Goal: Task Accomplishment & Management: Manage account settings

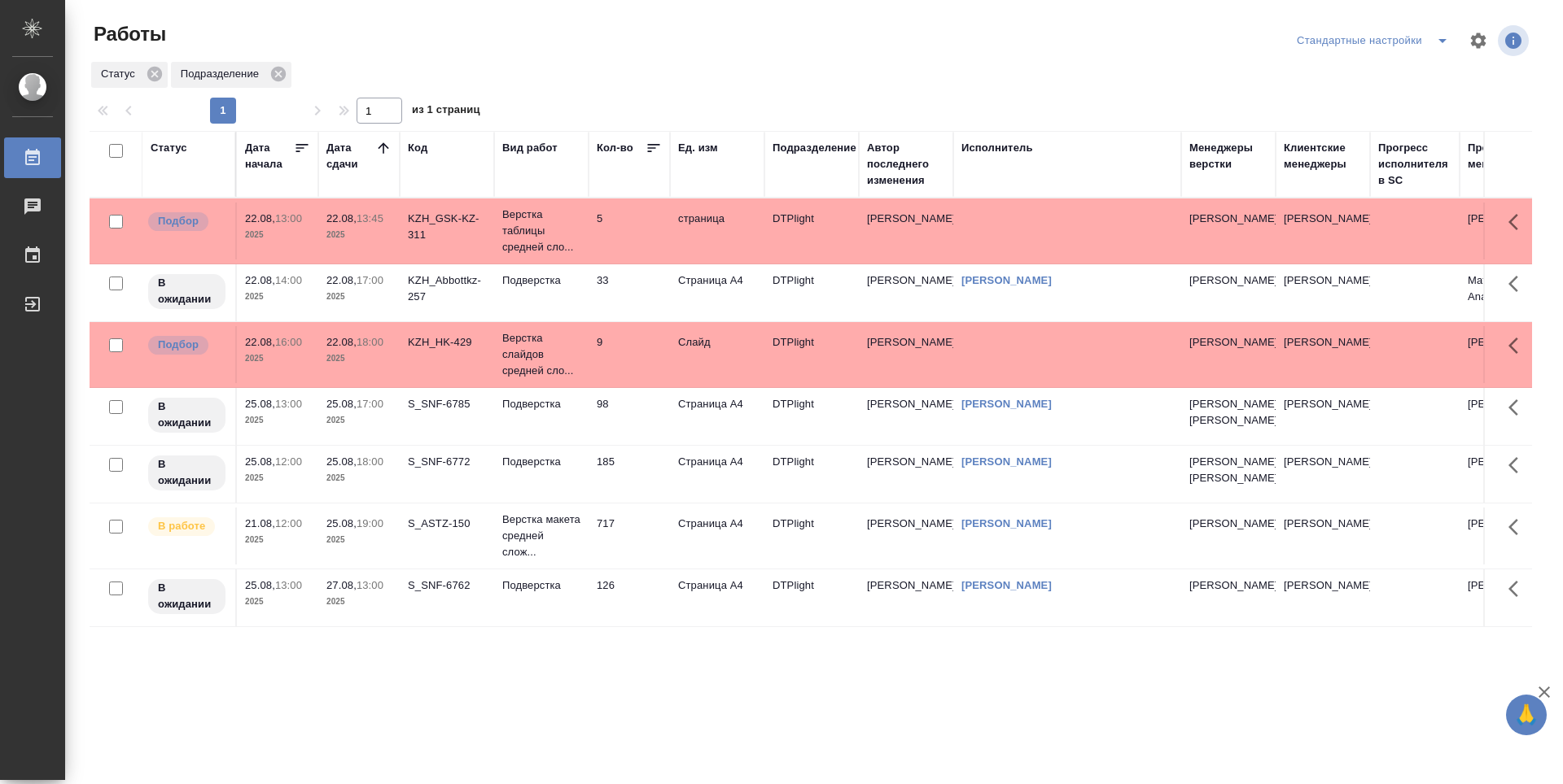
click at [639, 260] on td "33" at bounding box center [630, 230] width 81 height 57
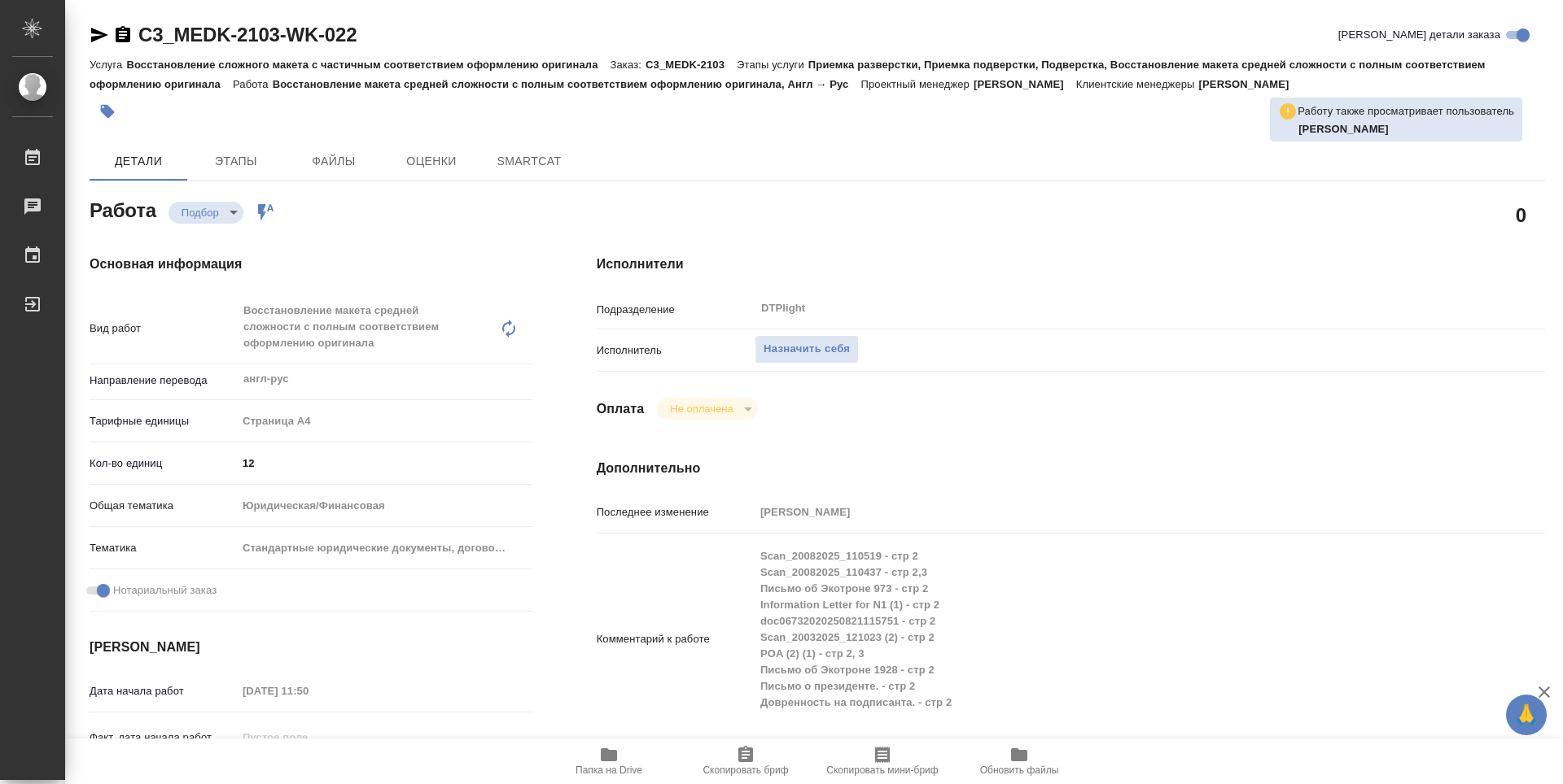
type textarea "x"
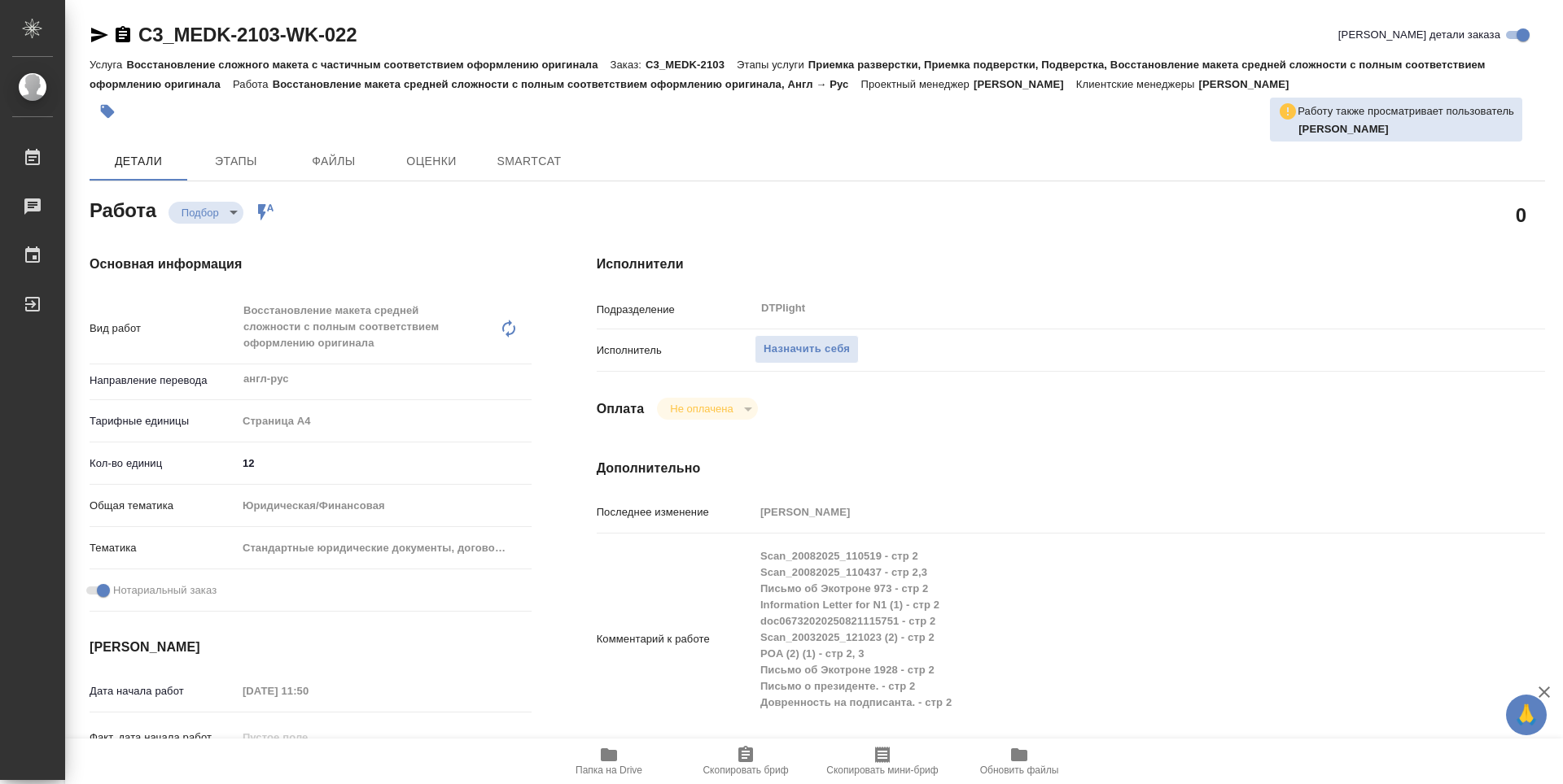
type textarea "x"
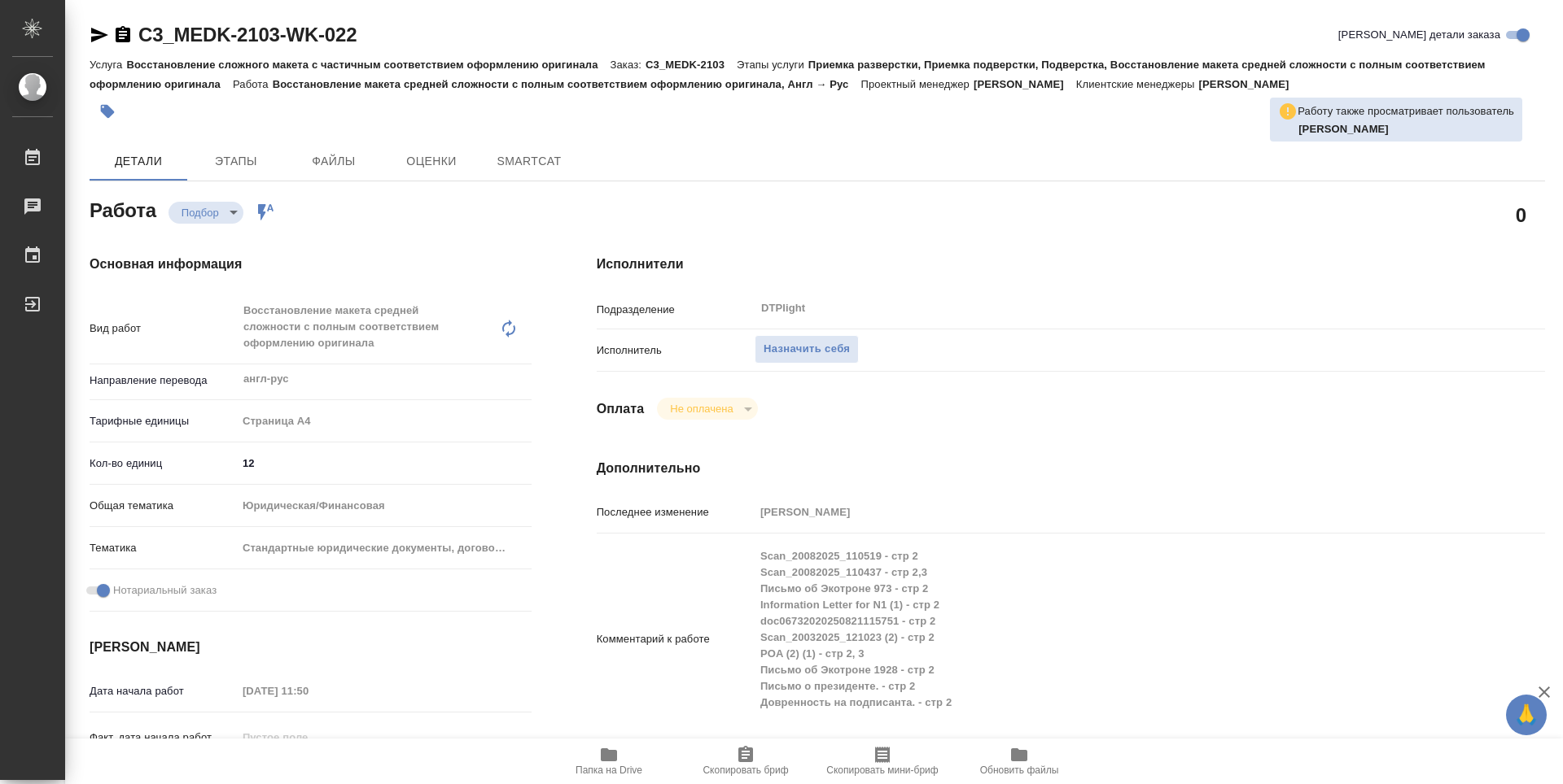
type textarea "x"
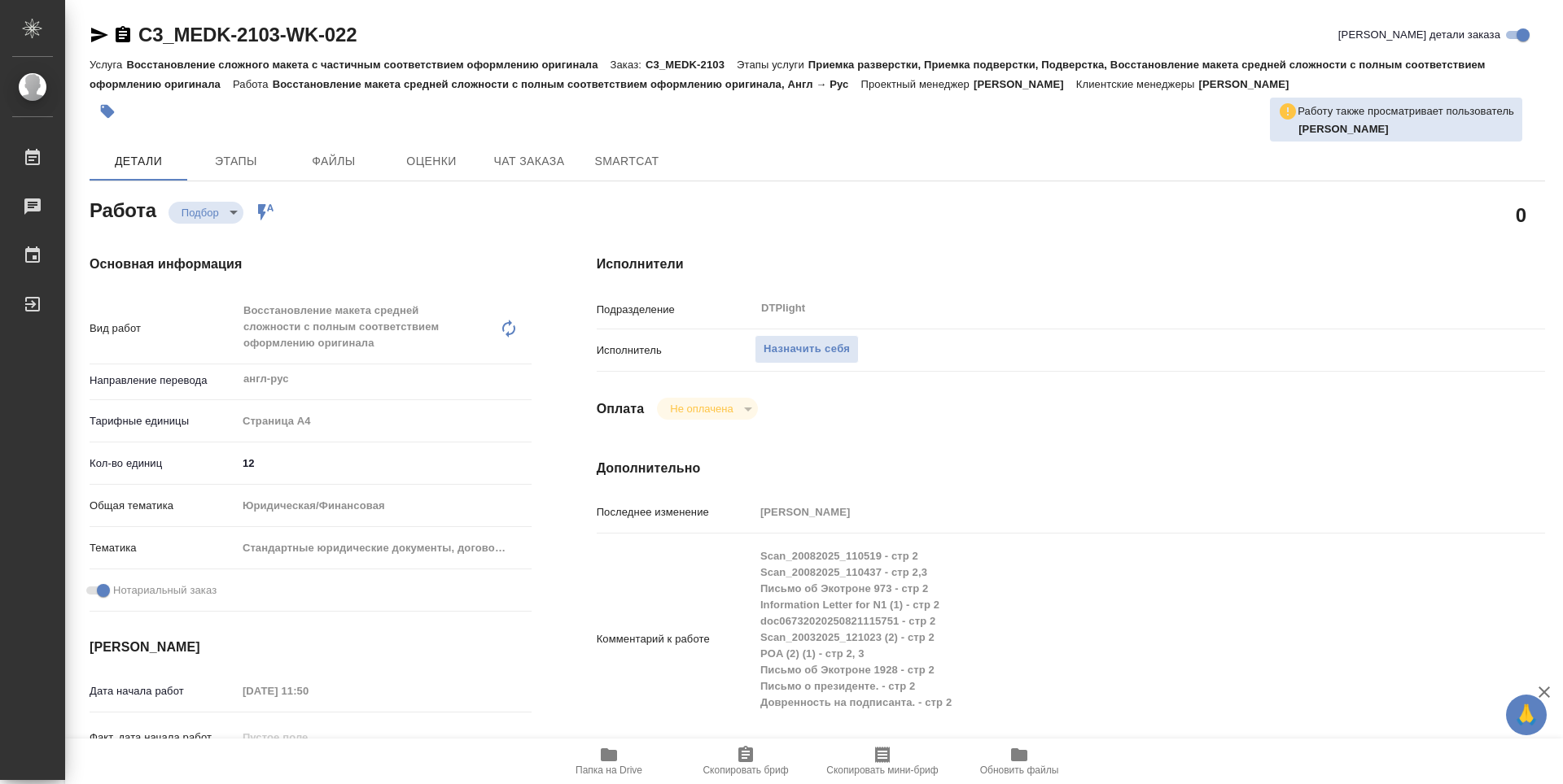
type textarea "x"
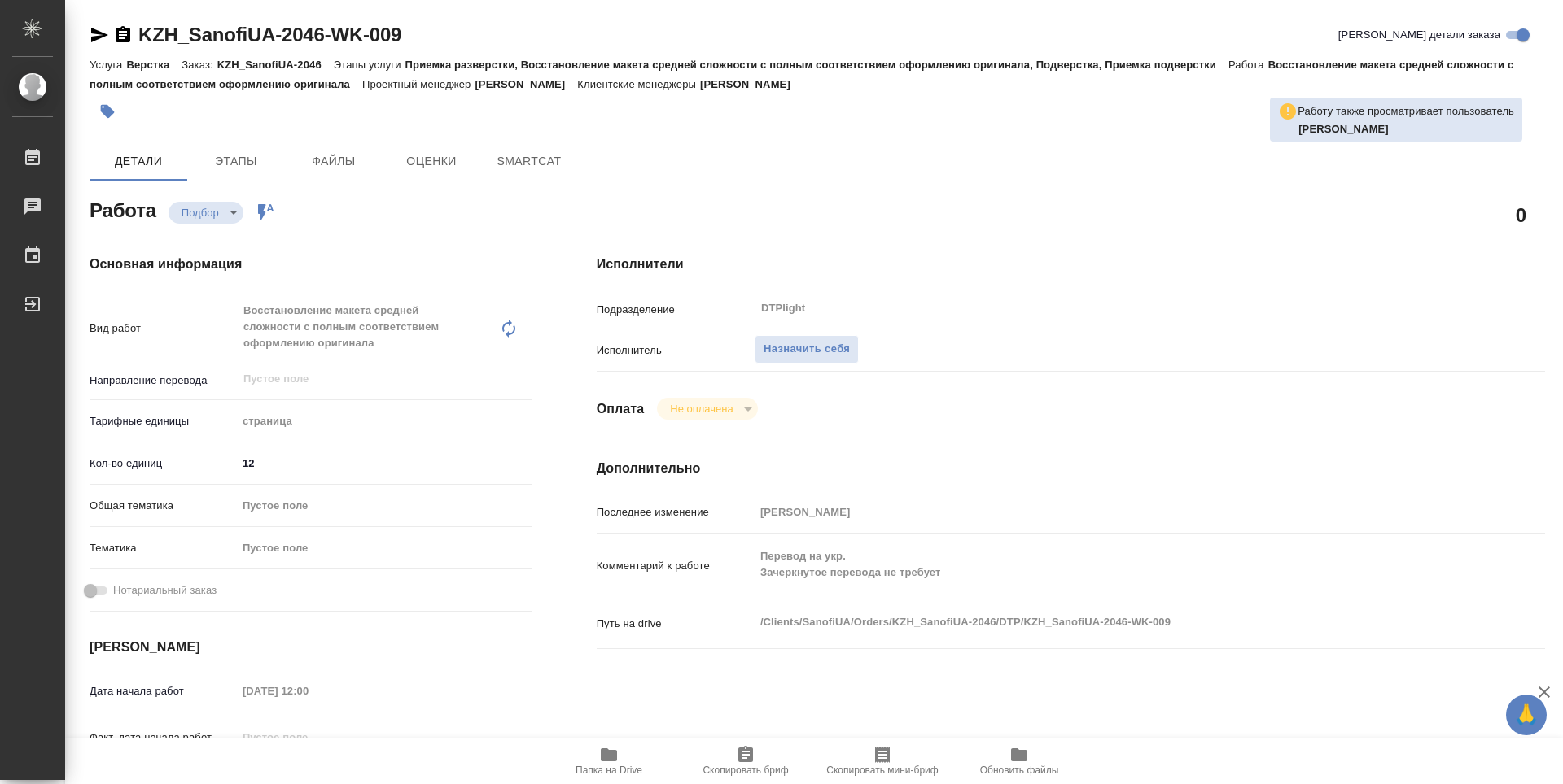
type textarea "x"
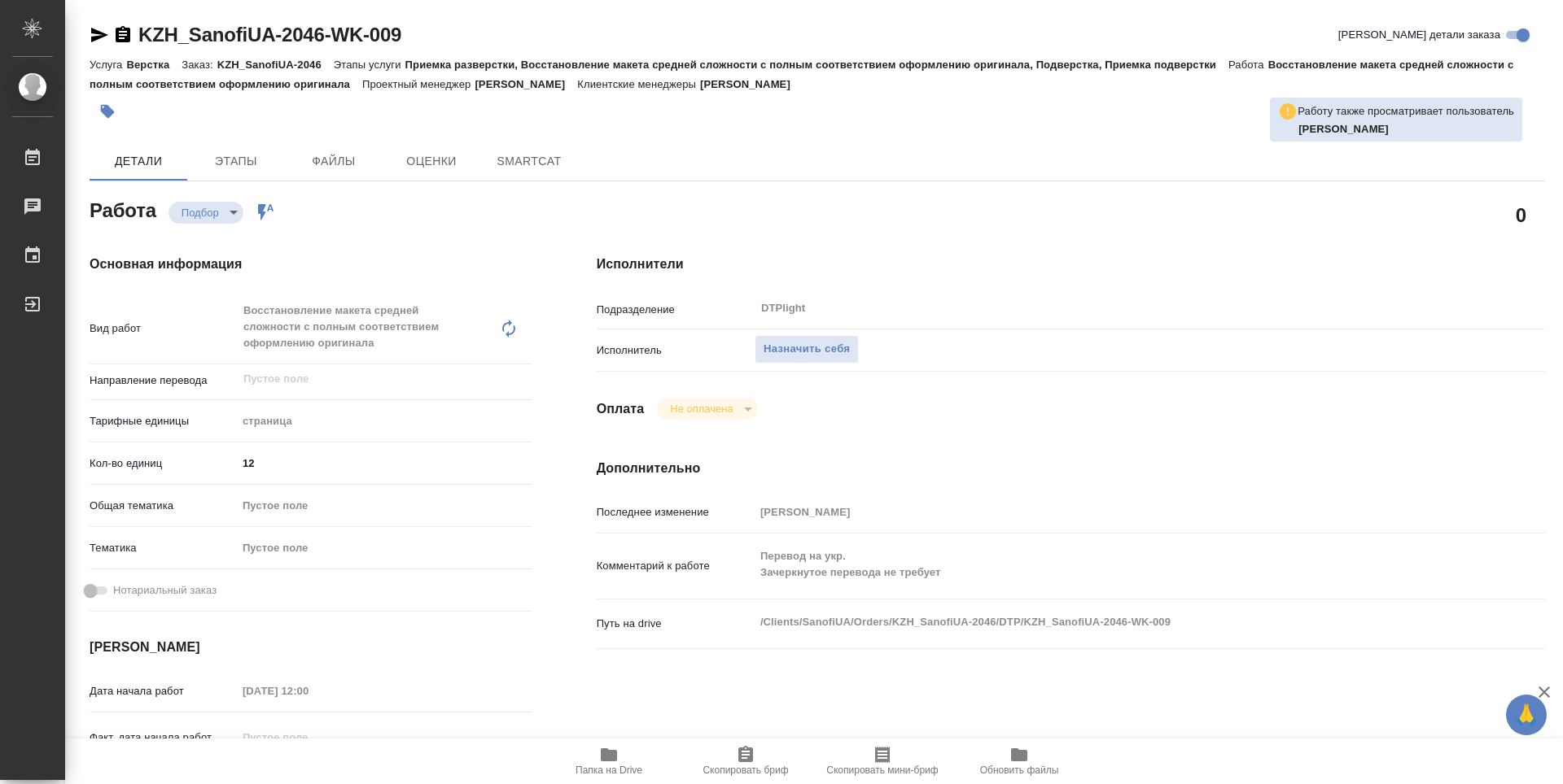
type textarea "x"
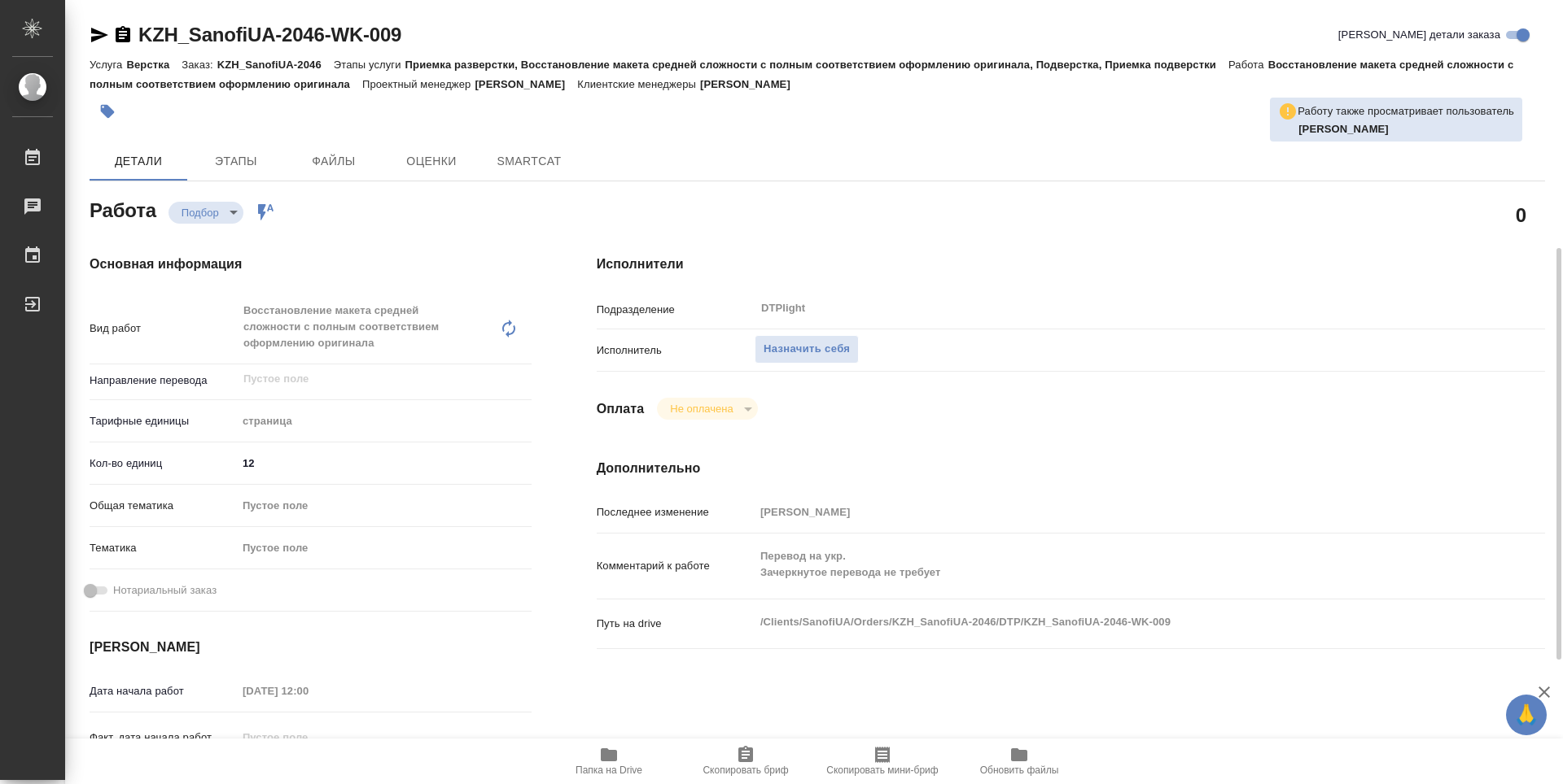
scroll to position [163, 0]
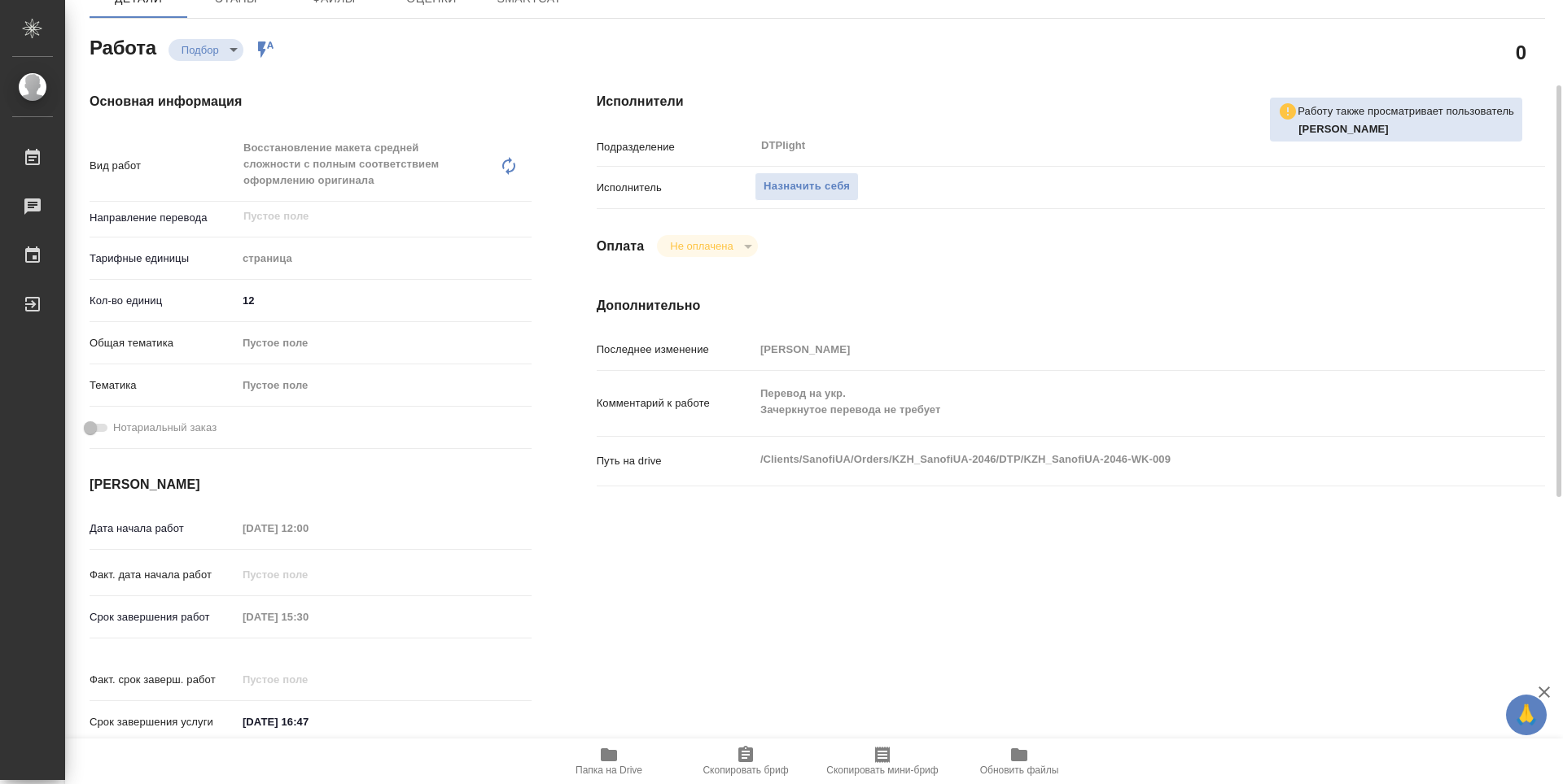
type textarea "x"
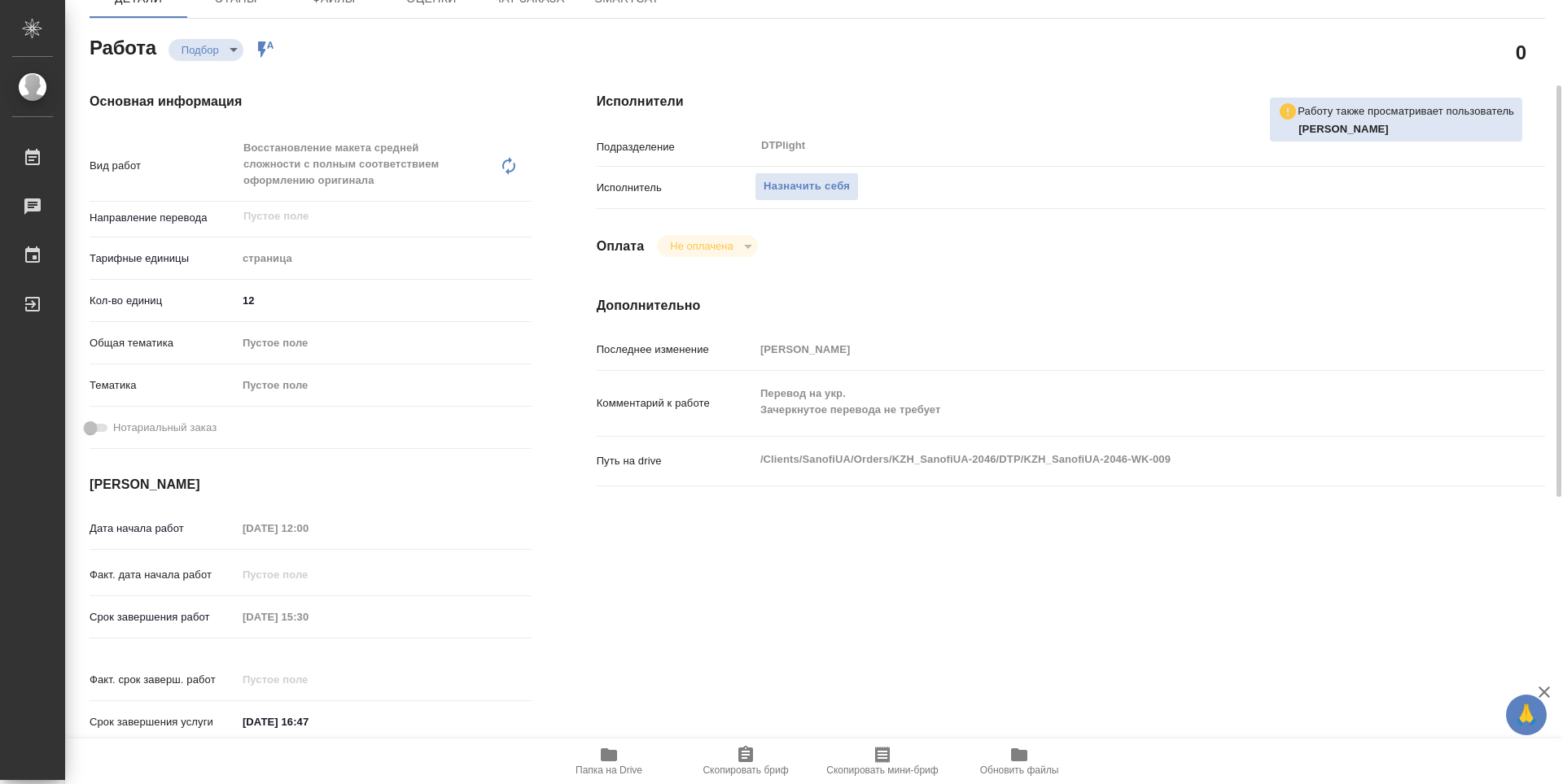
click at [616, 756] on icon "button" at bounding box center [609, 754] width 16 height 13
type textarea "x"
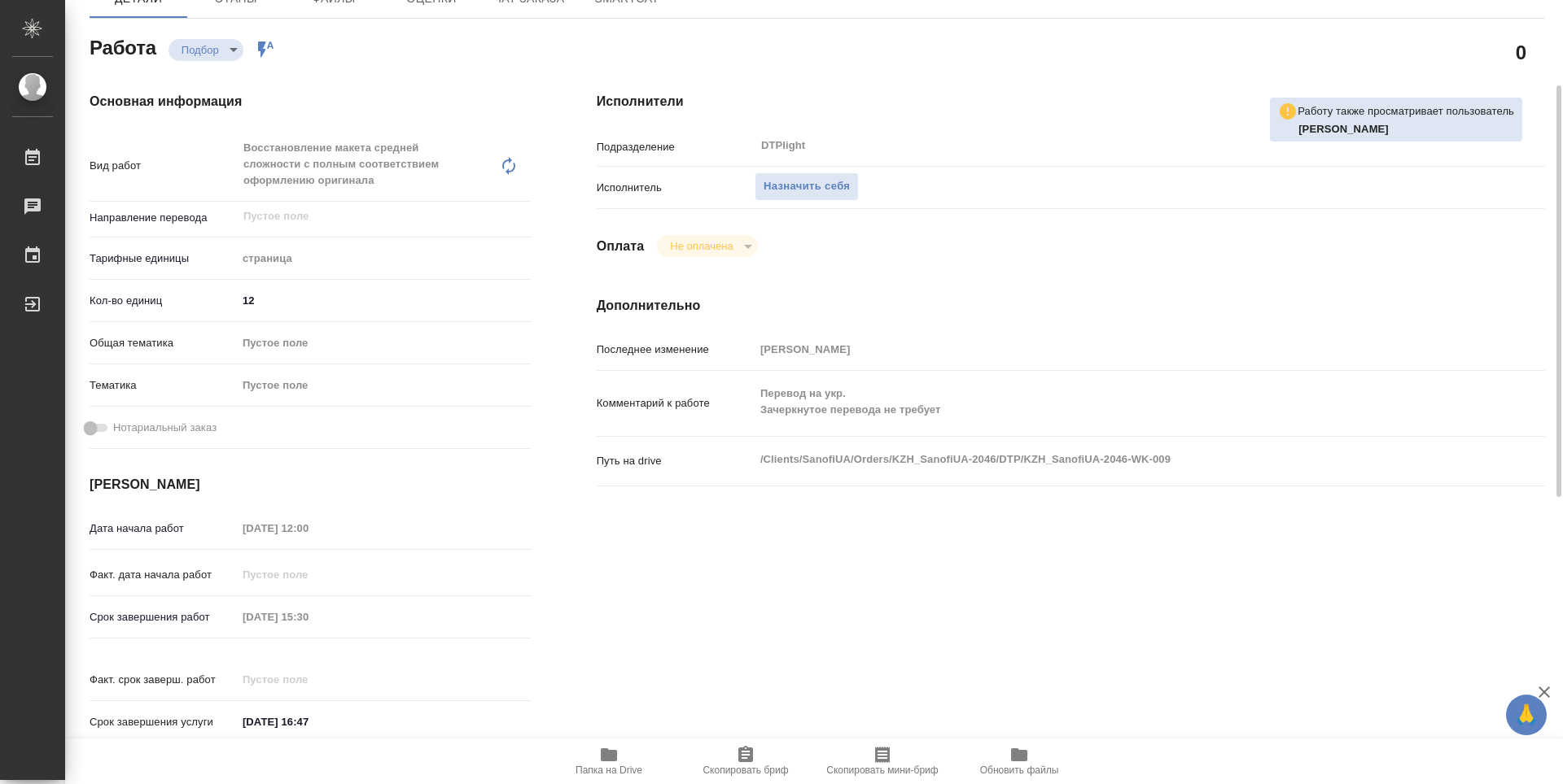
type textarea "x"
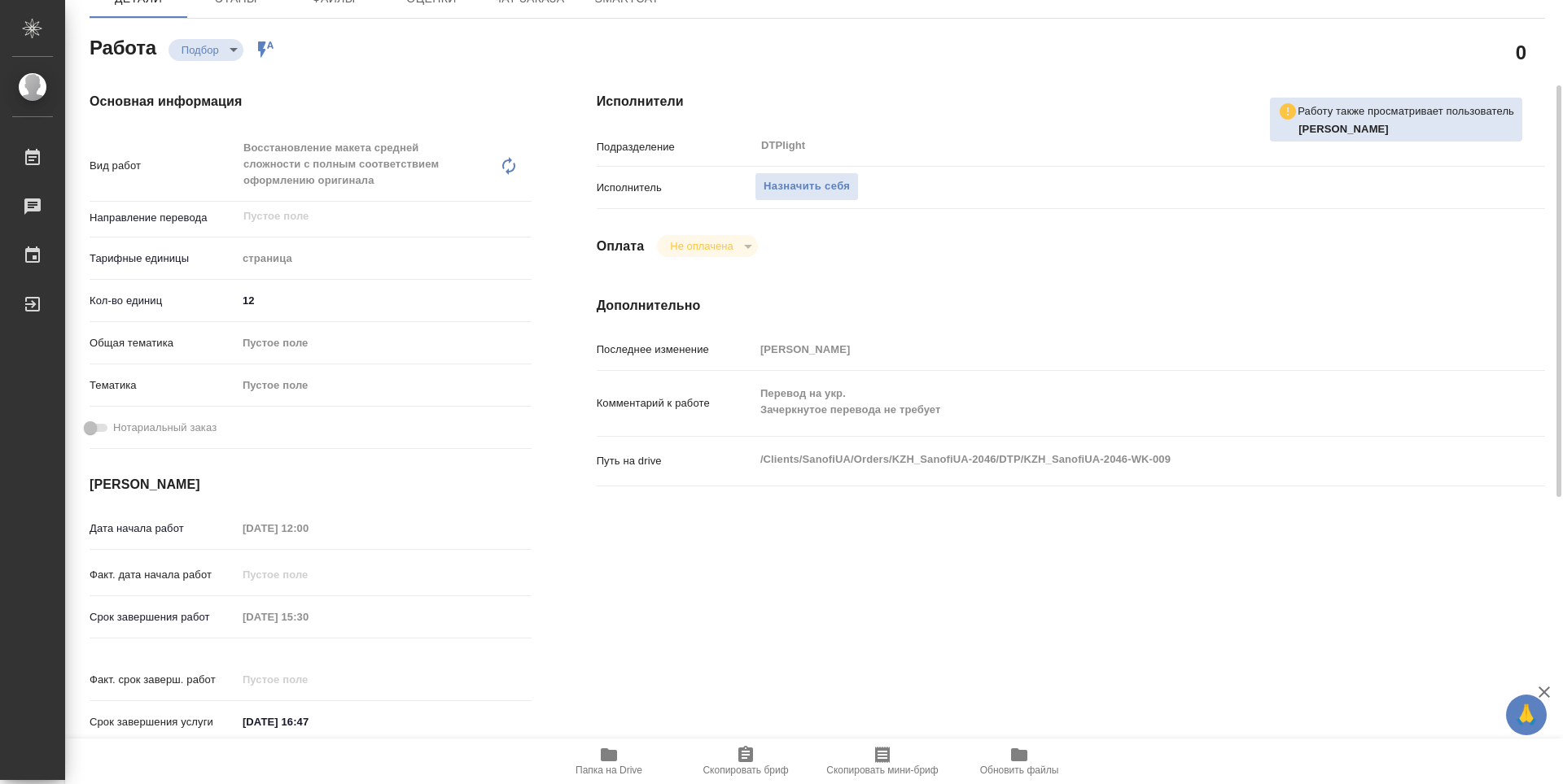
type textarea "x"
click at [821, 183] on span "Назначить себя" at bounding box center [806, 187] width 86 height 19
type textarea "x"
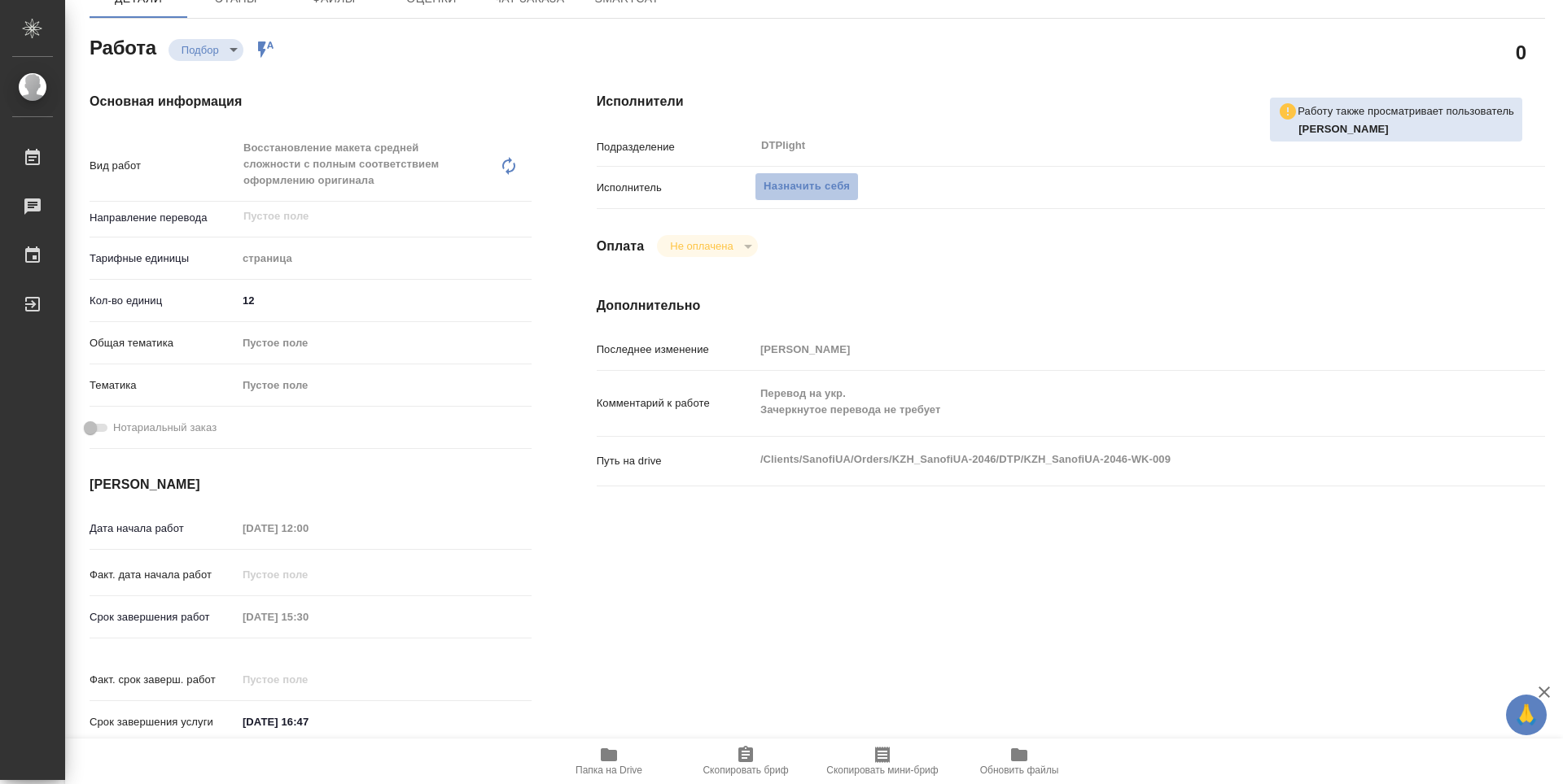
type textarea "x"
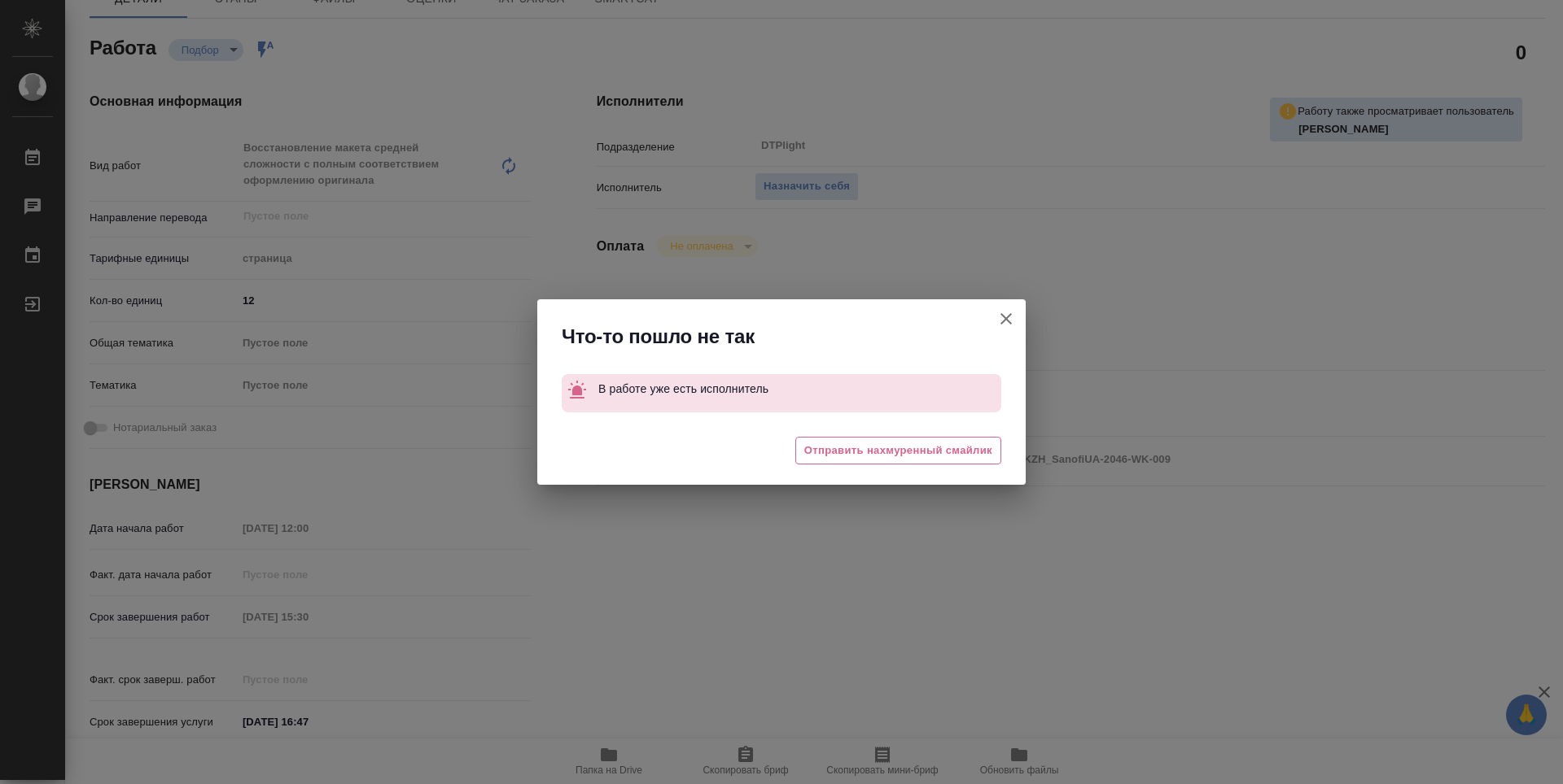
click at [1000, 322] on icon "button" at bounding box center [1006, 320] width 20 height 20
type textarea "x"
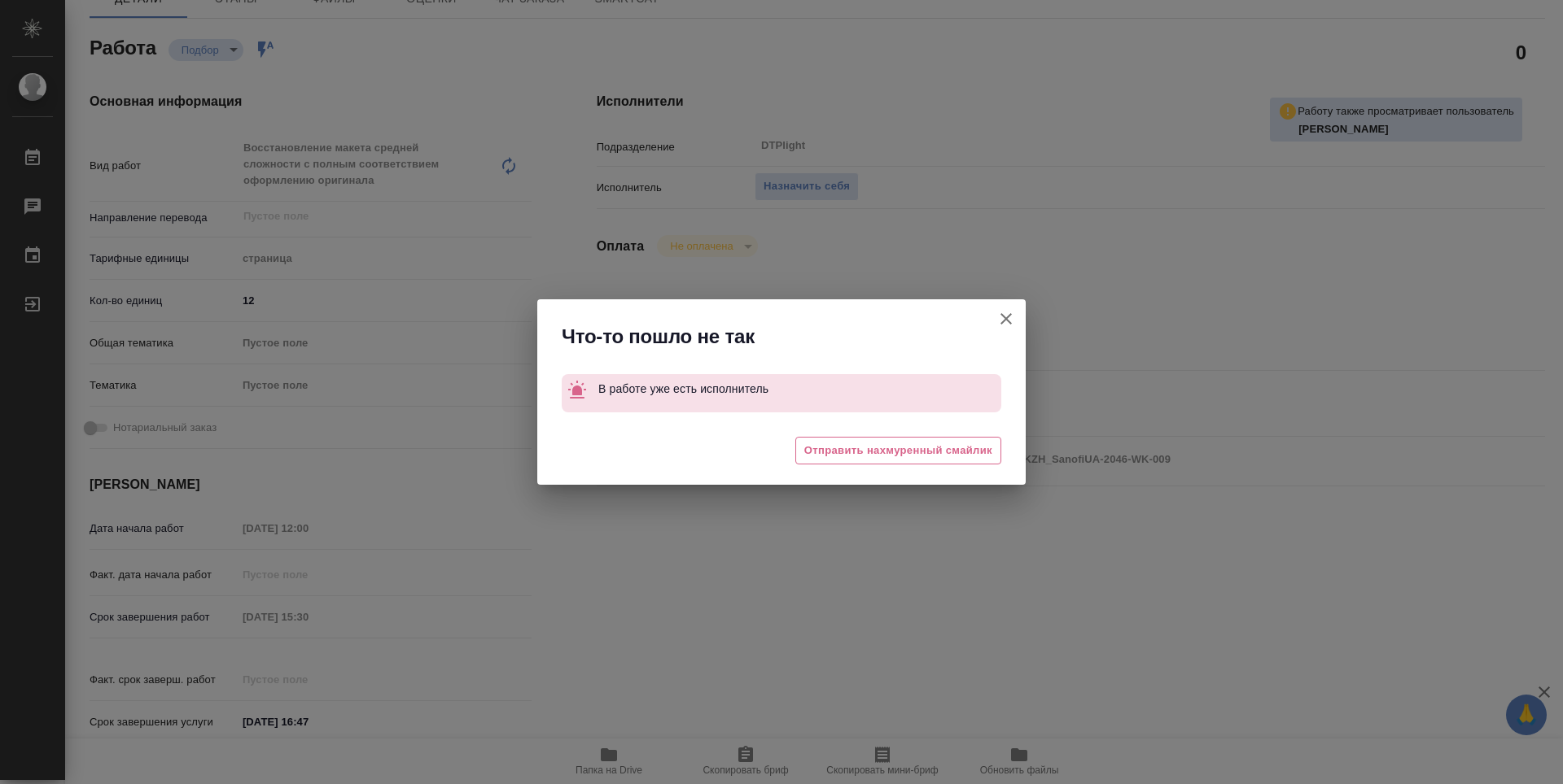
type textarea "x"
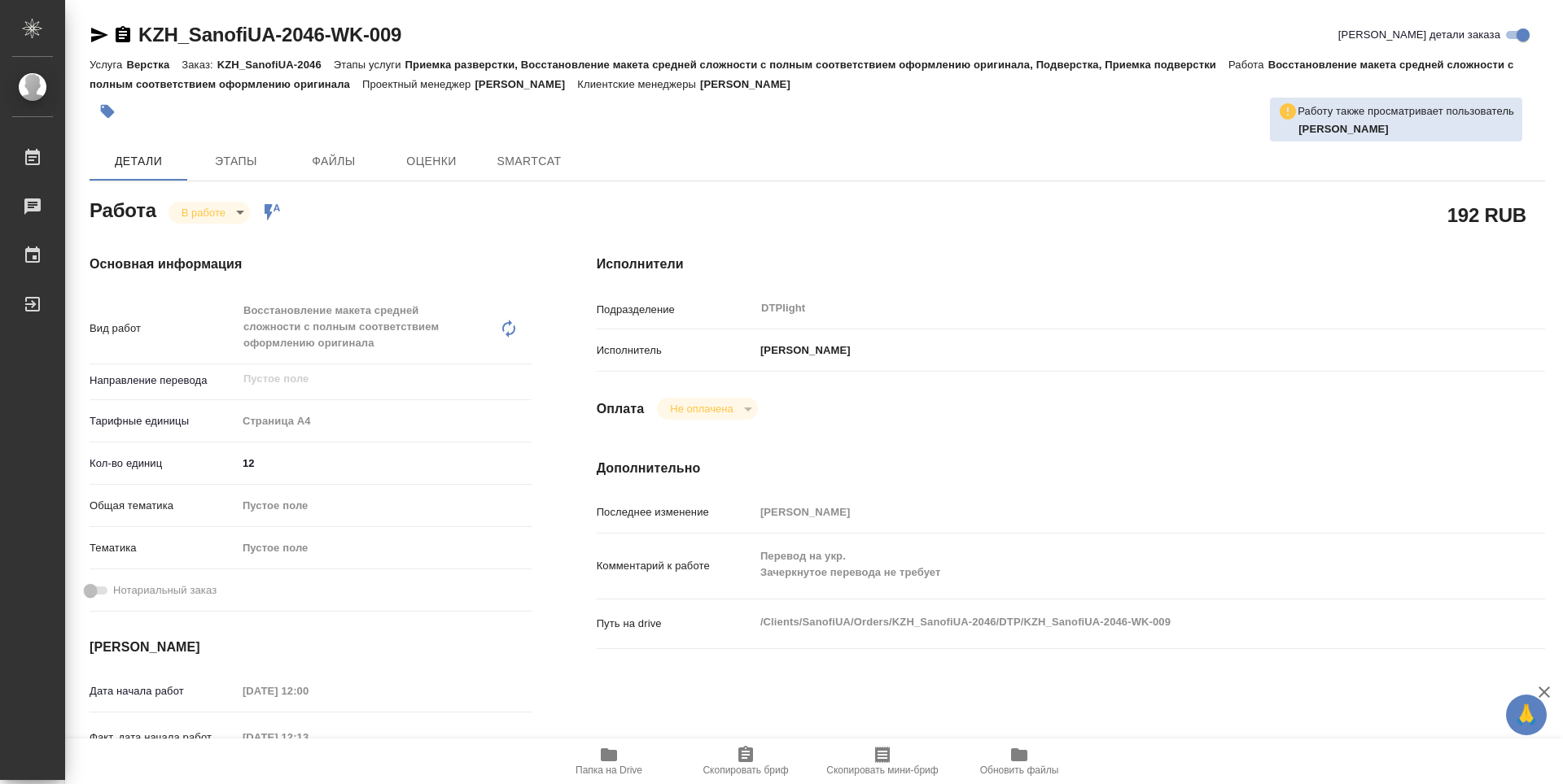
type textarea "x"
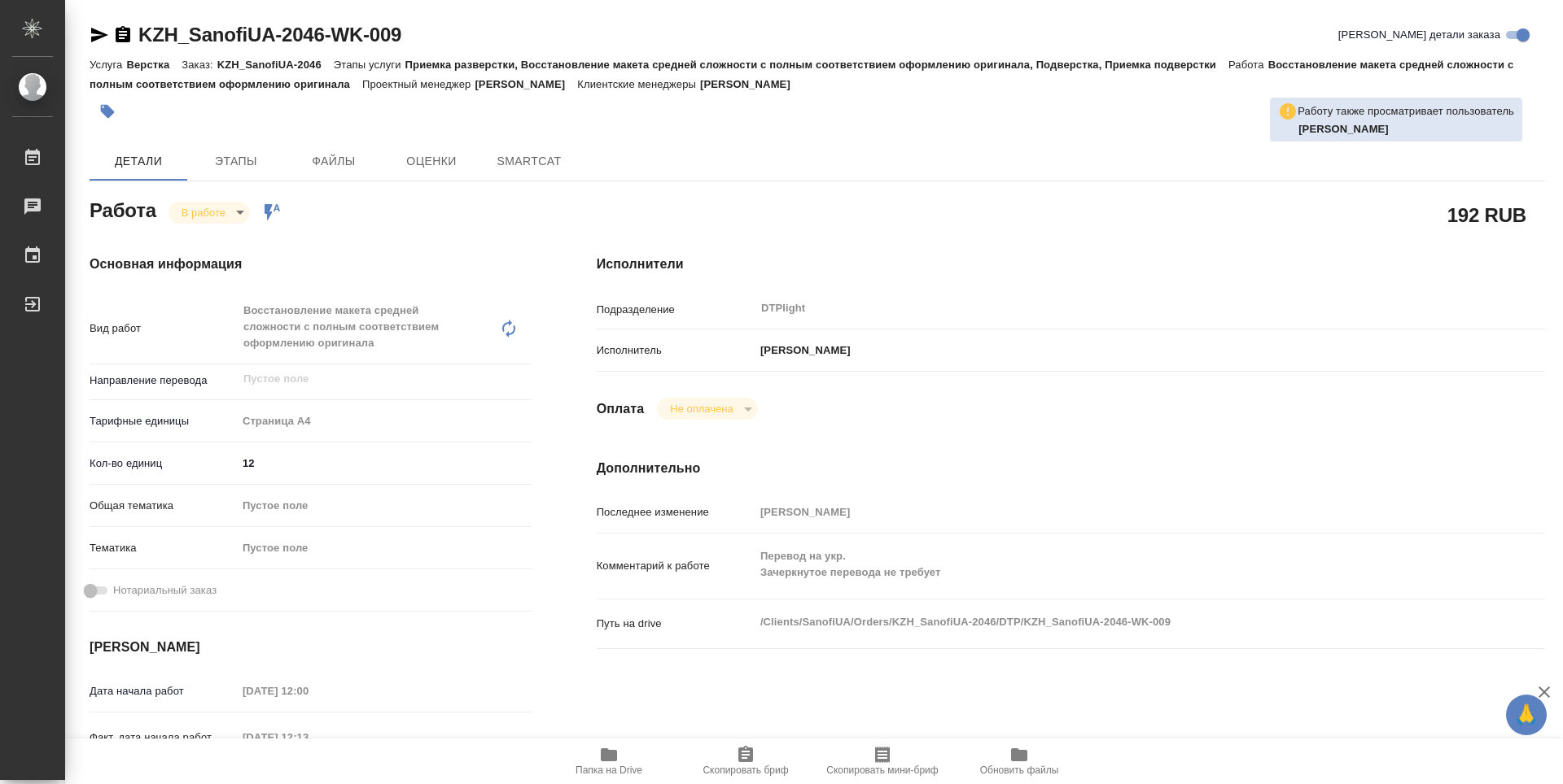
type textarea "x"
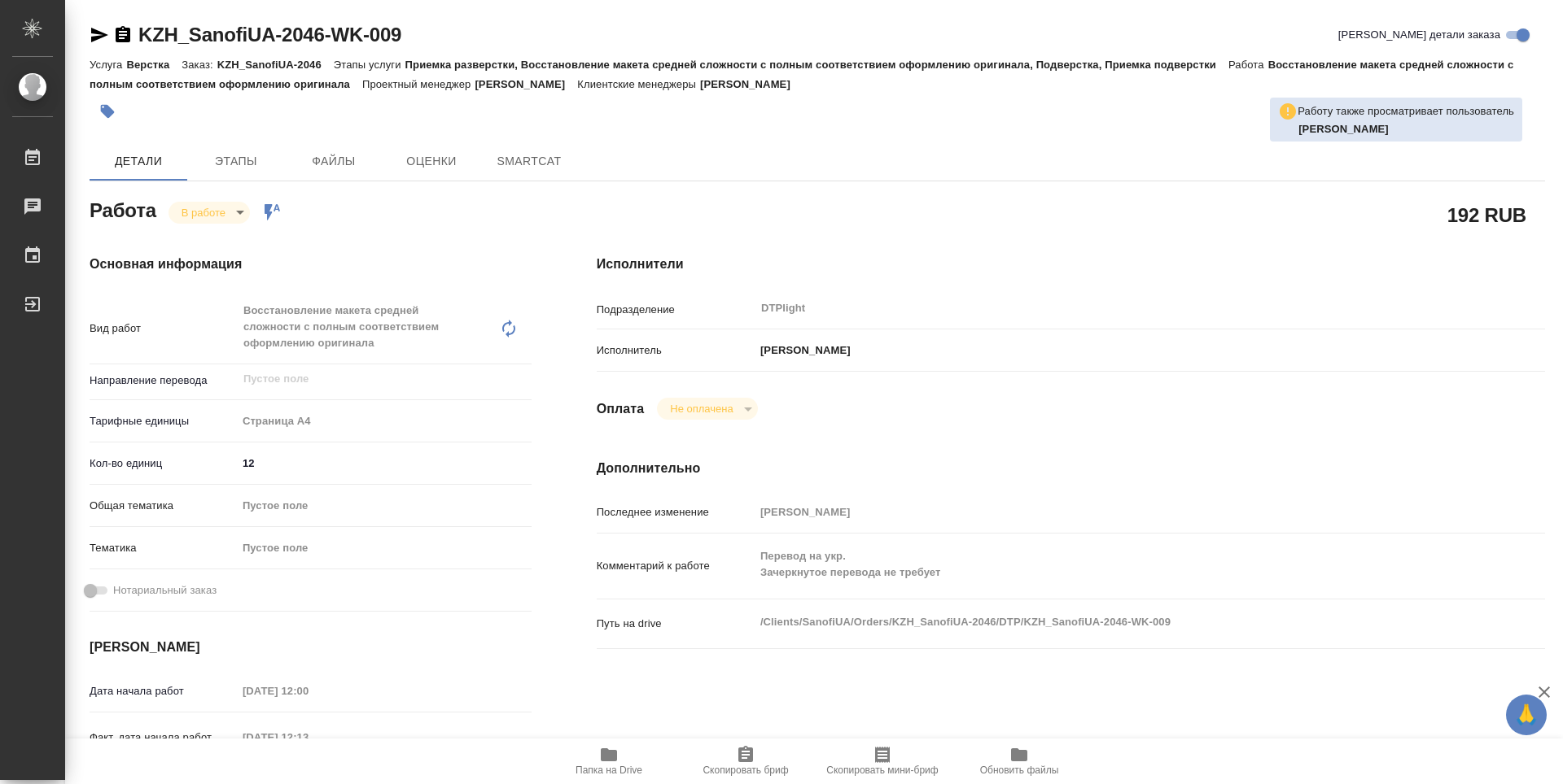
type textarea "x"
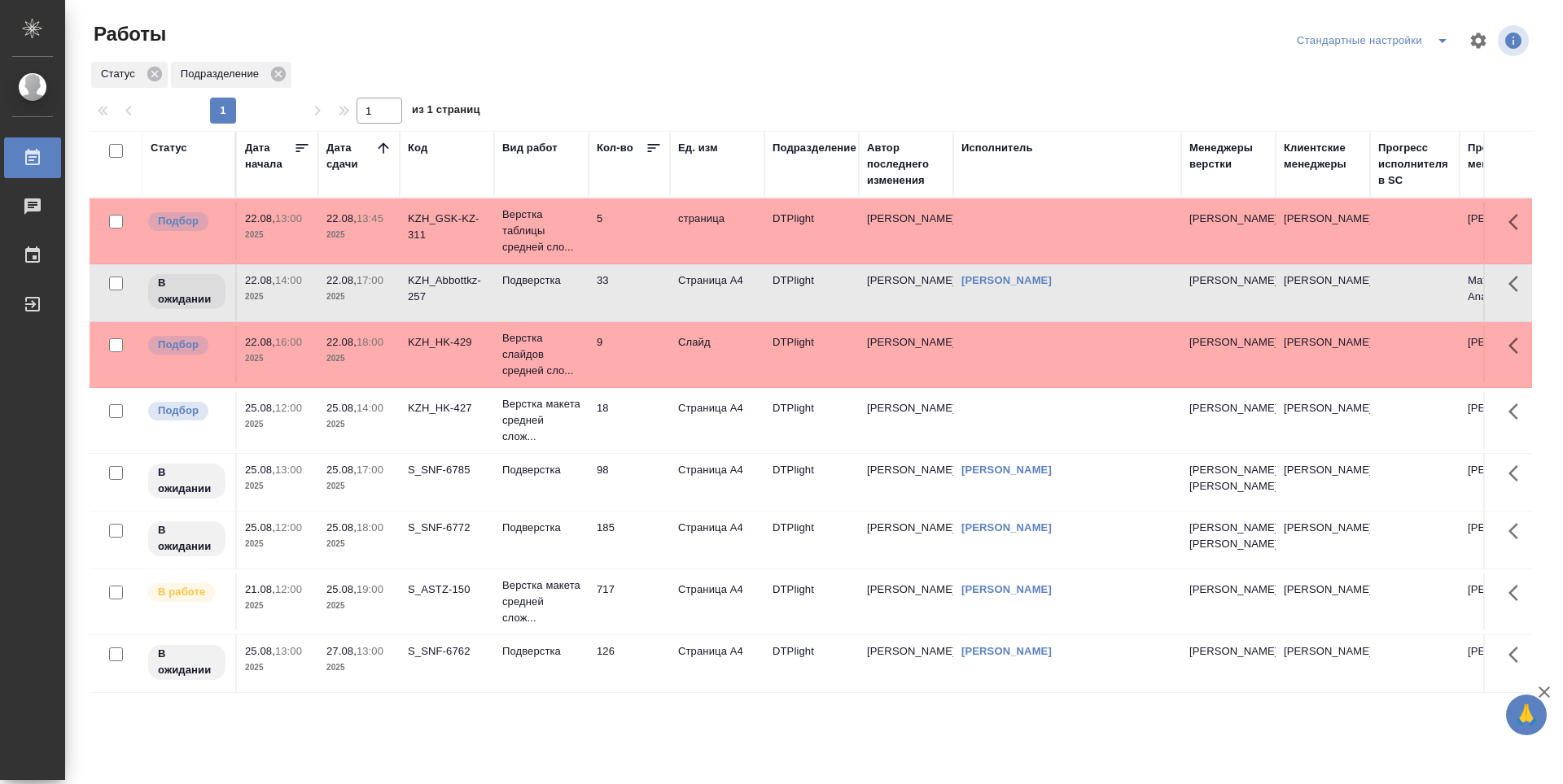
click at [646, 260] on td "18" at bounding box center [630, 230] width 81 height 57
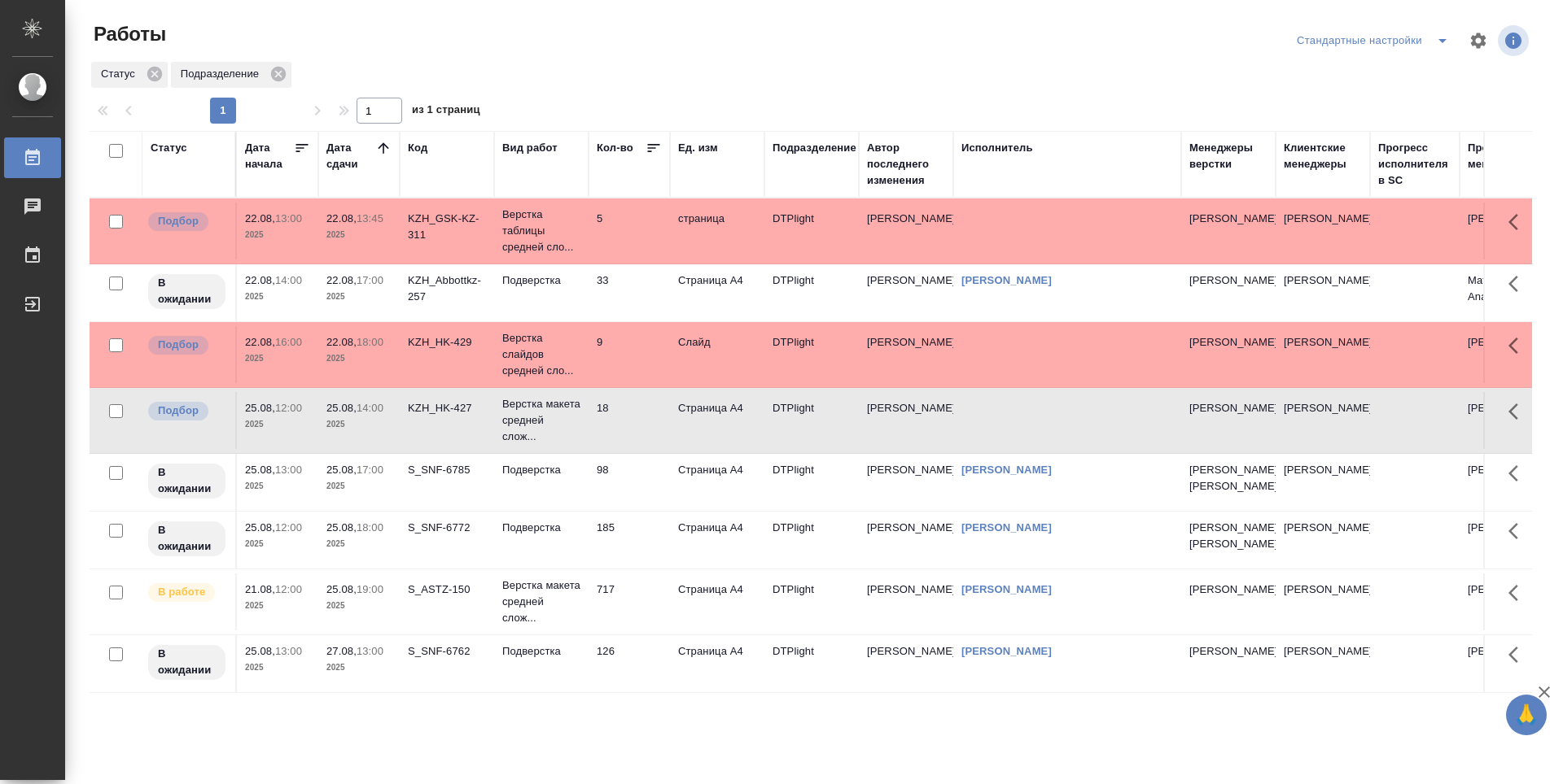
click at [646, 260] on td "18" at bounding box center [630, 230] width 81 height 57
click at [631, 260] on td "33" at bounding box center [630, 230] width 81 height 57
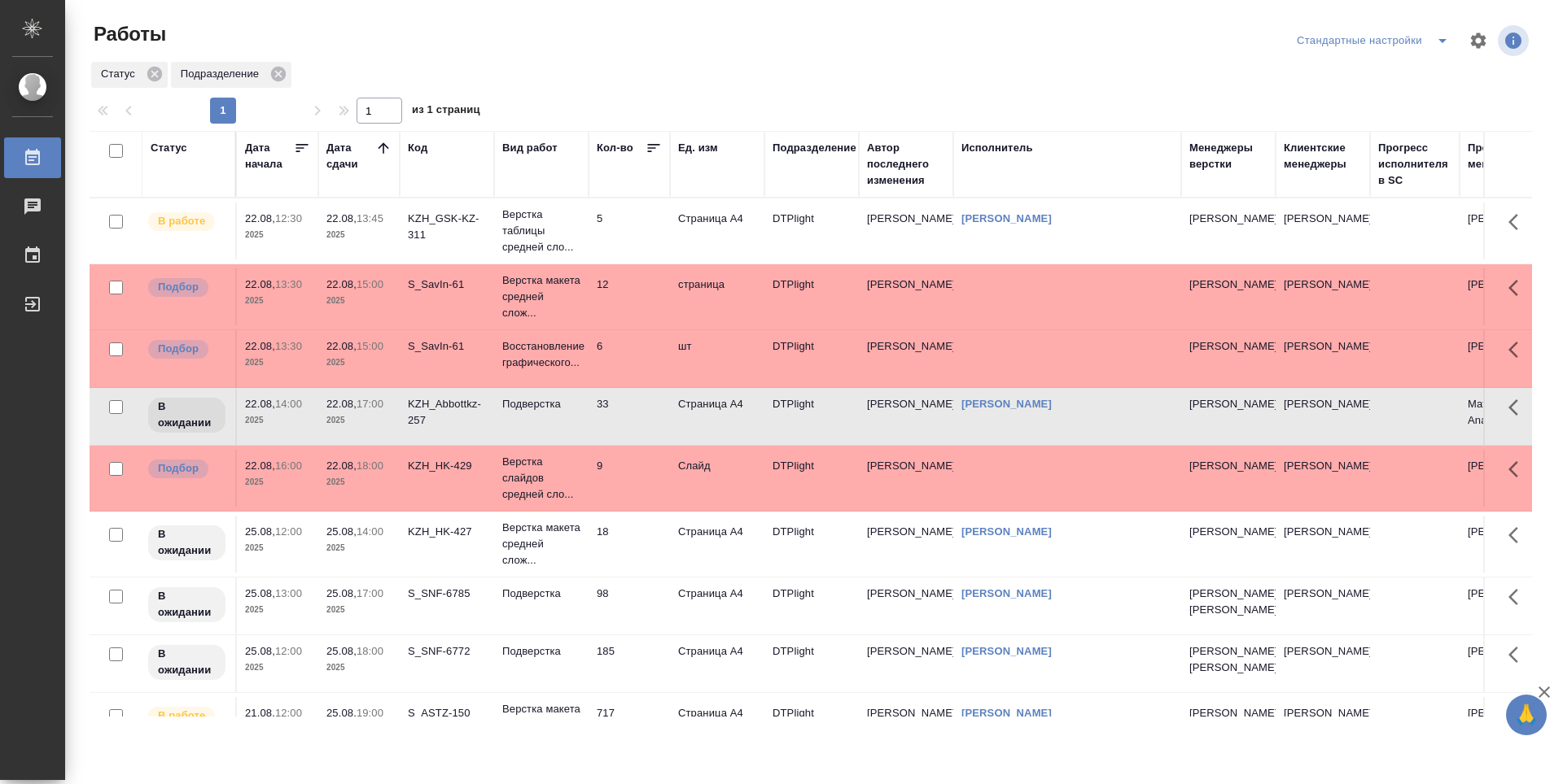
click at [633, 260] on td "33" at bounding box center [630, 230] width 81 height 57
click at [643, 260] on td "18" at bounding box center [630, 230] width 81 height 57
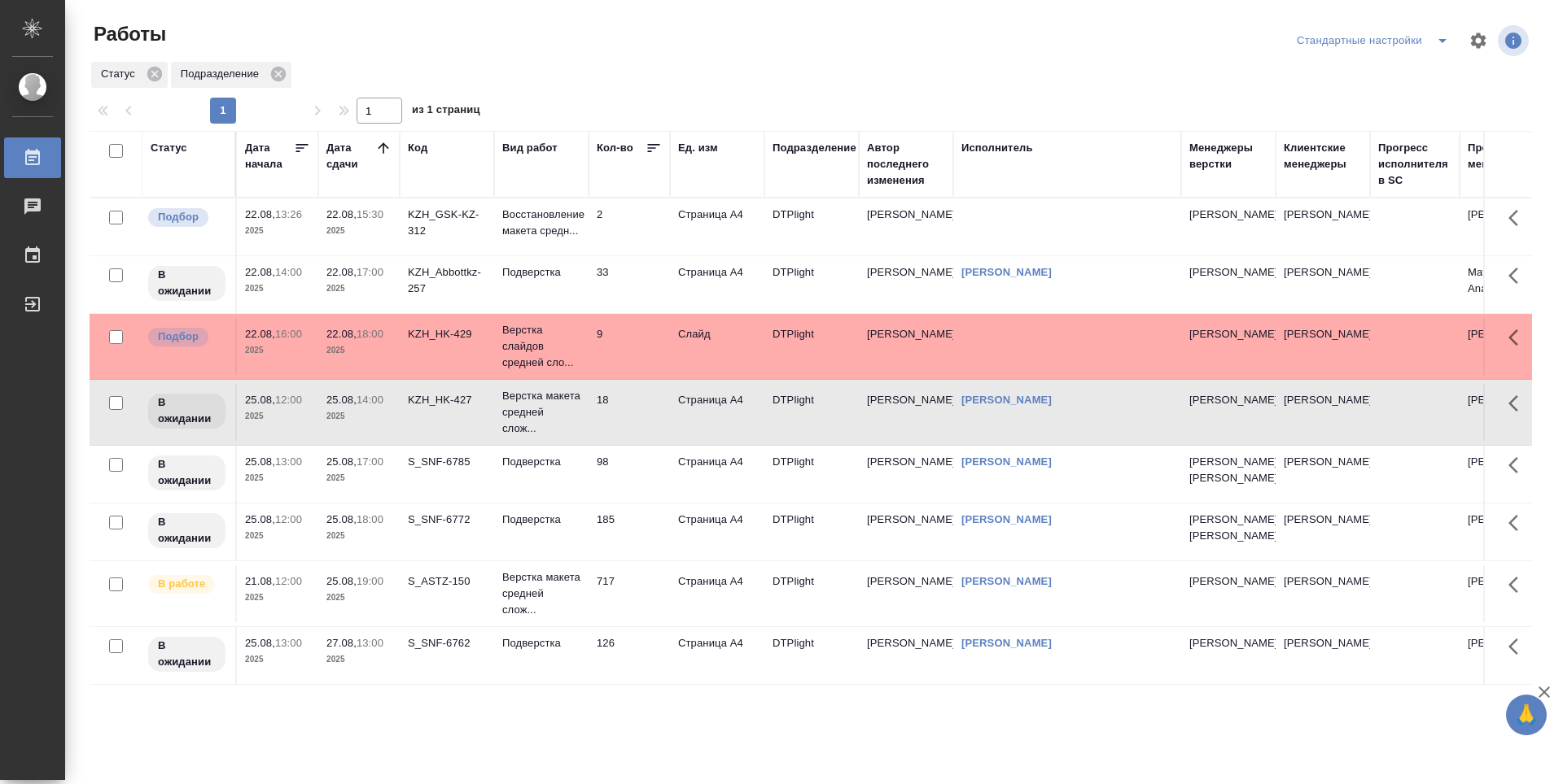
click at [615, 255] on td "98" at bounding box center [630, 226] width 81 height 57
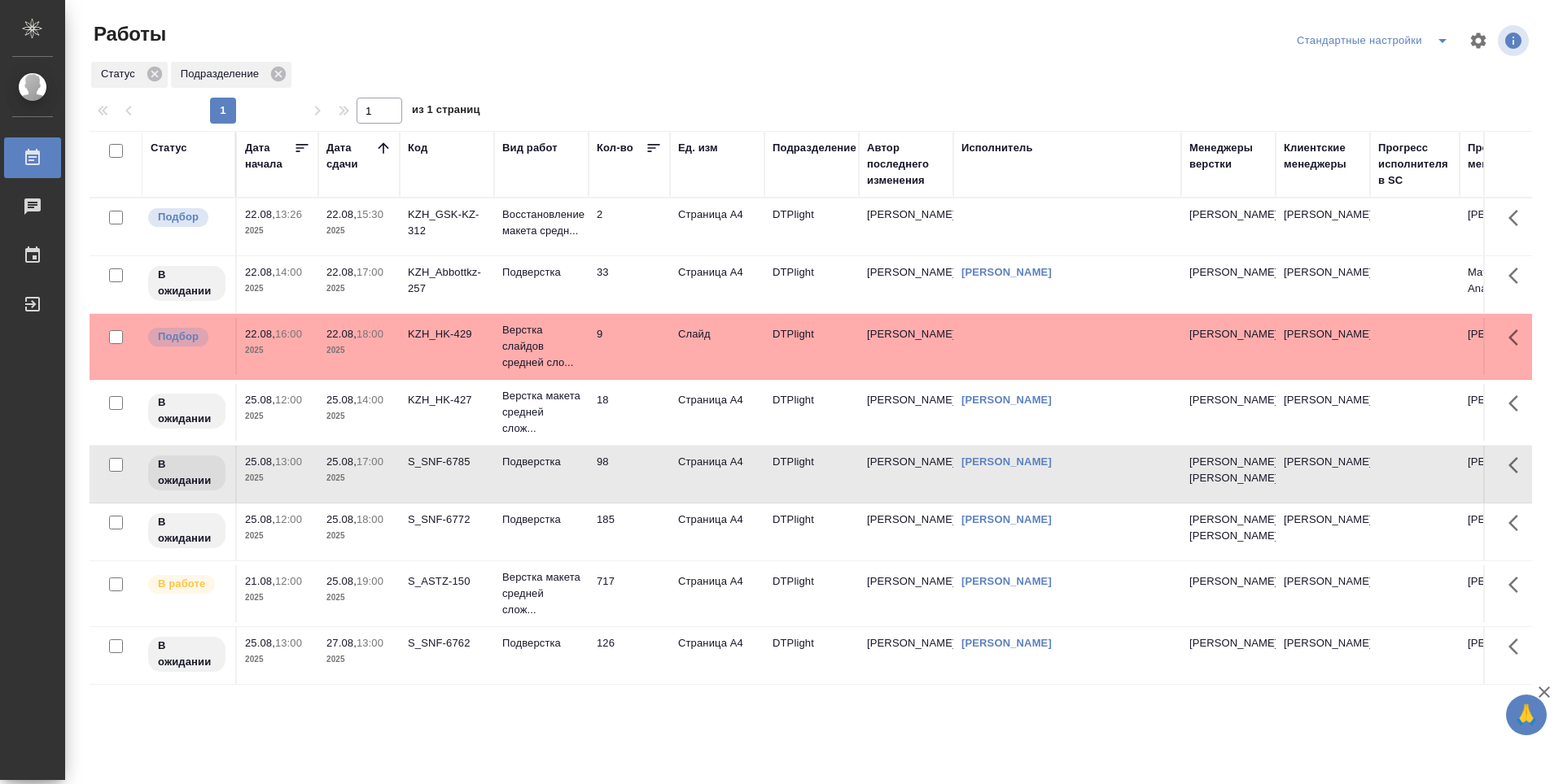
click at [633, 255] on td "18" at bounding box center [630, 226] width 81 height 57
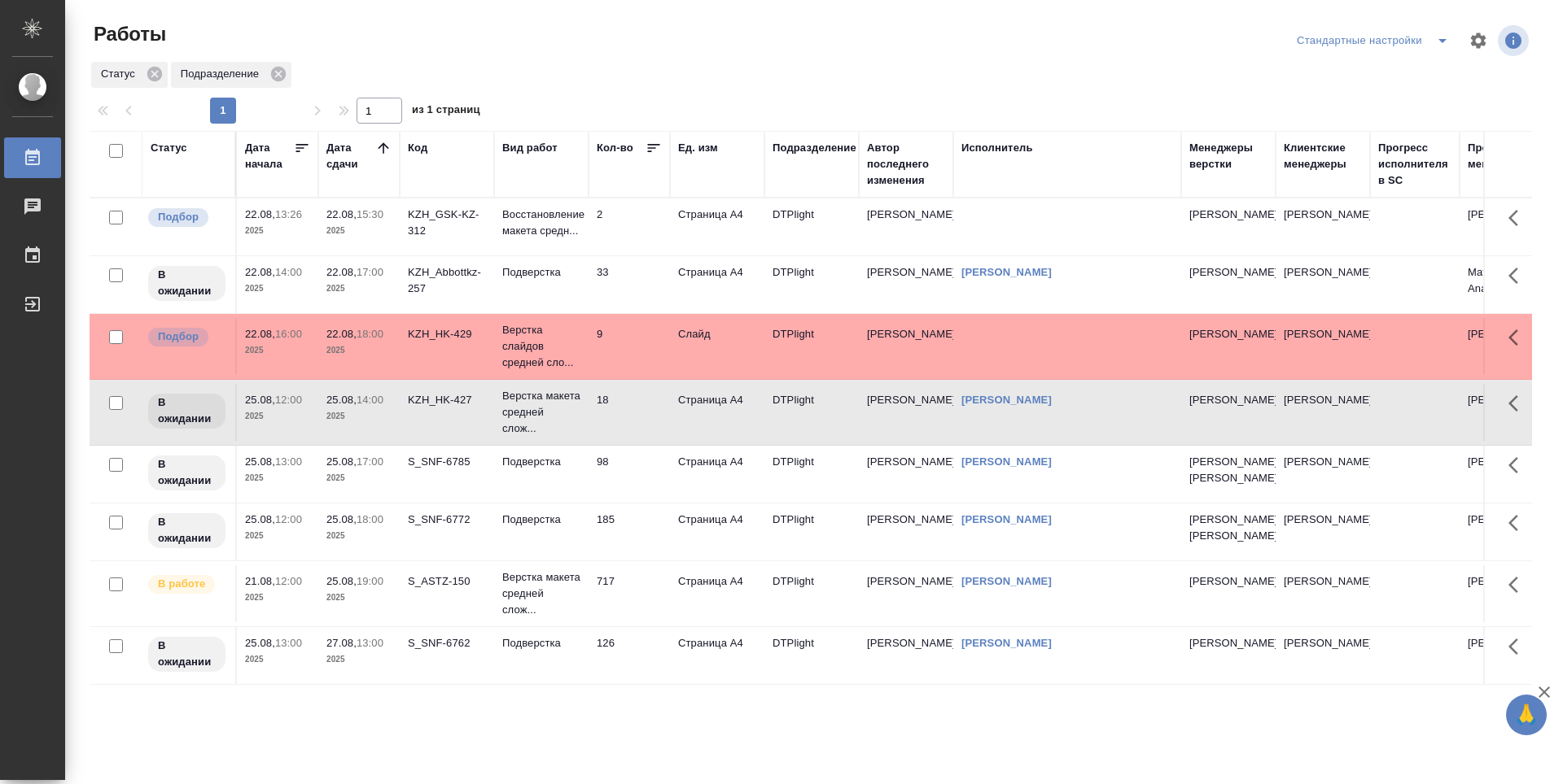
click at [628, 255] on td "33" at bounding box center [630, 226] width 81 height 57
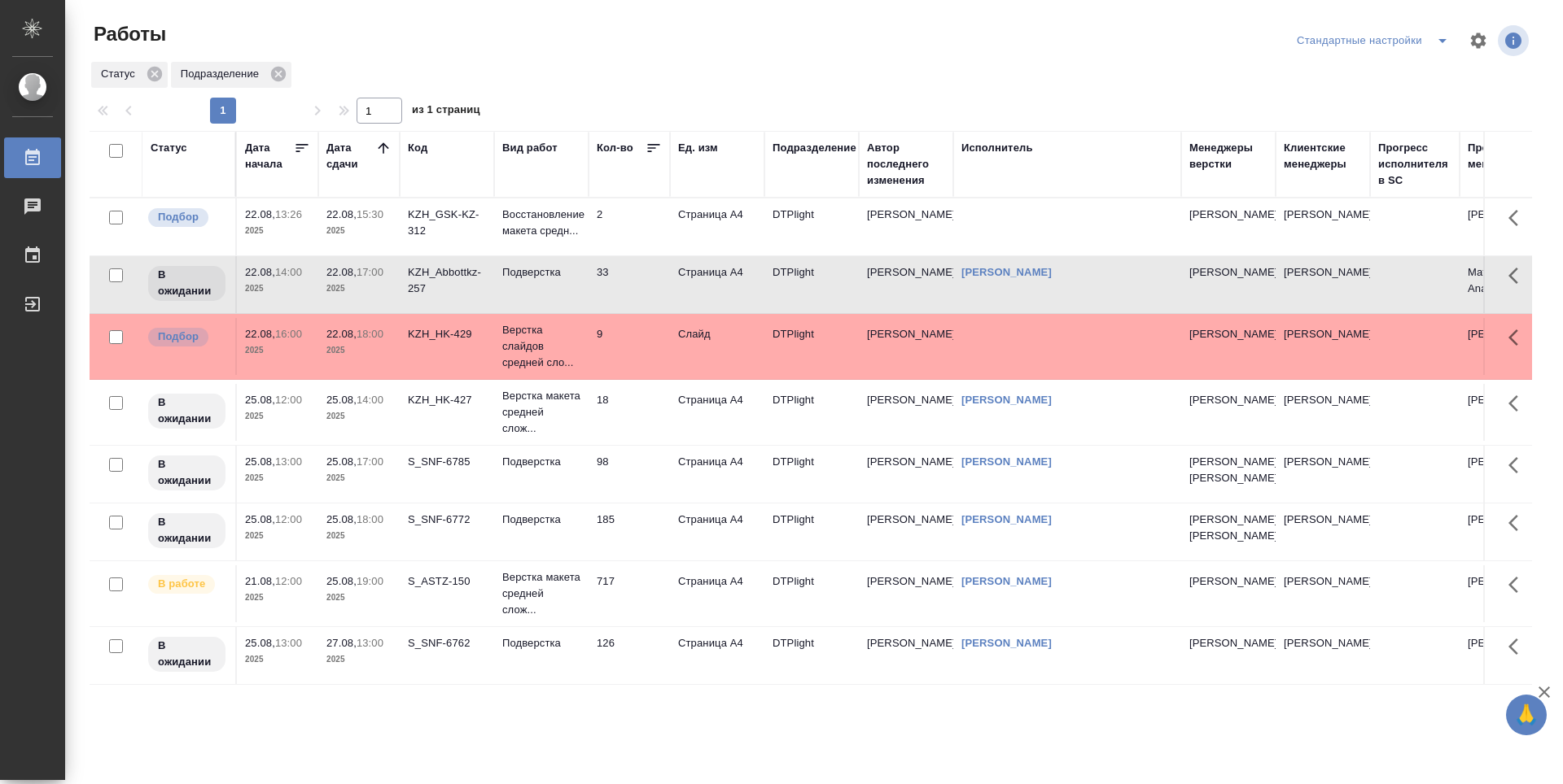
click at [621, 255] on td "33" at bounding box center [630, 226] width 81 height 57
click at [381, 146] on icon at bounding box center [382, 147] width 11 height 11
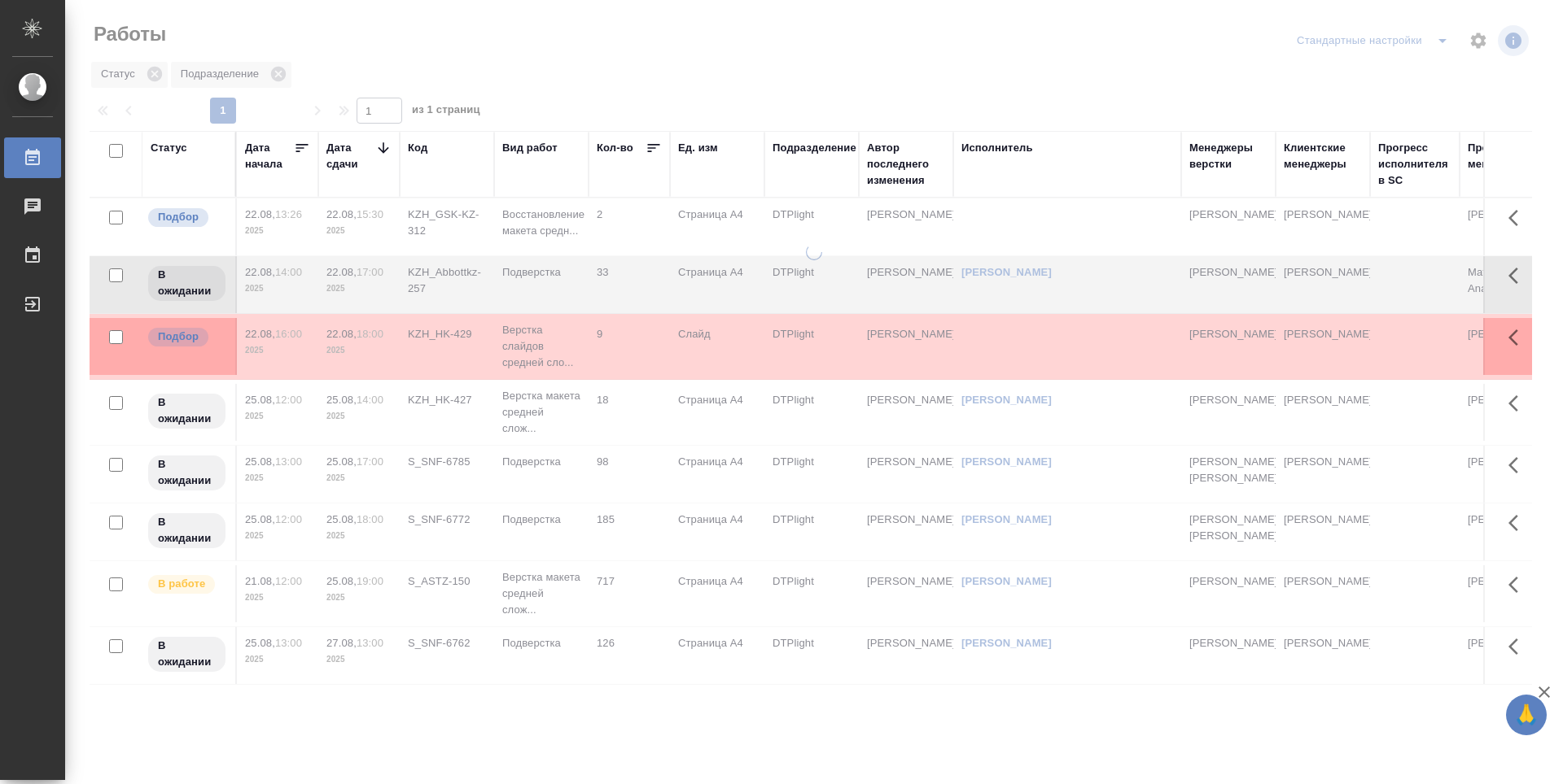
click at [381, 146] on icon at bounding box center [383, 148] width 16 height 16
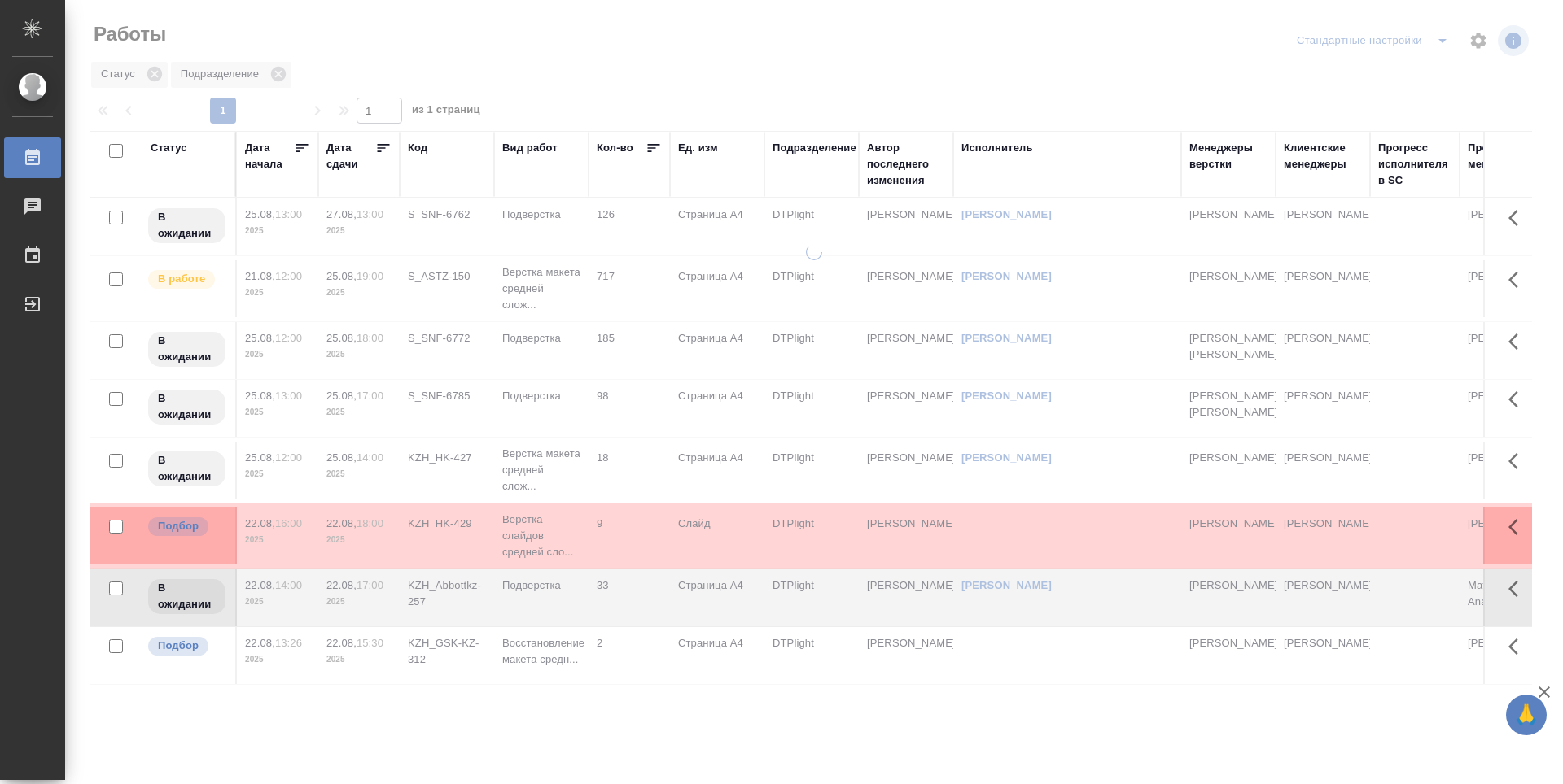
click at [381, 146] on icon at bounding box center [383, 148] width 16 height 16
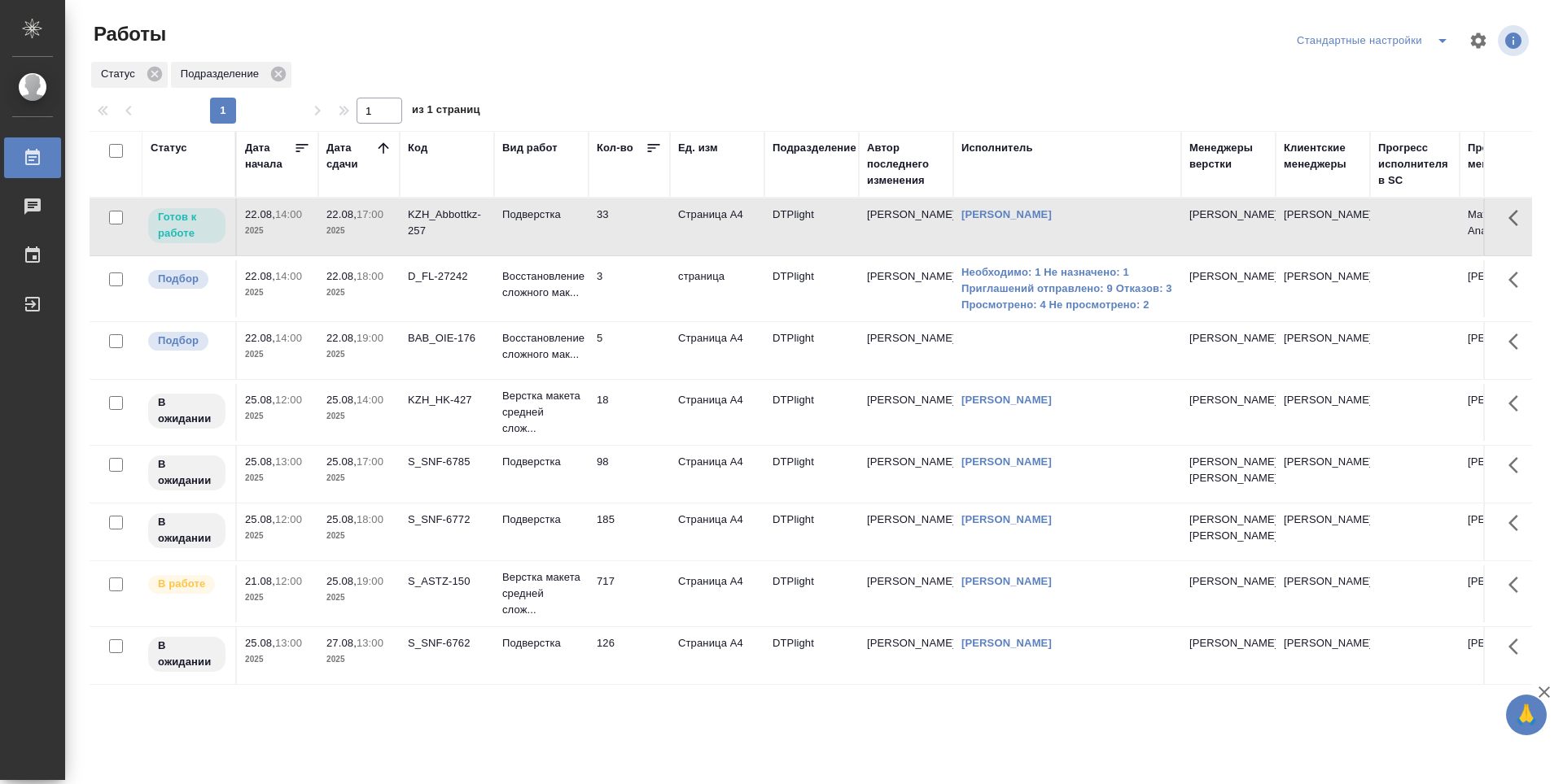
click at [643, 230] on td "33" at bounding box center [630, 226] width 81 height 57
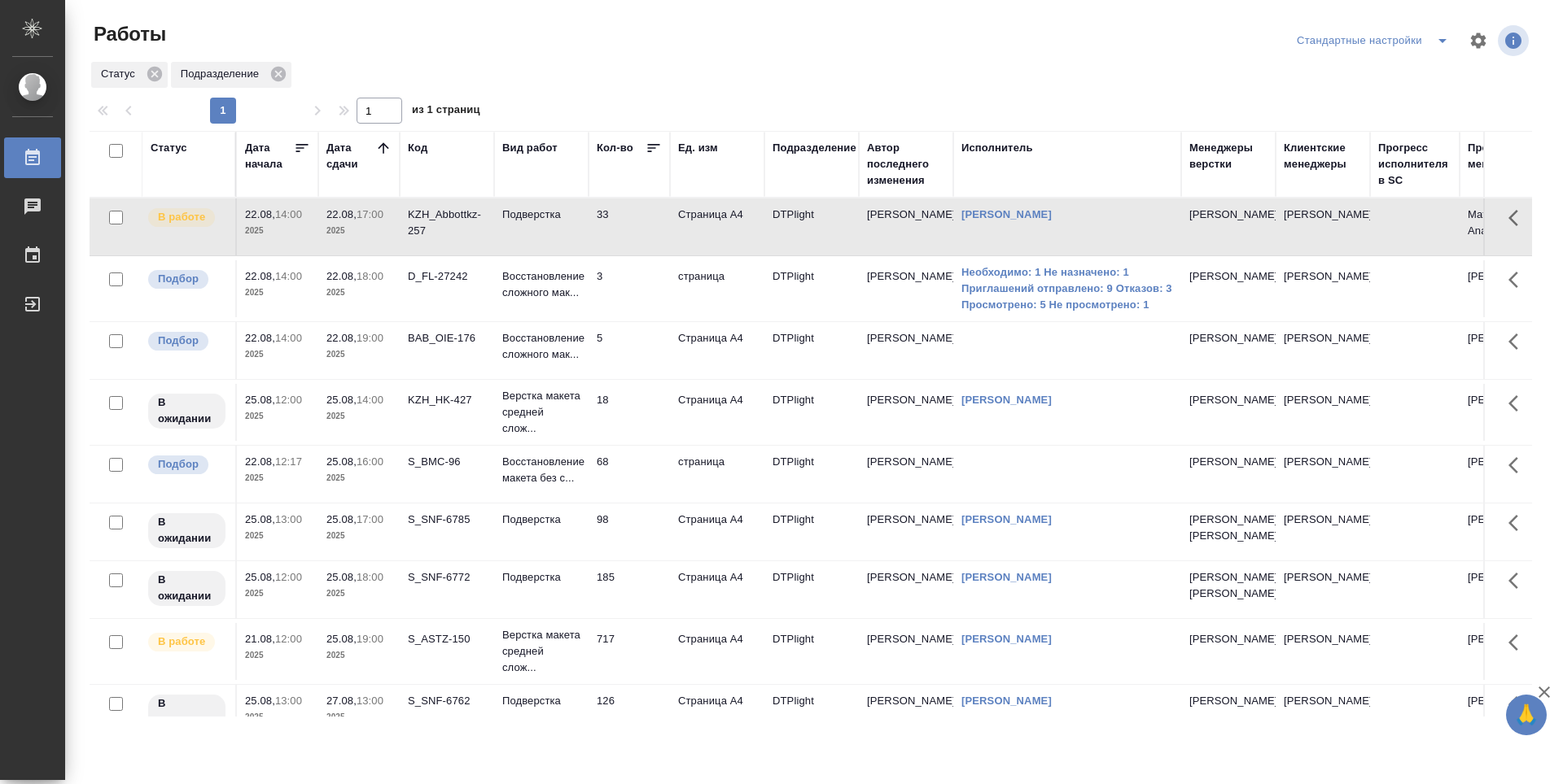
click at [655, 255] on td "68" at bounding box center [630, 226] width 81 height 57
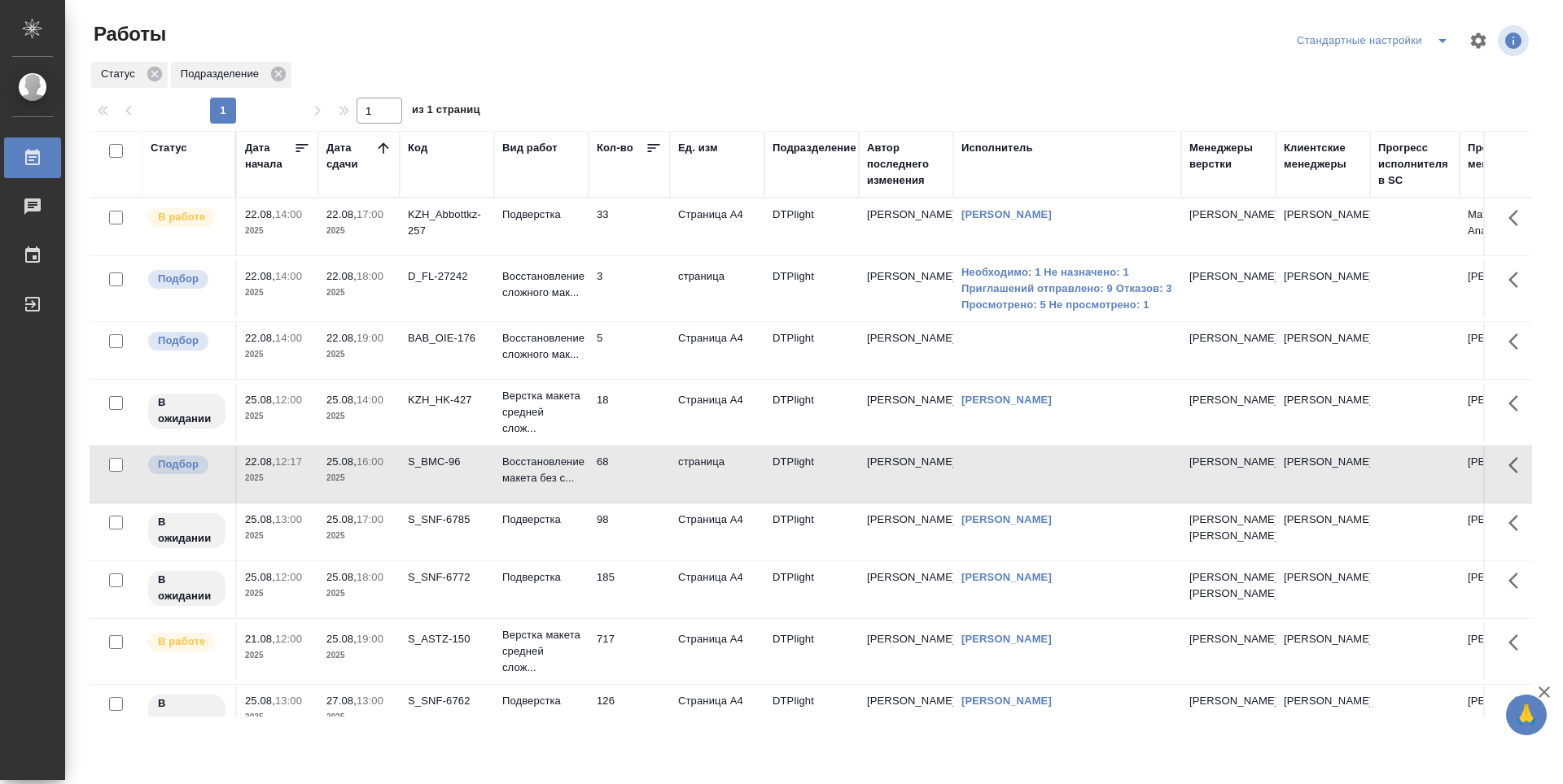
click at [634, 255] on td "5" at bounding box center [630, 226] width 81 height 57
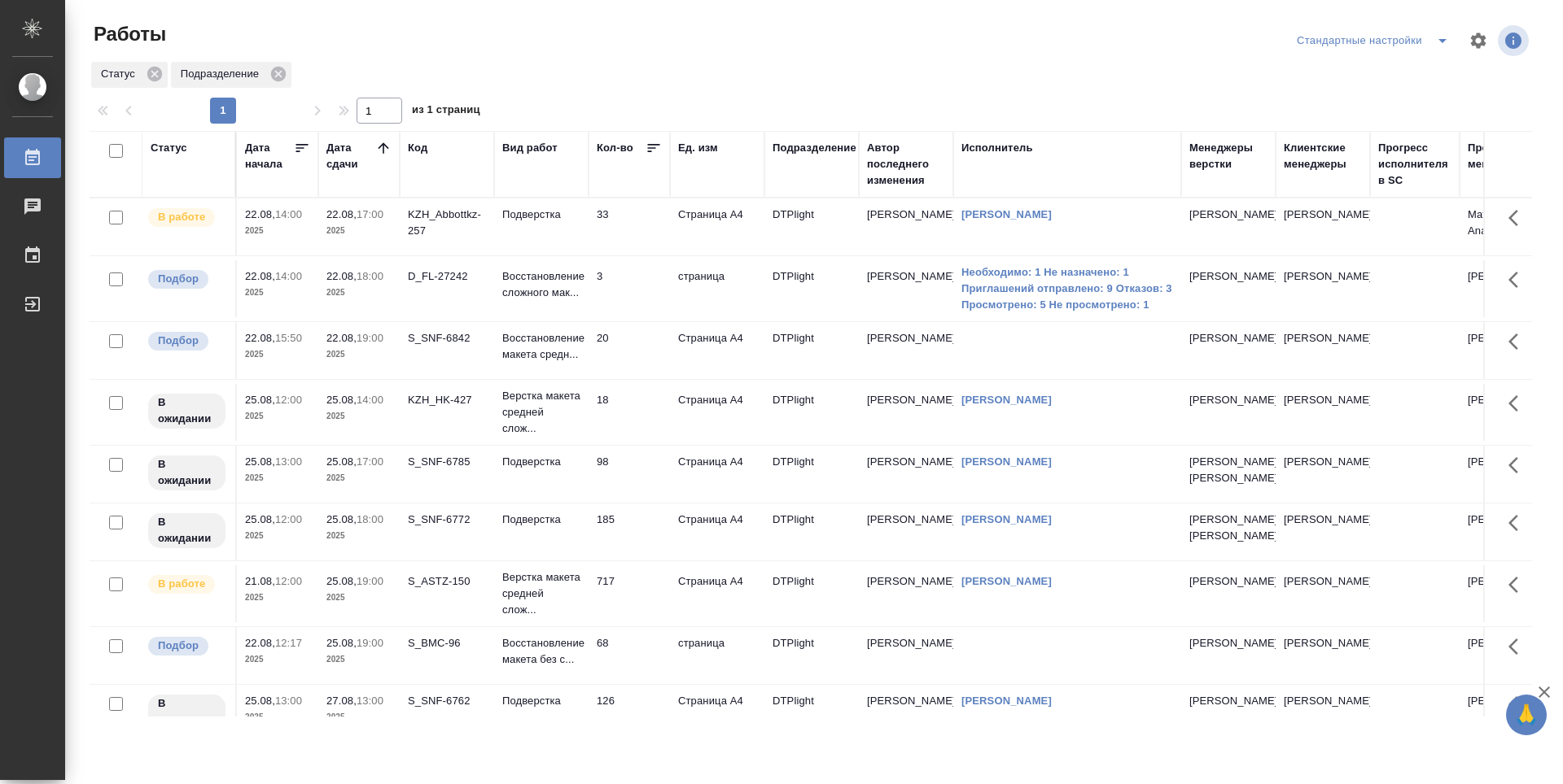
click at [383, 148] on icon at bounding box center [382, 147] width 11 height 11
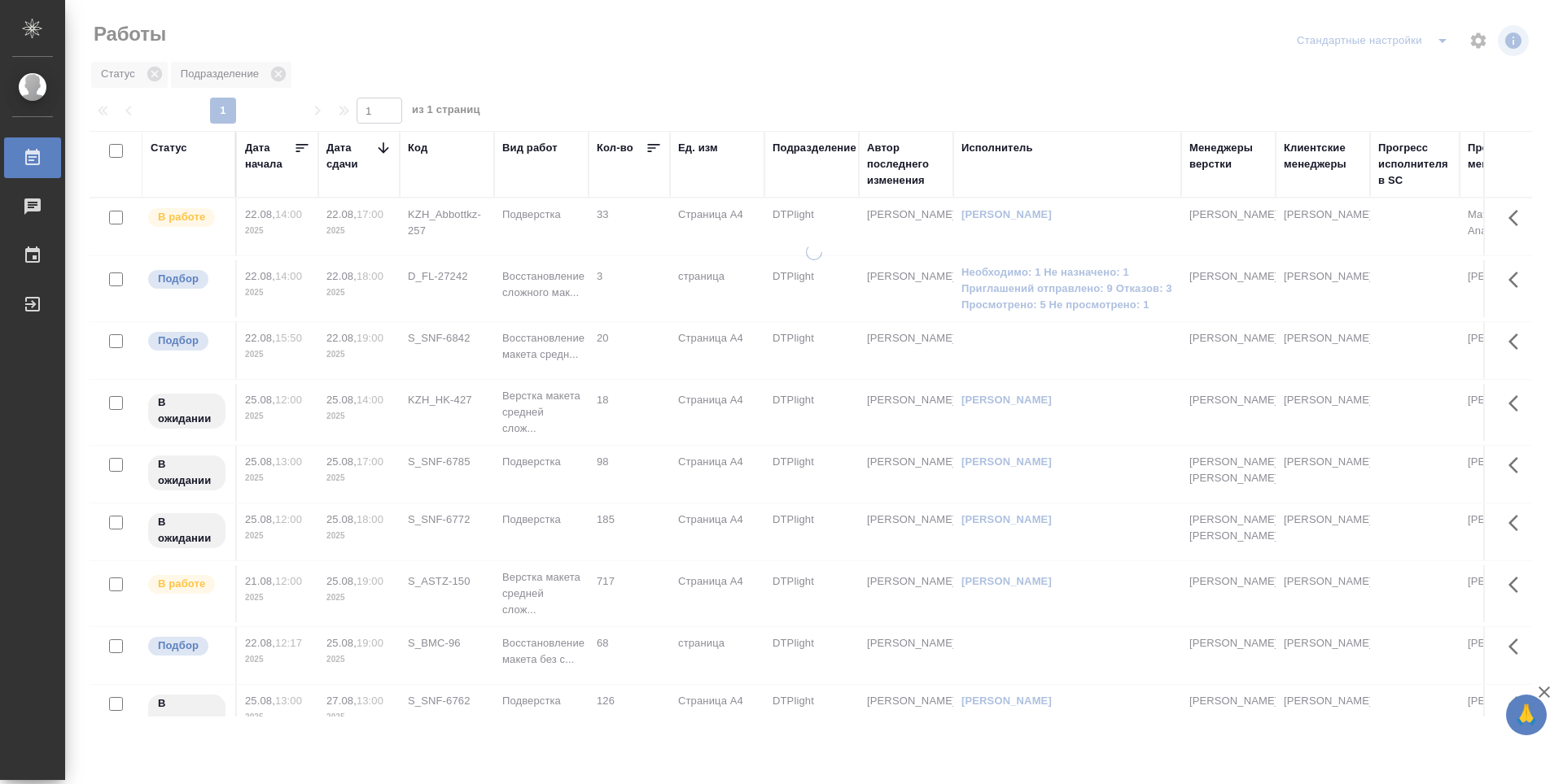
click at [383, 148] on icon at bounding box center [382, 147] width 11 height 11
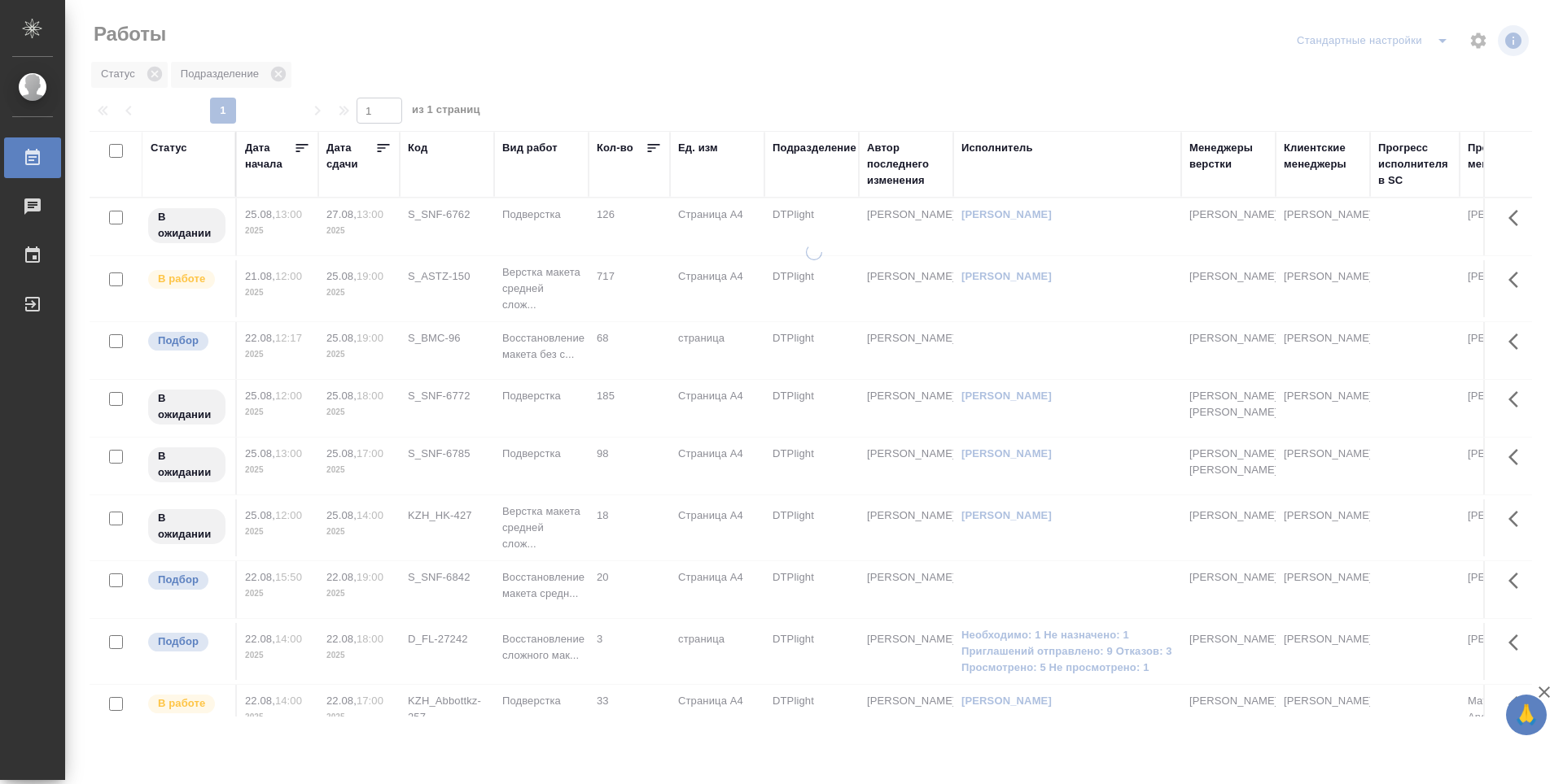
click at [383, 148] on icon at bounding box center [383, 148] width 12 height 8
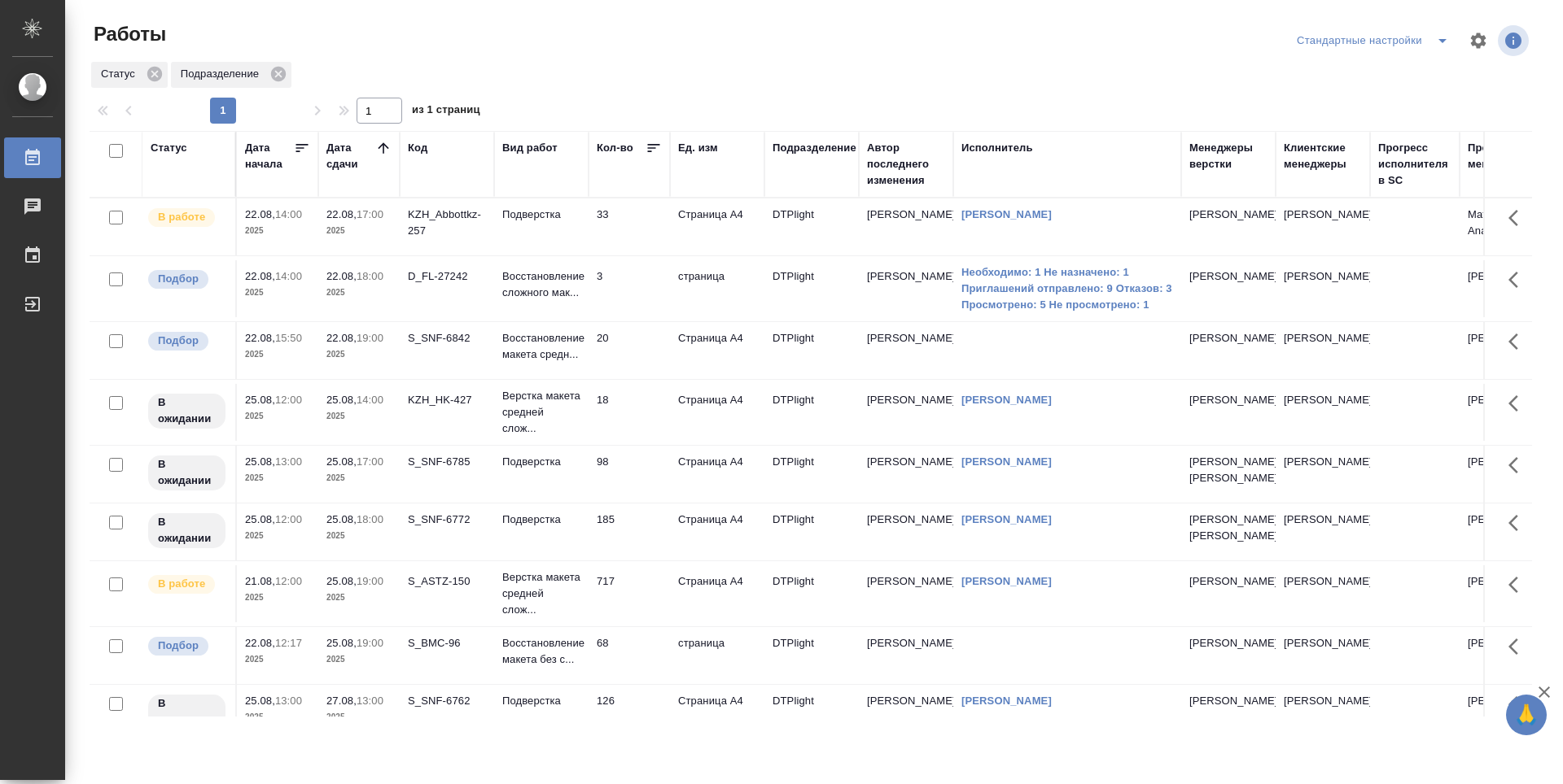
click at [436, 255] on td "S_SNF-6842" at bounding box center [447, 226] width 94 height 57
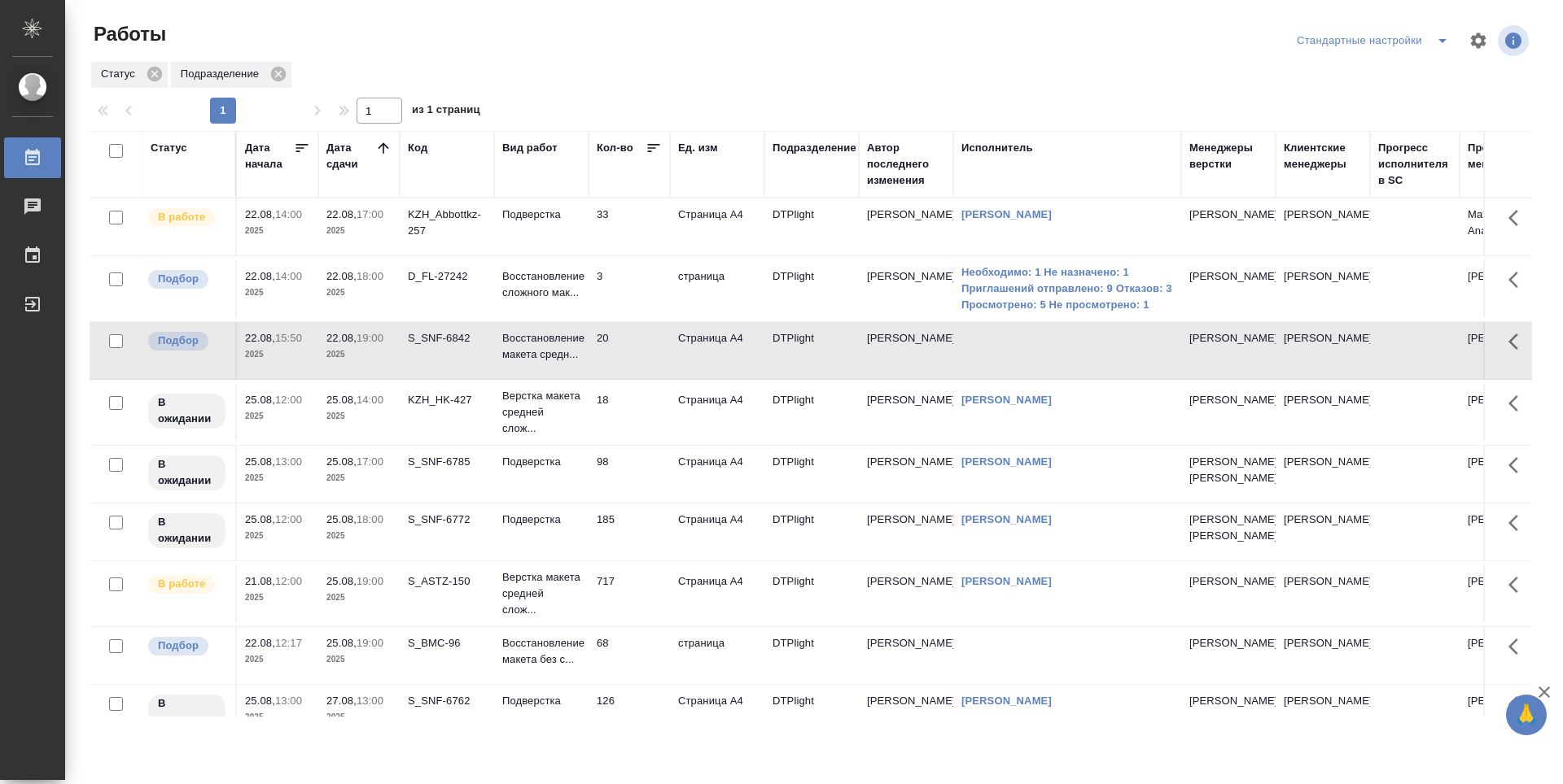
scroll to position [87, 0]
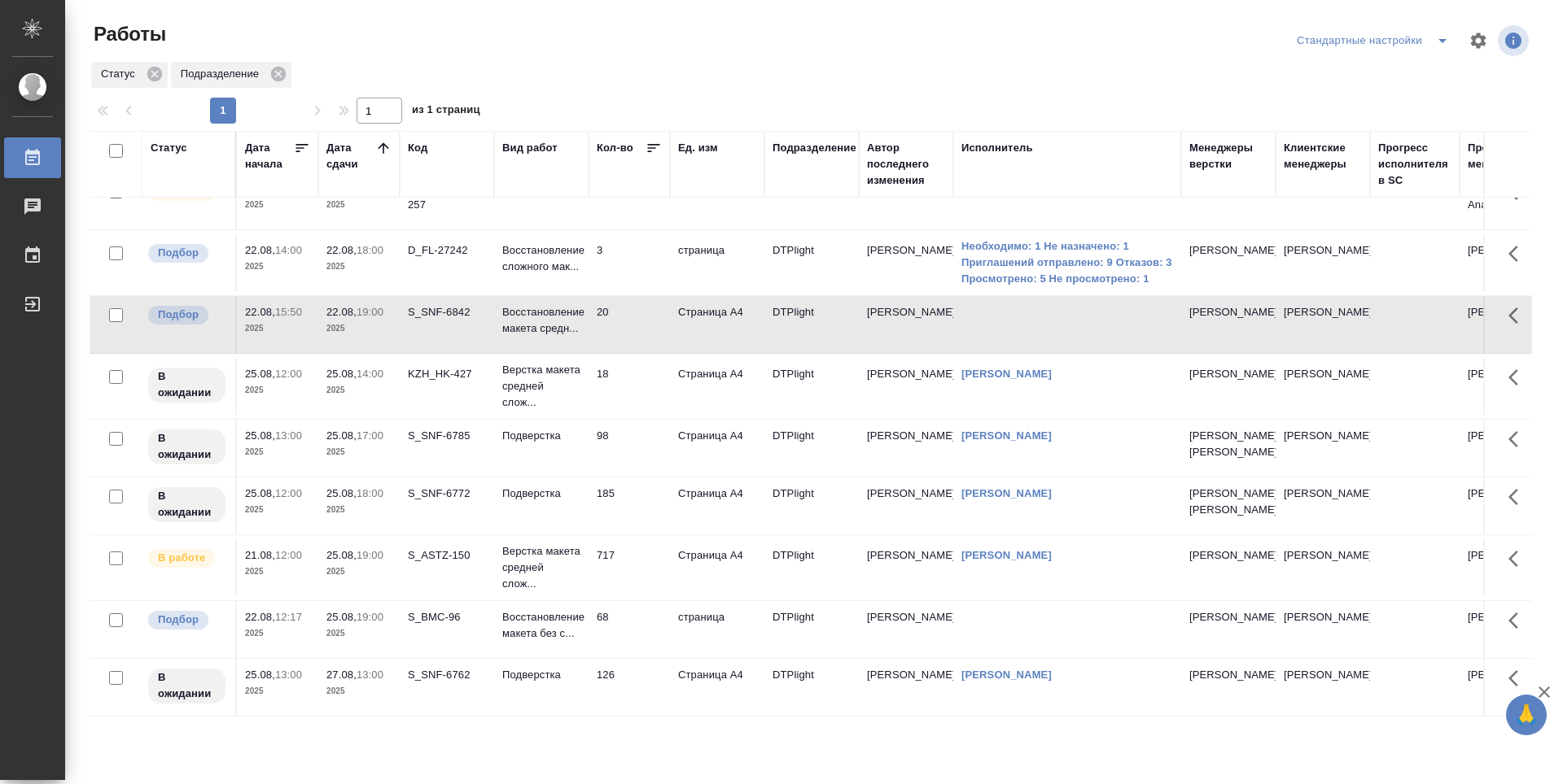
click at [428, 229] on td "S_BMC-96" at bounding box center [447, 200] width 94 height 57
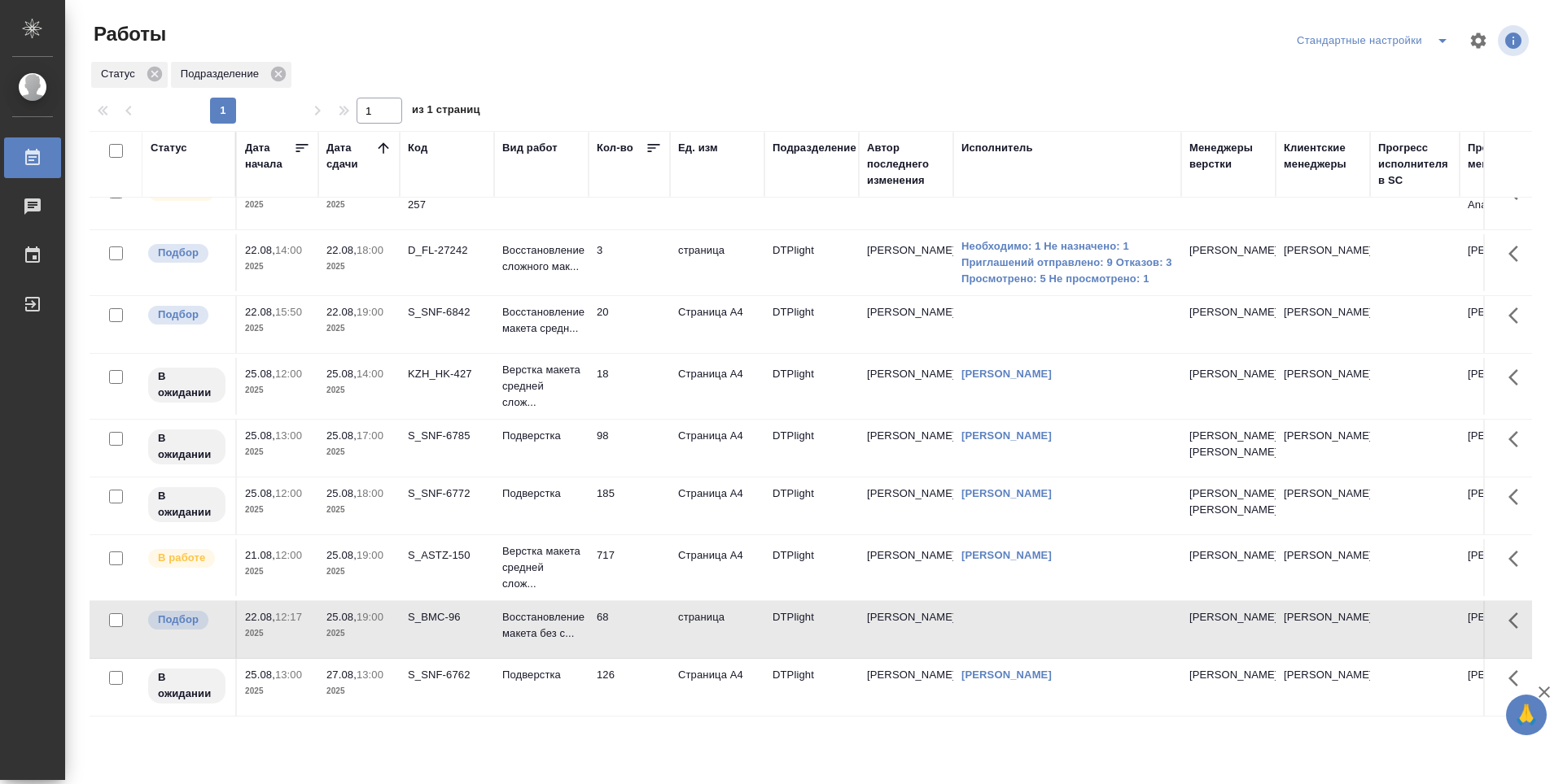
scroll to position [0, 0]
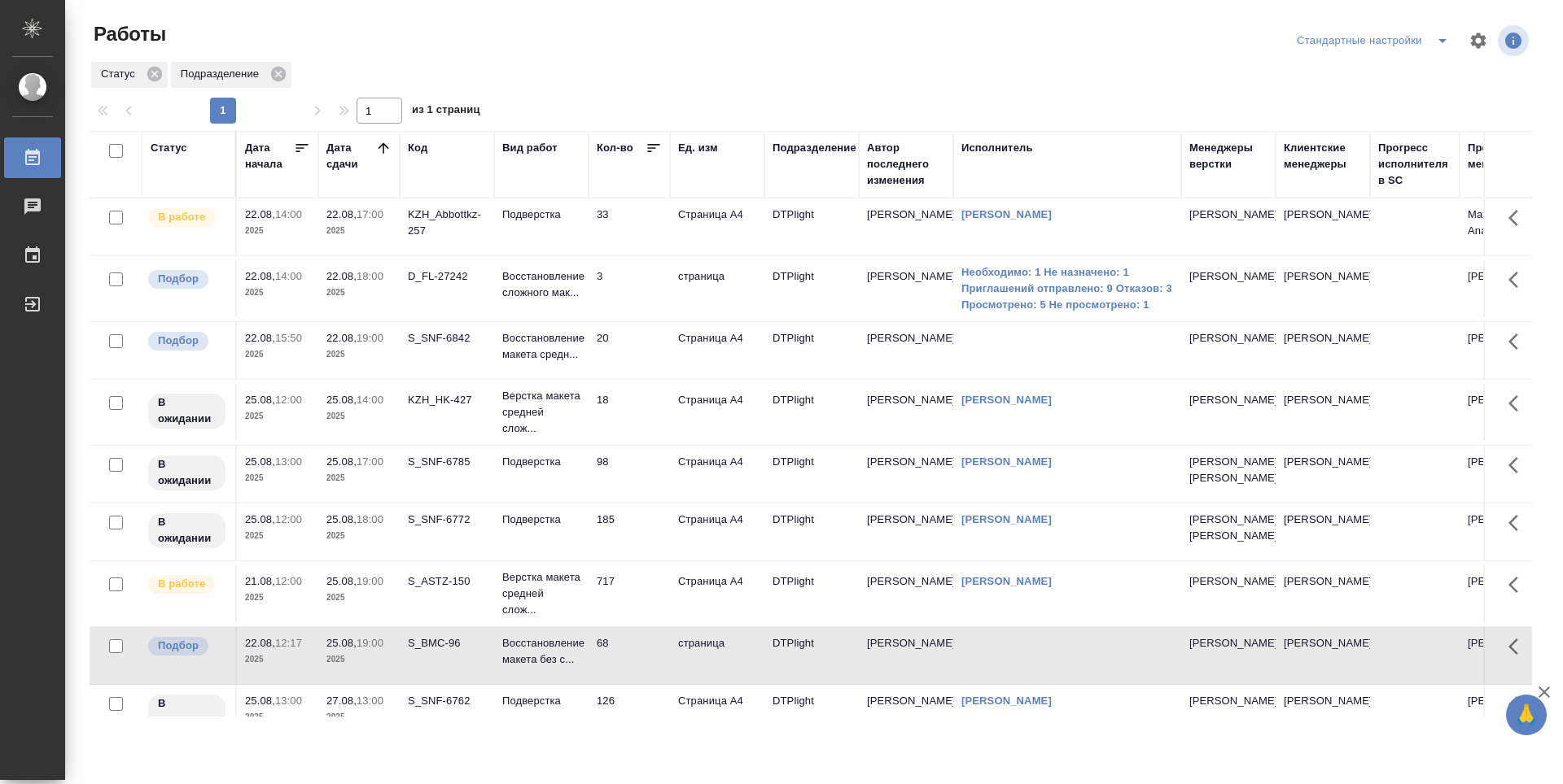
click at [535, 238] on td "Подверстка" at bounding box center [541, 226] width 94 height 57
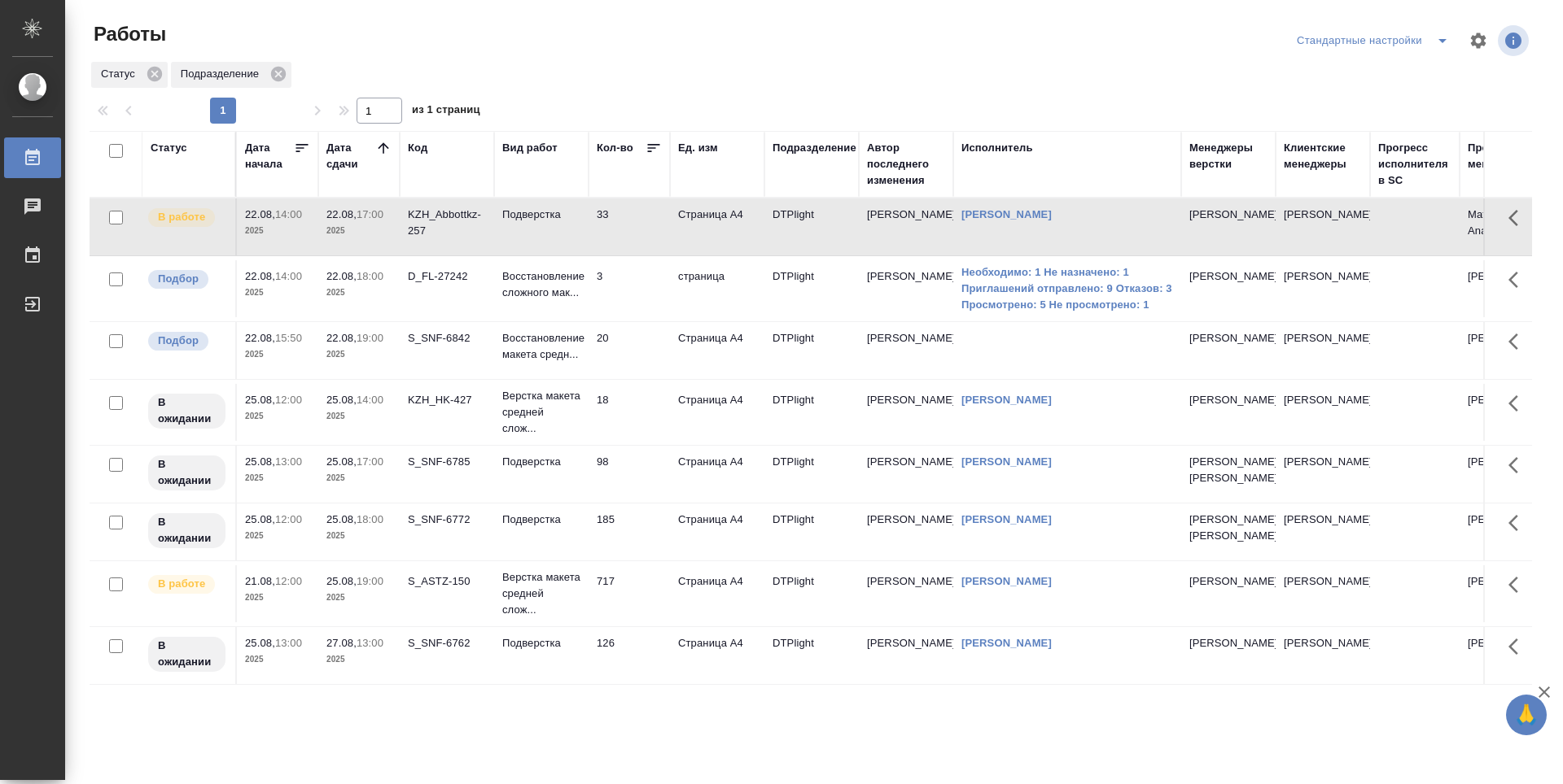
click at [650, 255] on td "18" at bounding box center [630, 226] width 81 height 57
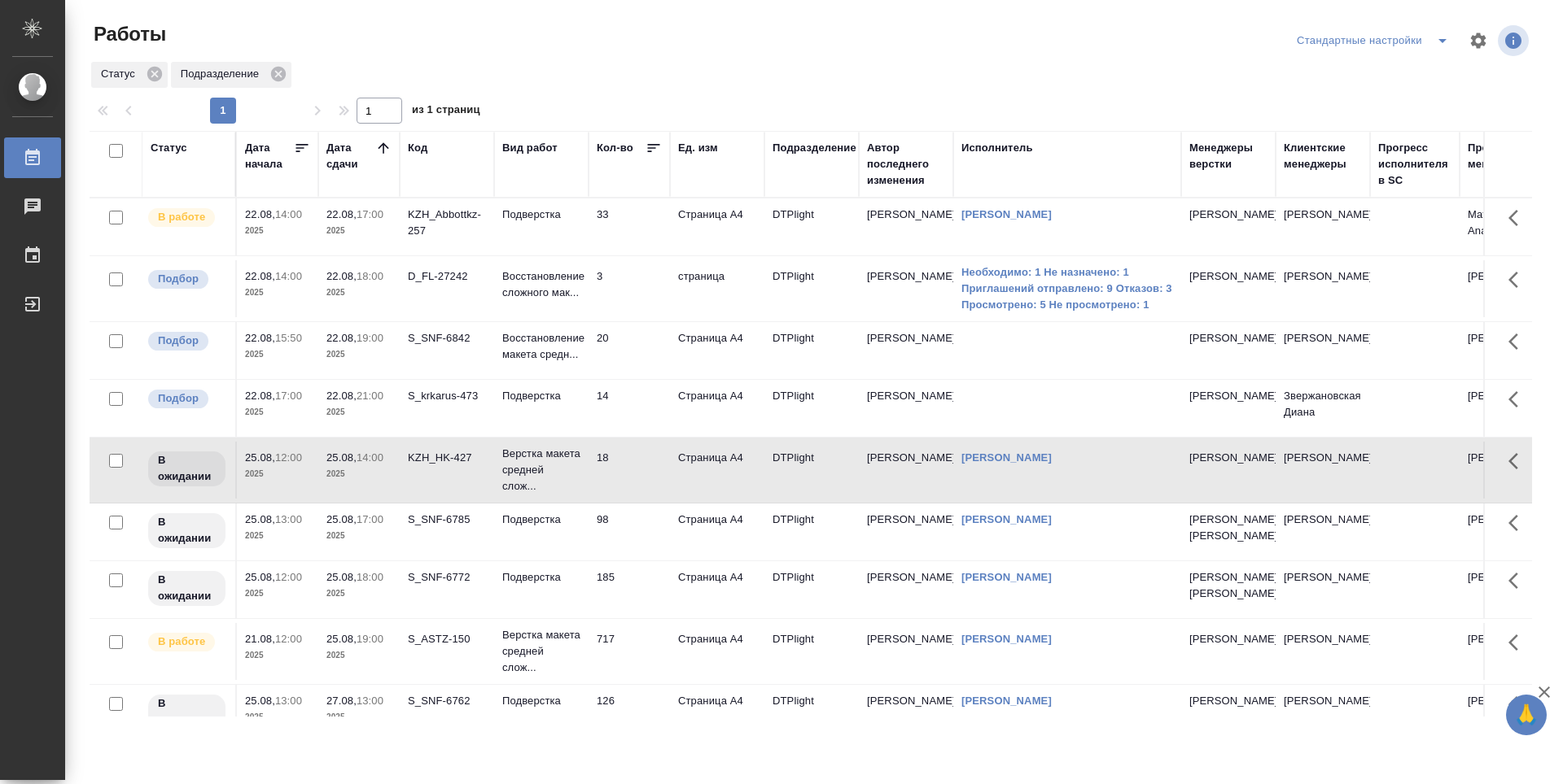
click at [460, 255] on td "S_krkarus-473" at bounding box center [447, 226] width 94 height 57
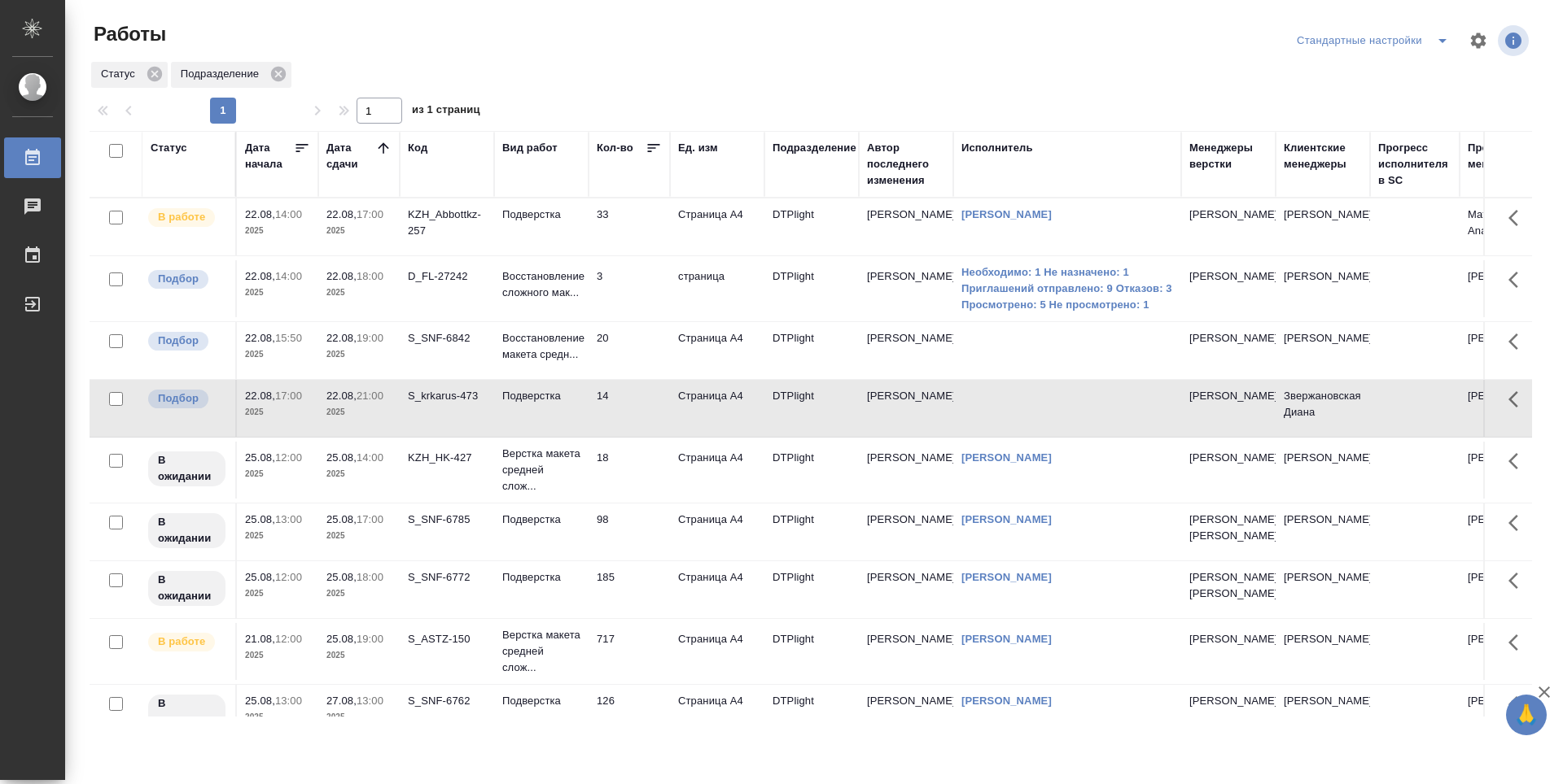
click at [460, 255] on td "S_krkarus-473" at bounding box center [447, 226] width 94 height 57
click at [636, 255] on td "20" at bounding box center [630, 226] width 81 height 57
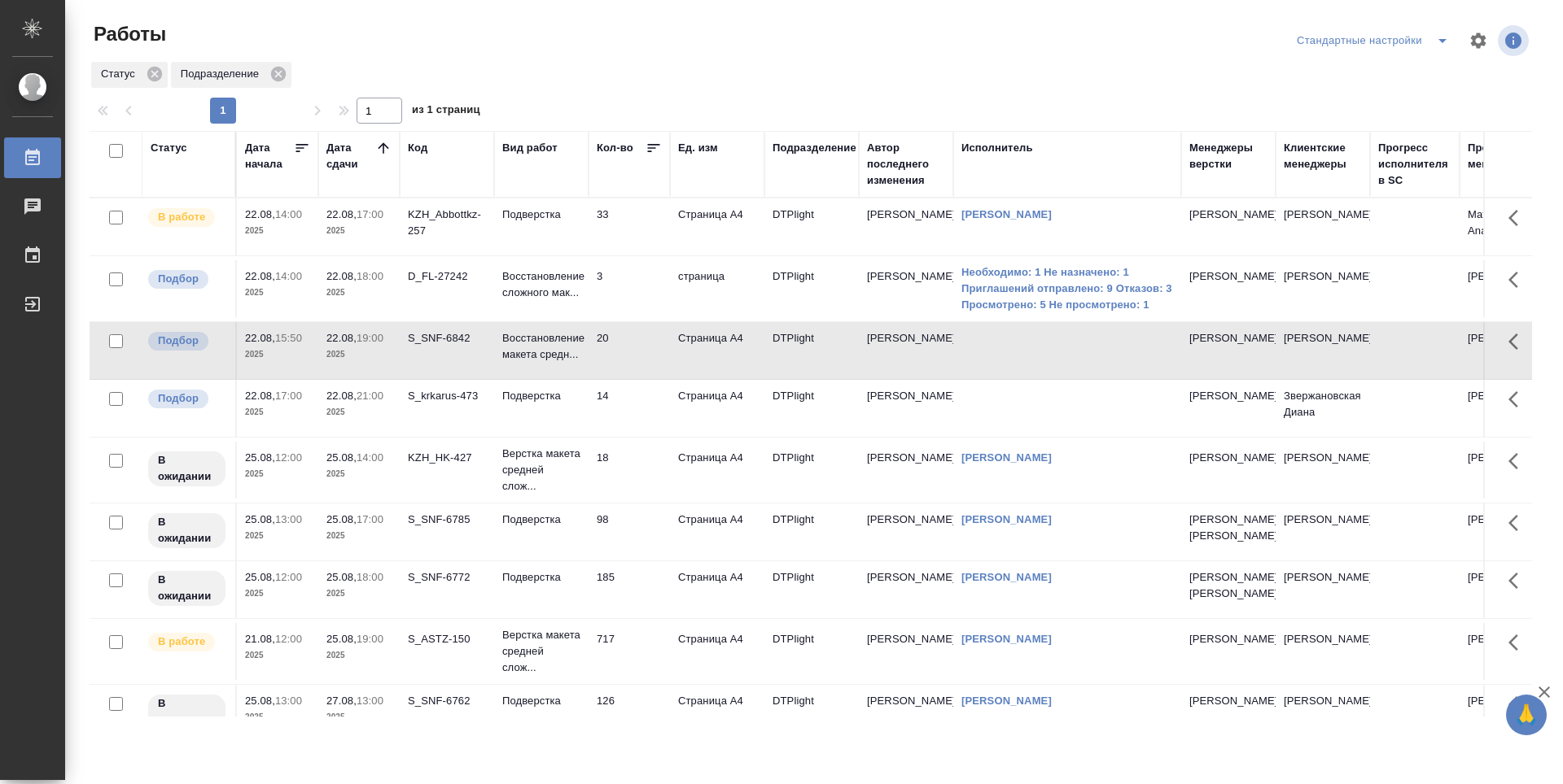
click at [641, 235] on td "33" at bounding box center [630, 226] width 81 height 57
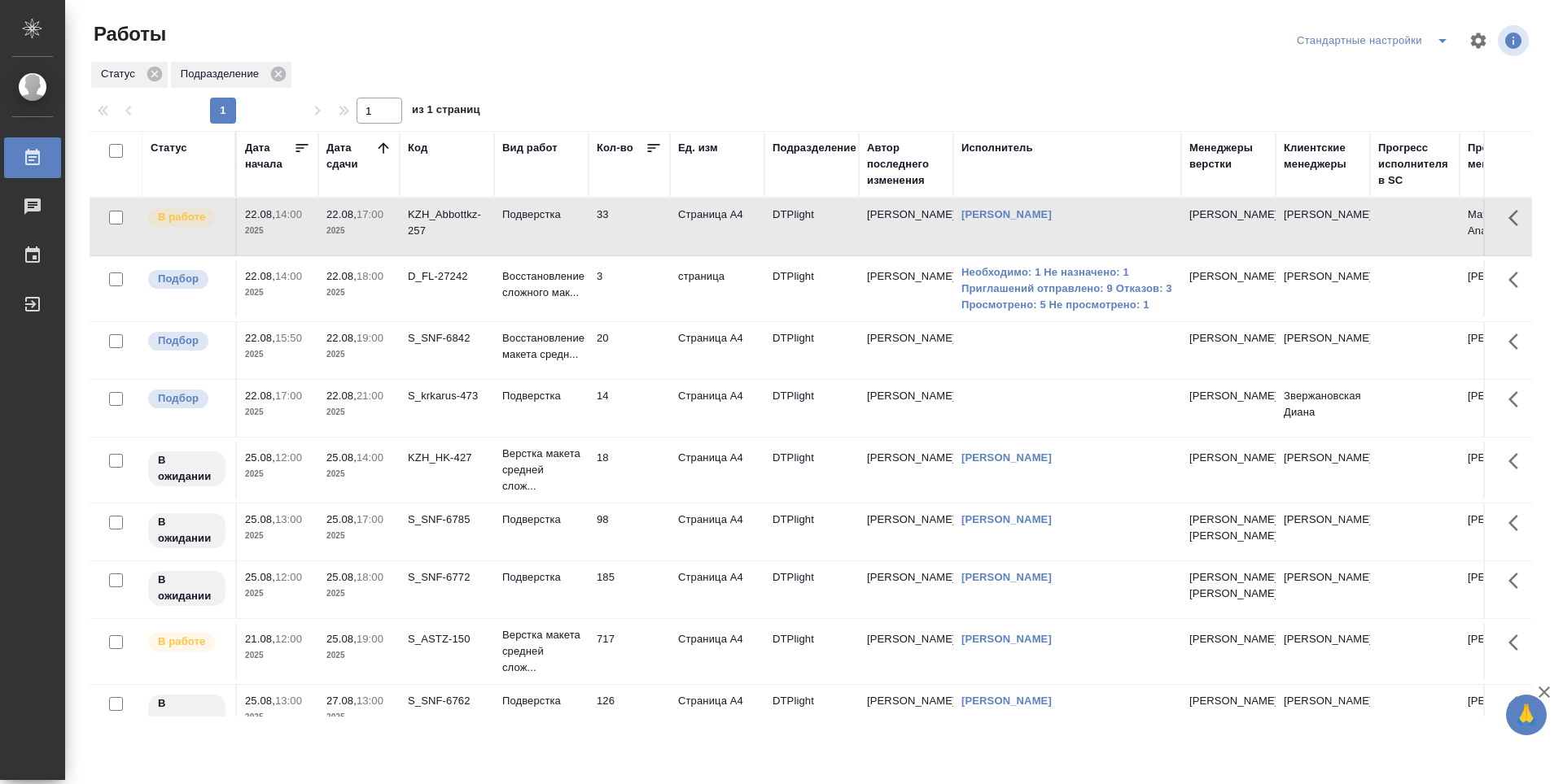
click at [641, 235] on td "33" at bounding box center [630, 226] width 81 height 57
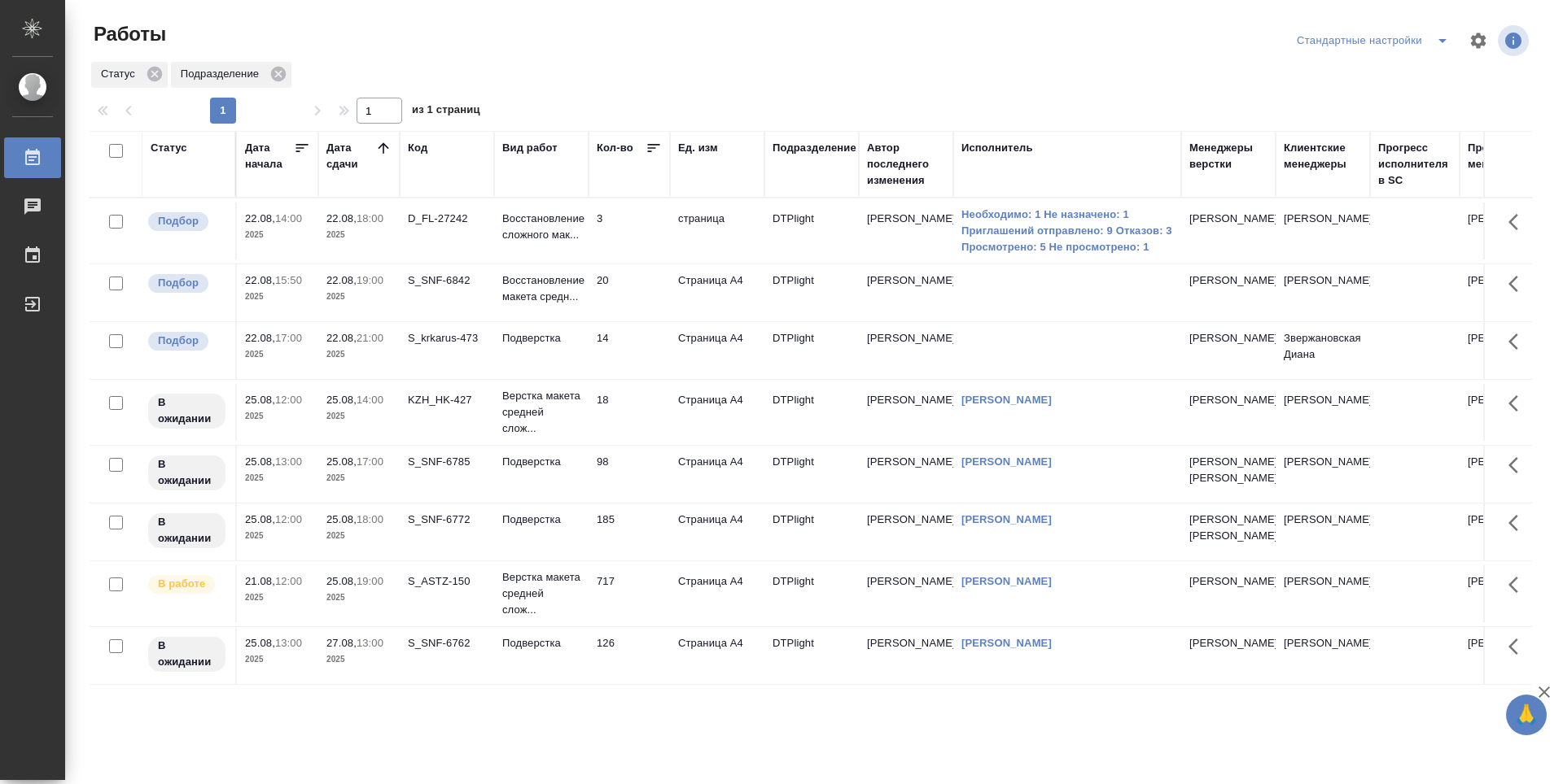
click at [638, 260] on td "18" at bounding box center [630, 230] width 81 height 57
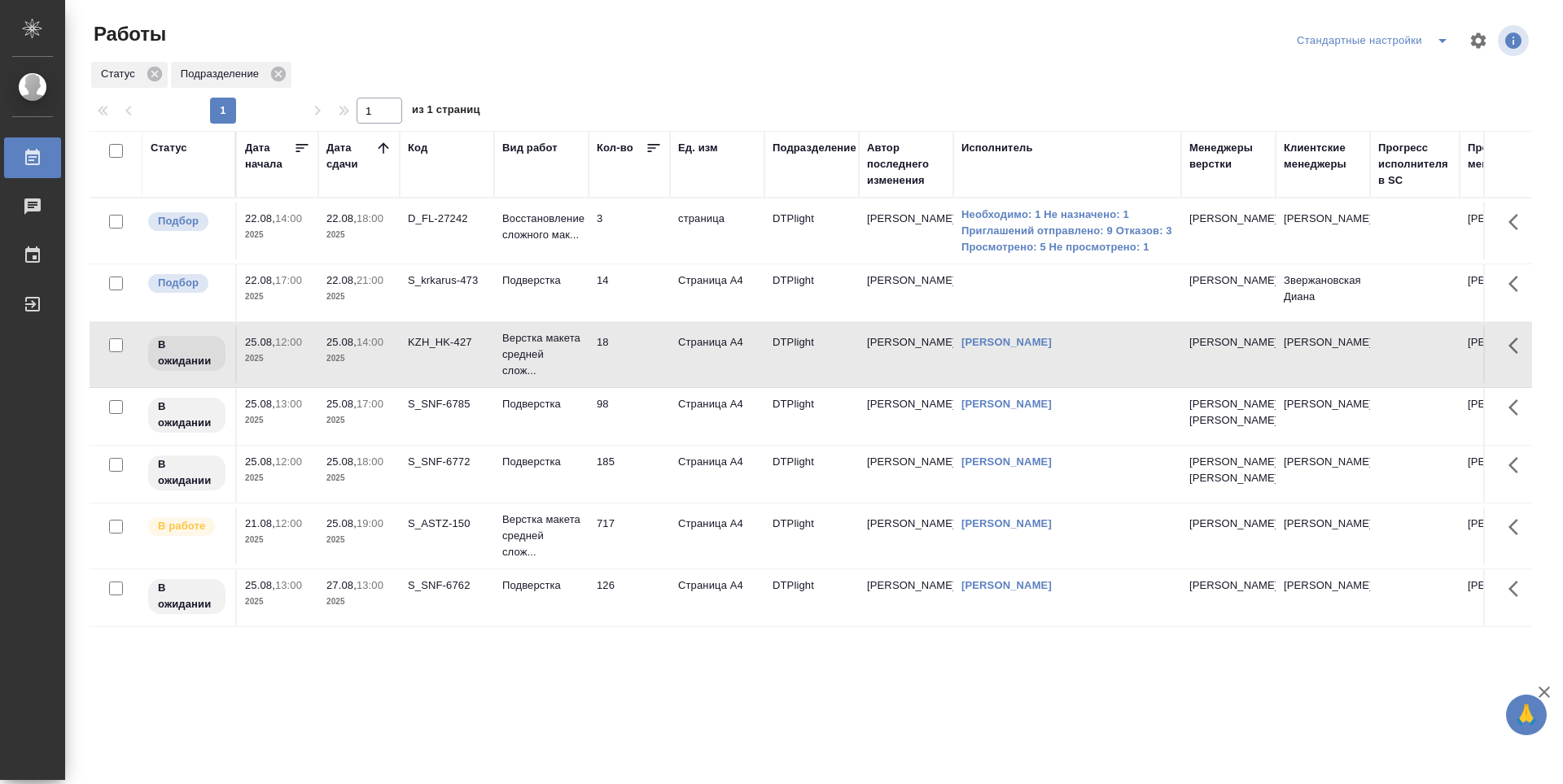
click at [650, 235] on td "3" at bounding box center [630, 230] width 81 height 57
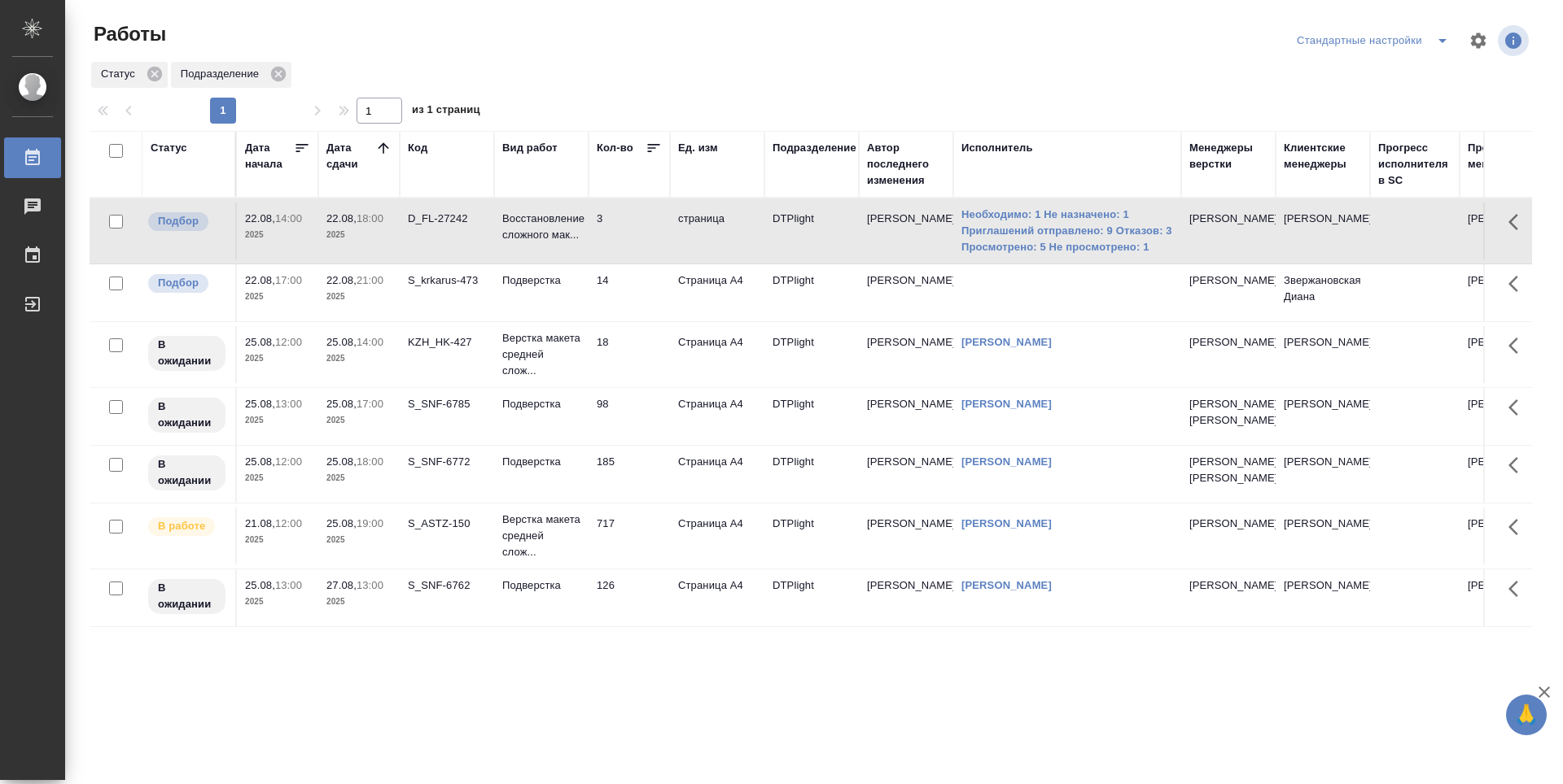
drag, startPoint x: 639, startPoint y: 273, endPoint x: 645, endPoint y: 281, distance: 10.0
click at [639, 260] on td "14" at bounding box center [630, 230] width 81 height 57
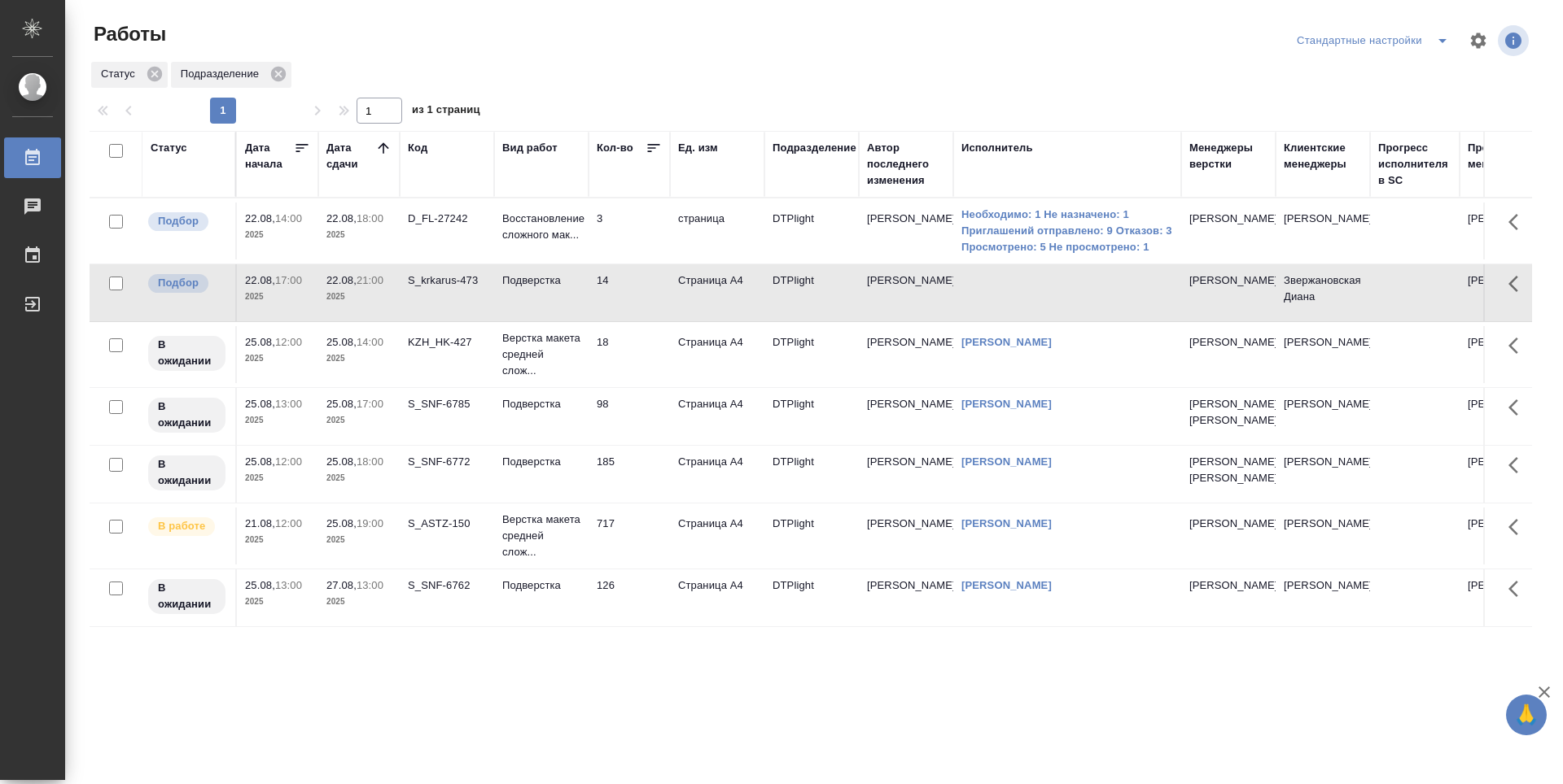
click at [643, 260] on td "18" at bounding box center [630, 230] width 81 height 57
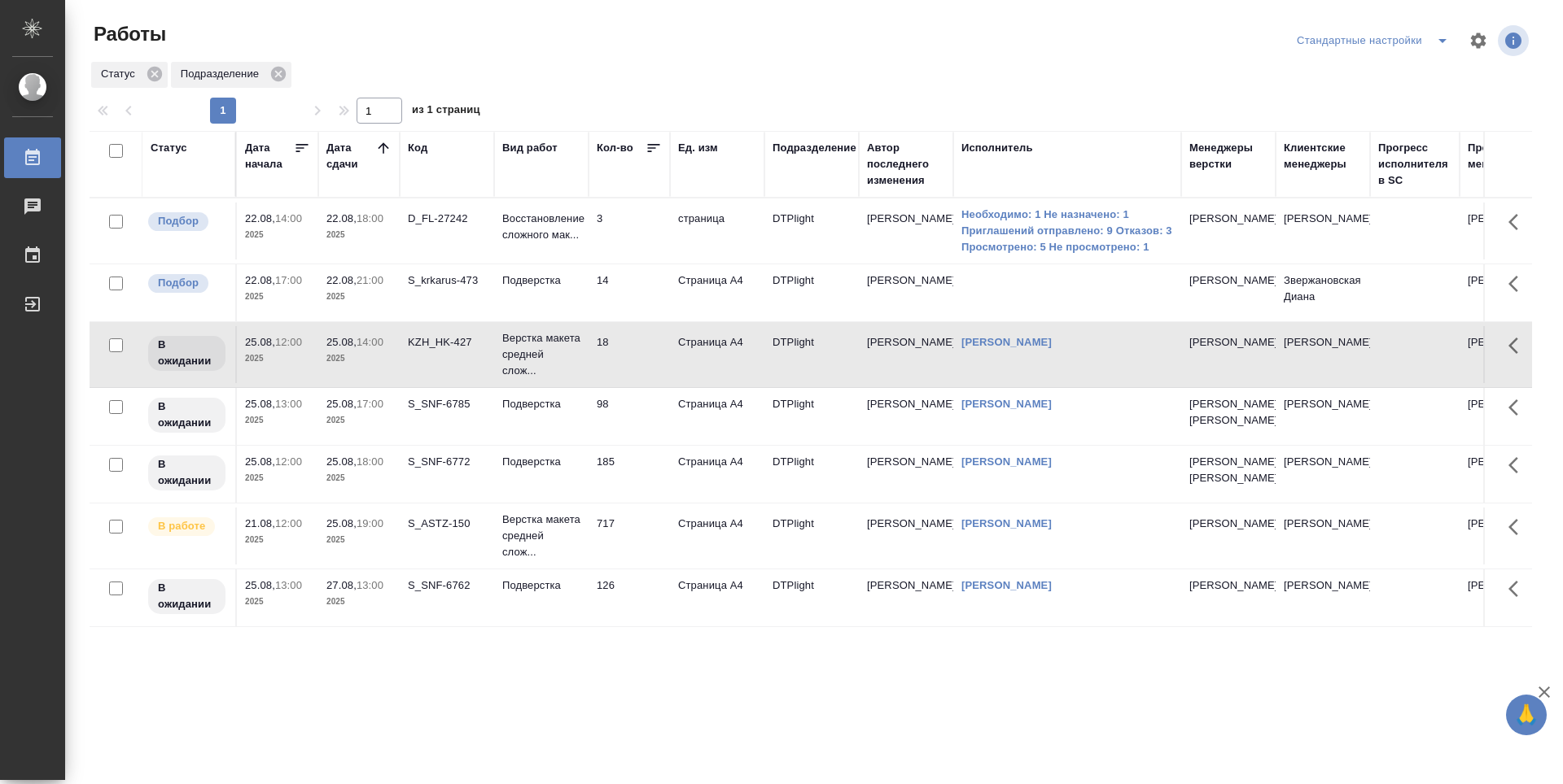
click at [639, 399] on tr "В ожидании 25.08, 13:00 2025 25.08, 17:00 2025 S_SNF-6785 Подверстка 98 Страниц…" at bounding box center [846, 417] width 1513 height 58
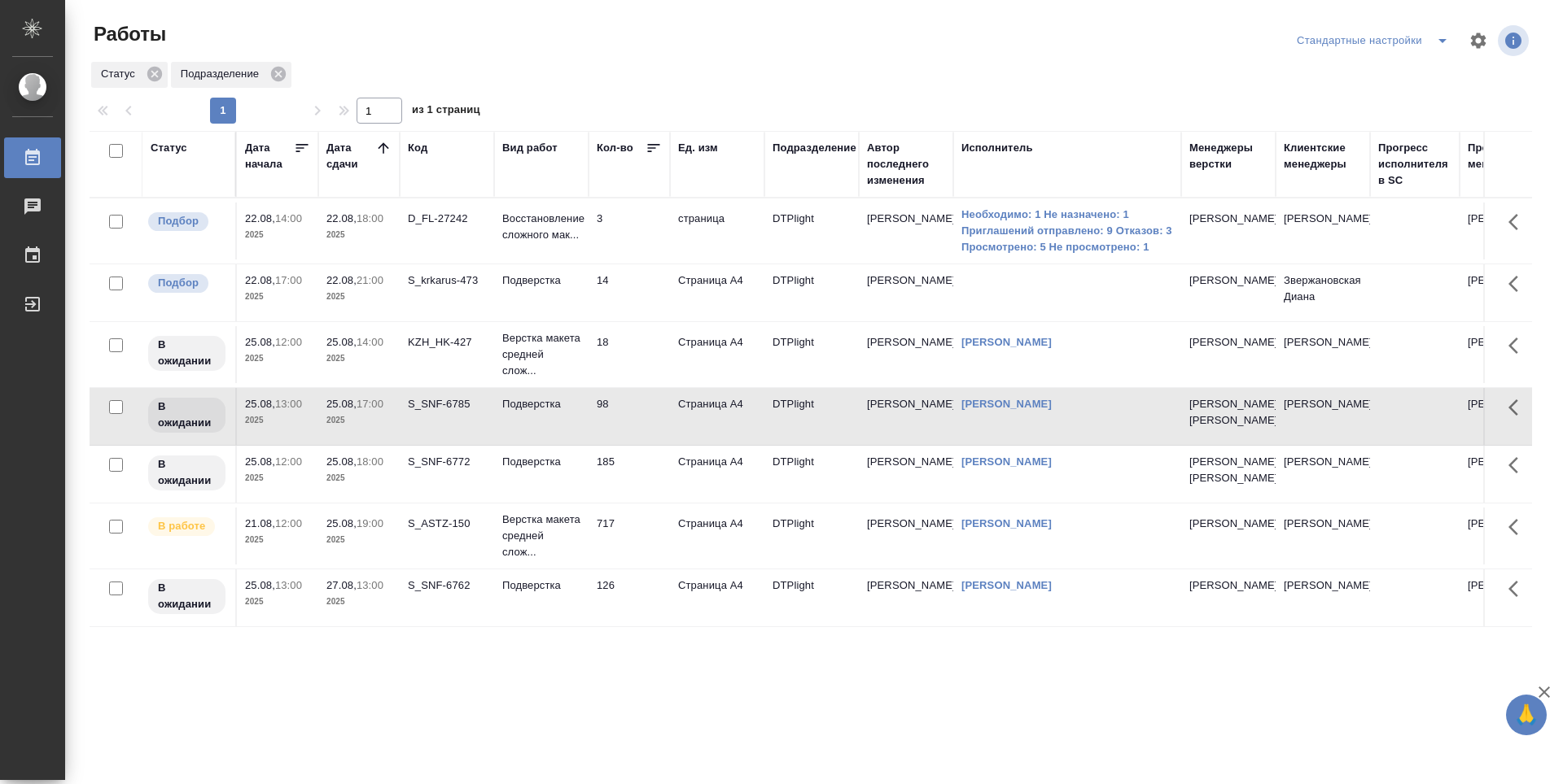
click at [622, 260] on td "18" at bounding box center [630, 230] width 81 height 57
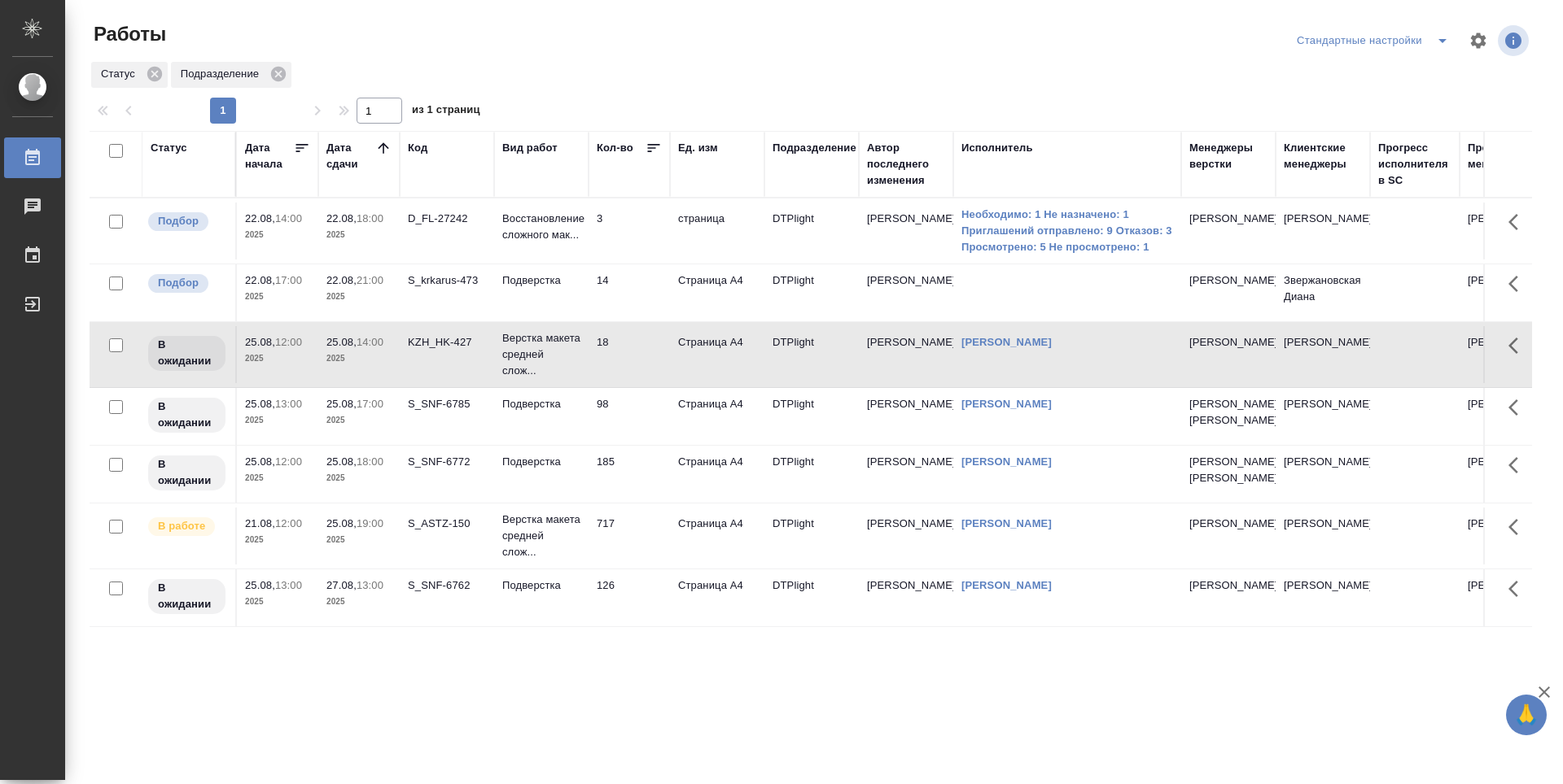
click at [631, 260] on td "14" at bounding box center [630, 230] width 81 height 57
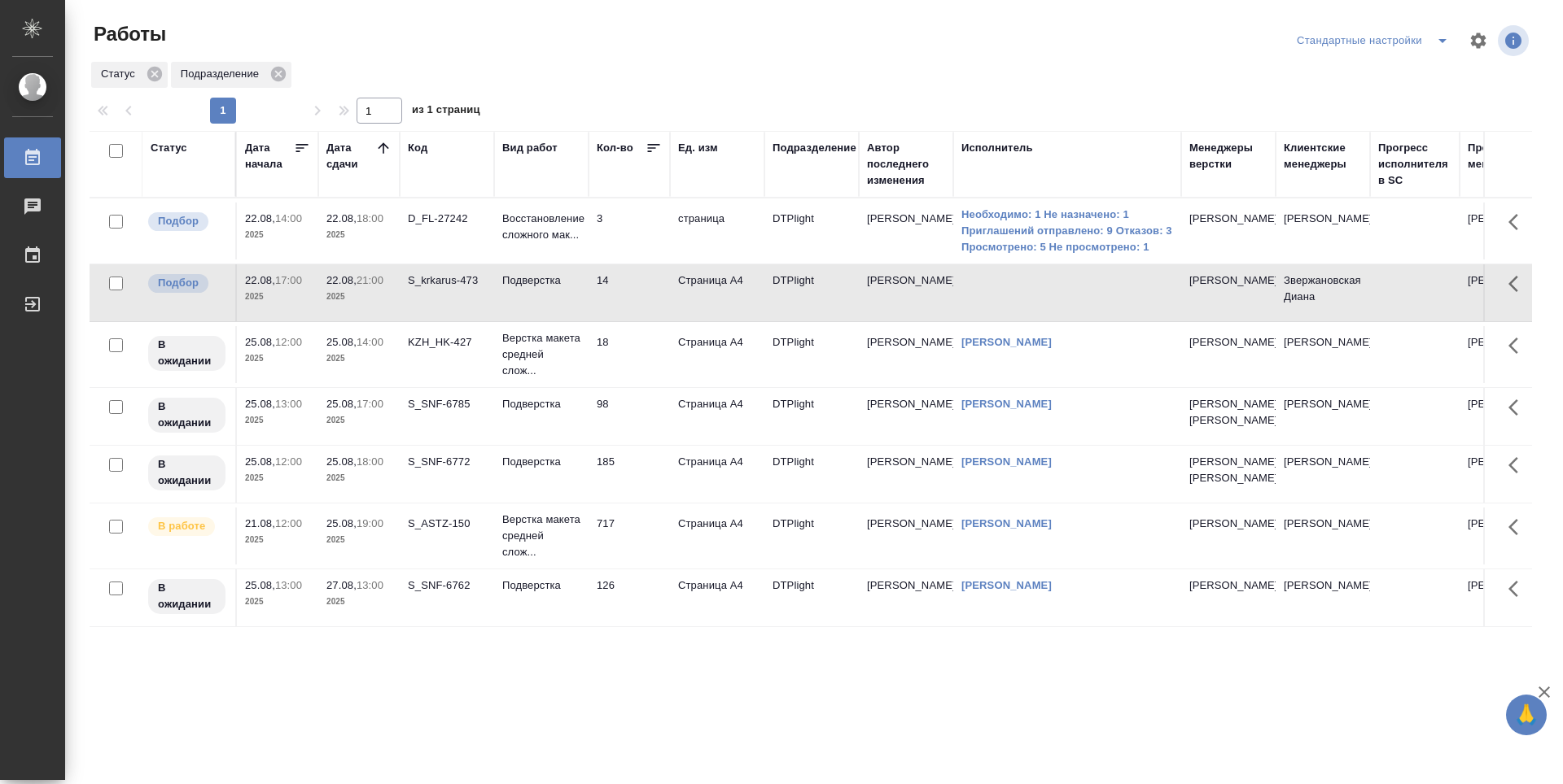
click at [628, 242] on td "3" at bounding box center [630, 230] width 81 height 57
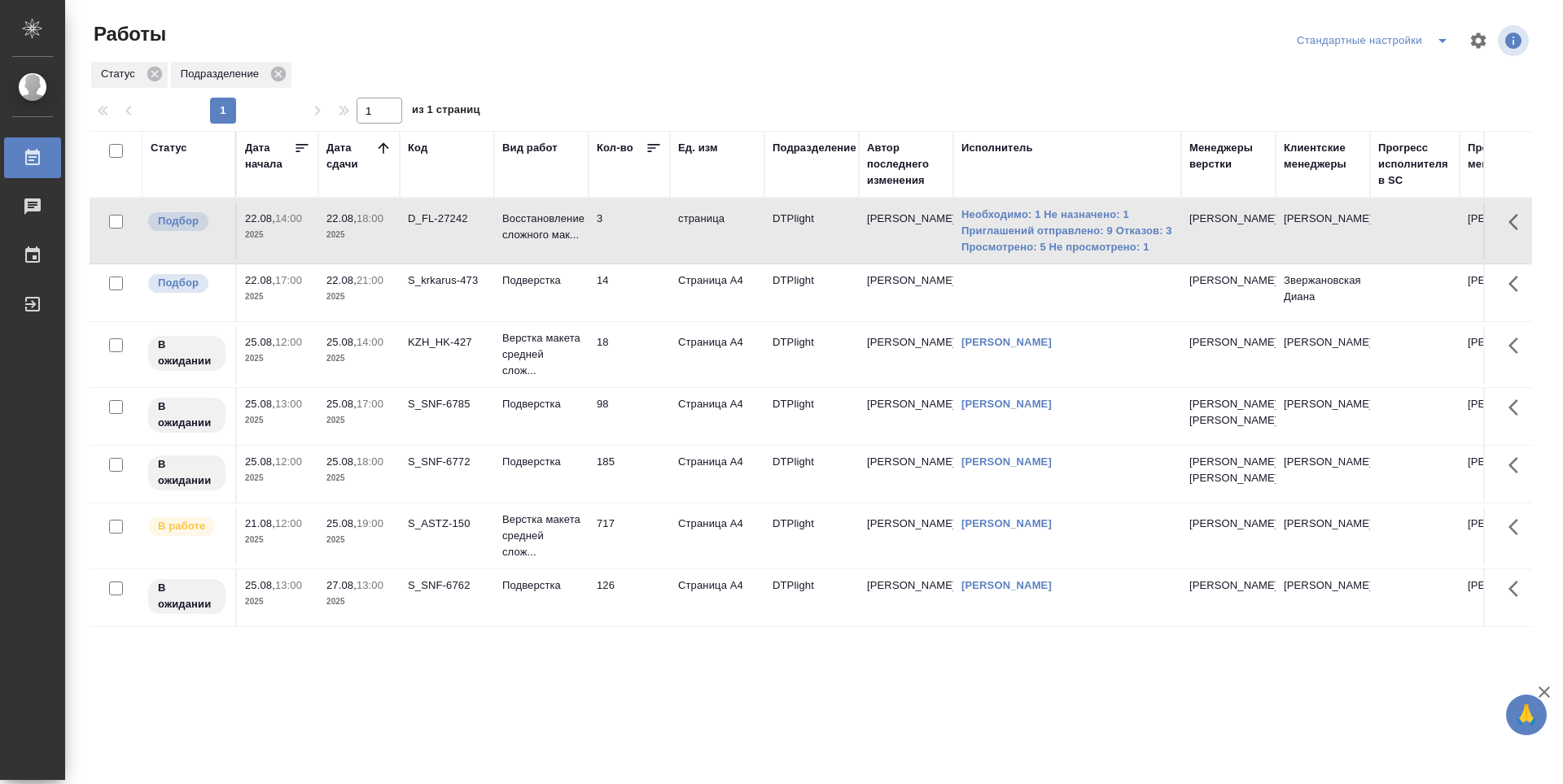
click at [645, 260] on td "14" at bounding box center [630, 230] width 81 height 57
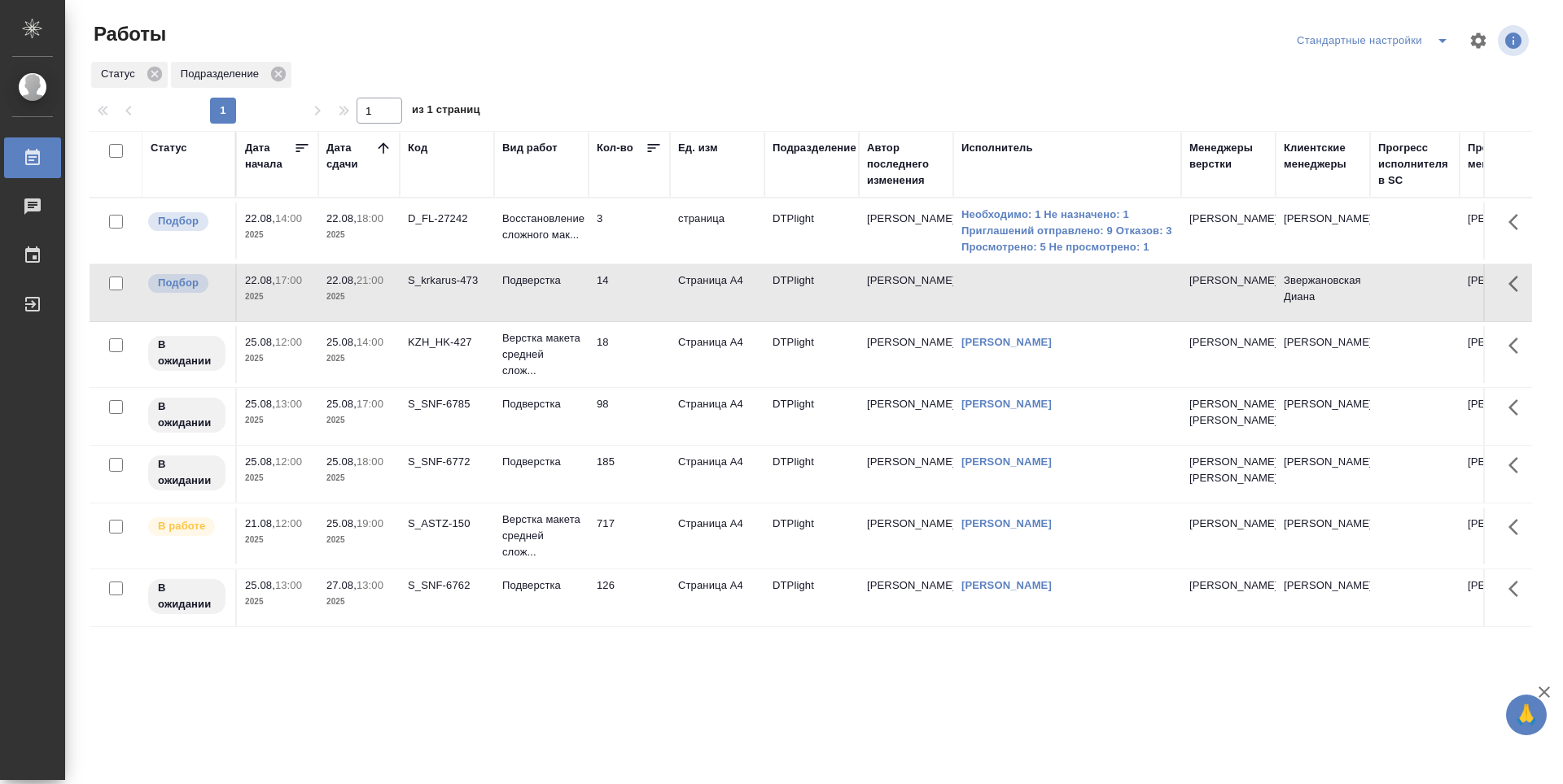
click at [639, 258] on td "3" at bounding box center [630, 230] width 81 height 57
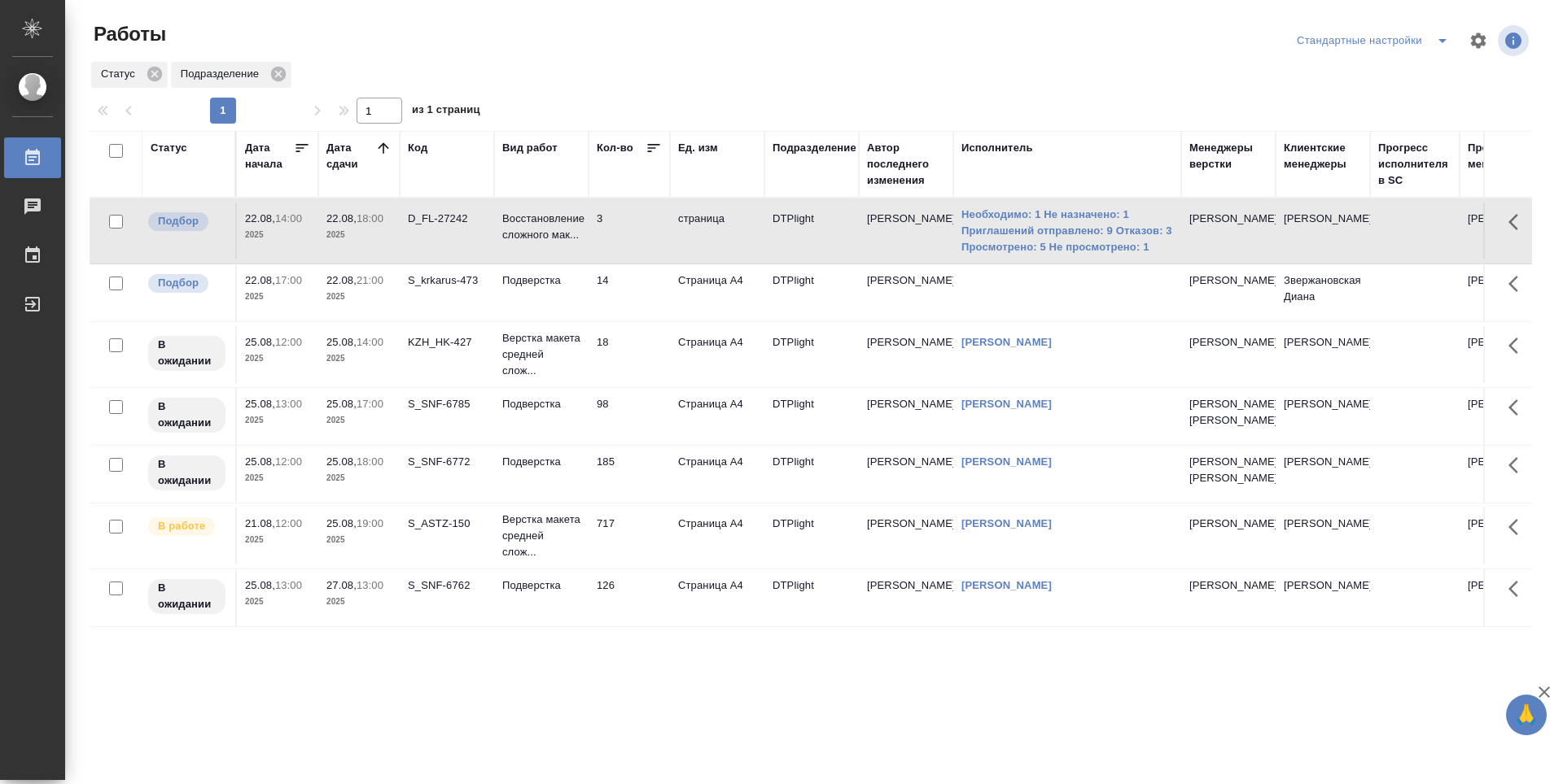
click at [634, 260] on td "18" at bounding box center [630, 230] width 81 height 57
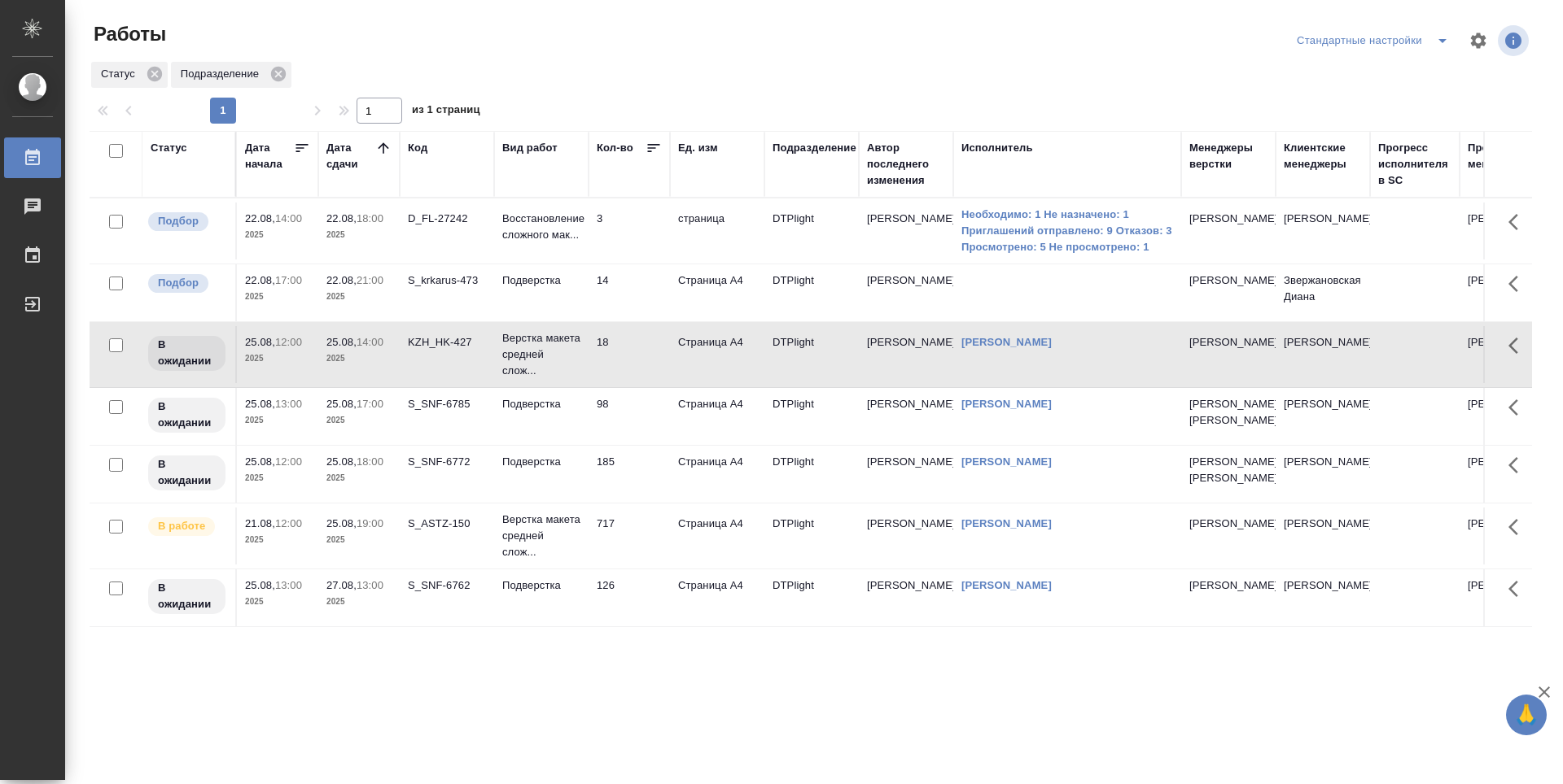
click at [632, 260] on td "98" at bounding box center [630, 230] width 81 height 57
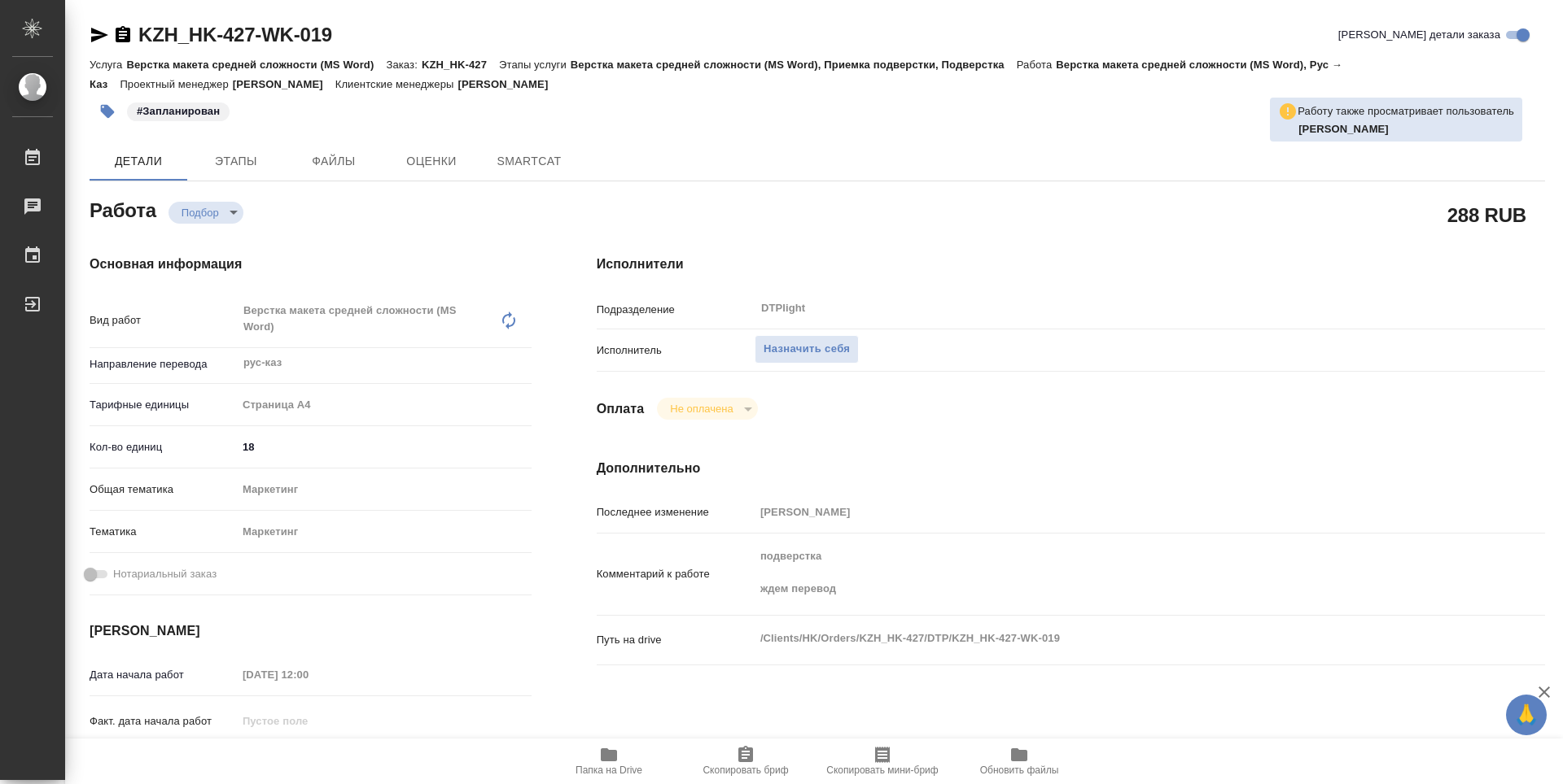
type textarea "x"
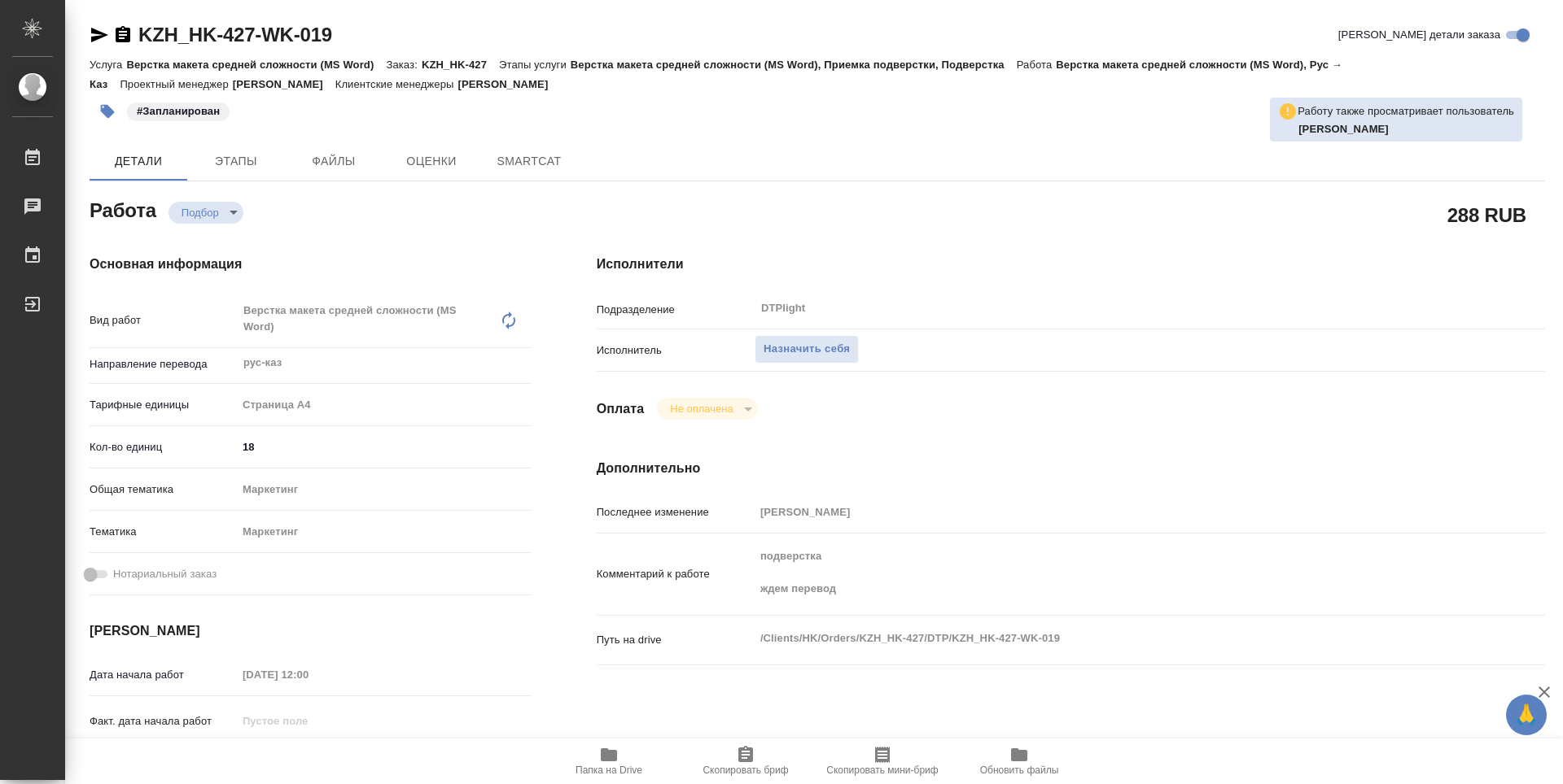
type textarea "x"
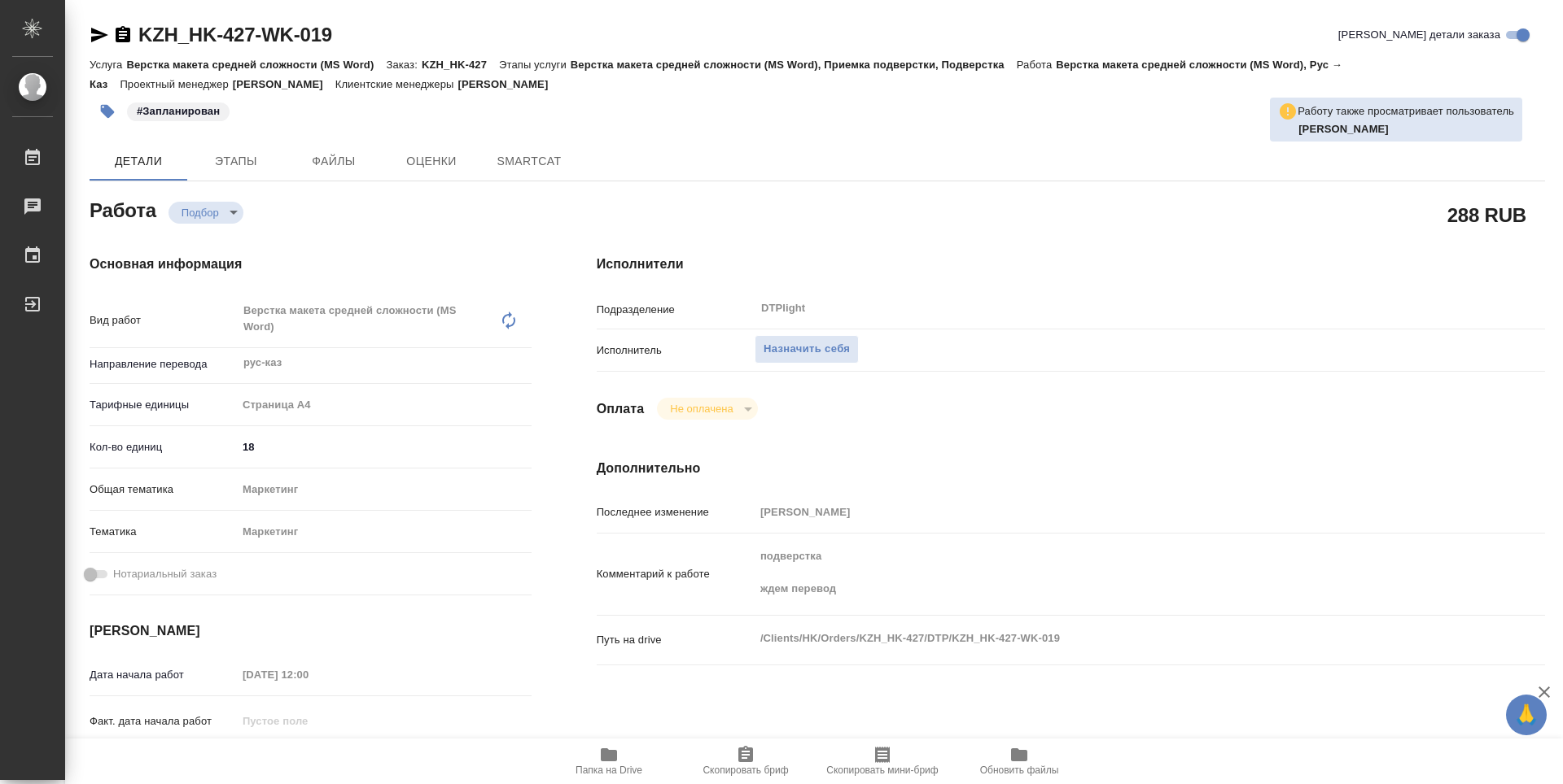
type textarea "x"
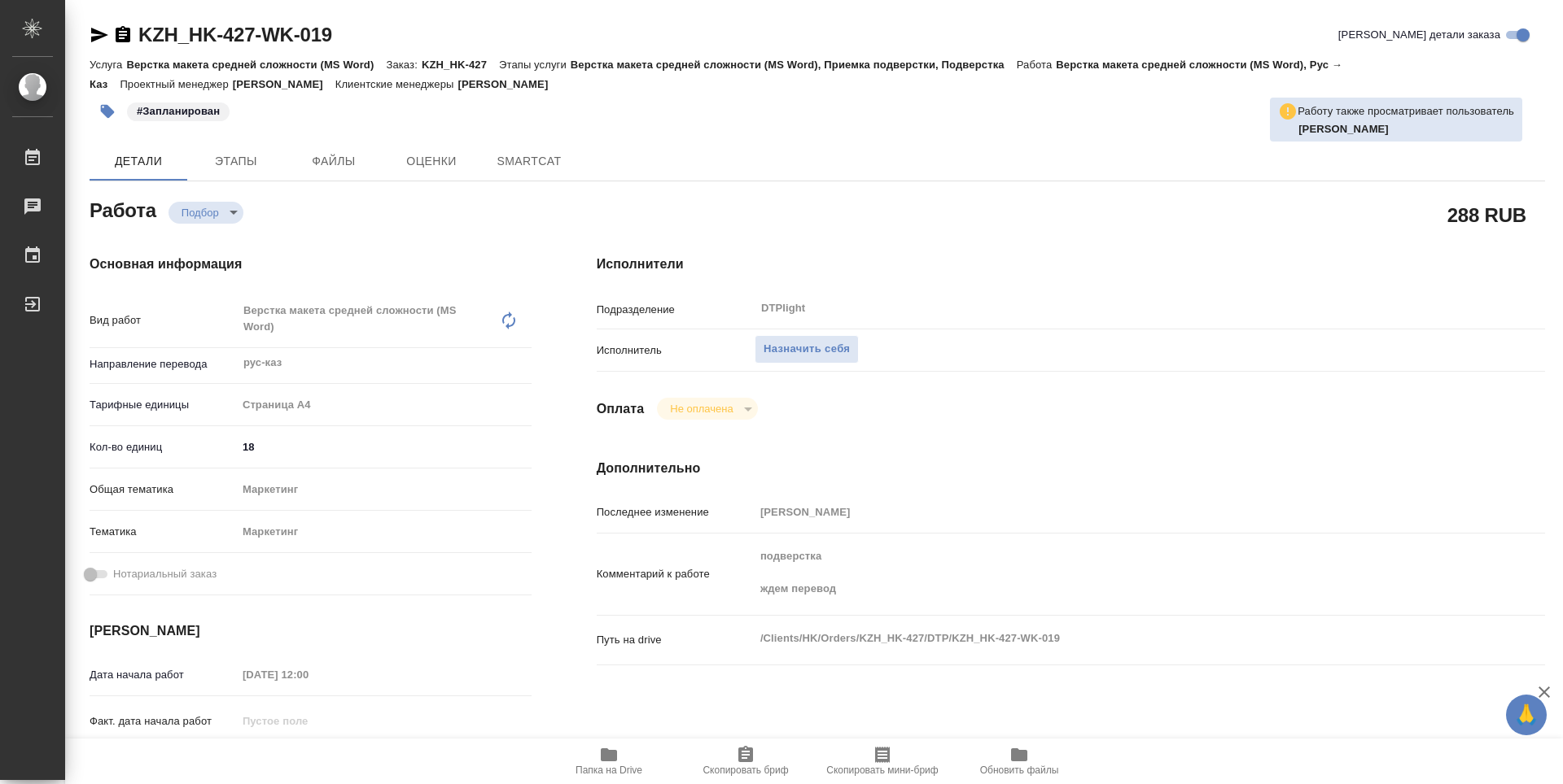
scroll to position [244, 0]
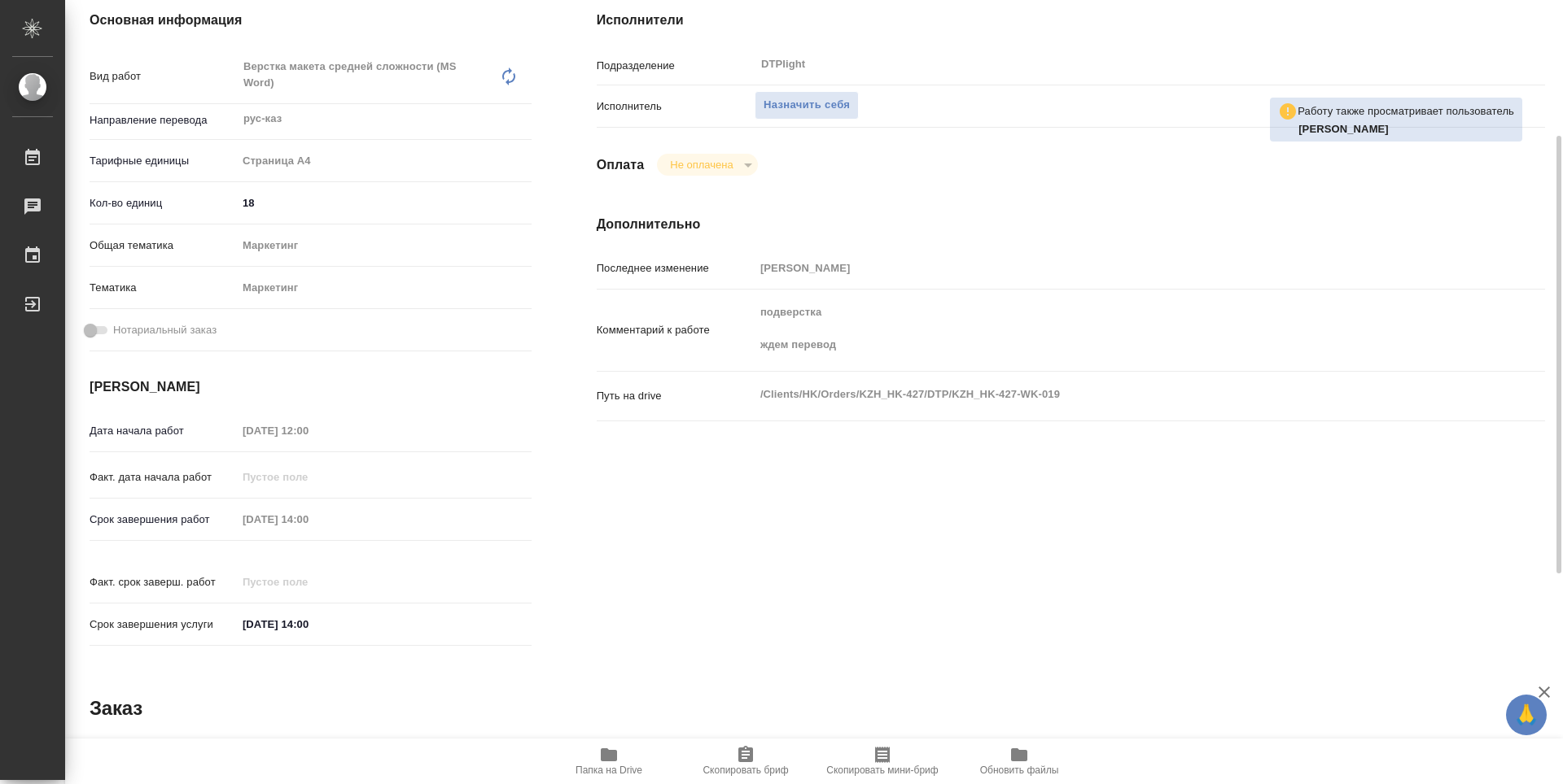
type textarea "x"
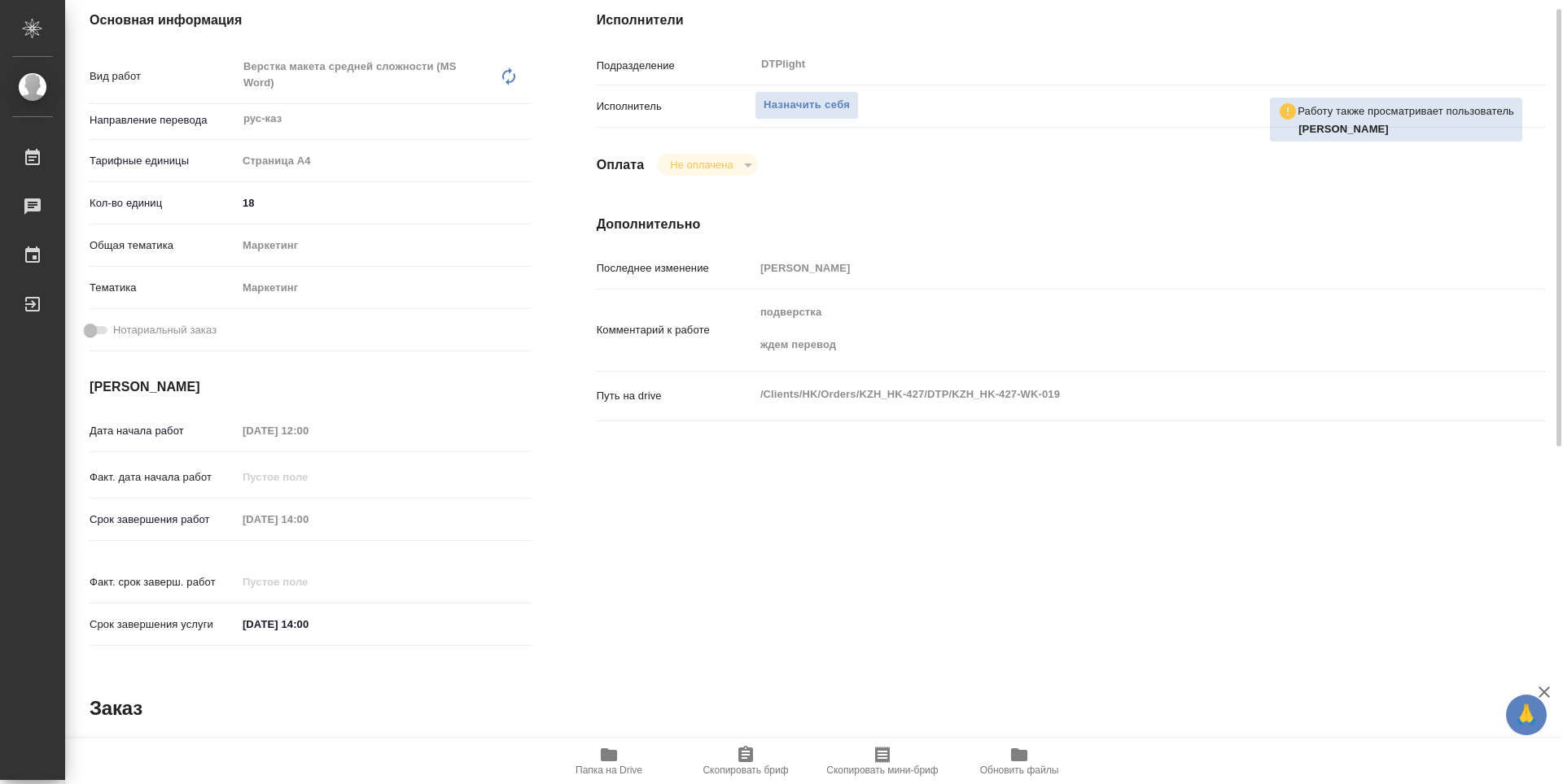
scroll to position [0, 0]
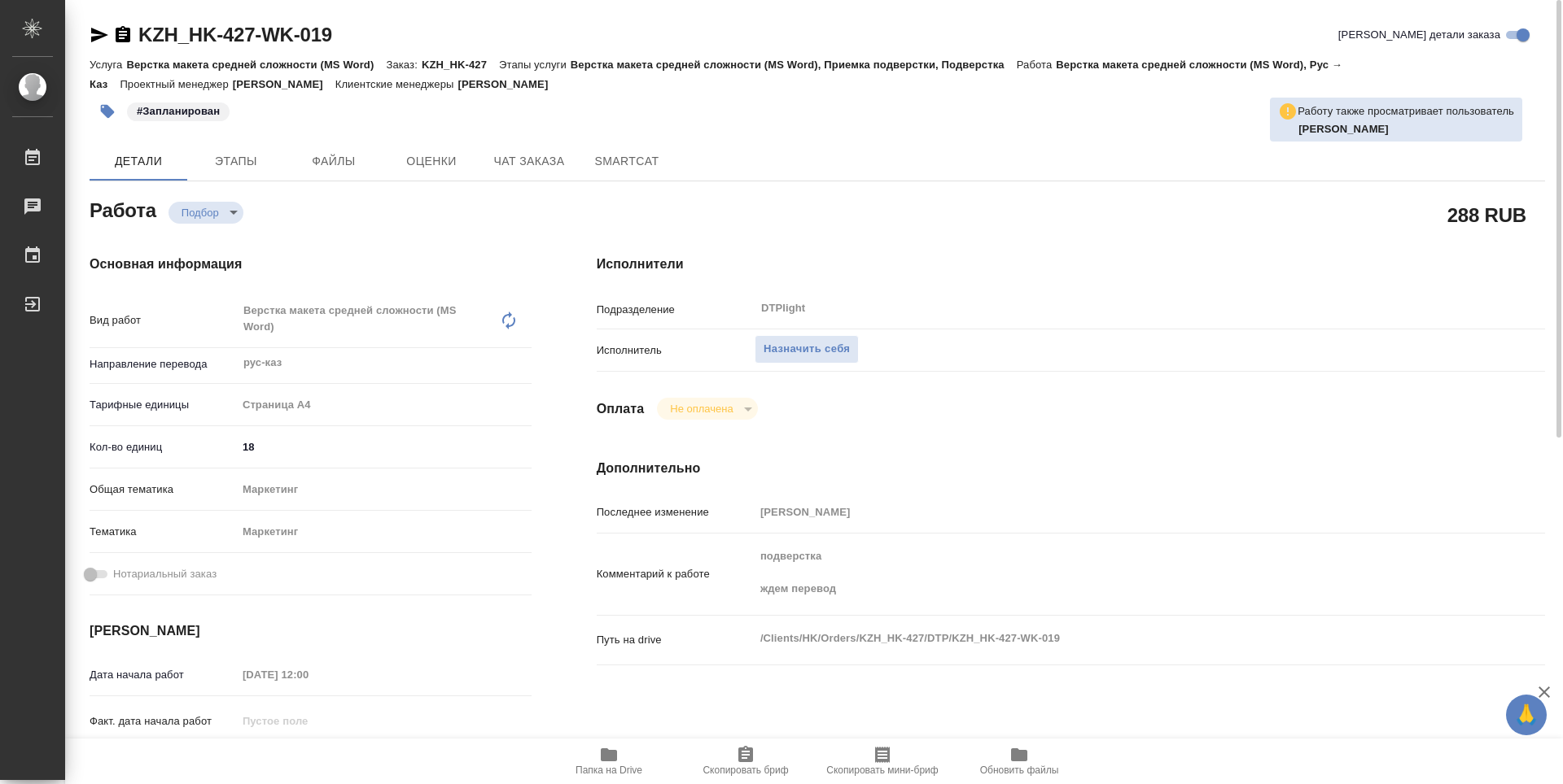
type textarea "x"
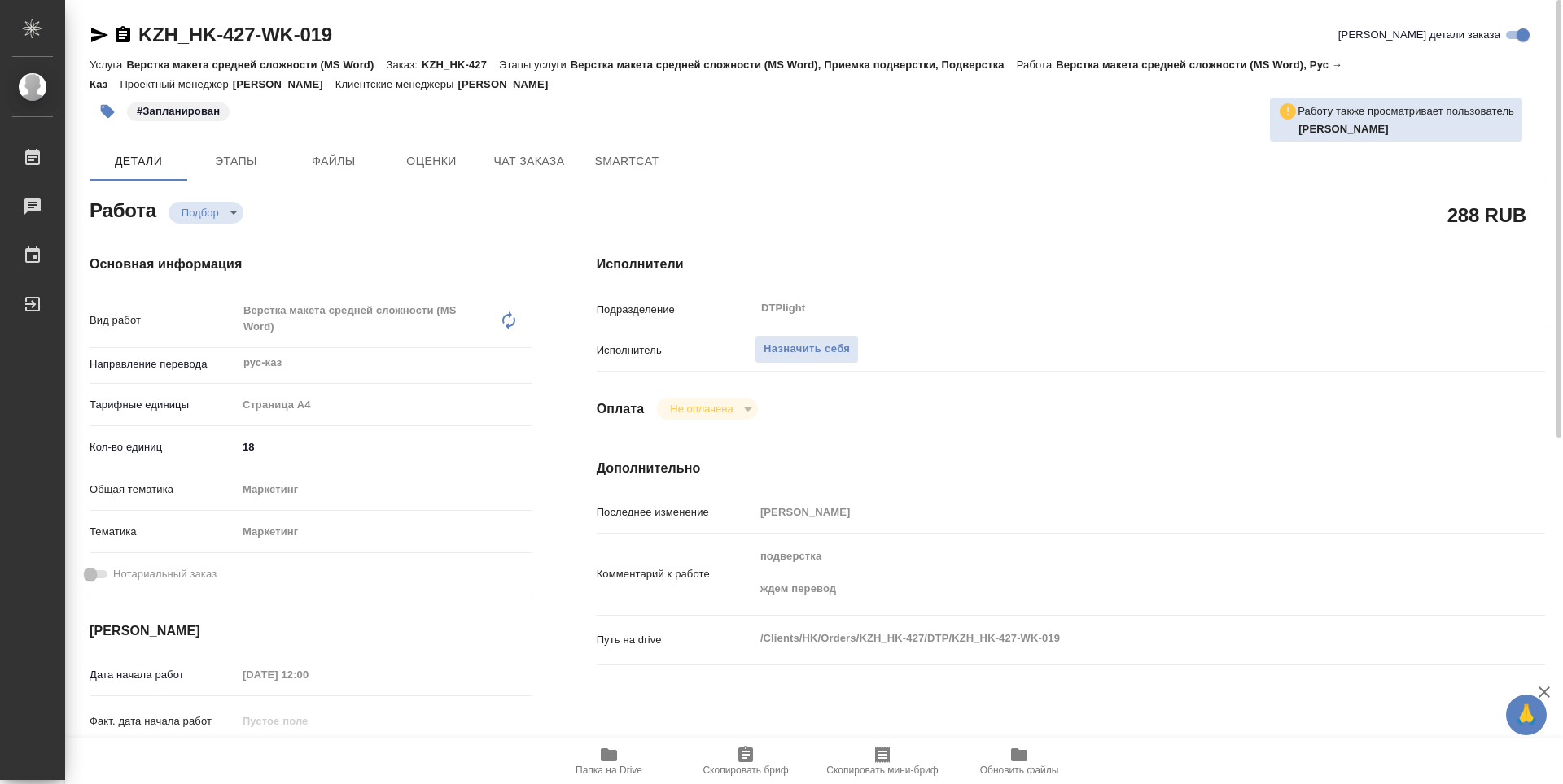
scroll to position [244, 0]
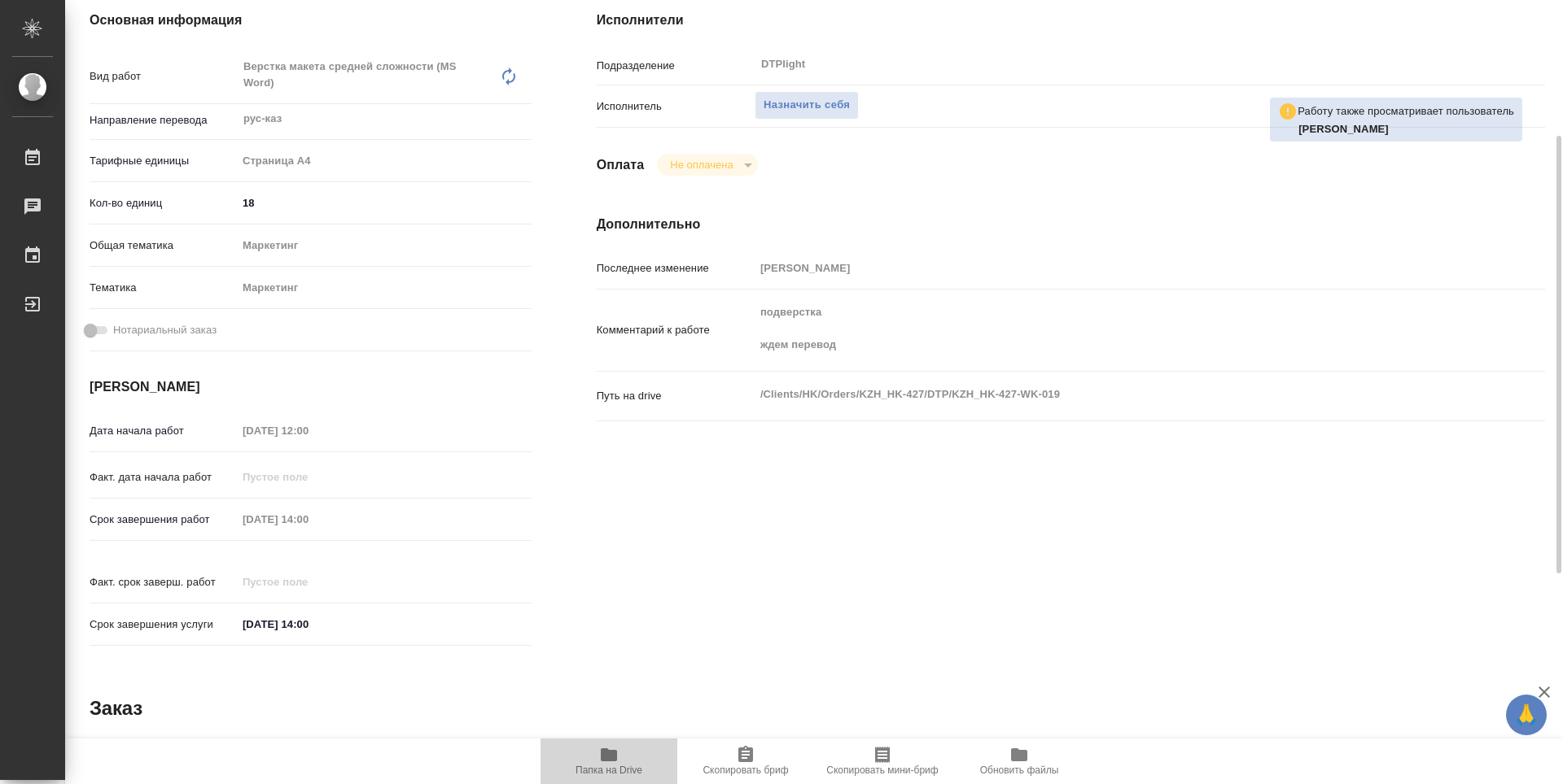
click at [608, 774] on span "Папка на Drive" at bounding box center [609, 770] width 67 height 11
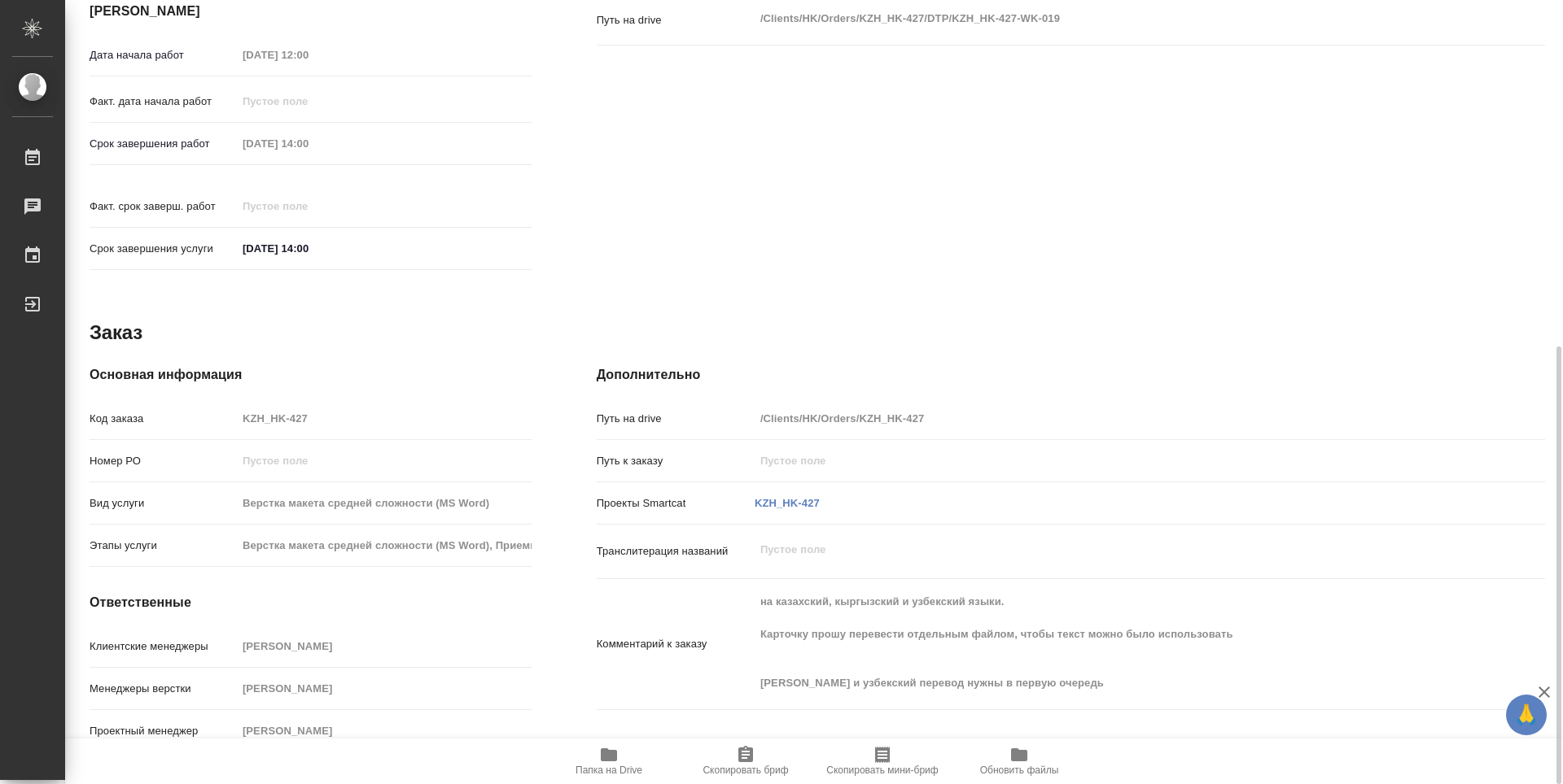
scroll to position [0, 0]
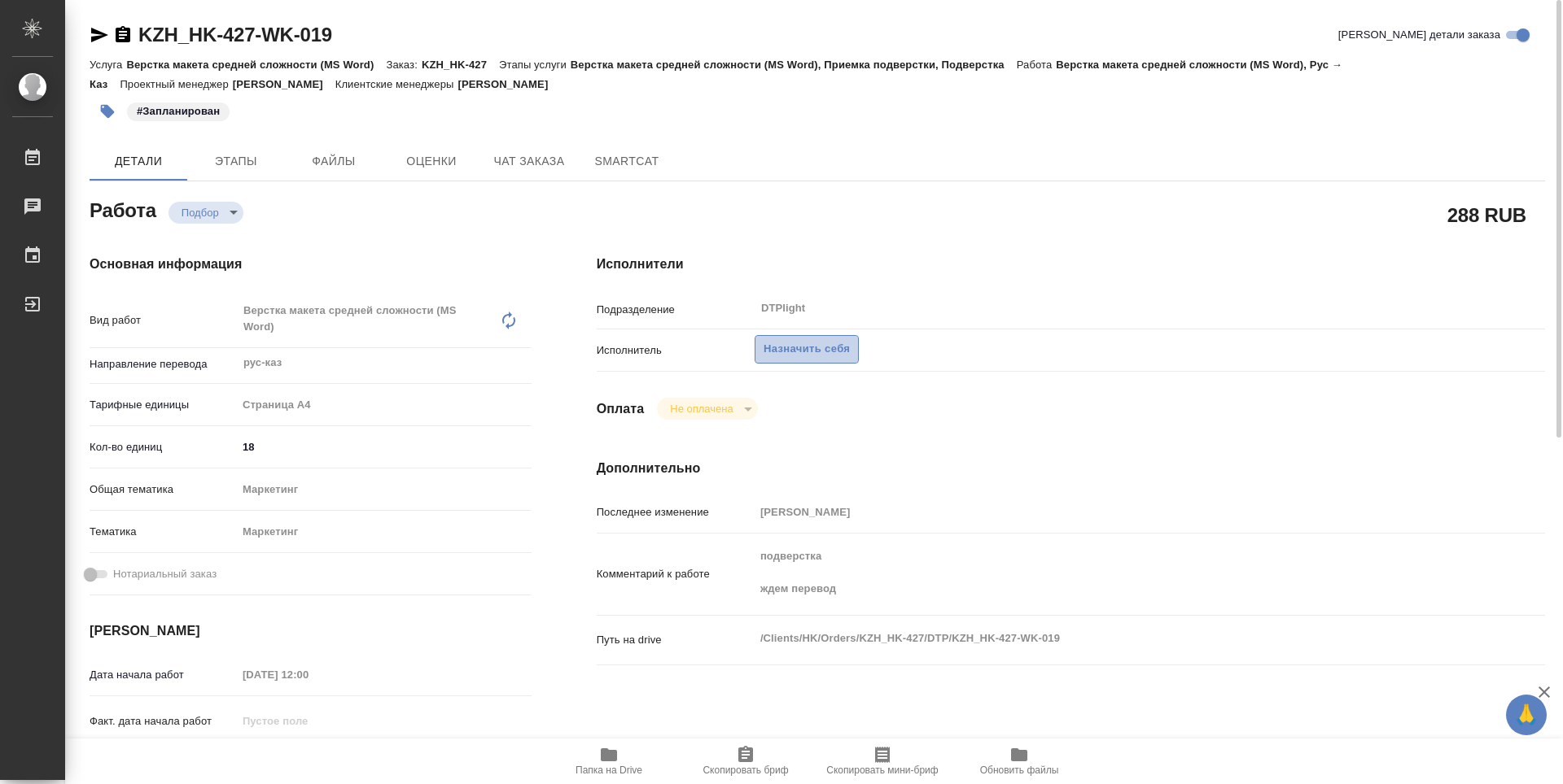
click at [797, 343] on span "Назначить себя" at bounding box center [806, 349] width 86 height 19
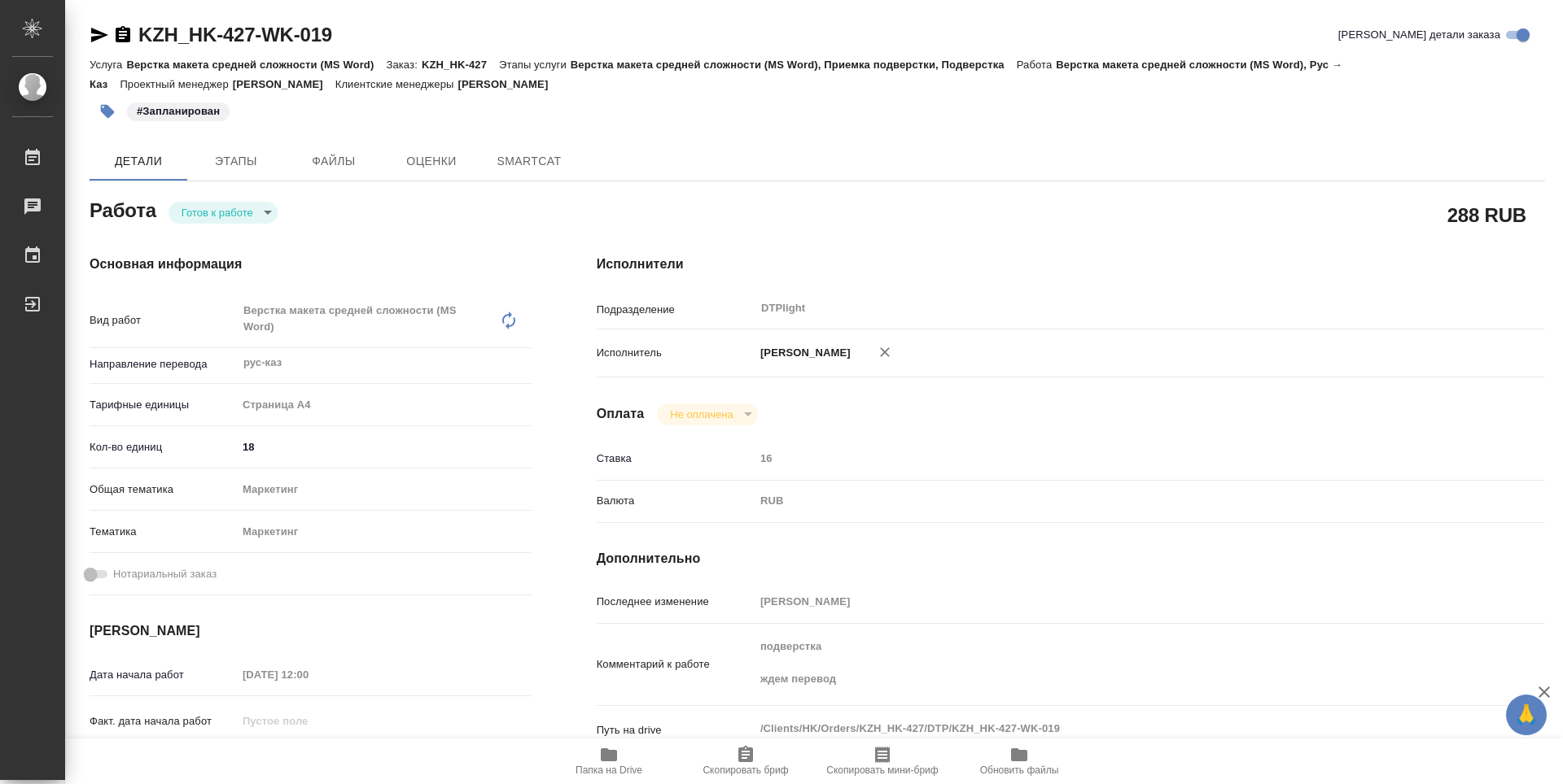
type textarea "x"
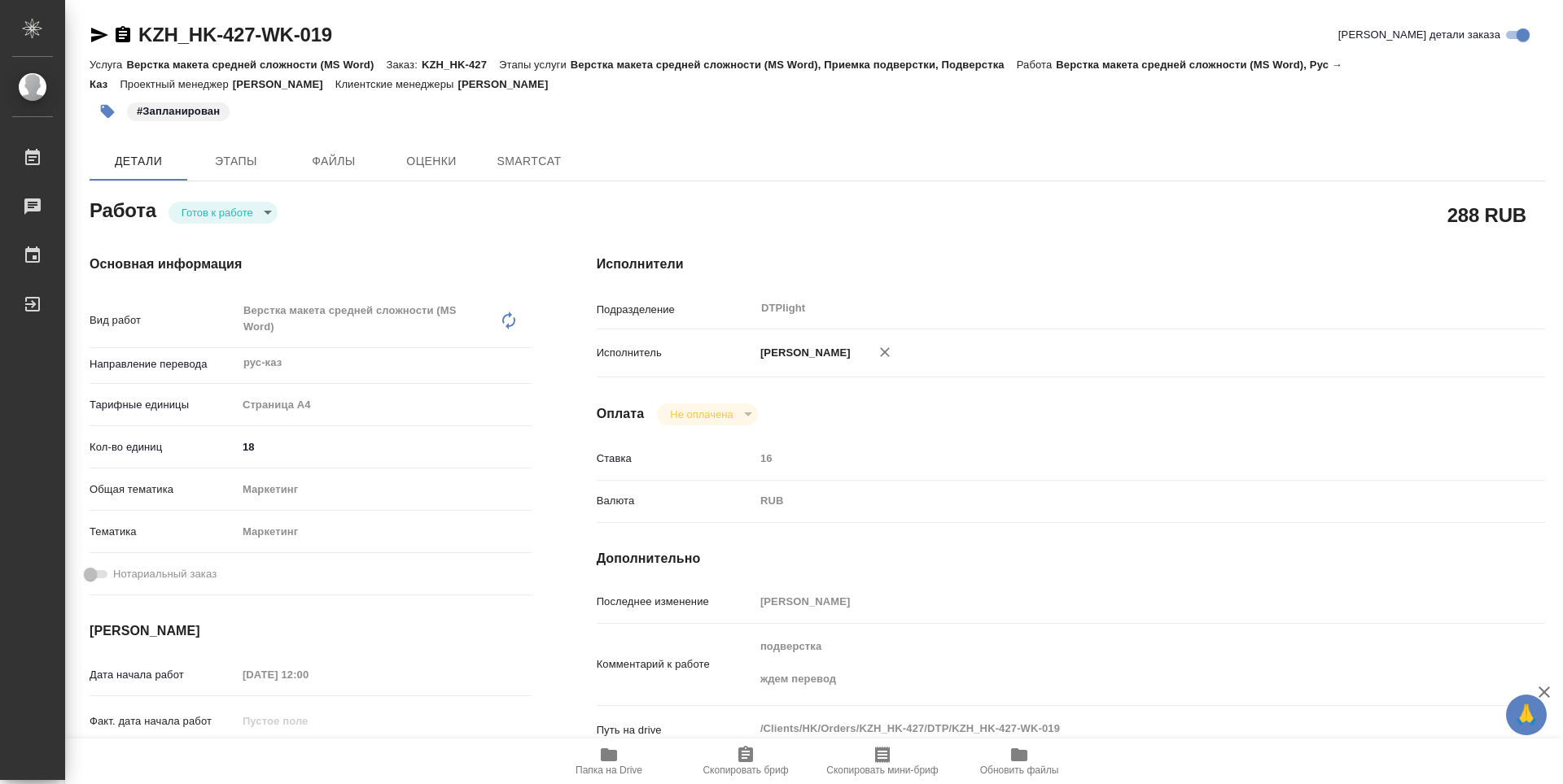
type textarea "x"
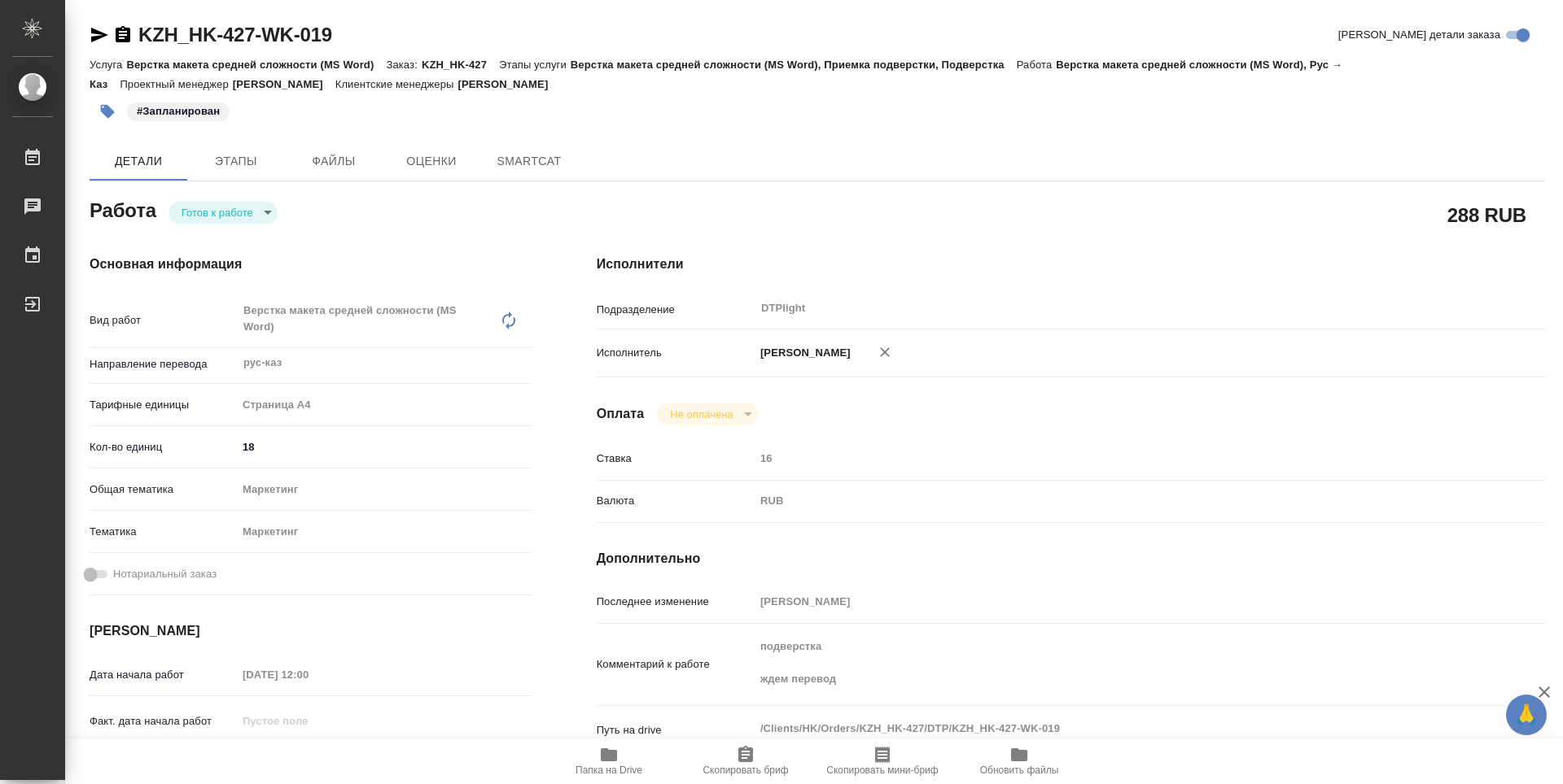
type textarea "x"
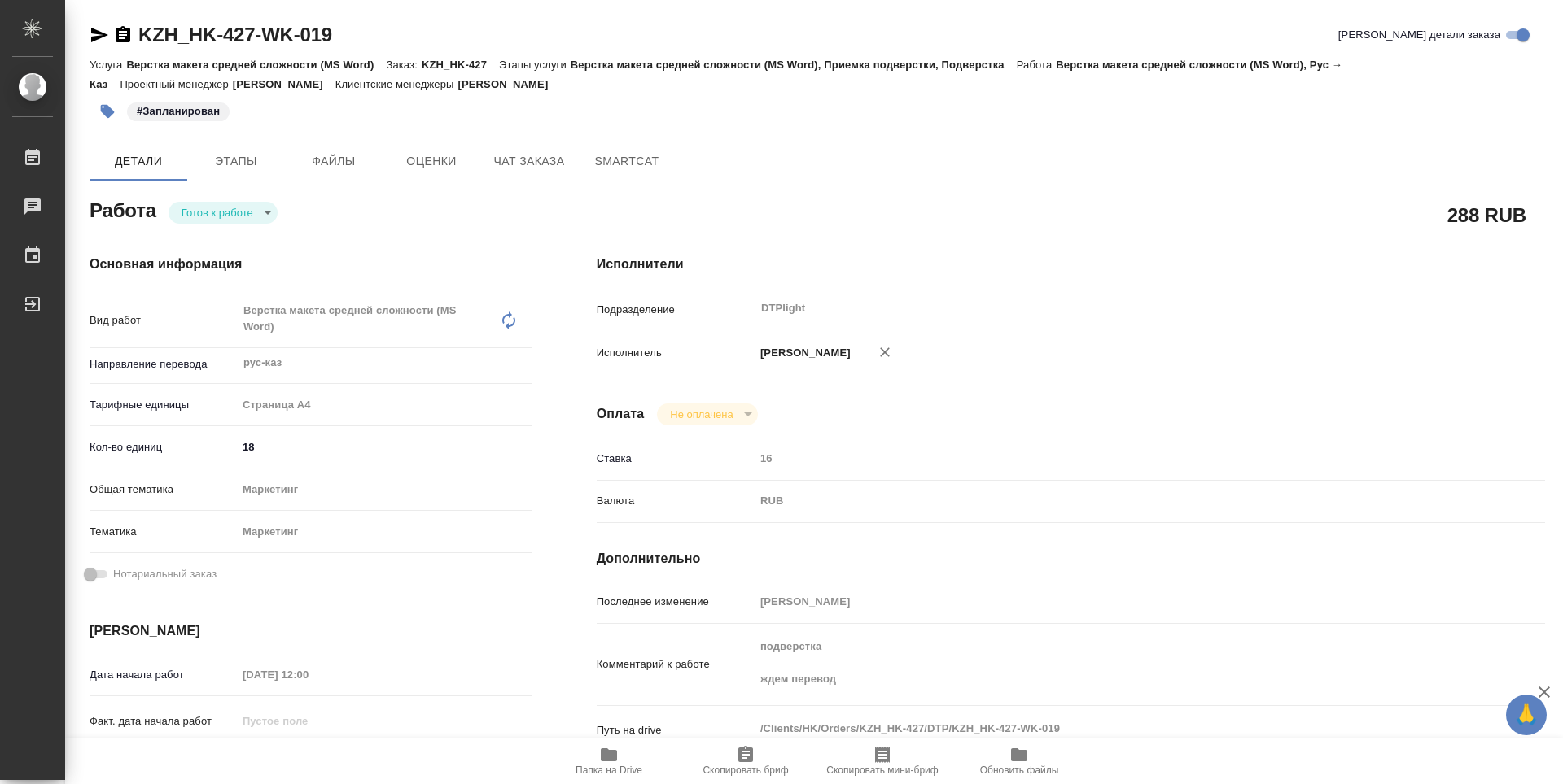
type textarea "x"
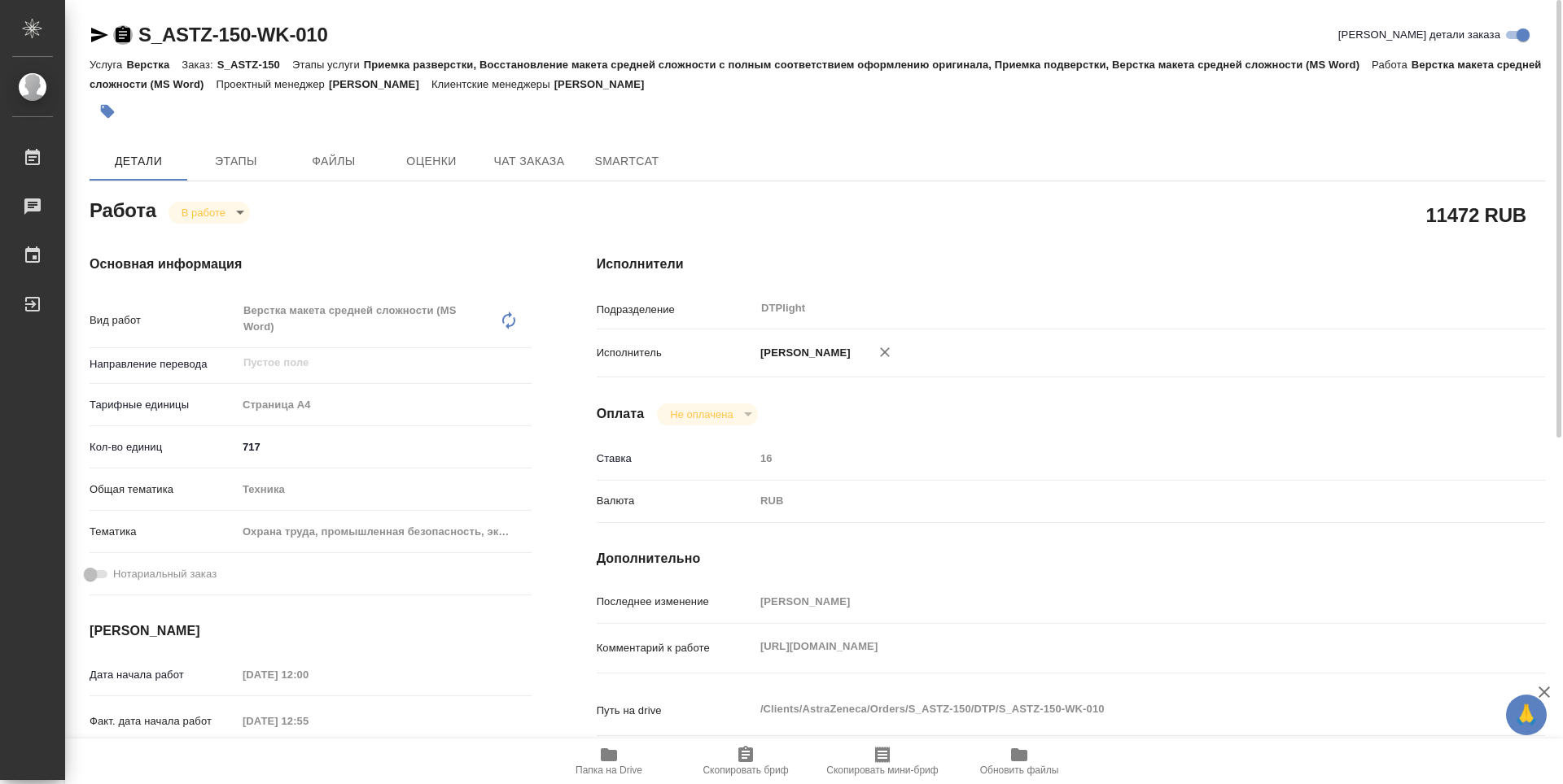
click at [129, 34] on icon "button" at bounding box center [122, 34] width 15 height 16
click at [103, 41] on icon "button" at bounding box center [99, 35] width 20 height 20
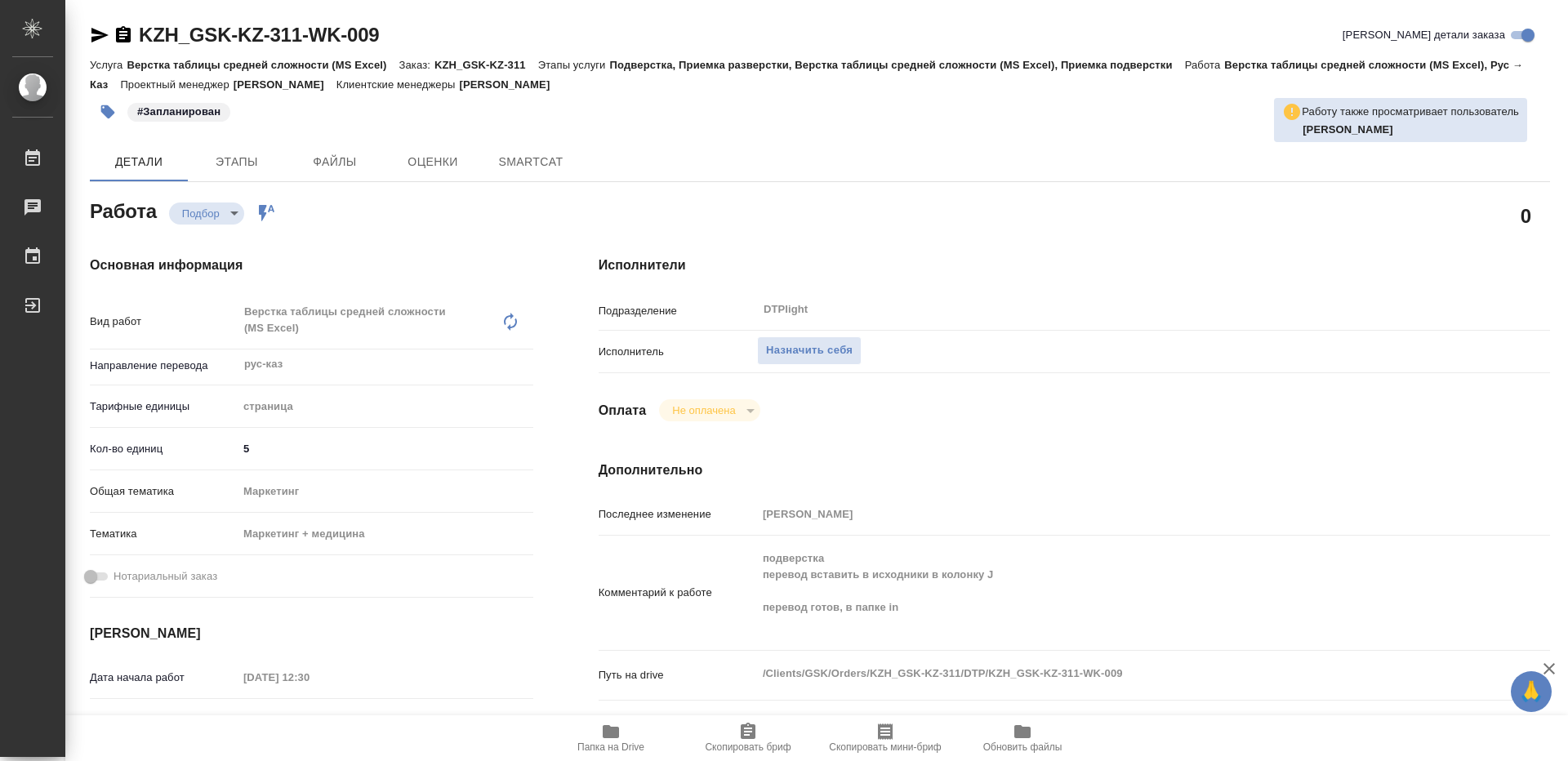
type textarea "x"
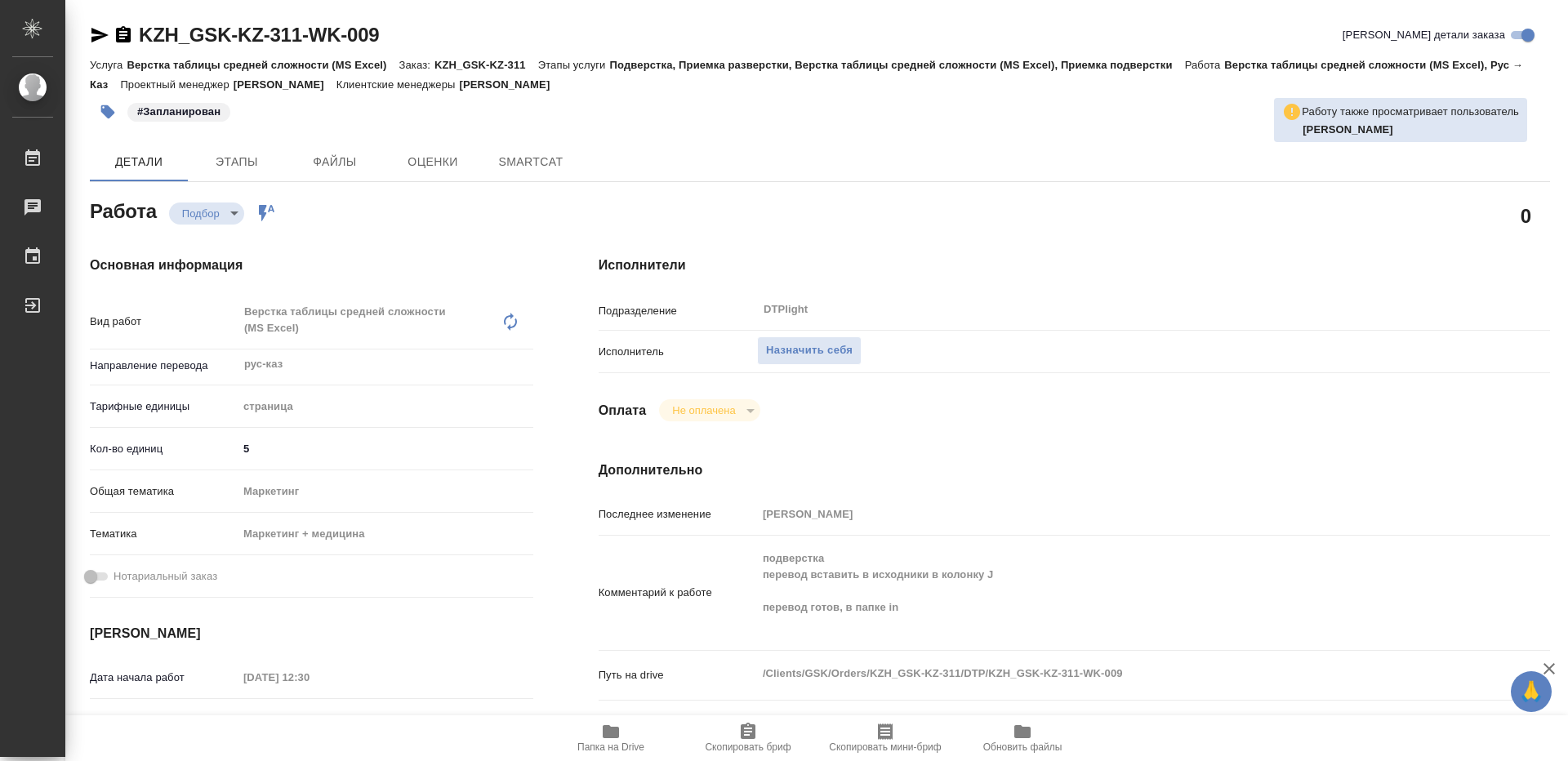
type textarea "x"
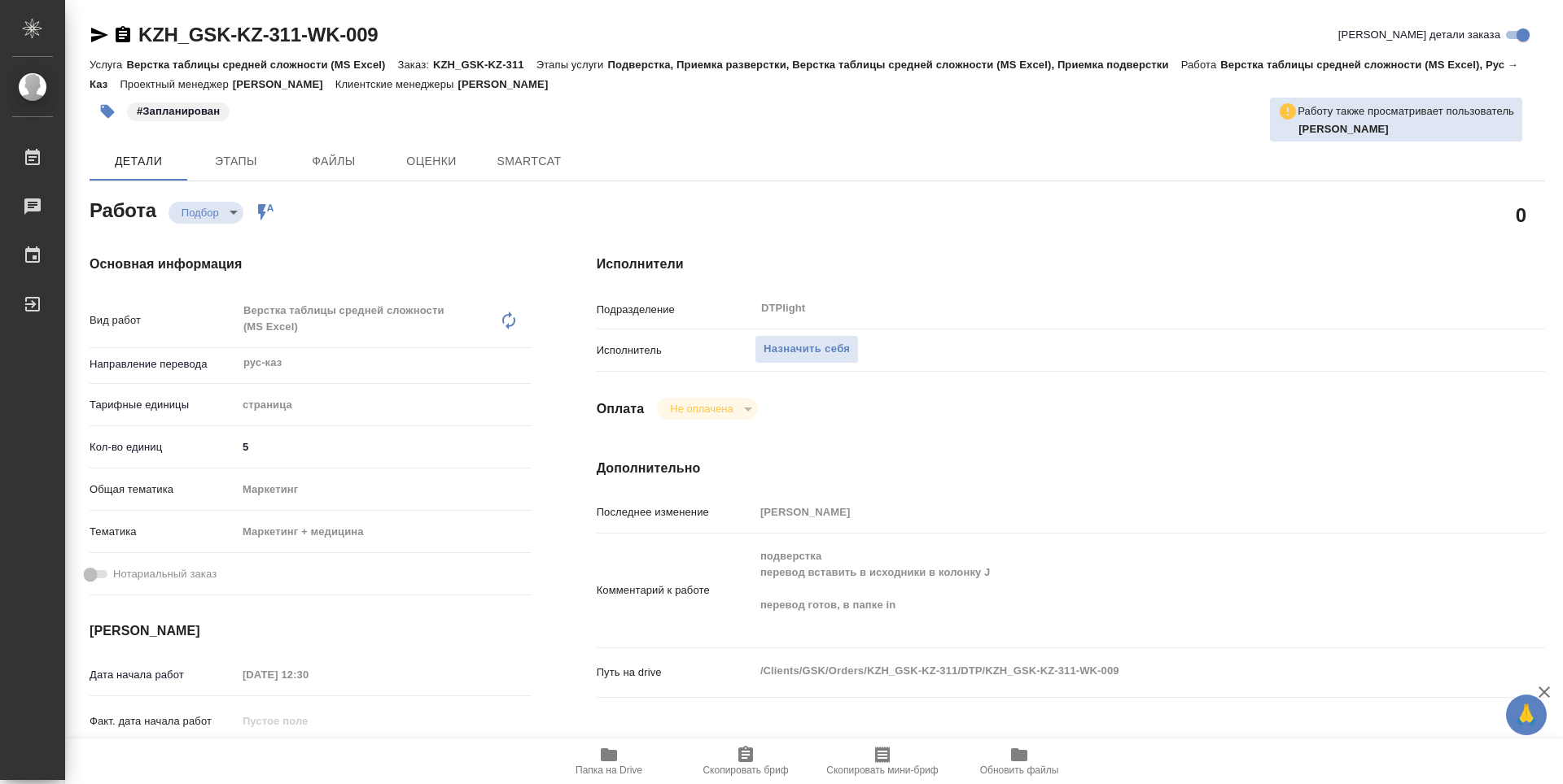
type textarea "x"
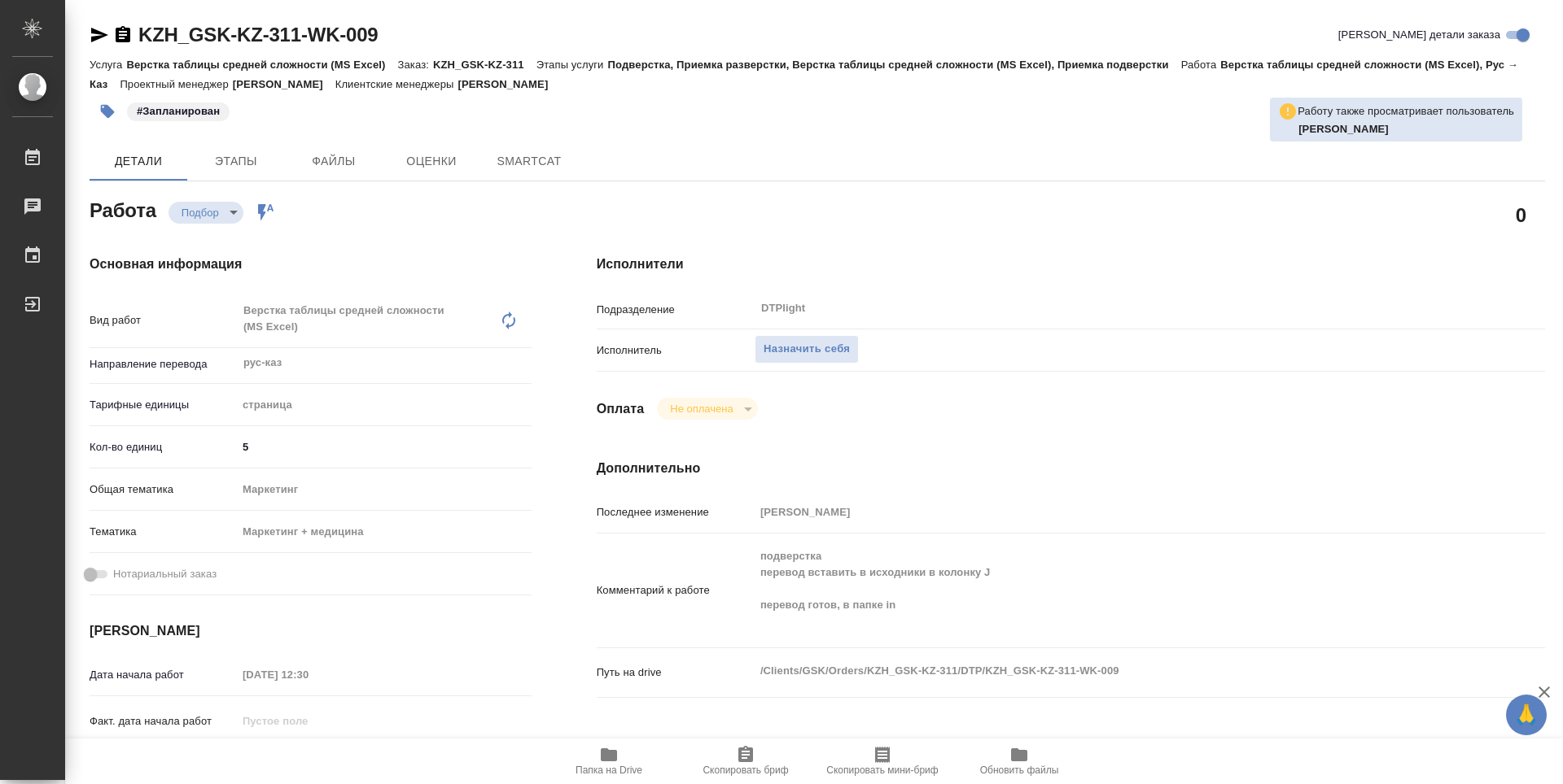
type textarea "x"
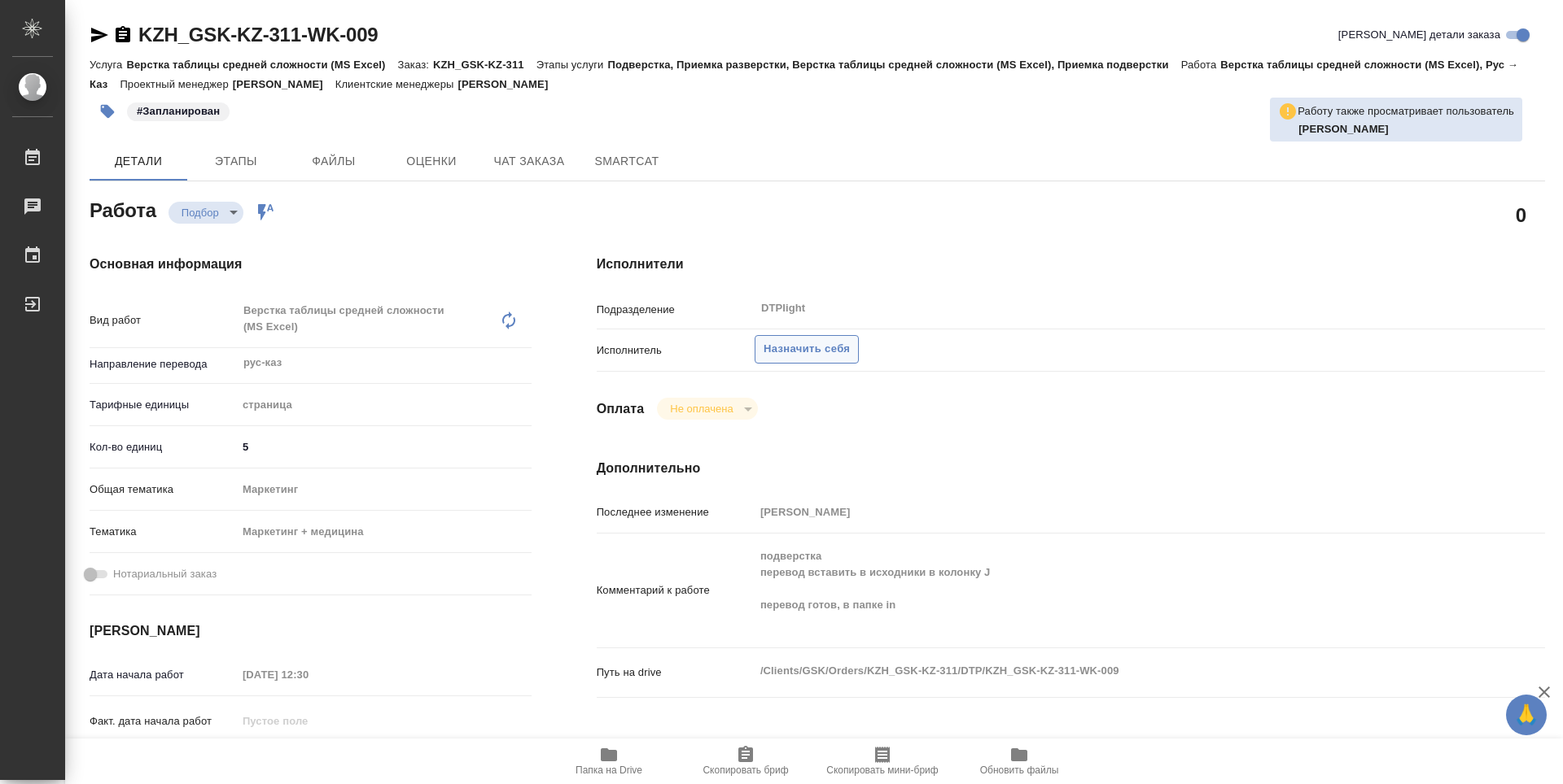
type textarea "x"
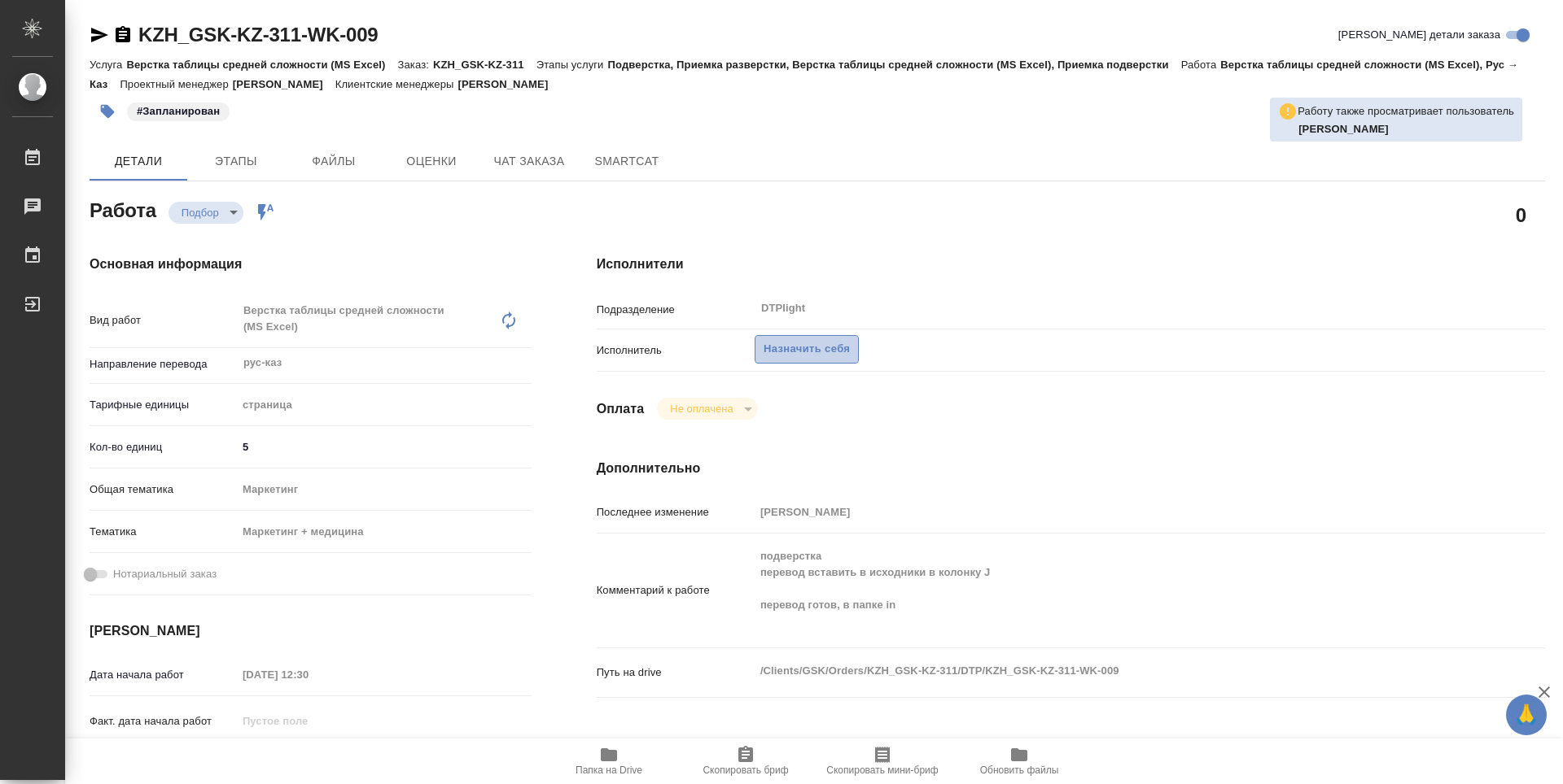
click at [796, 356] on span "Назначить себя" at bounding box center [806, 349] width 86 height 19
type textarea "x"
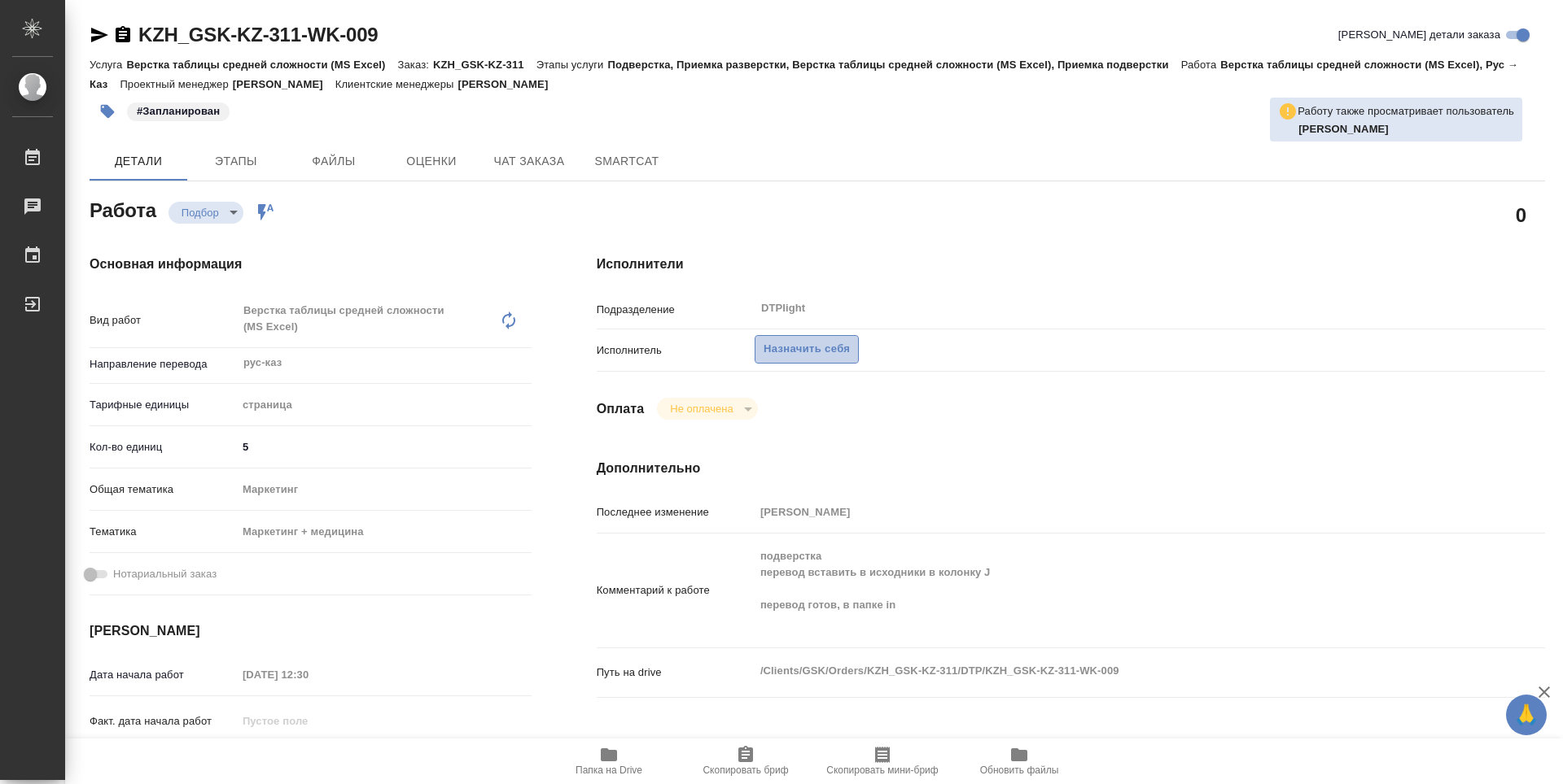
type textarea "x"
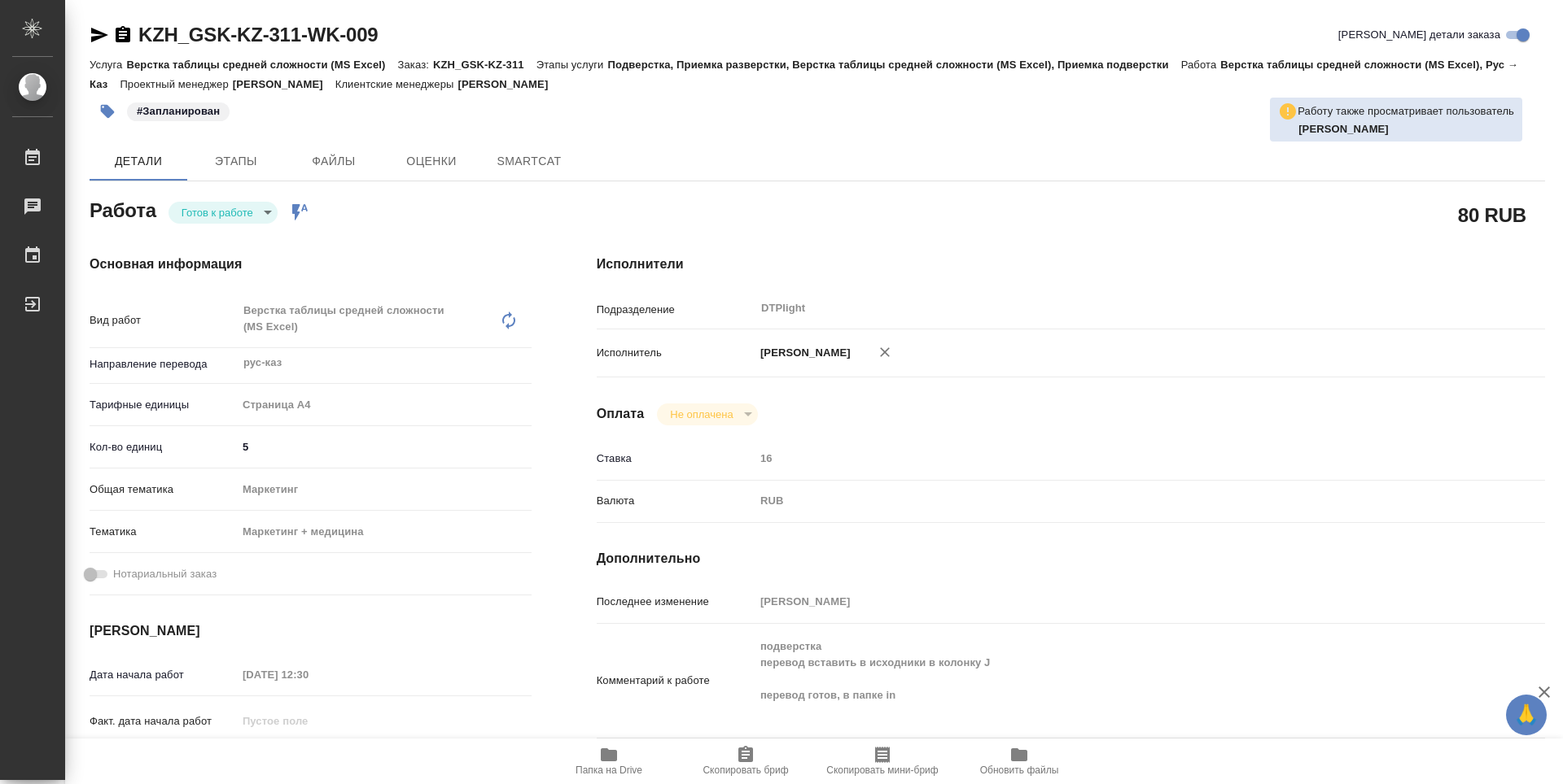
type textarea "x"
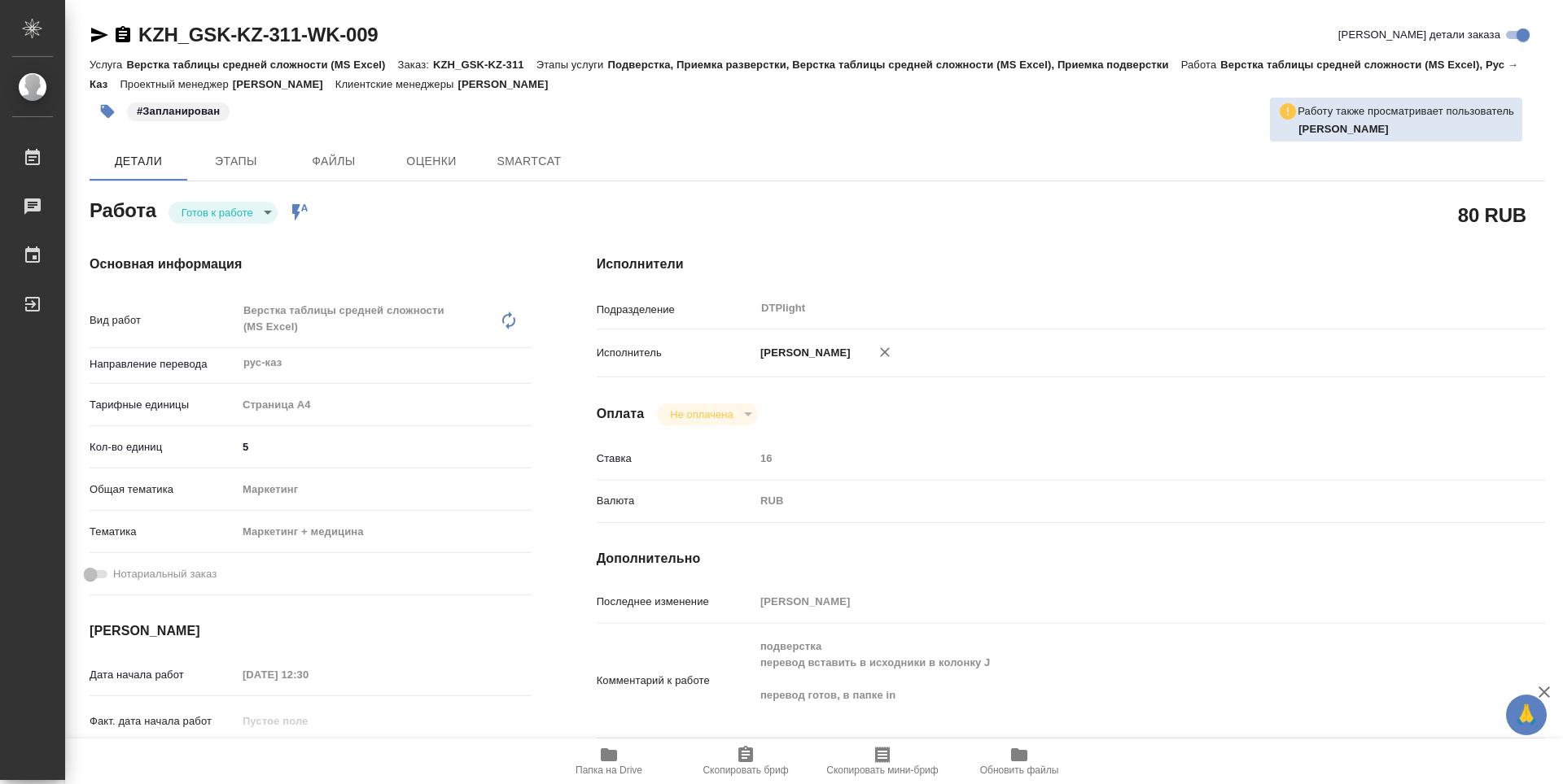
type textarea "x"
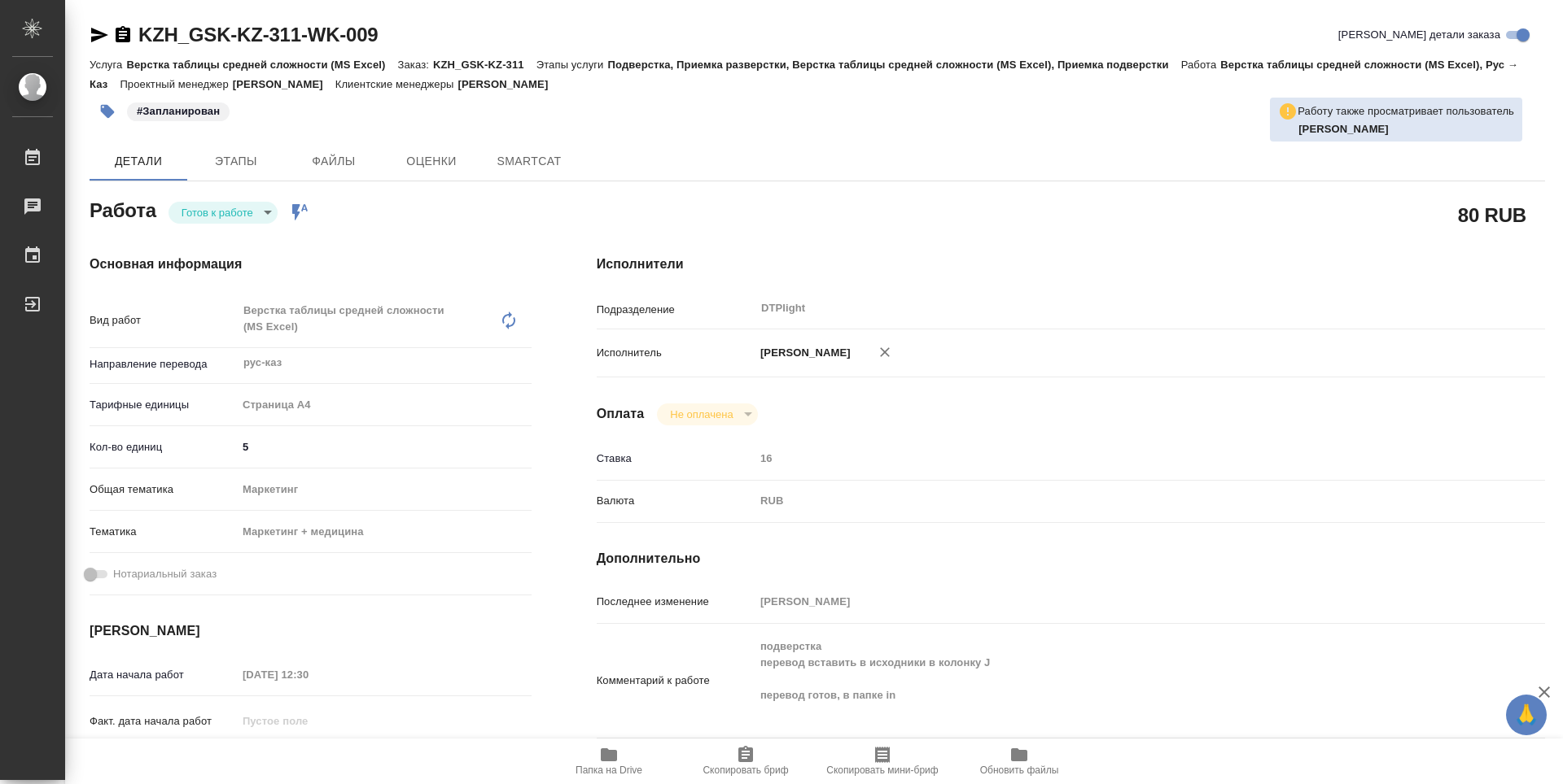
type textarea "x"
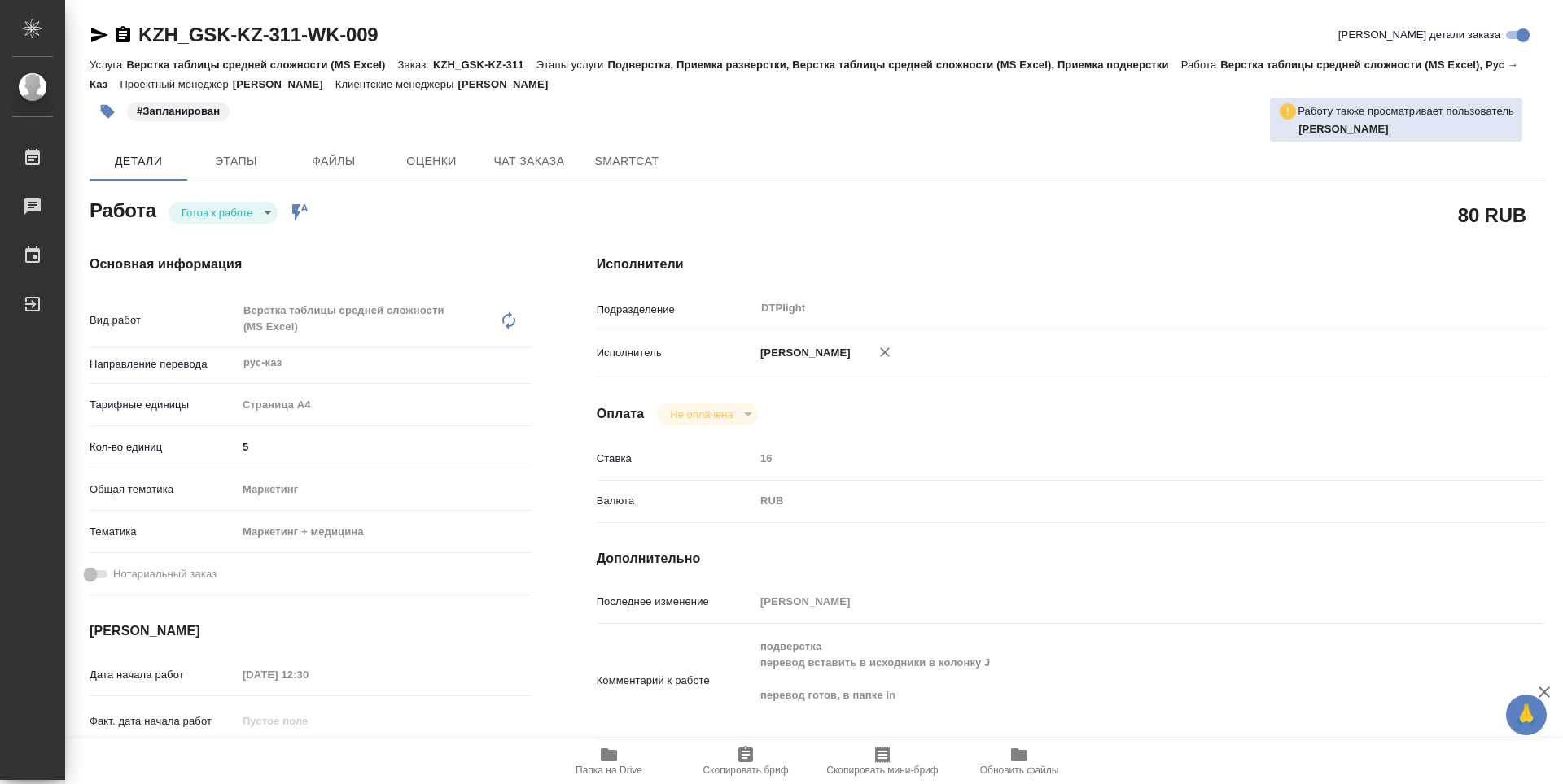
click at [268, 210] on body "🙏 .cls-1 fill:#fff; AWATERA Guselnikov Roman Работы Чаты График Выйти KZH_GSK-K…" at bounding box center [782, 392] width 1563 height 784
type textarea "x"
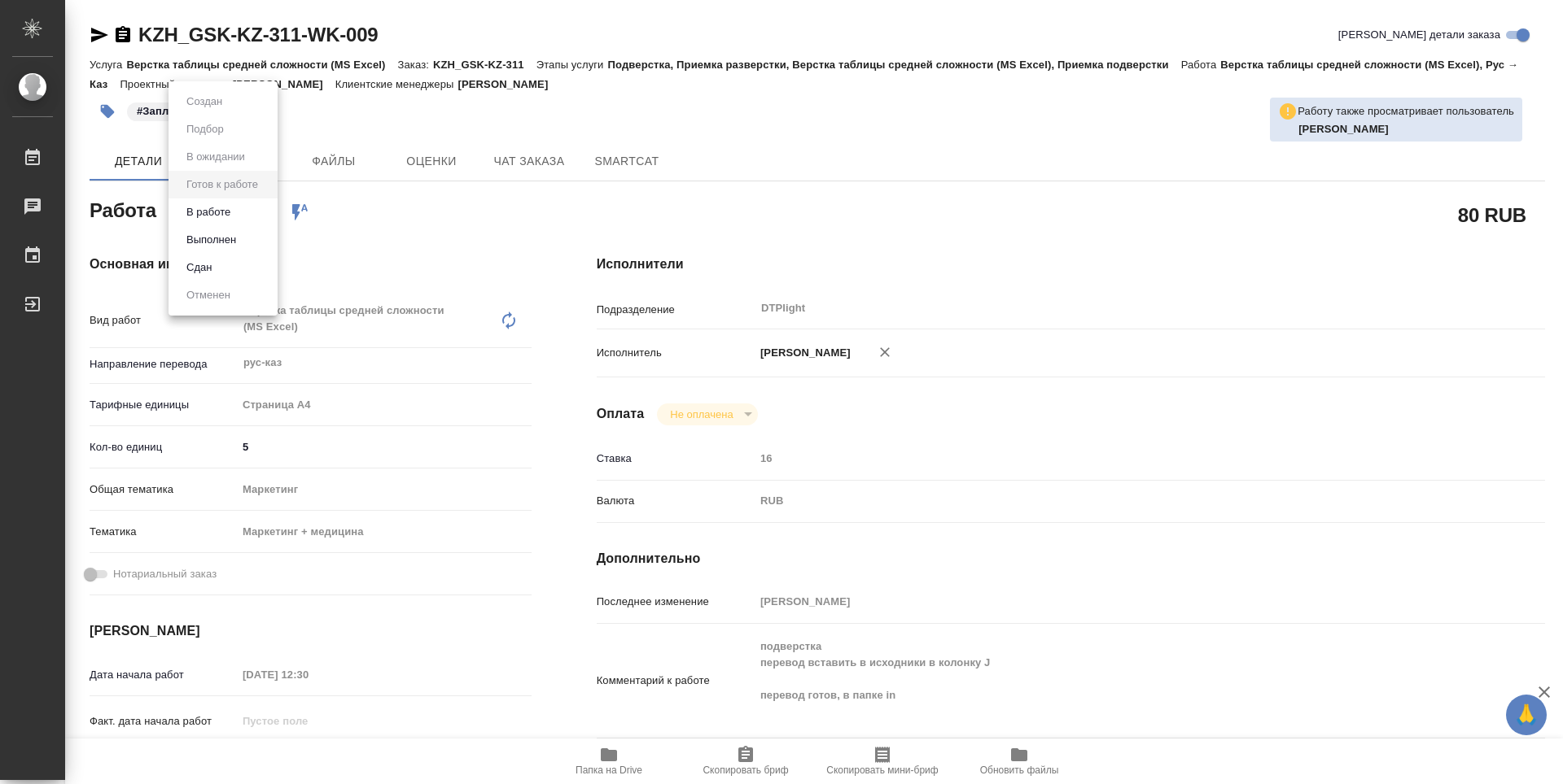
type textarea "x"
click at [225, 216] on button "В работе" at bounding box center [209, 212] width 54 height 18
type textarea "x"
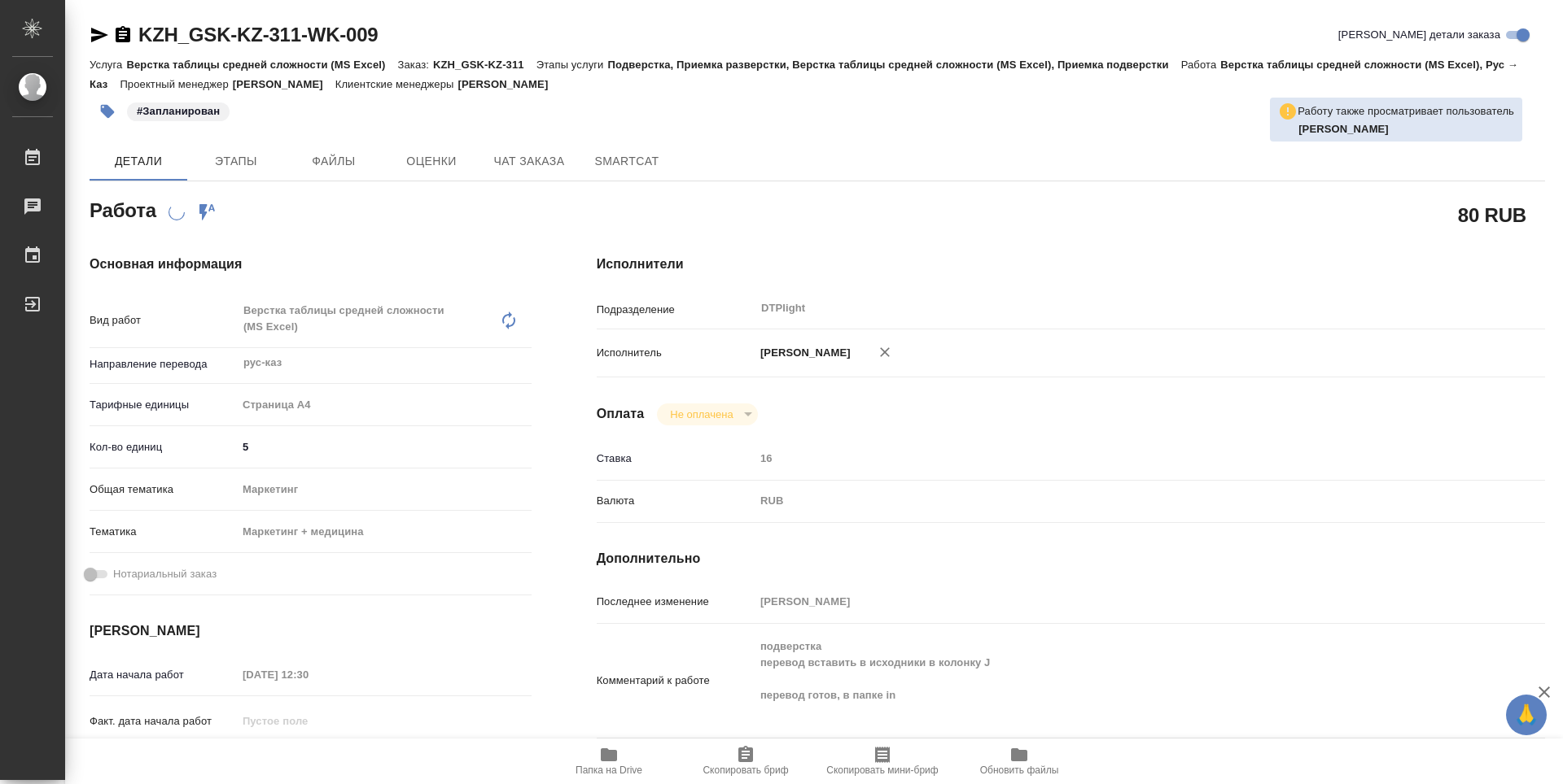
type textarea "x"
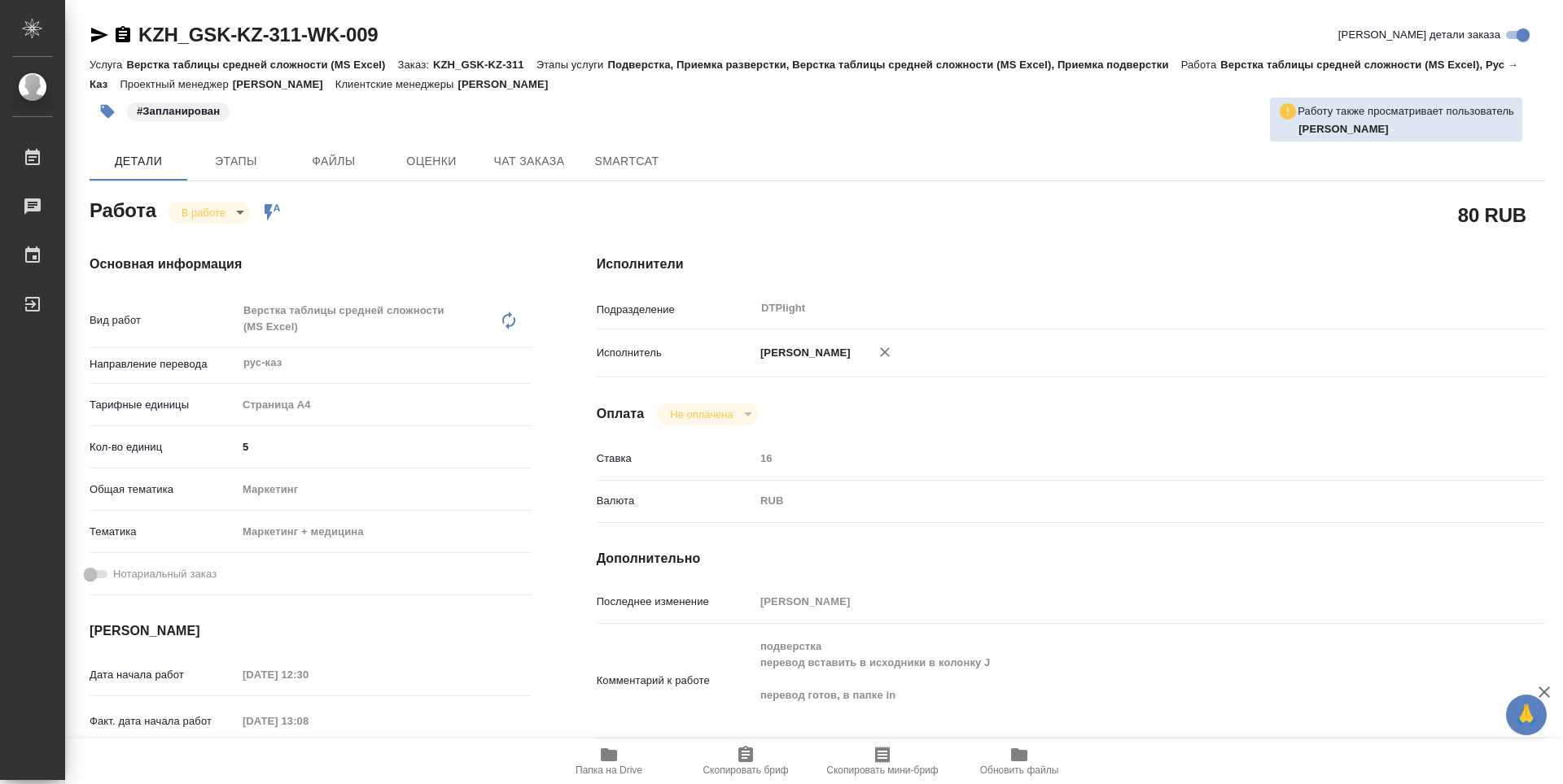
type textarea "x"
click at [622, 774] on span "Папка на Drive" at bounding box center [609, 770] width 67 height 11
type textarea "x"
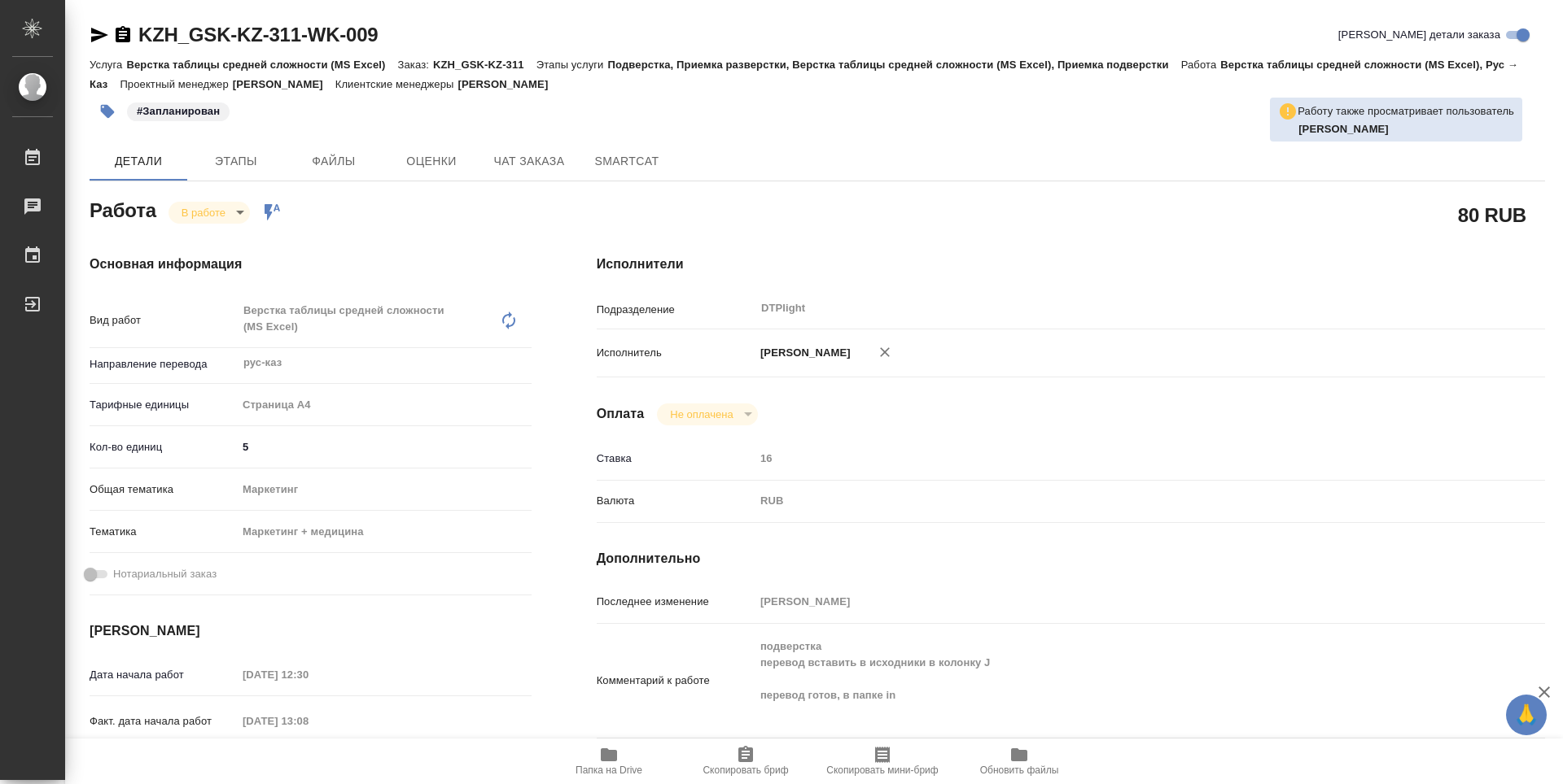
type textarea "x"
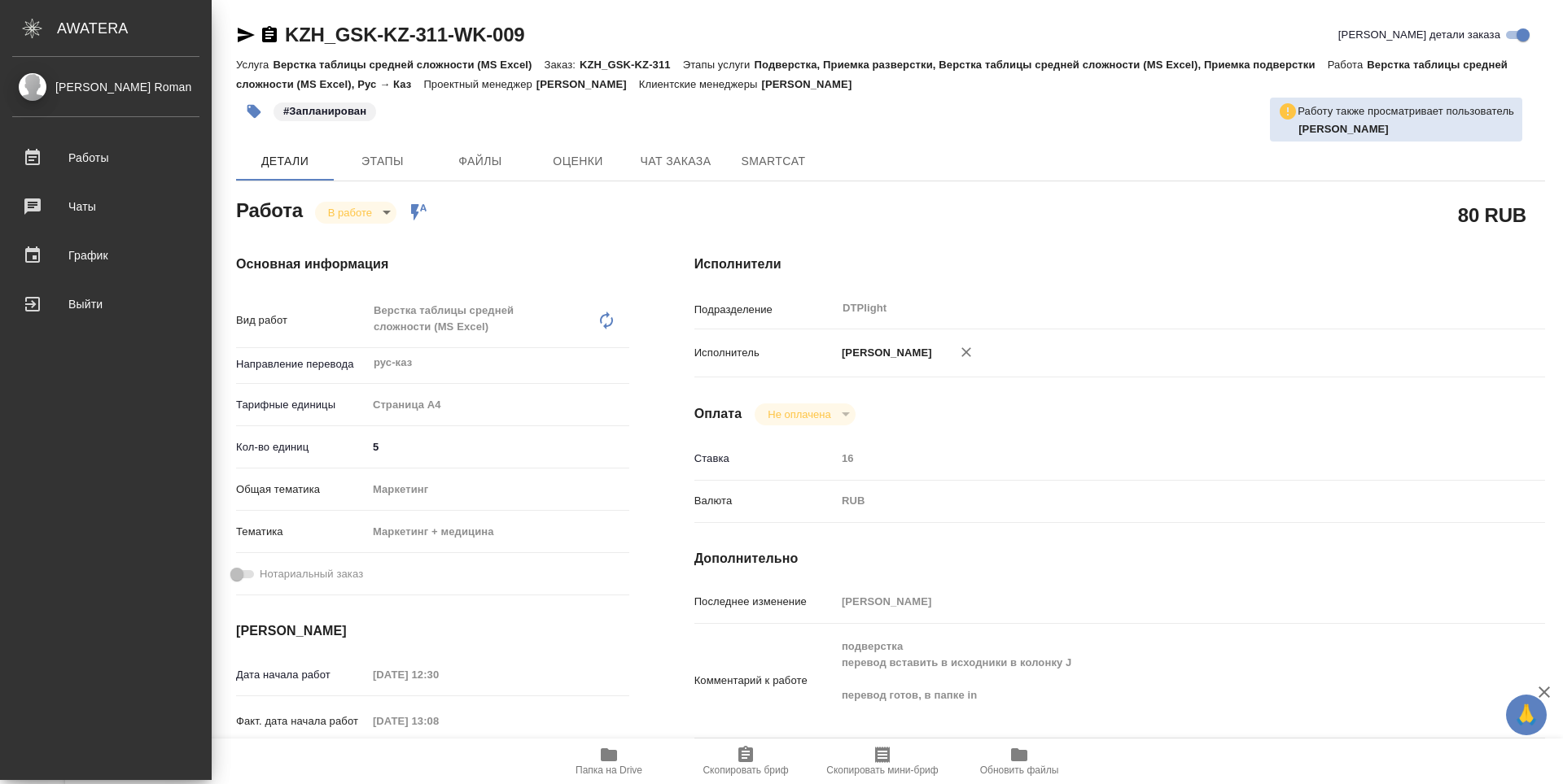
type textarea "x"
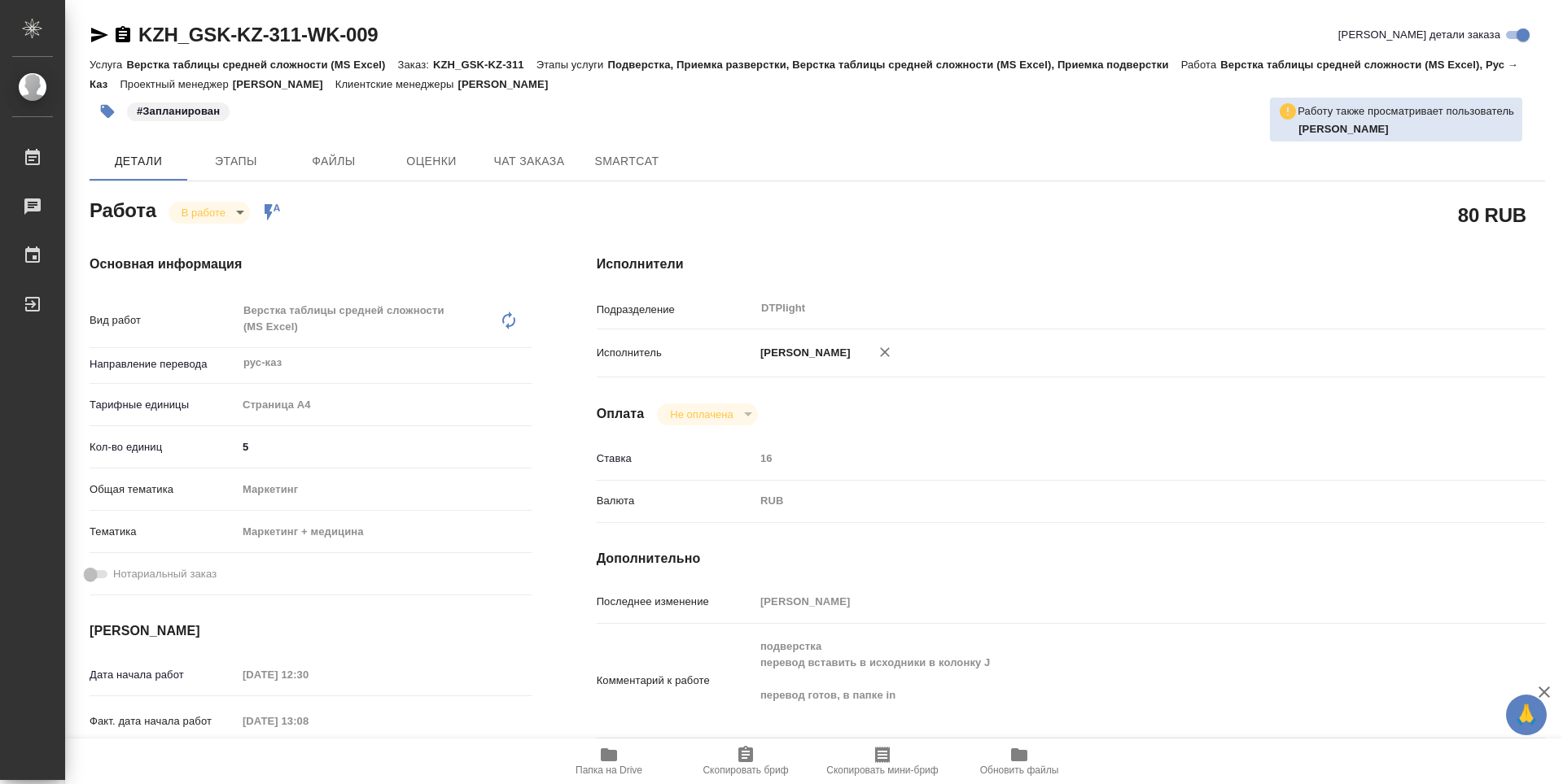
click at [617, 764] on icon "button" at bounding box center [609, 755] width 20 height 20
click at [126, 31] on icon "button" at bounding box center [122, 34] width 15 height 16
click at [596, 761] on span "Папка на Drive" at bounding box center [609, 760] width 117 height 31
click at [241, 207] on body "🙏 .cls-1 fill:#fff; AWATERA Guselnikov Roman Работы 0 Чаты График Выйти KZH_GSK…" at bounding box center [782, 392] width 1563 height 784
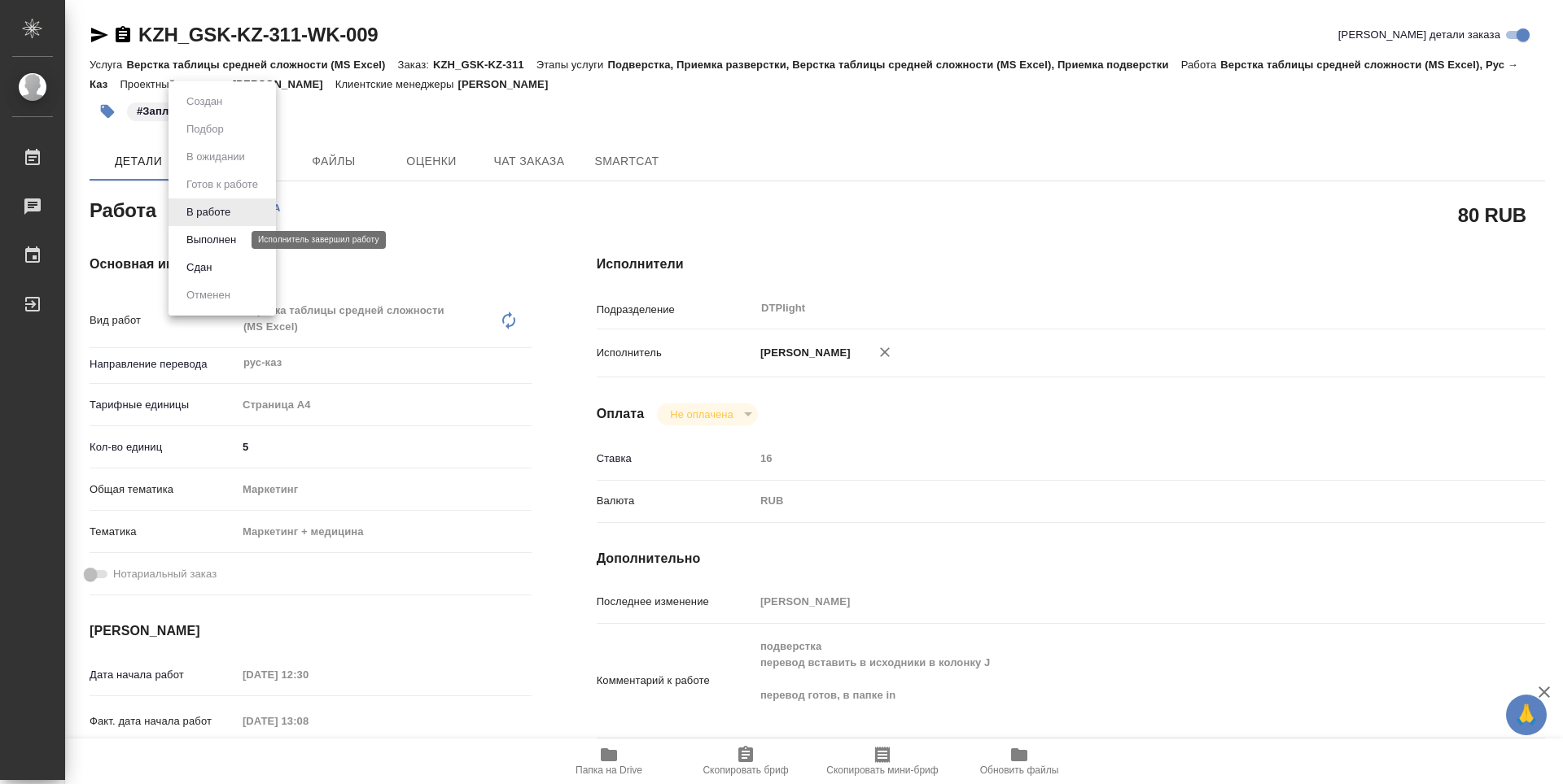
click at [216, 241] on button "Выполнен" at bounding box center [212, 240] width 60 height 18
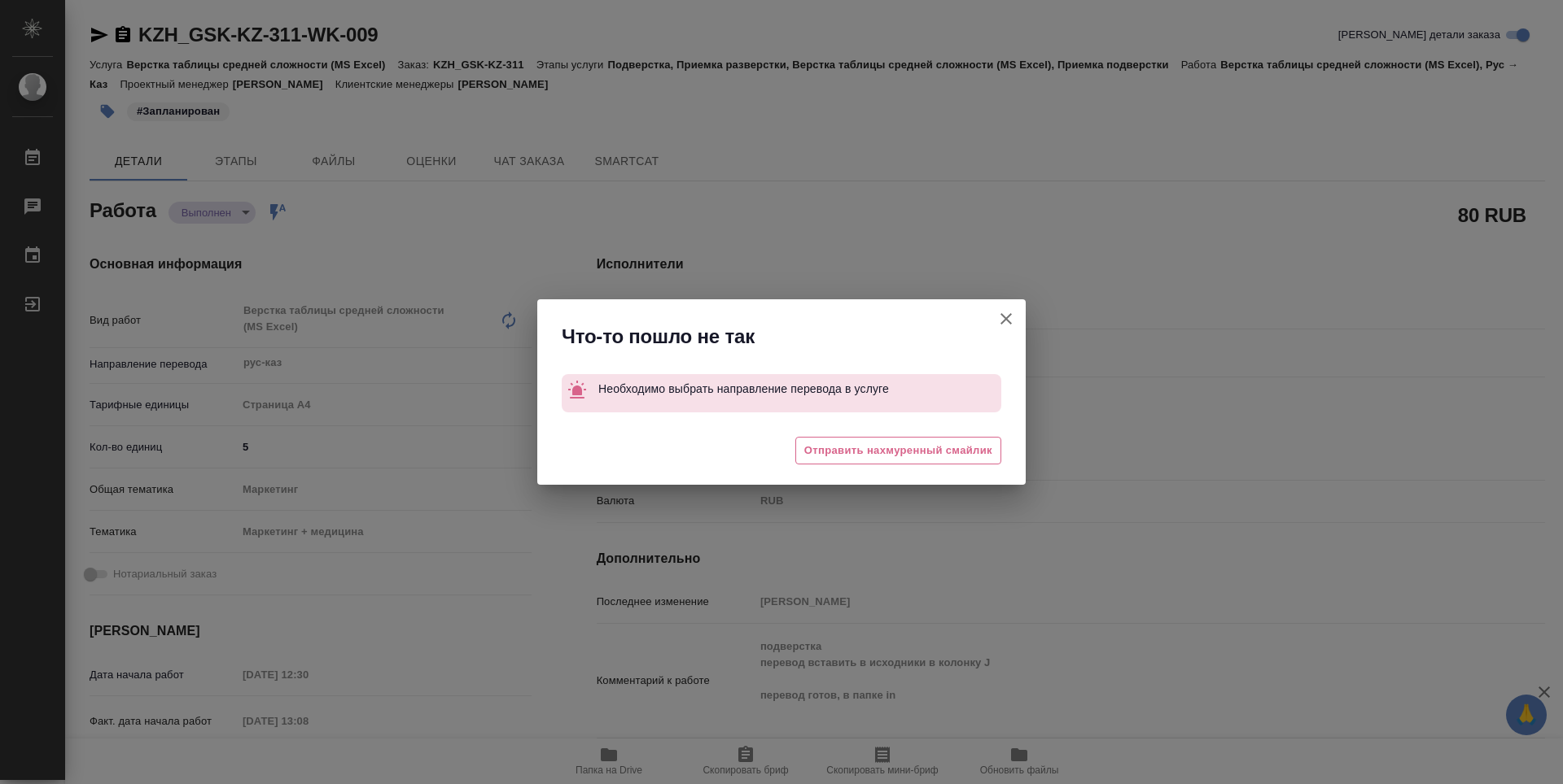
type textarea "x"
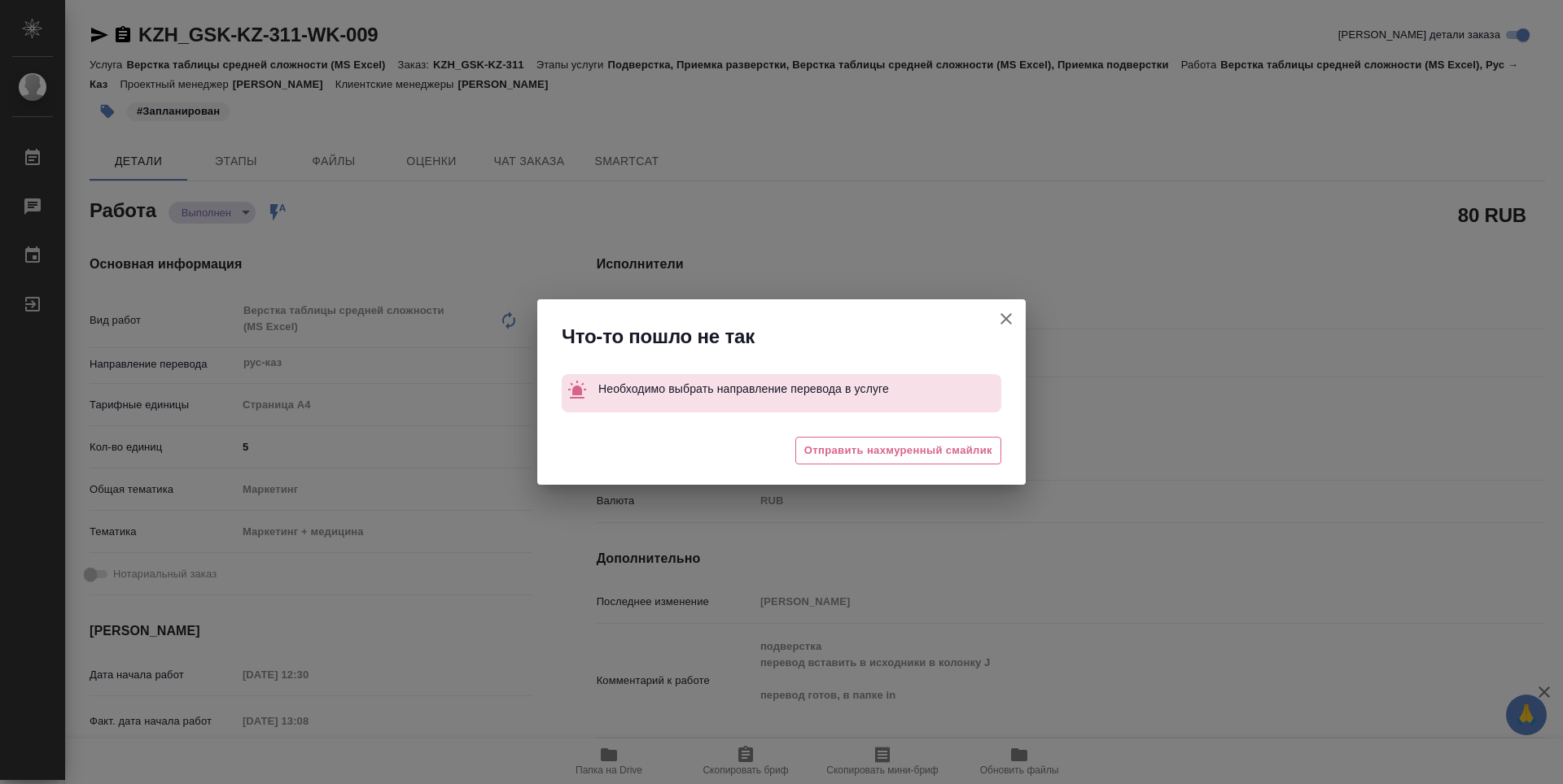
type textarea "x"
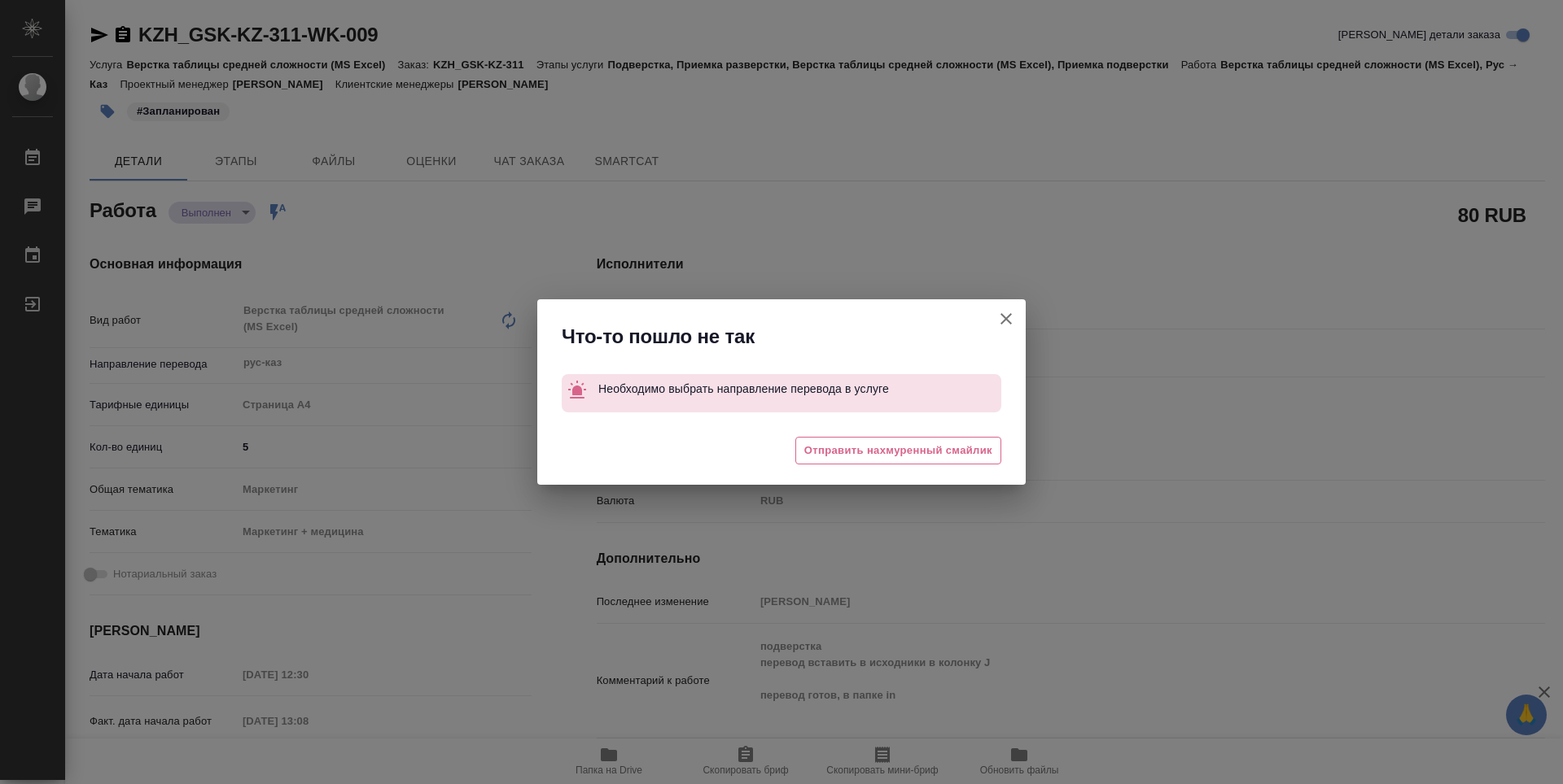
type textarea "x"
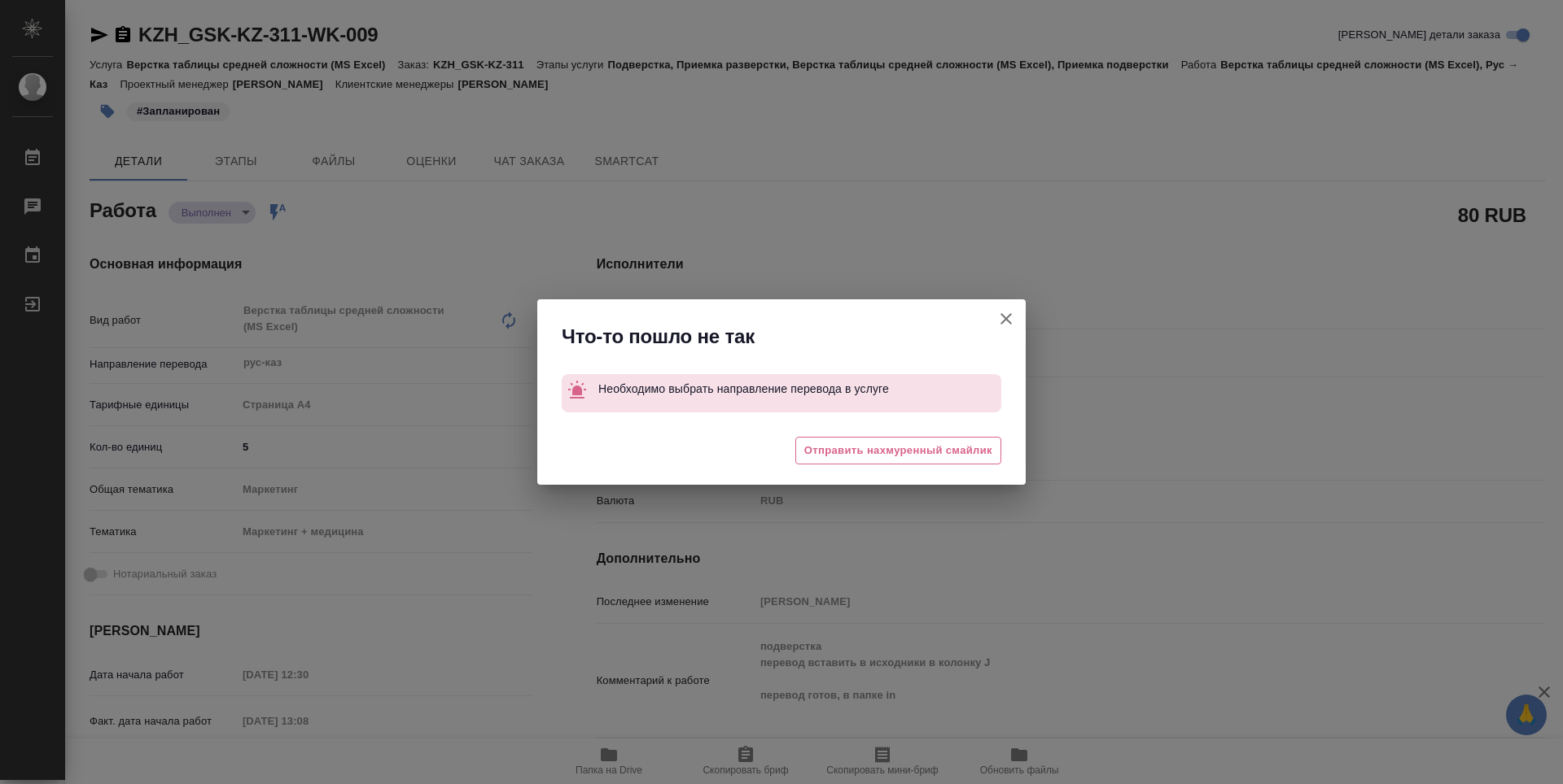
click at [1003, 318] on icon "button" at bounding box center [1006, 320] width 20 height 20
type textarea "x"
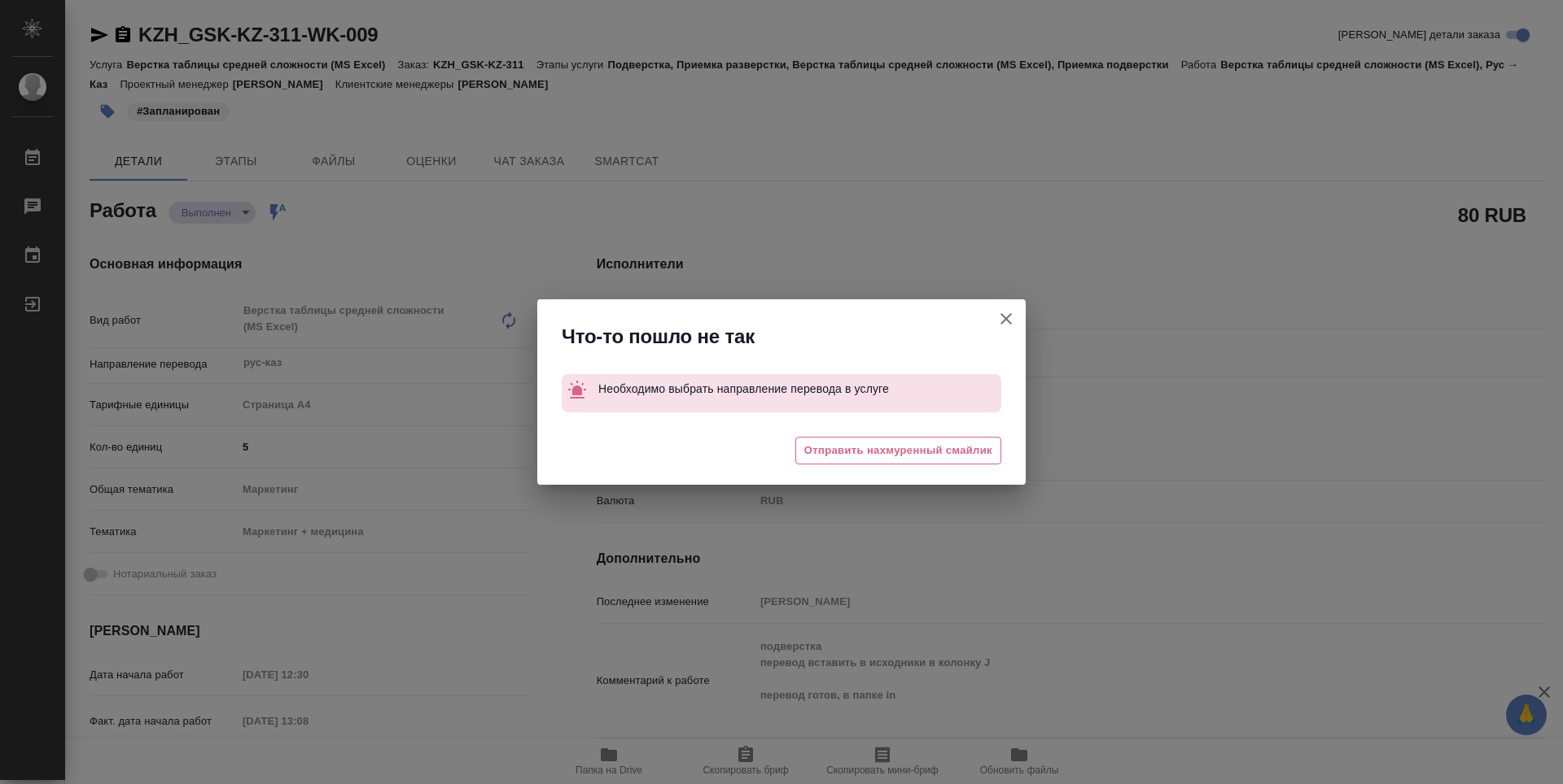
type textarea "x"
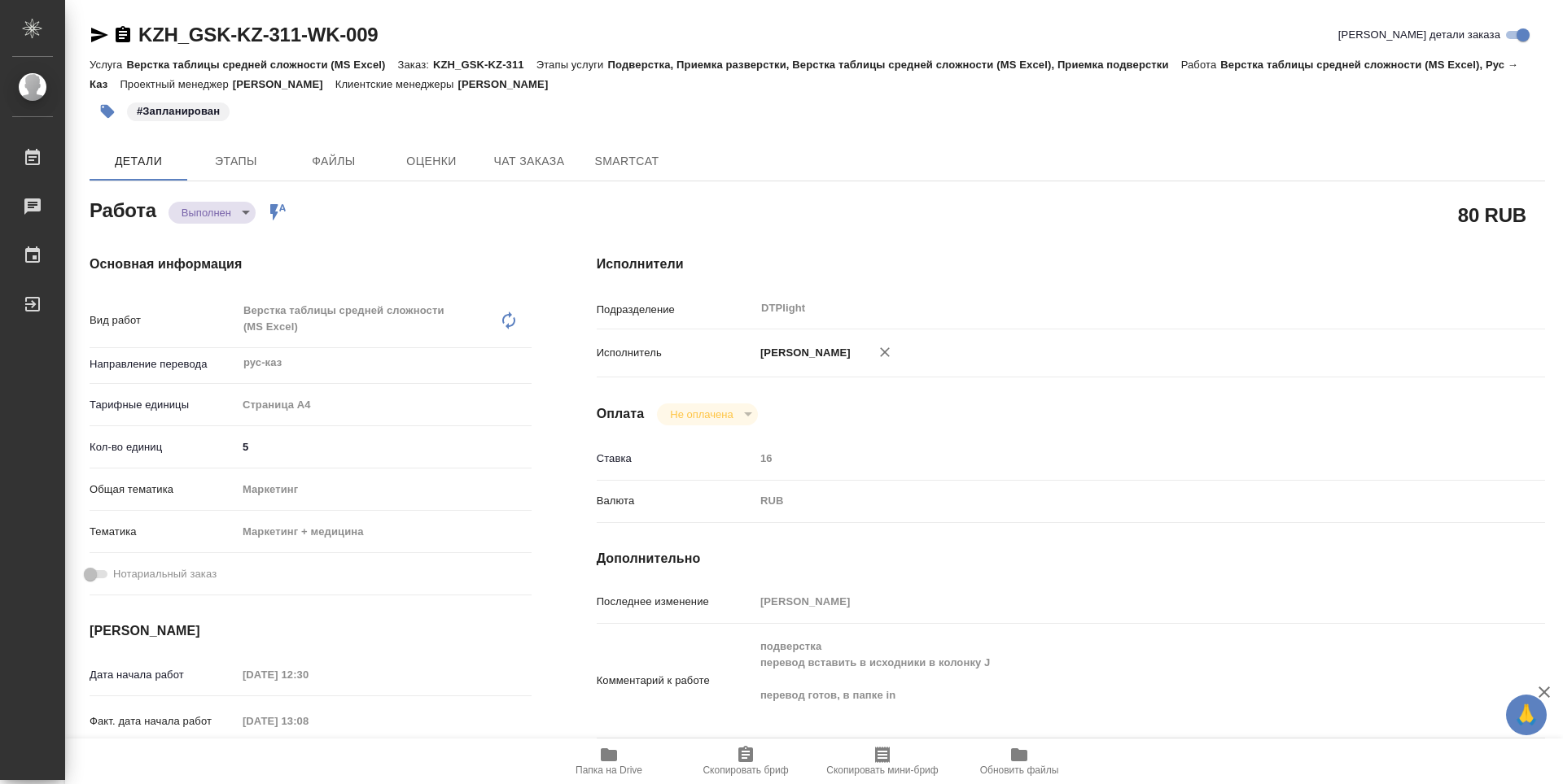
click at [119, 25] on icon "button" at bounding box center [123, 35] width 20 height 20
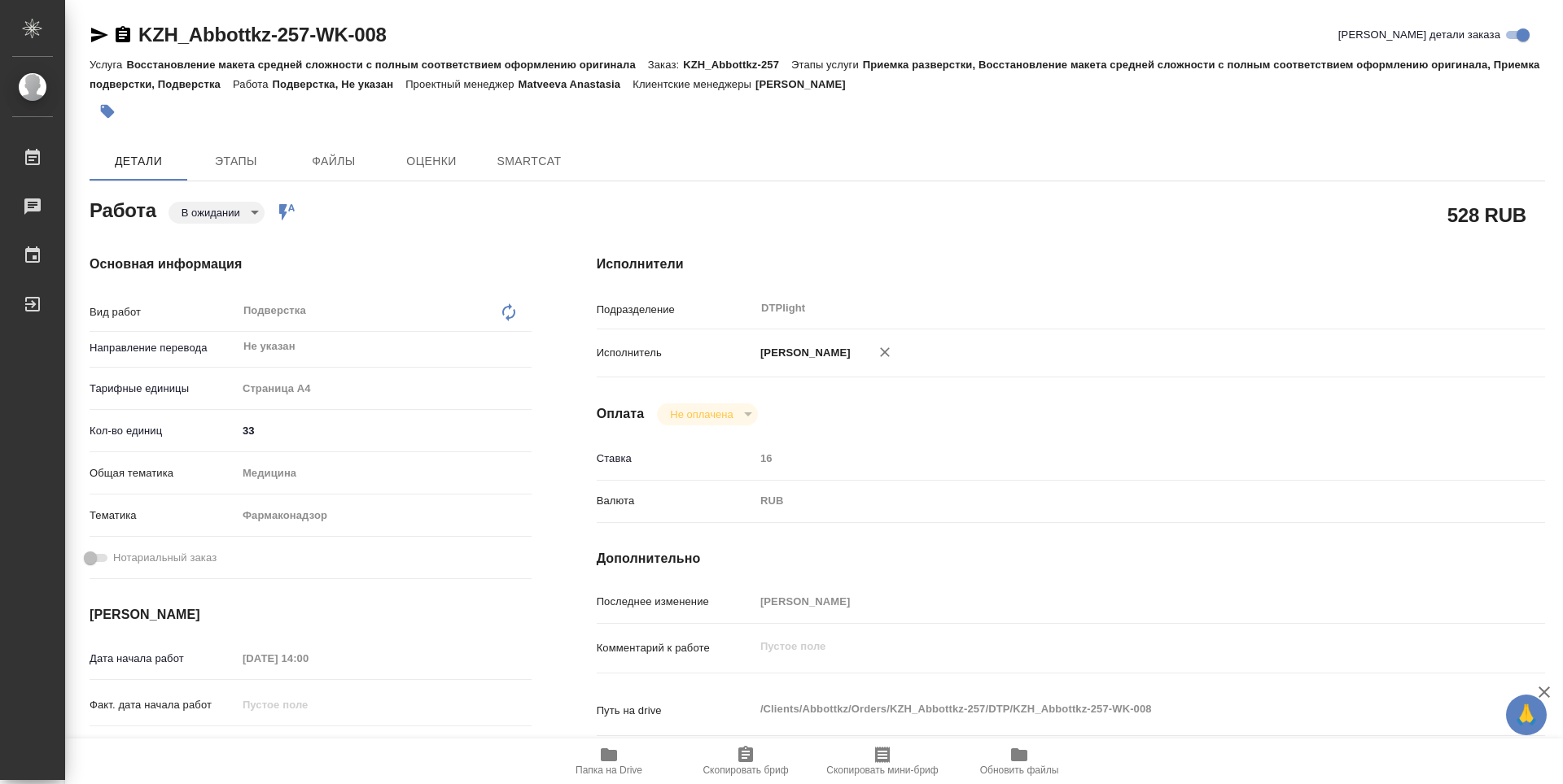
type textarea "x"
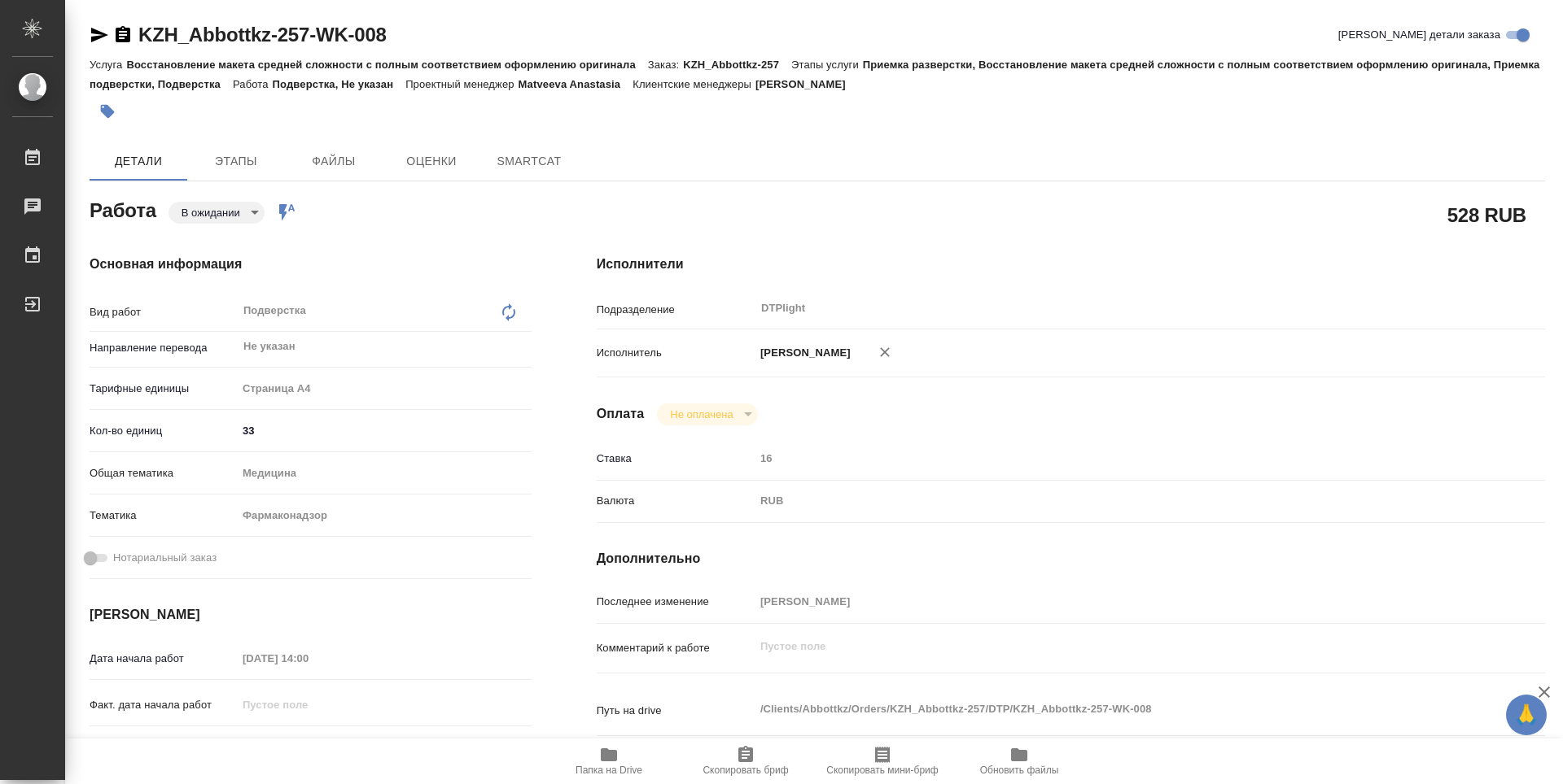
type textarea "x"
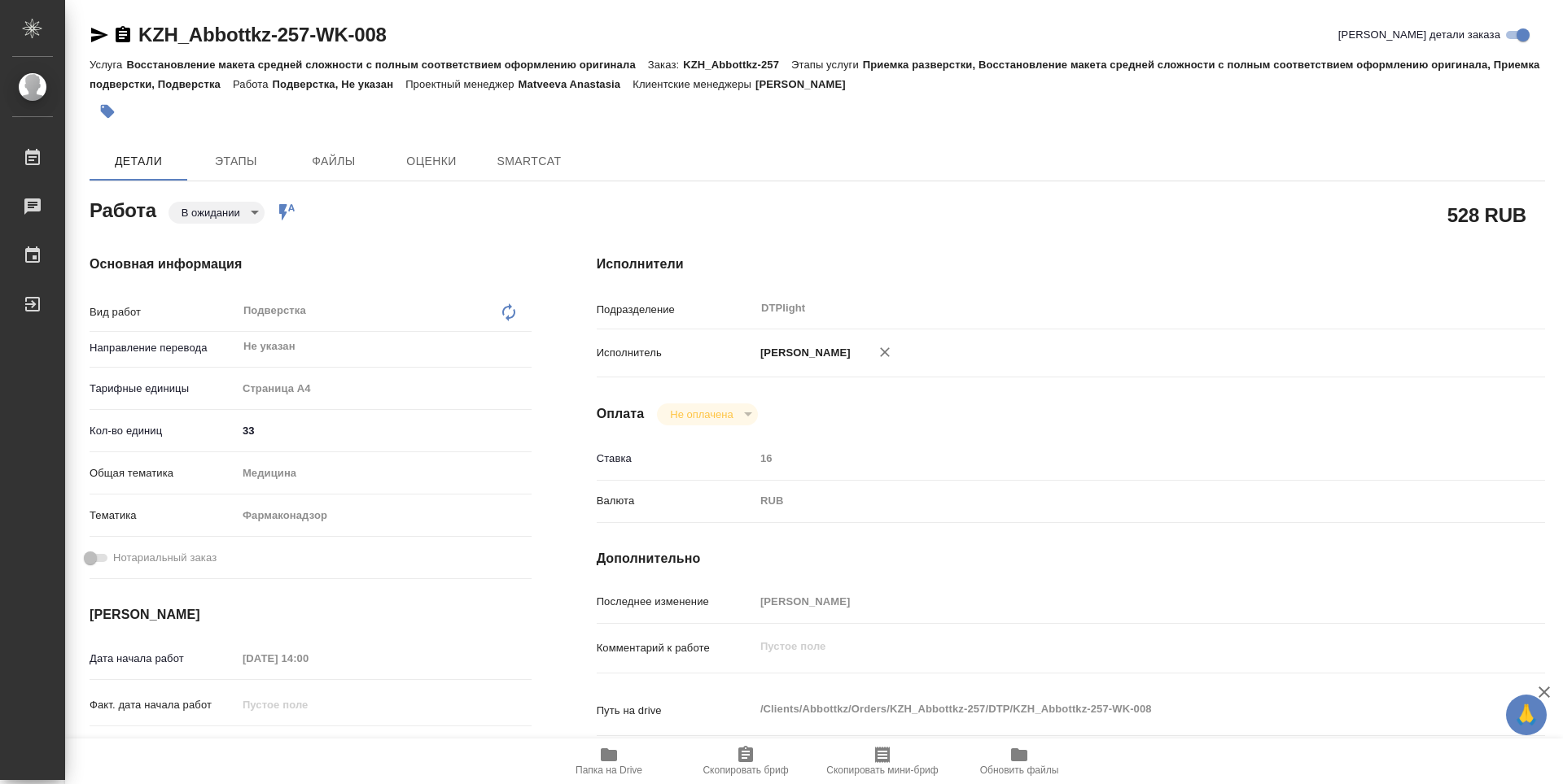
type textarea "x"
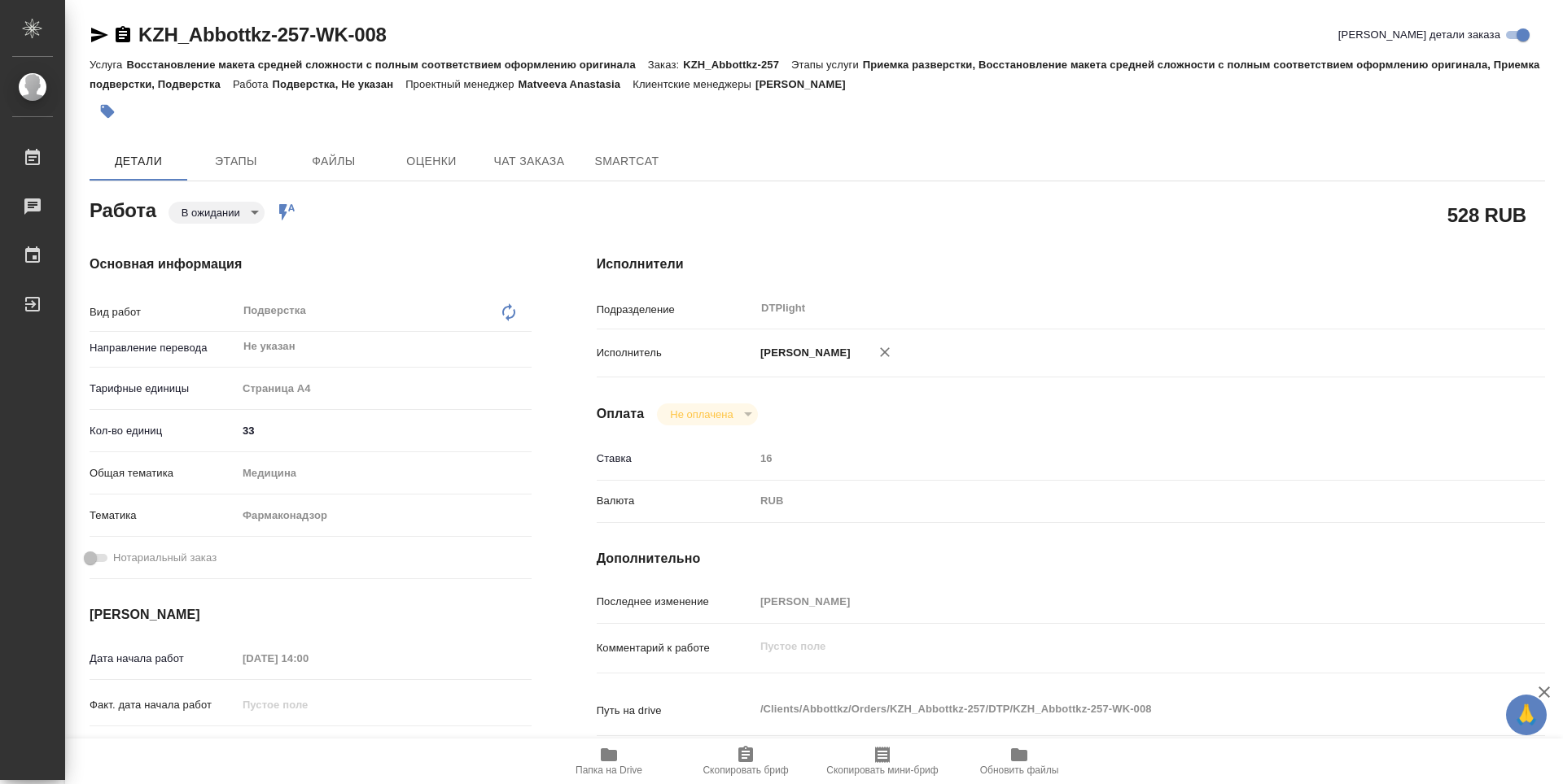
scroll to position [244, 0]
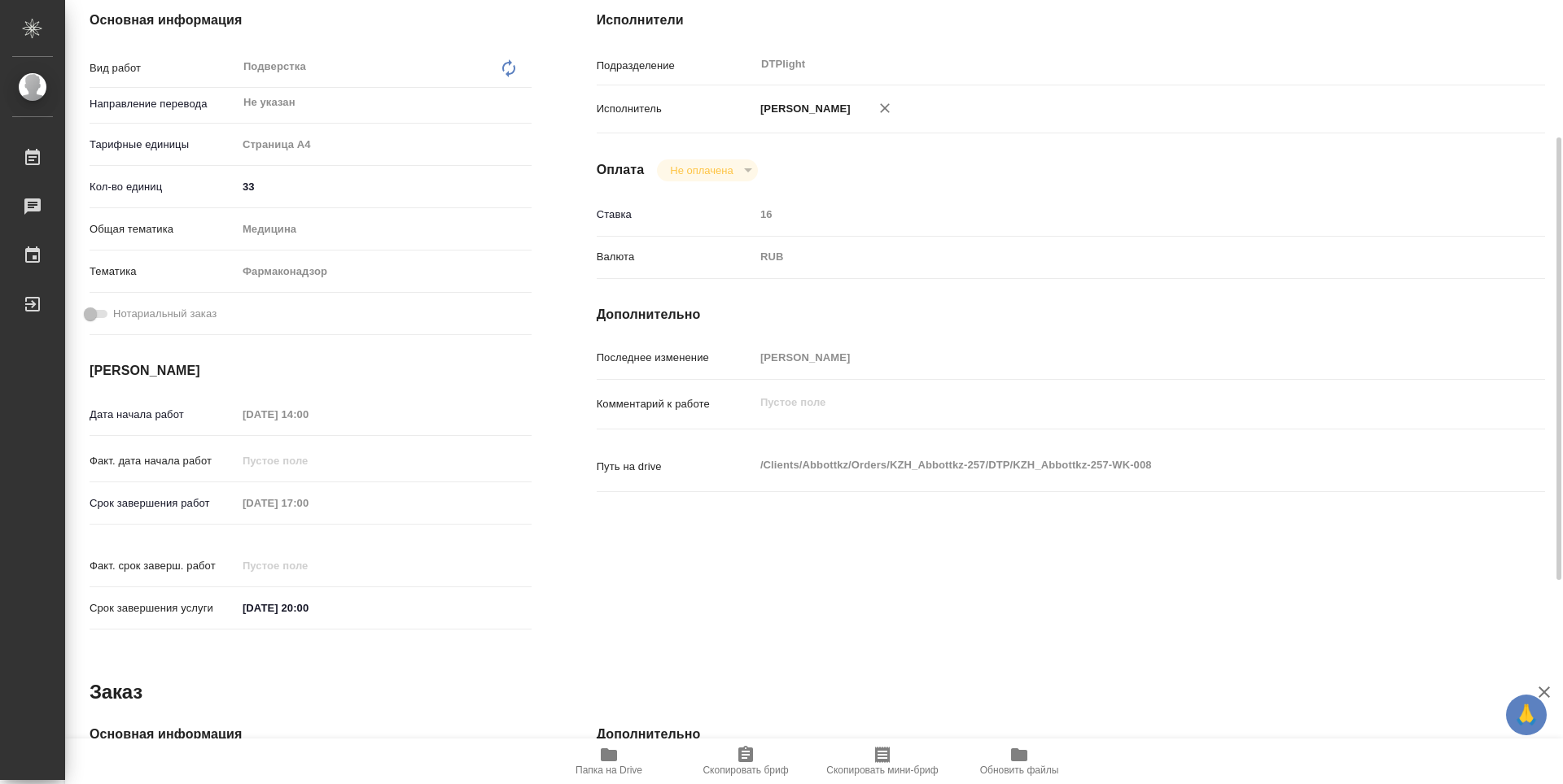
type textarea "x"
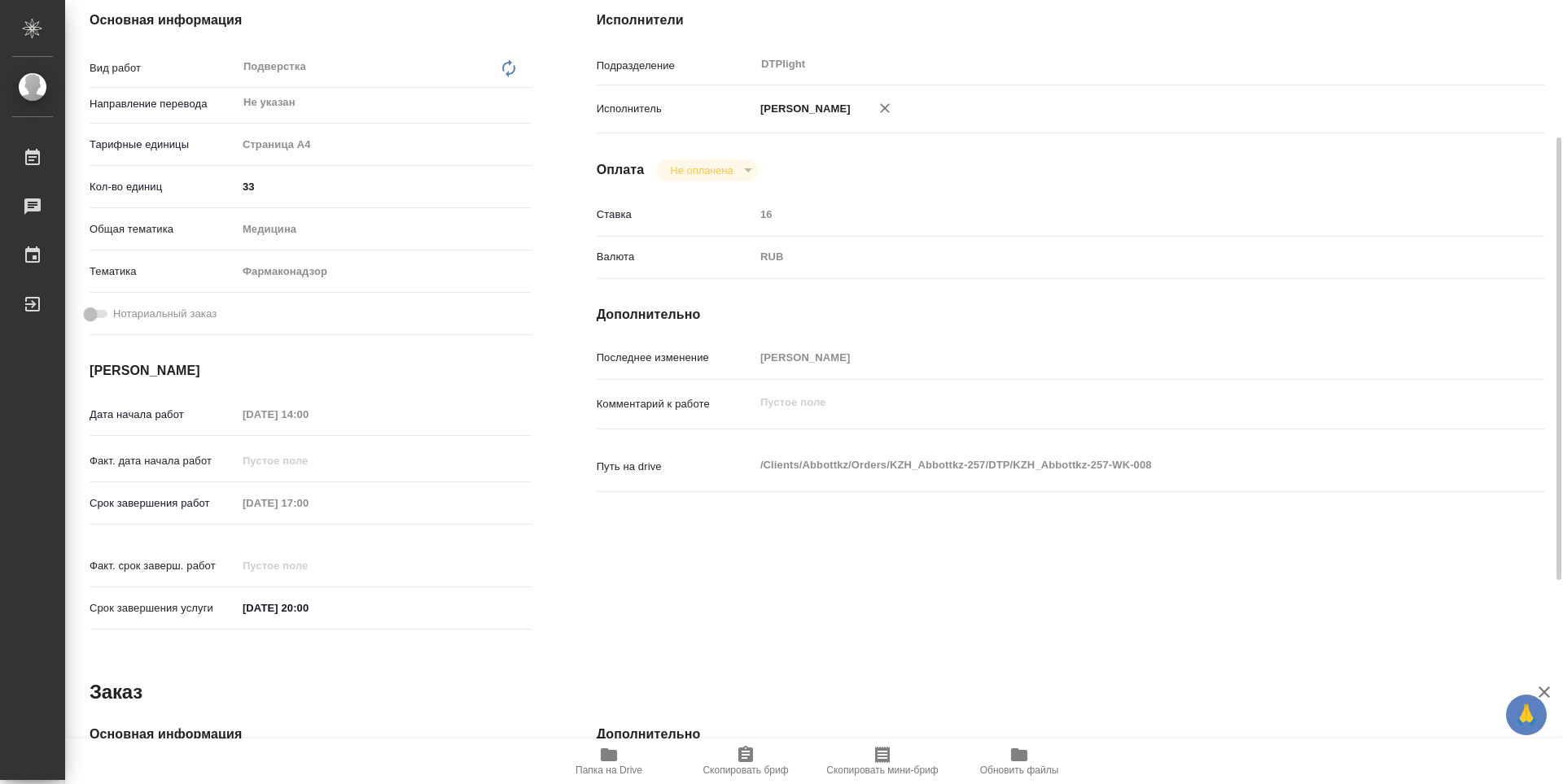
scroll to position [0, 0]
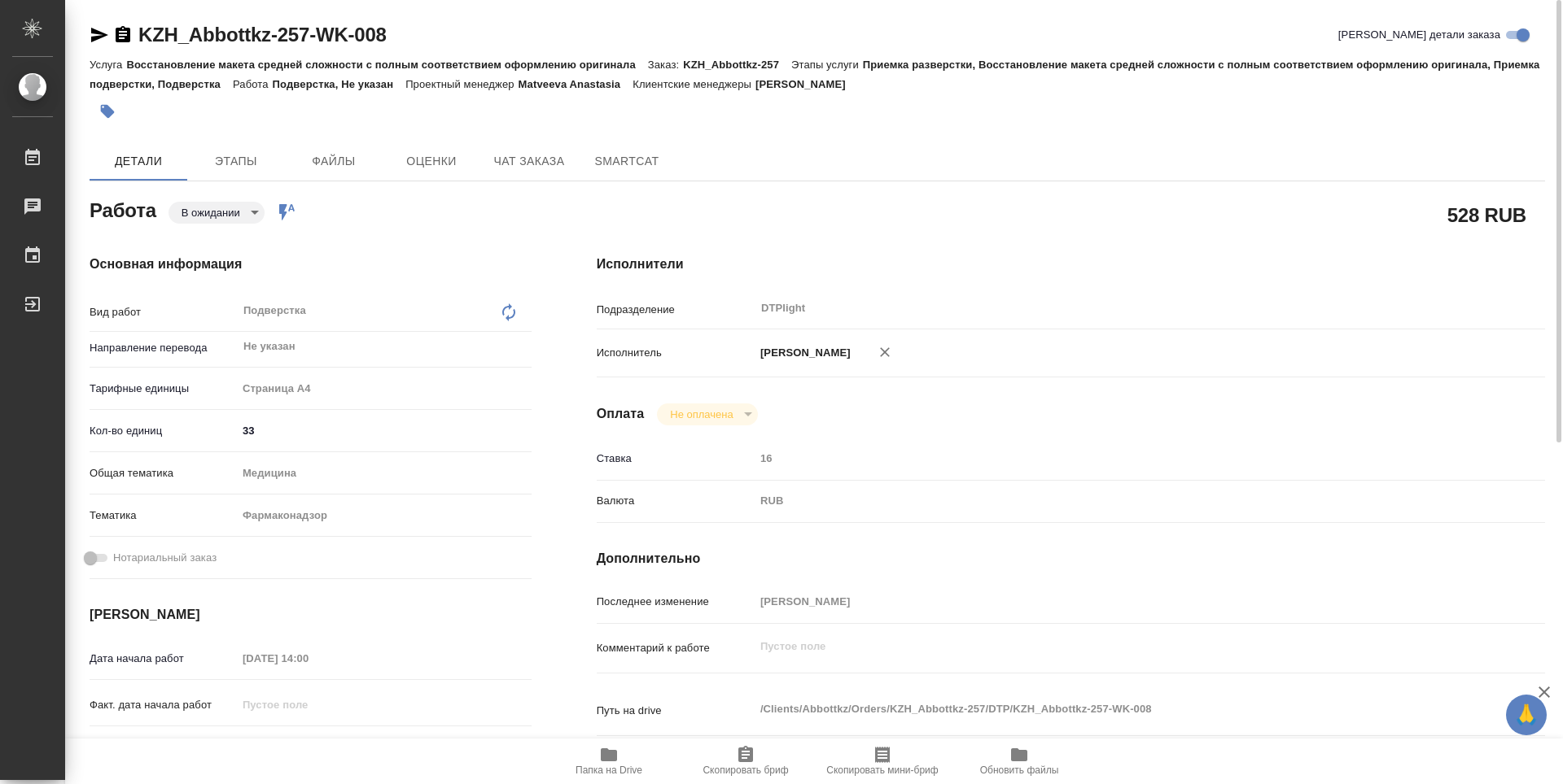
type textarea "x"
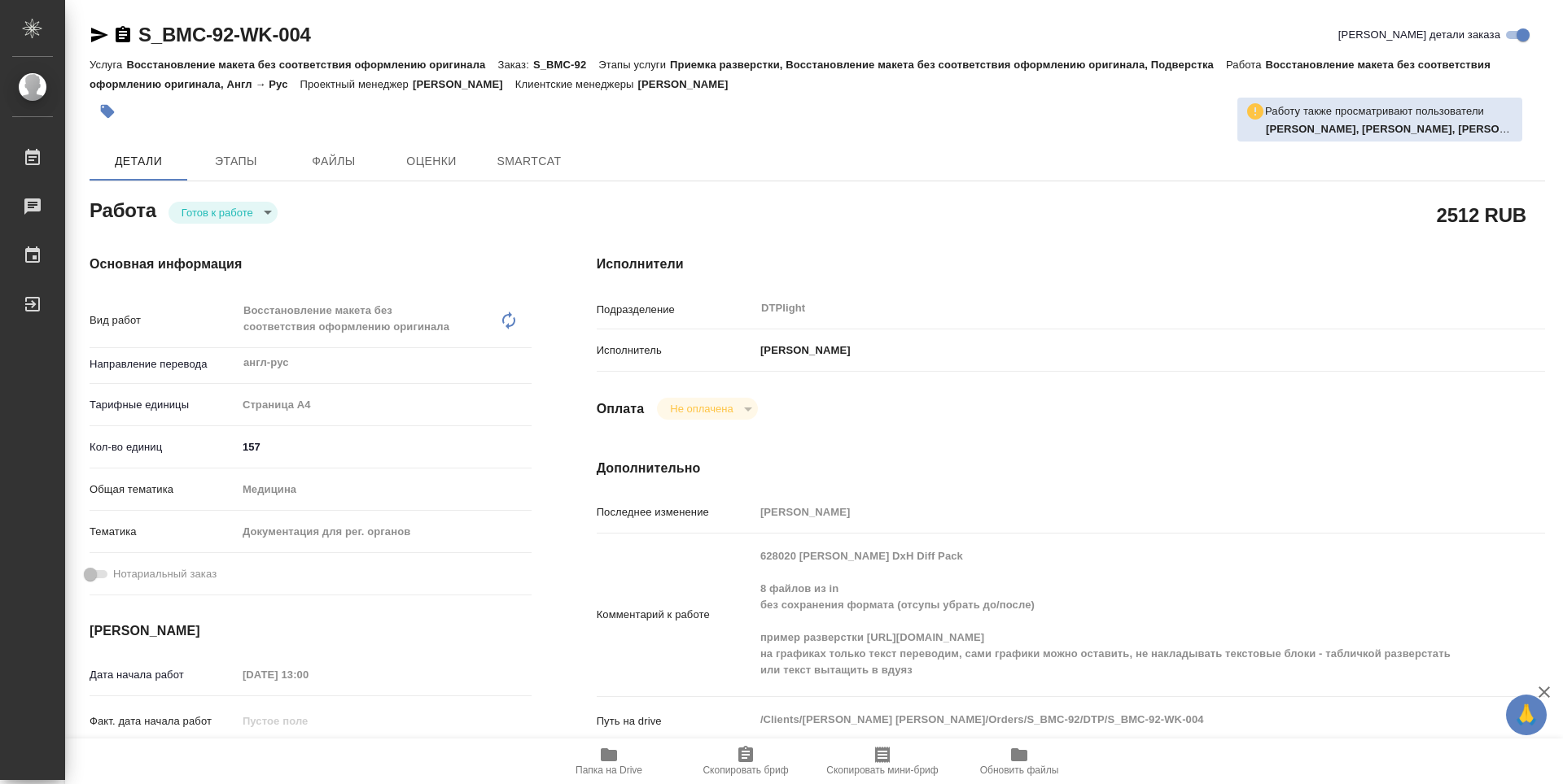
type textarea "x"
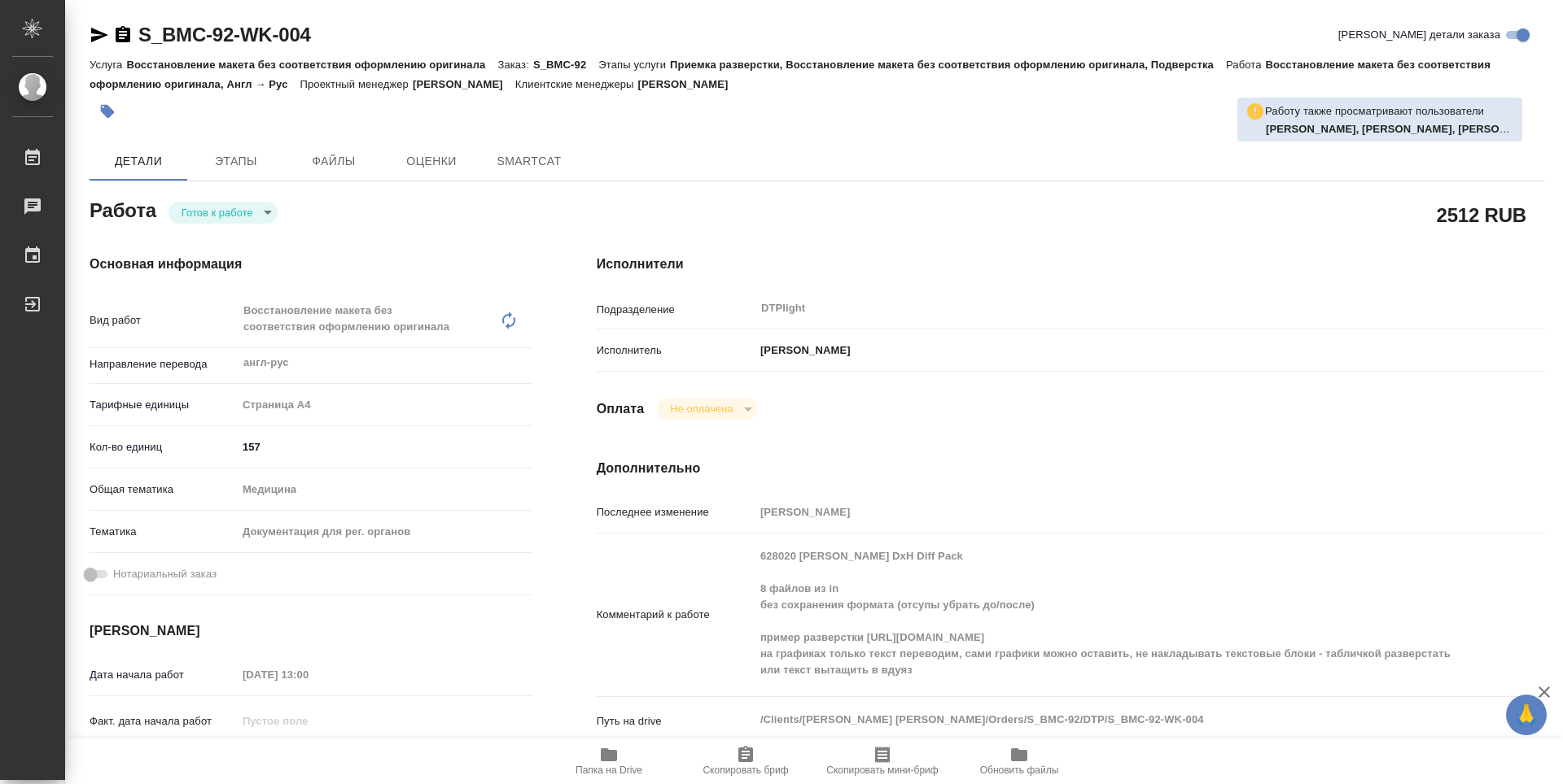
type textarea "x"
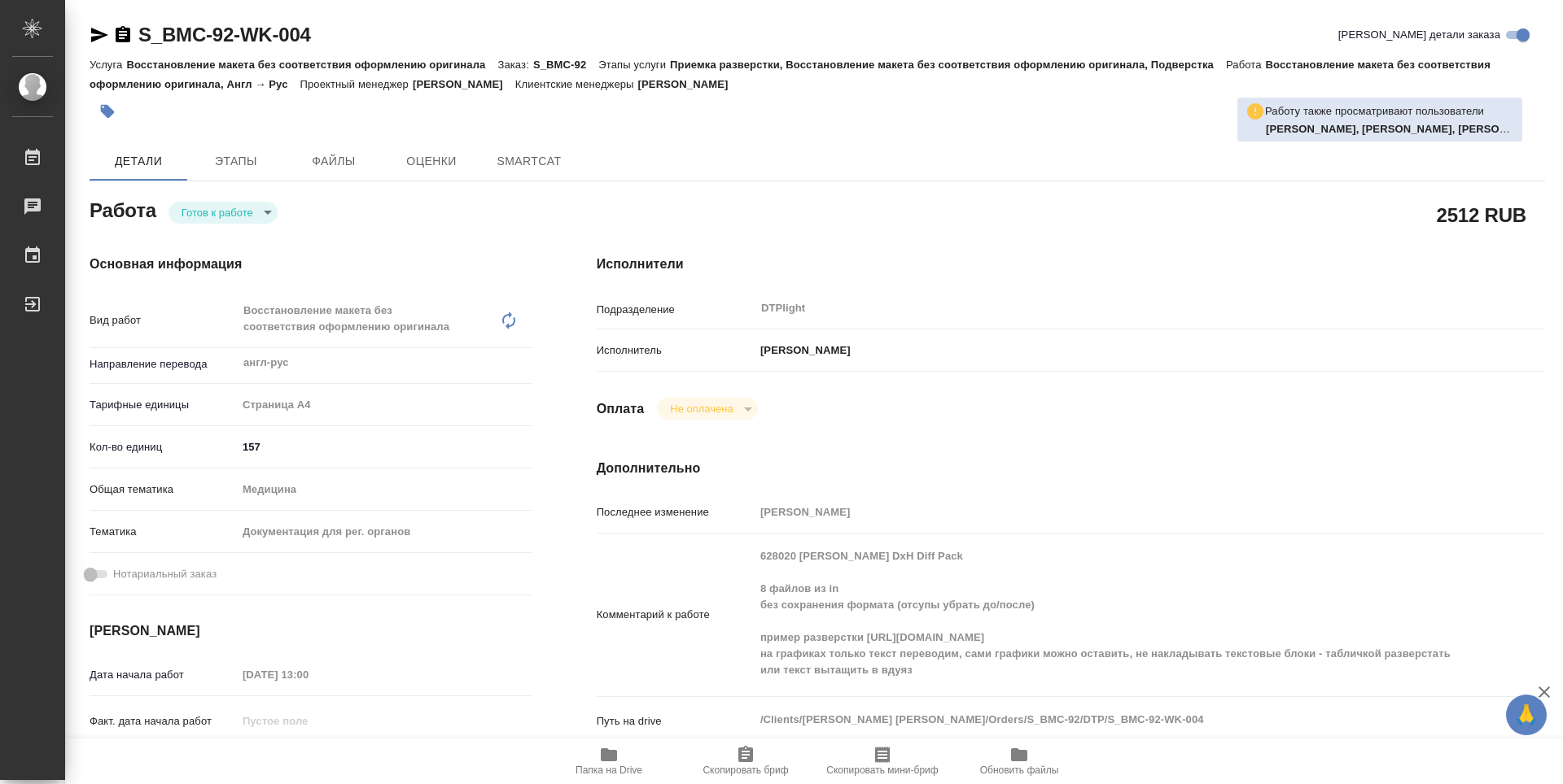
type textarea "x"
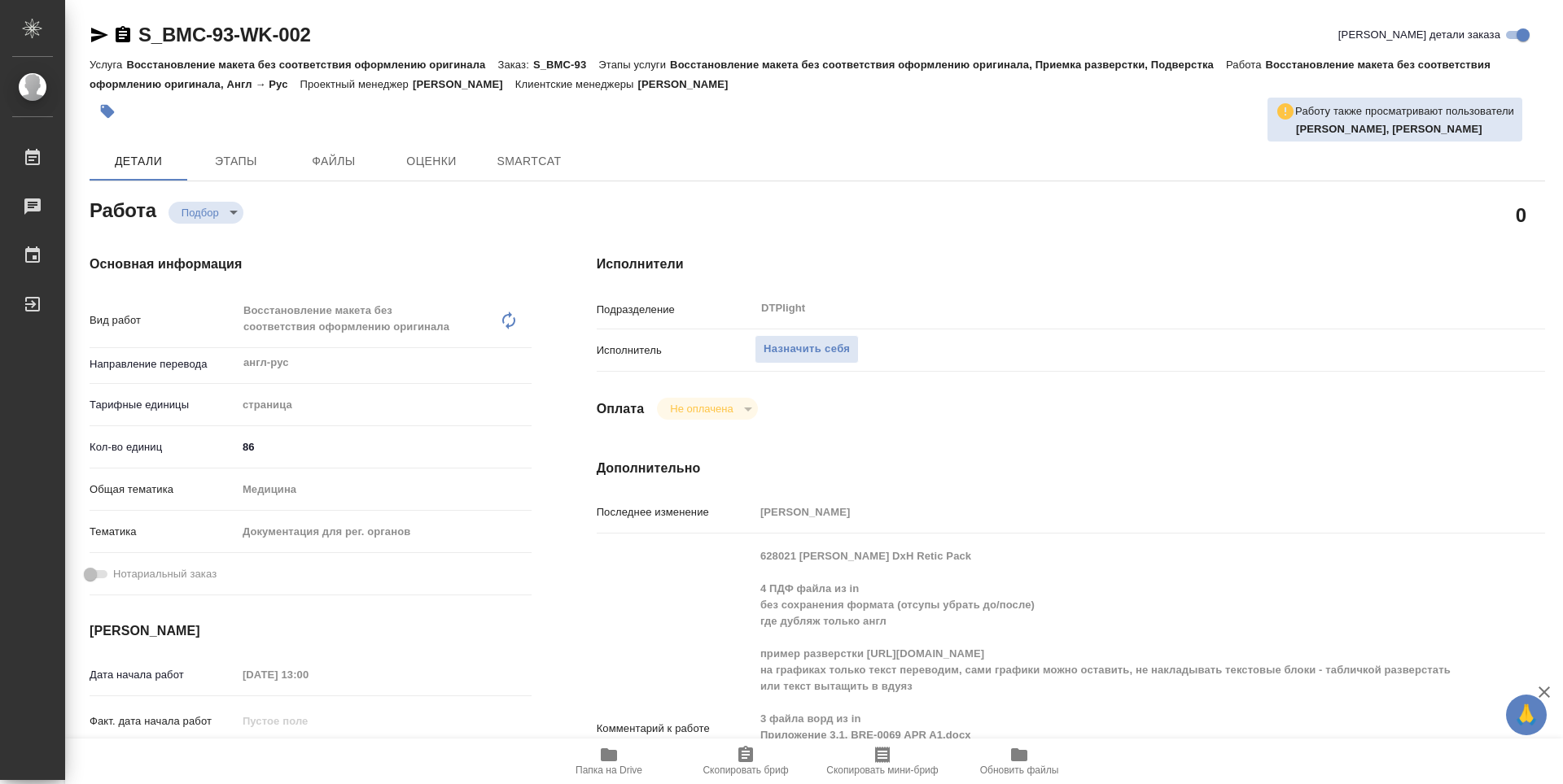
type textarea "x"
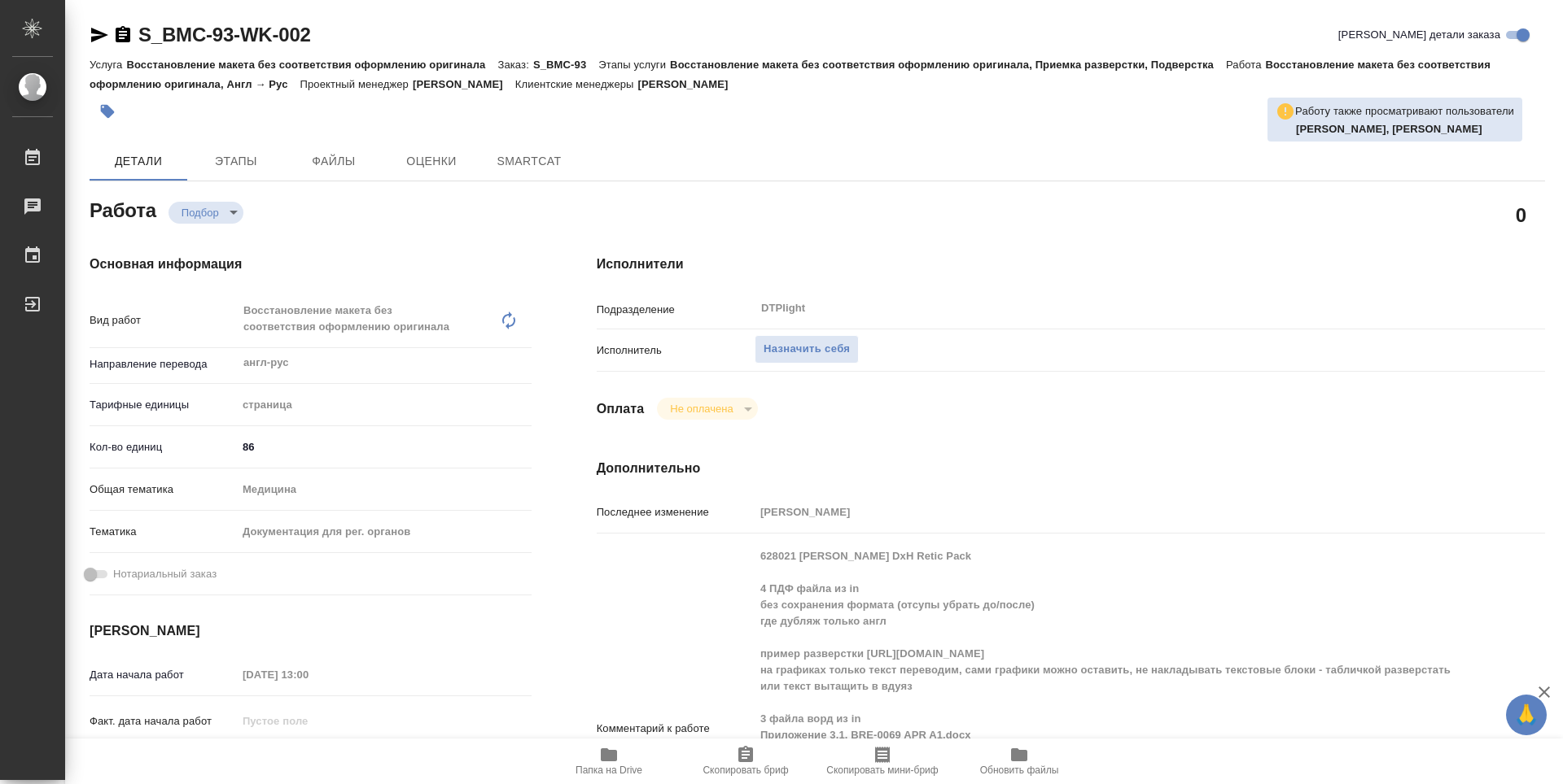
type textarea "x"
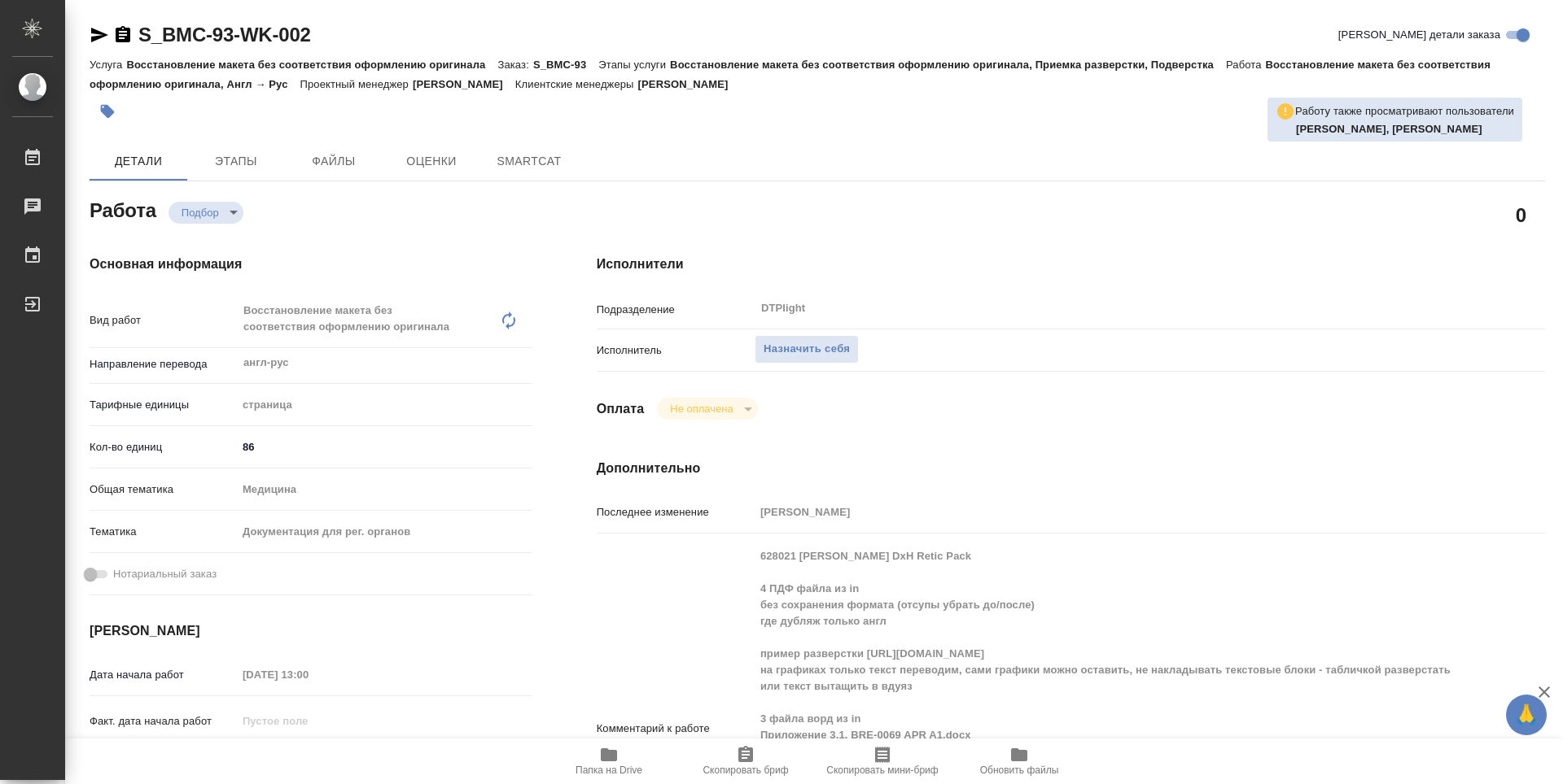
type textarea "x"
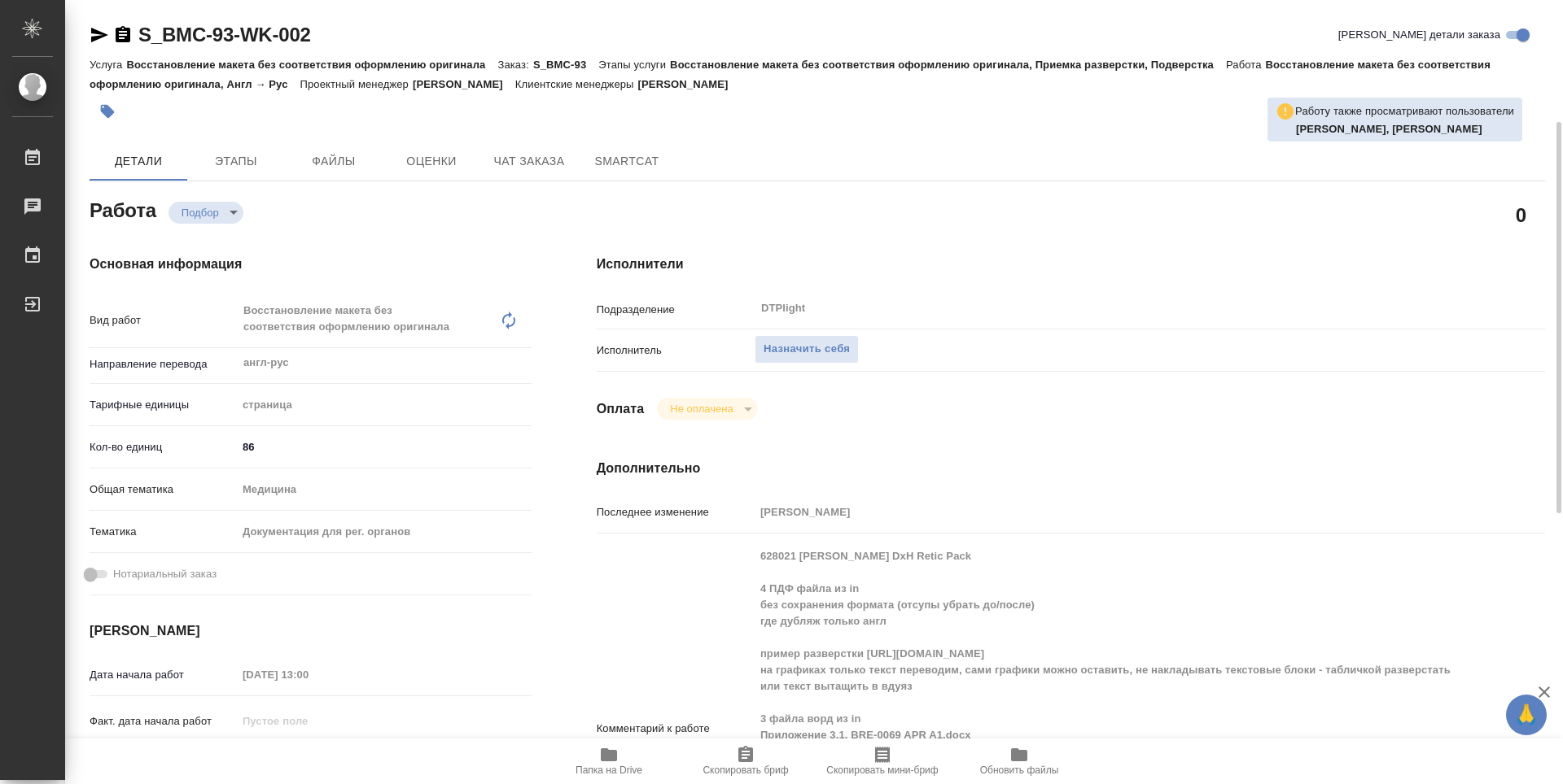
scroll to position [163, 0]
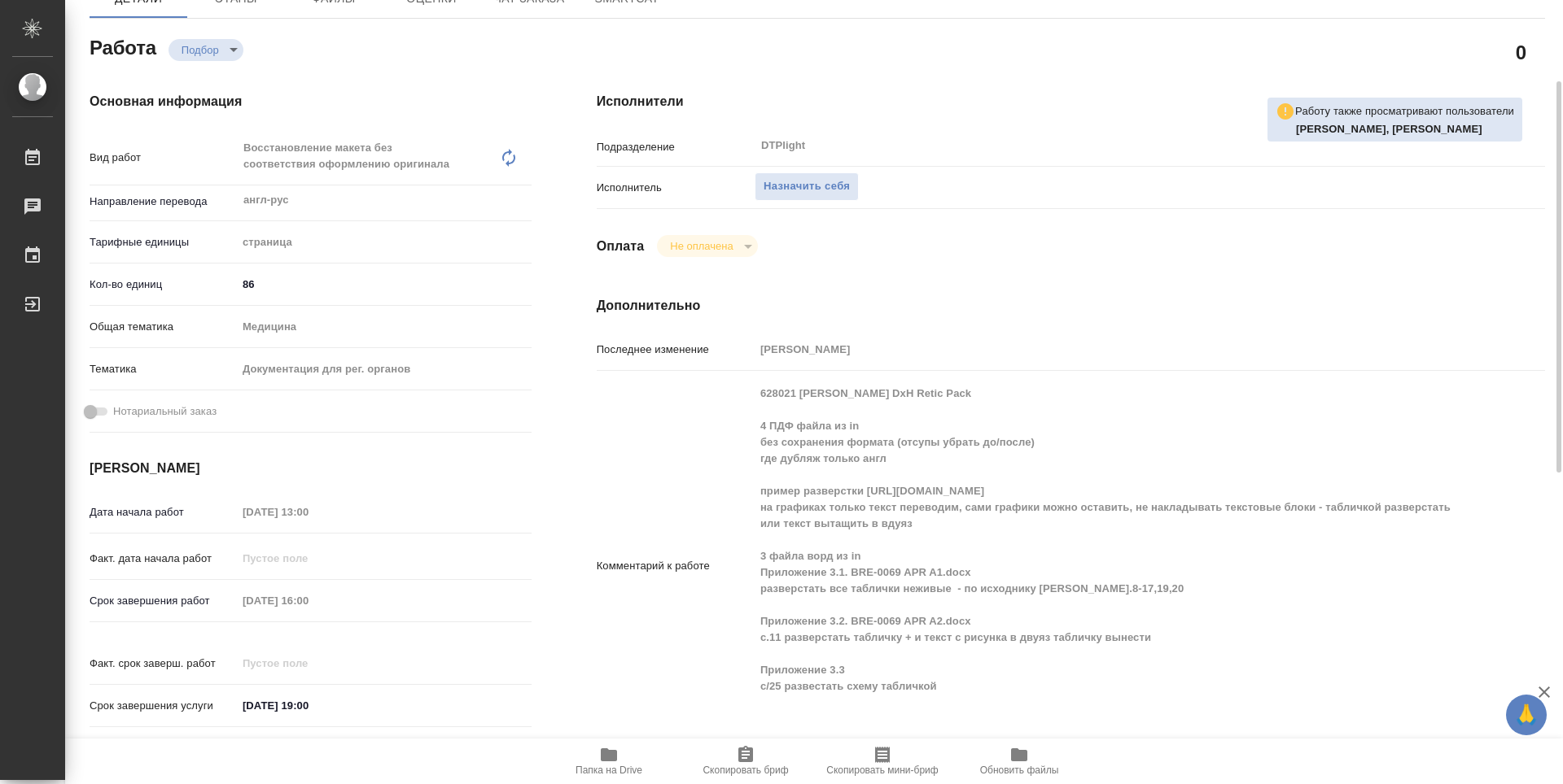
type textarea "x"
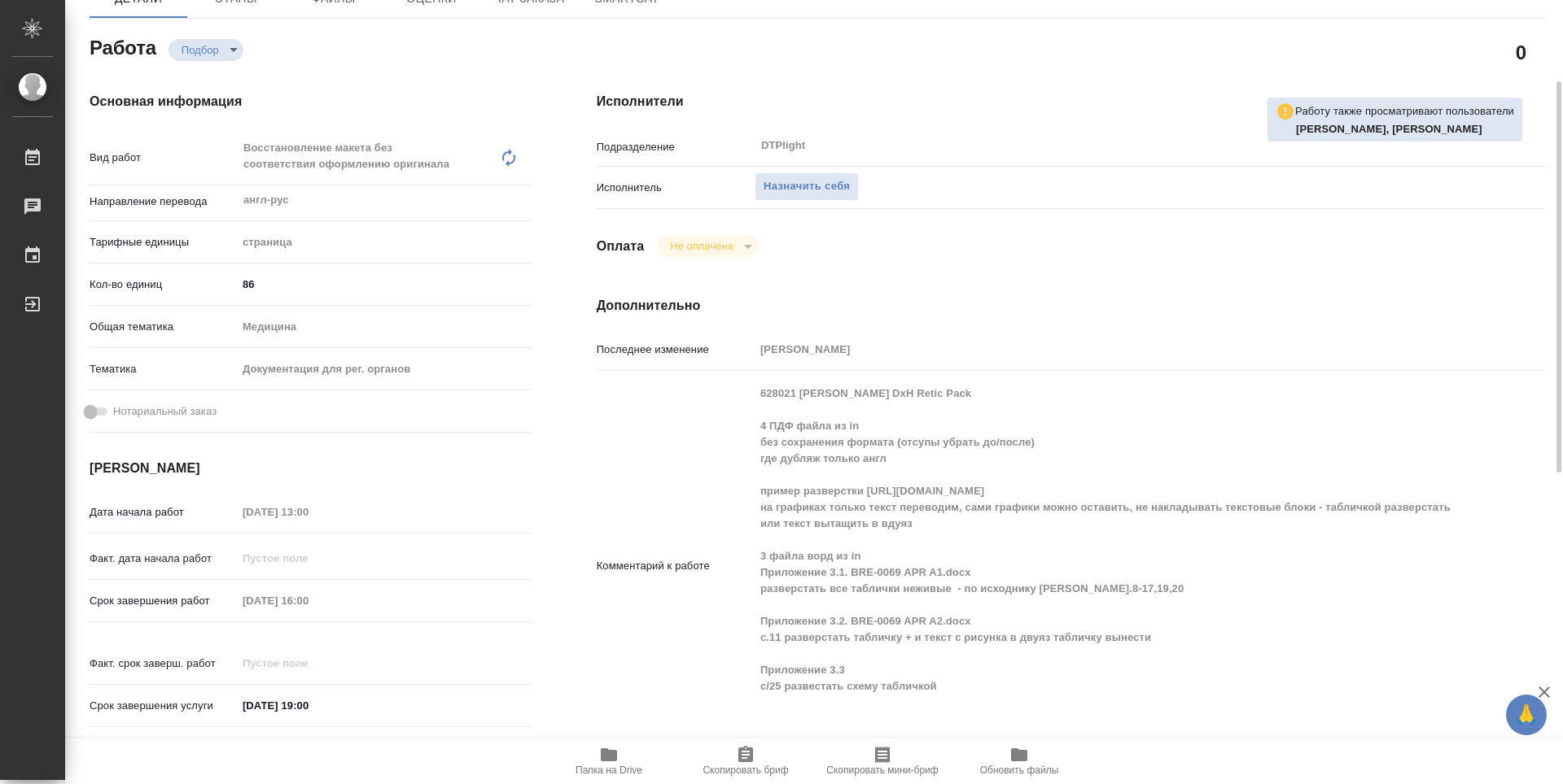
type textarea "x"
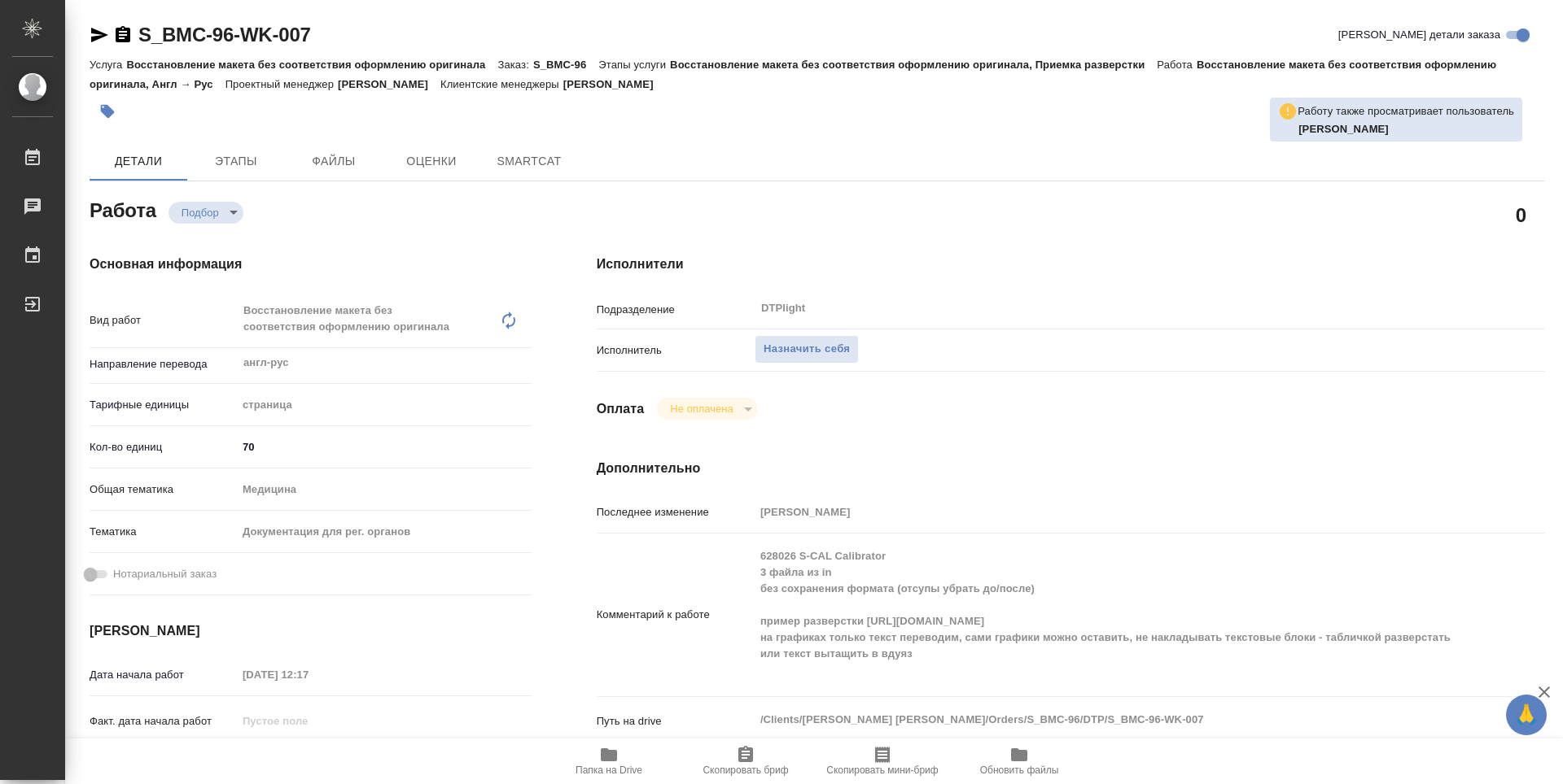
type textarea "x"
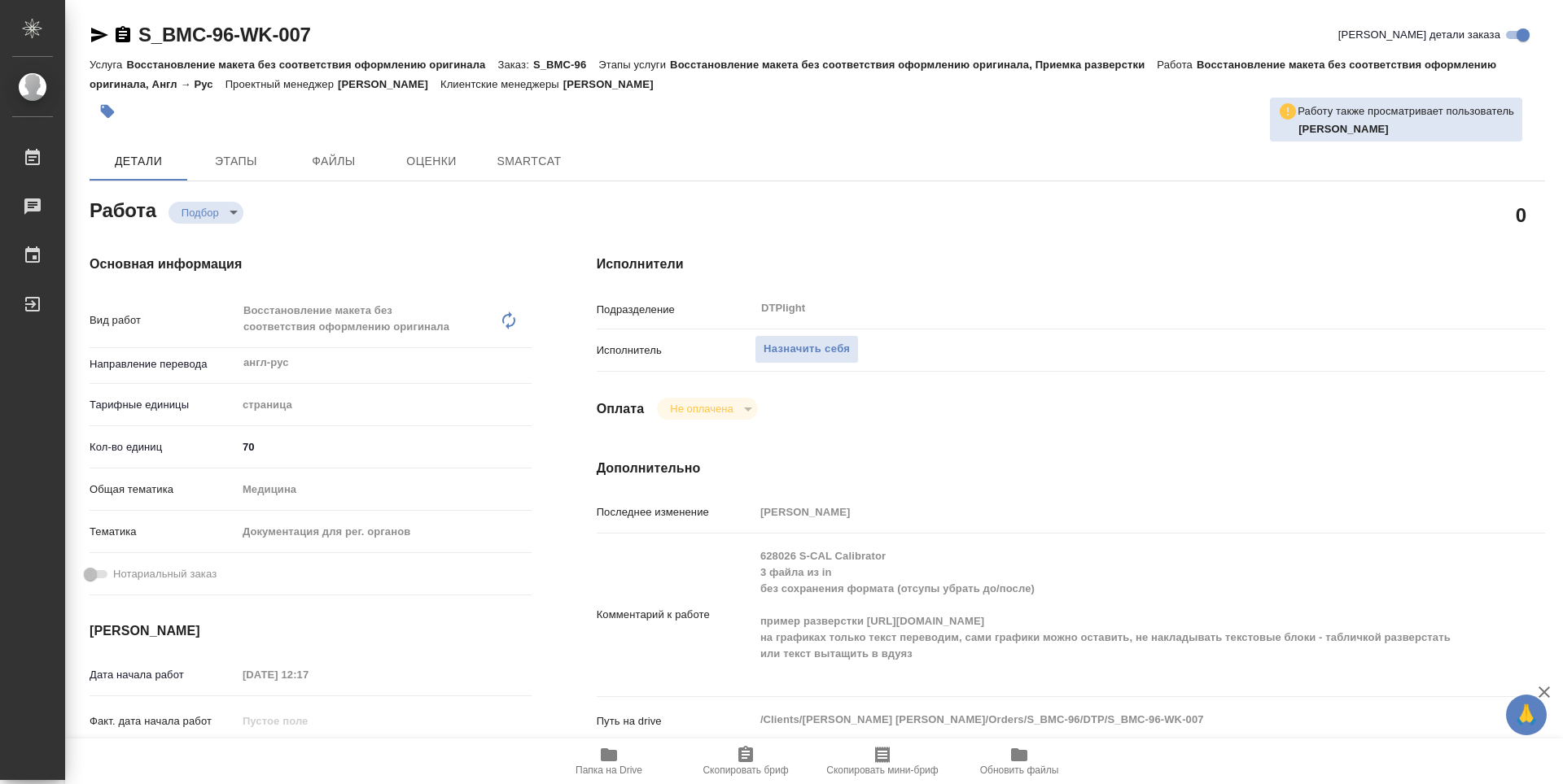
type textarea "x"
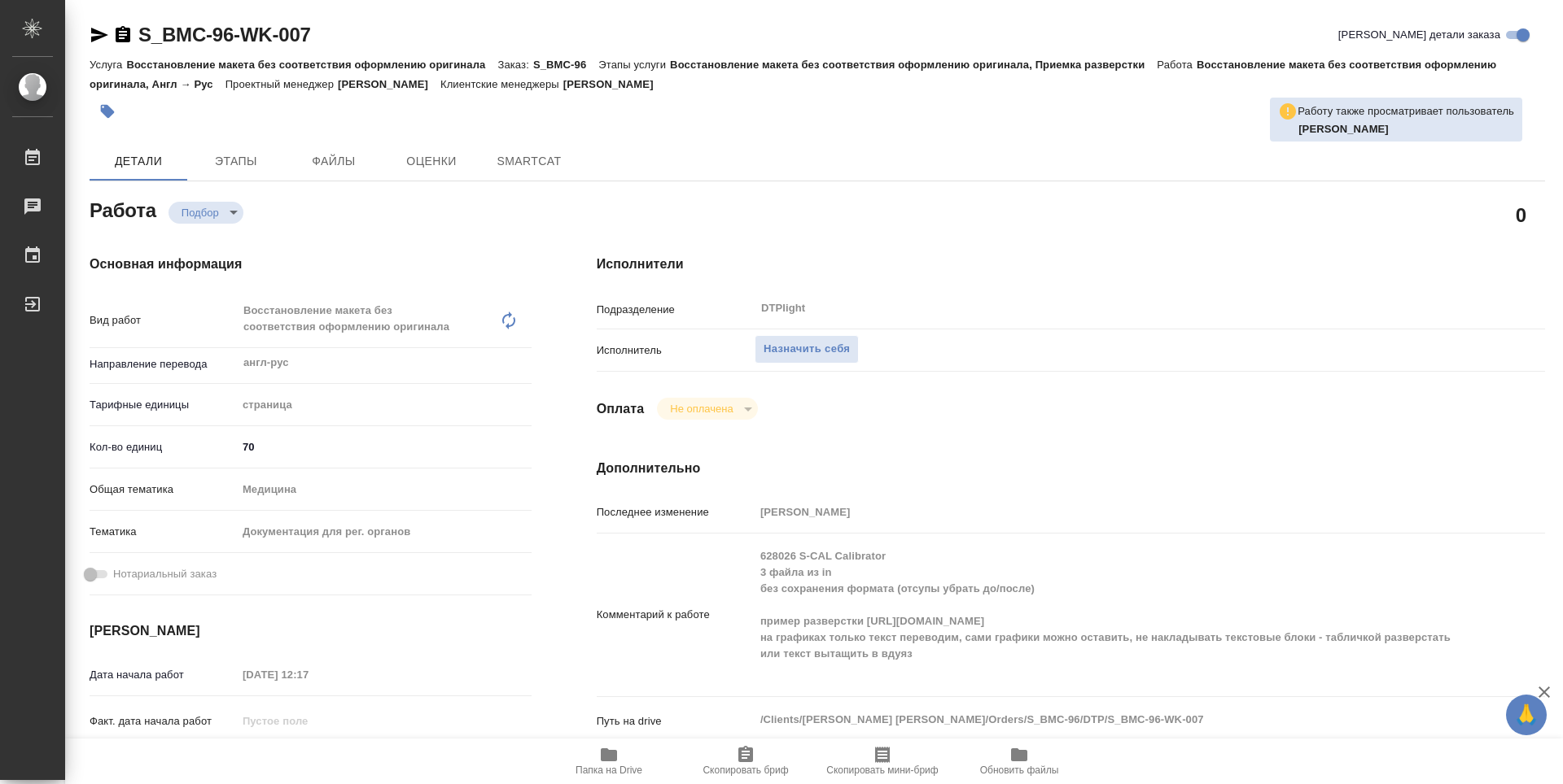
type textarea "x"
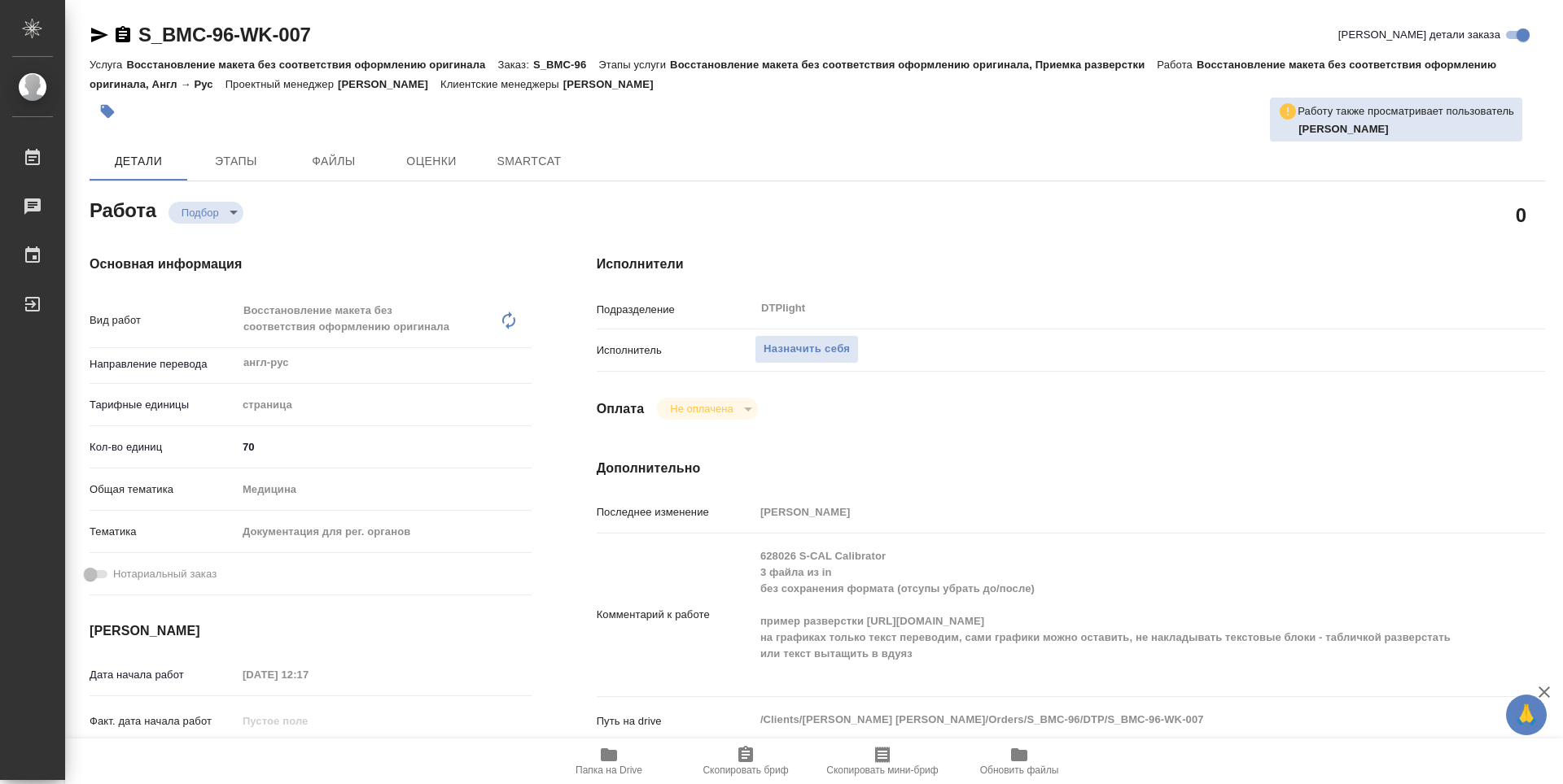
scroll to position [81, 0]
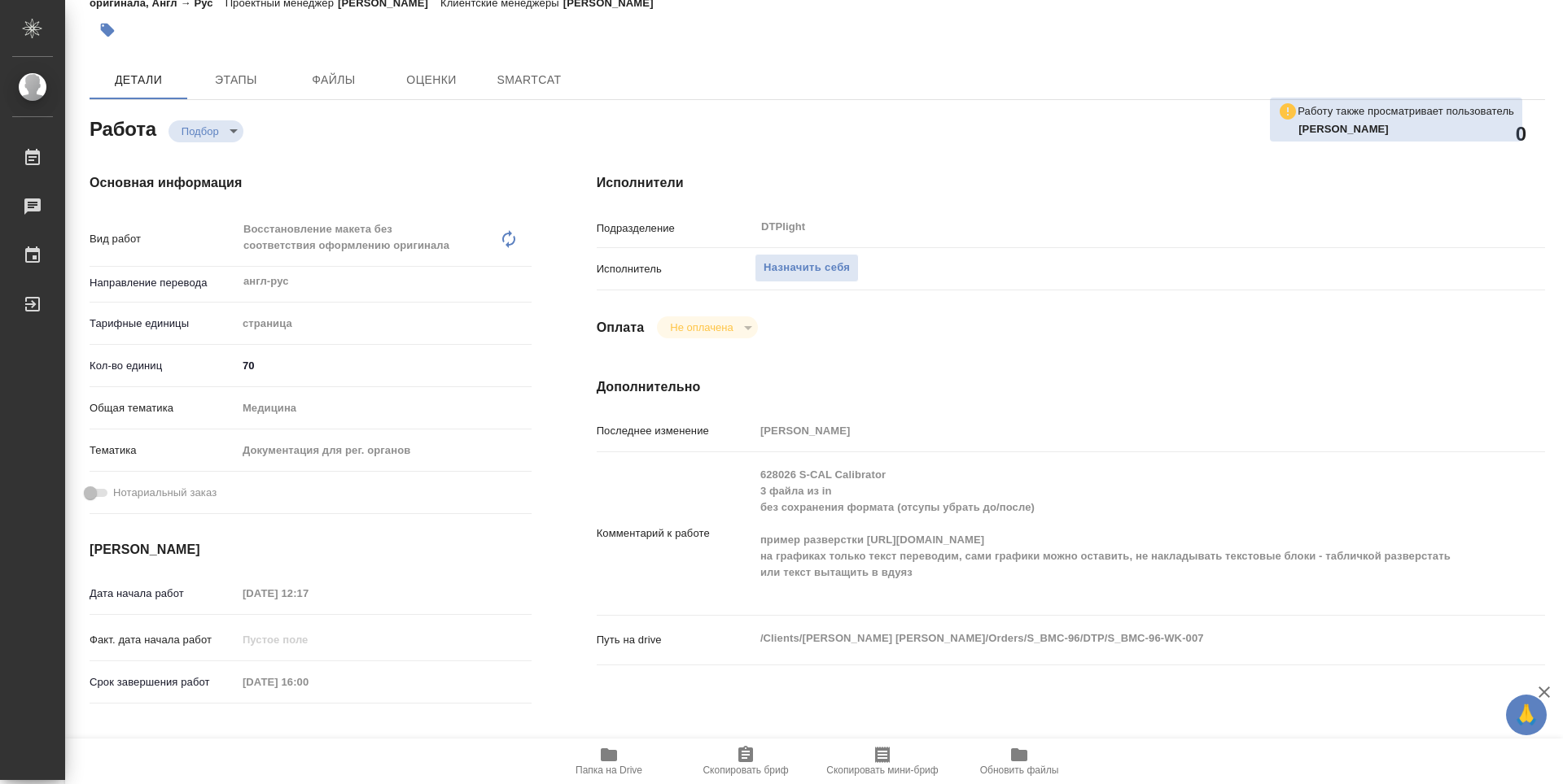
type textarea "x"
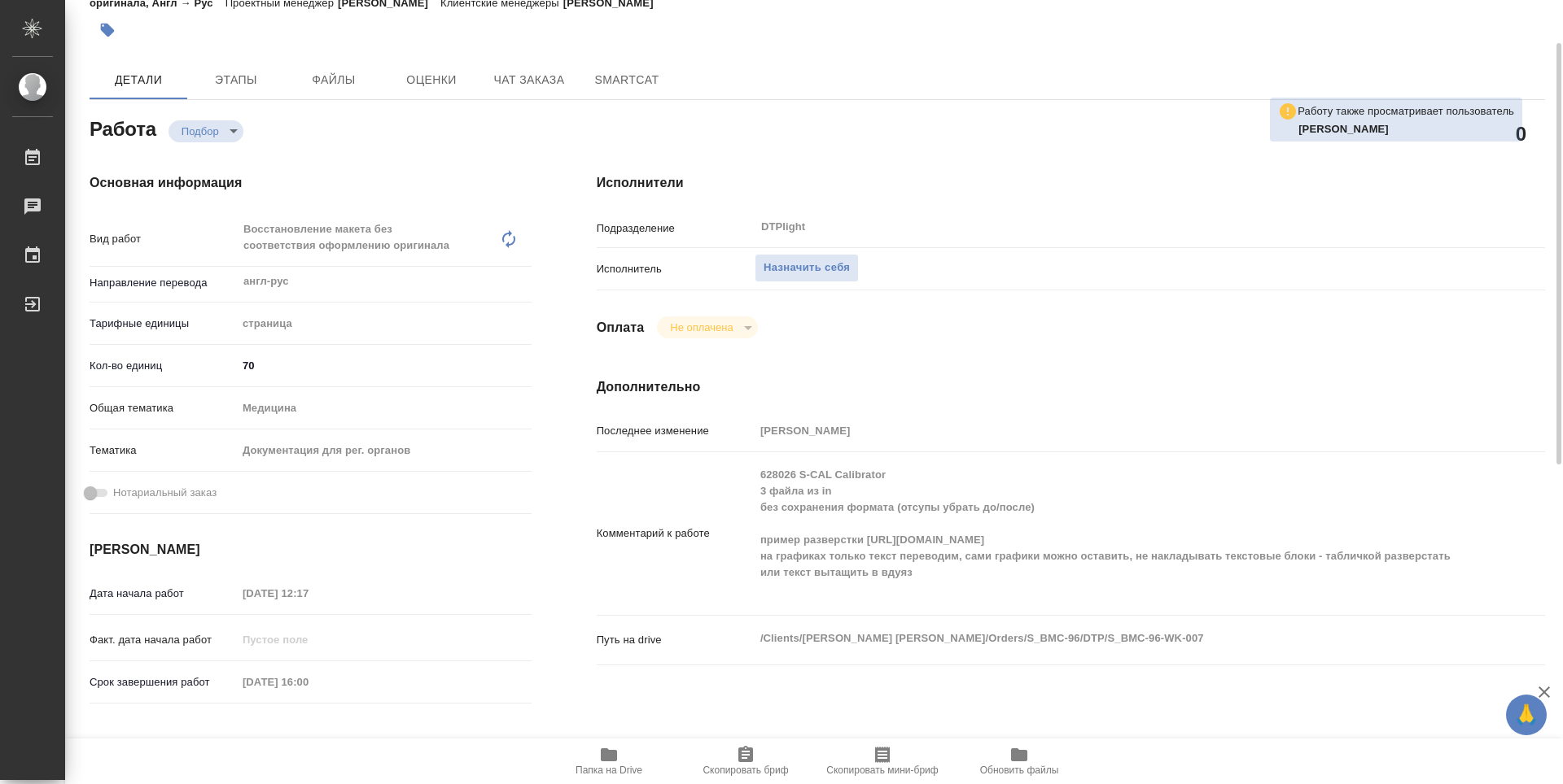
type textarea "x"
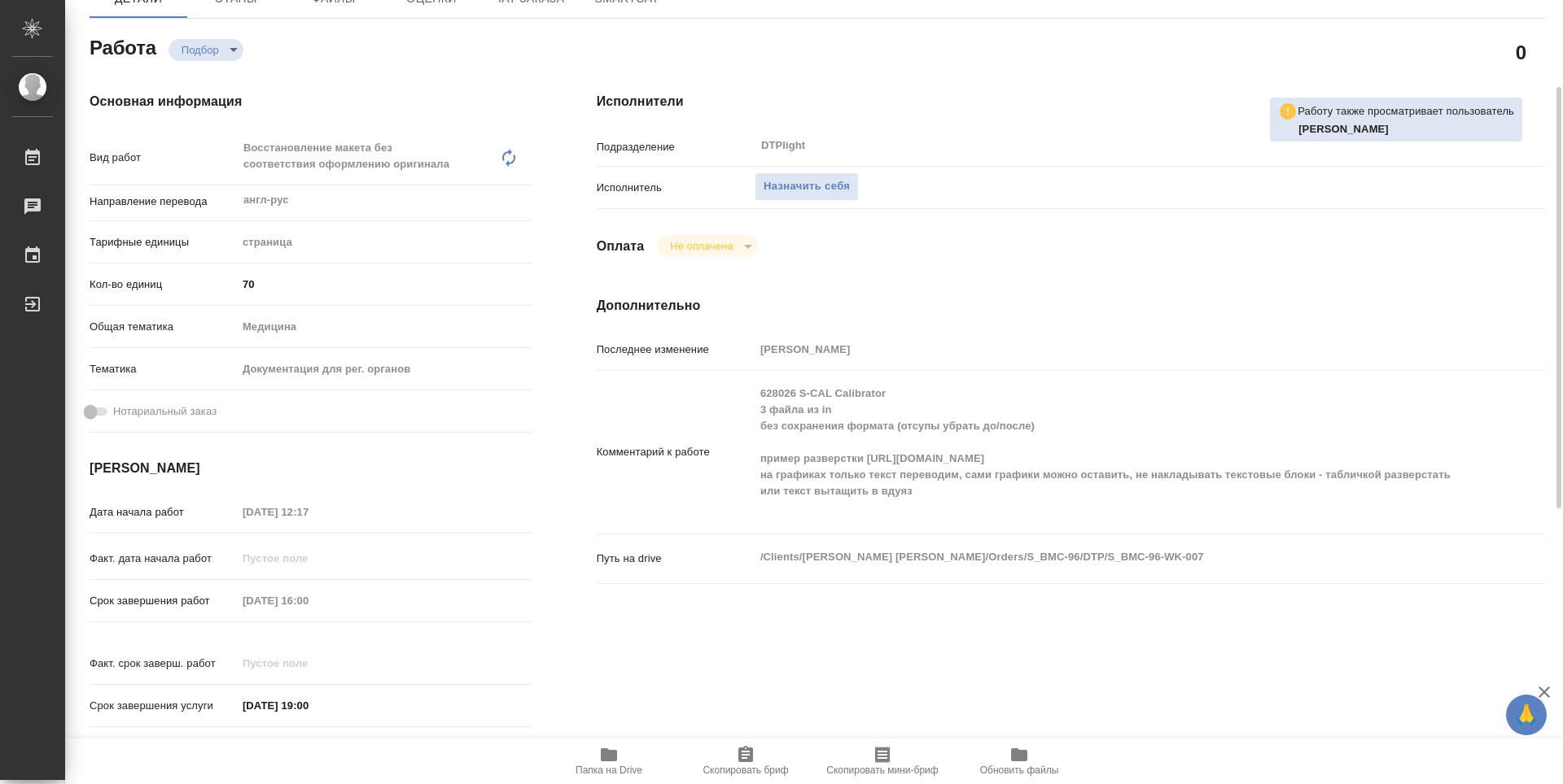
scroll to position [244, 0]
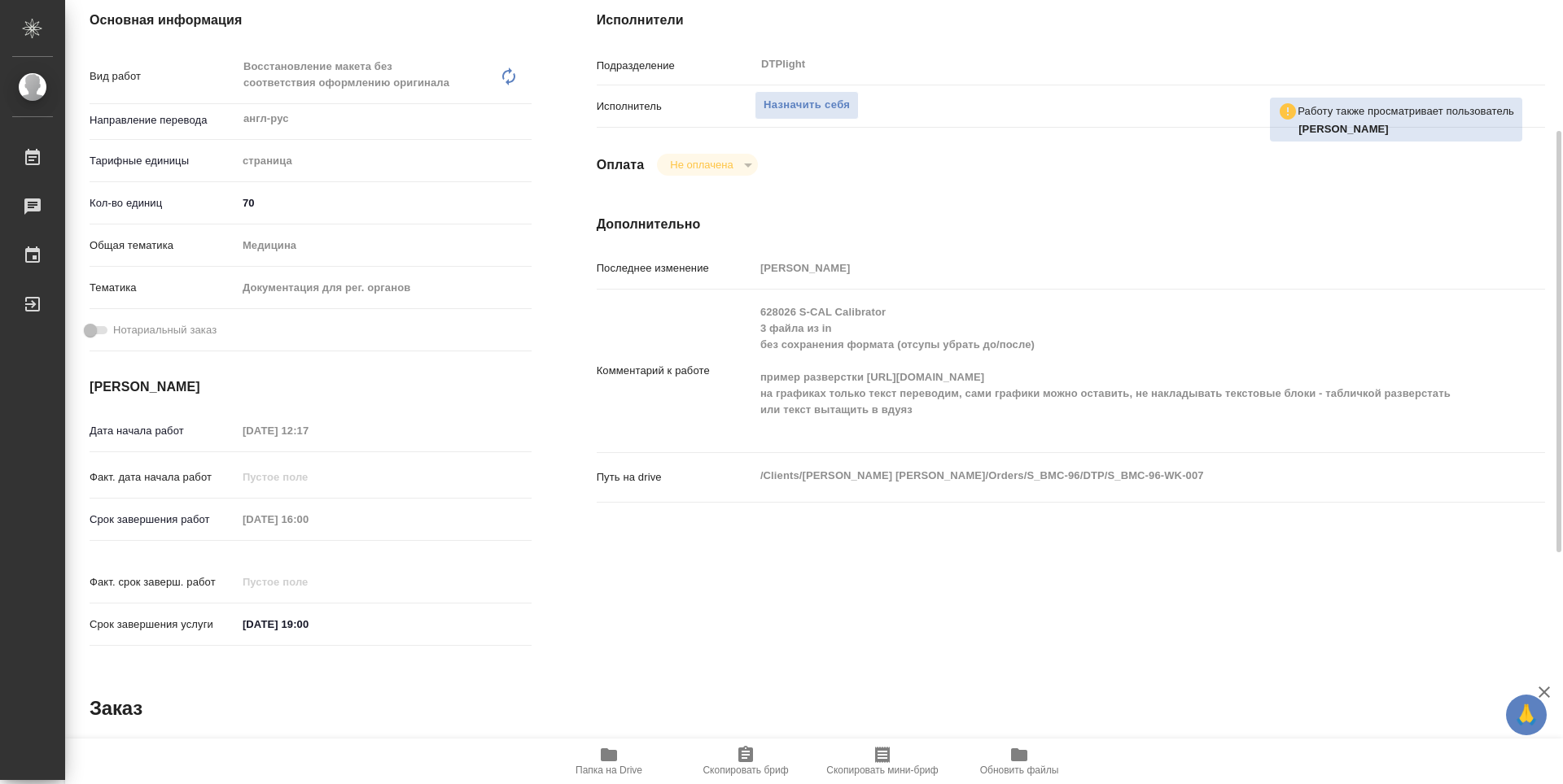
type textarea "x"
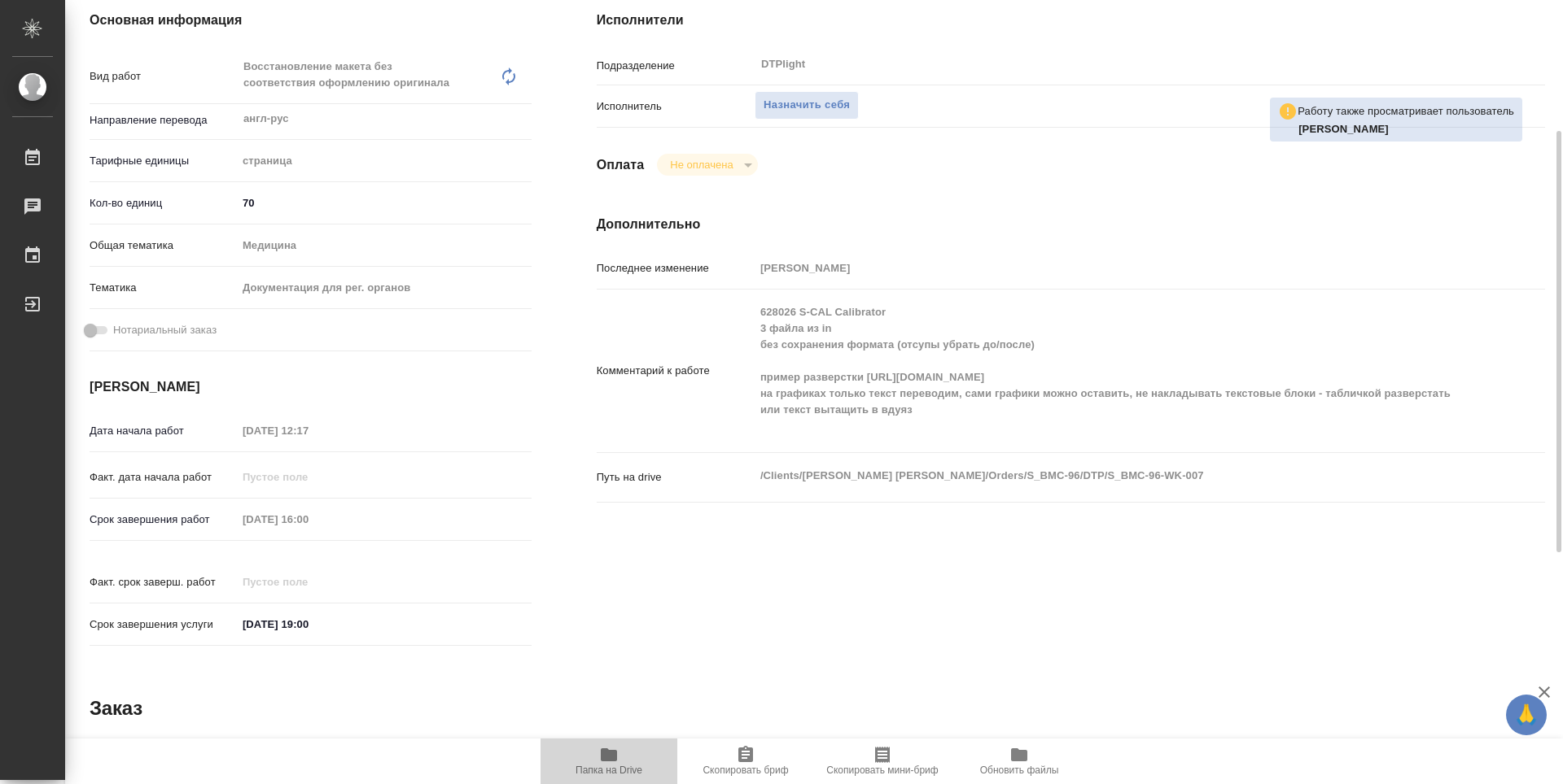
click at [609, 774] on span "Папка на Drive" at bounding box center [609, 770] width 67 height 11
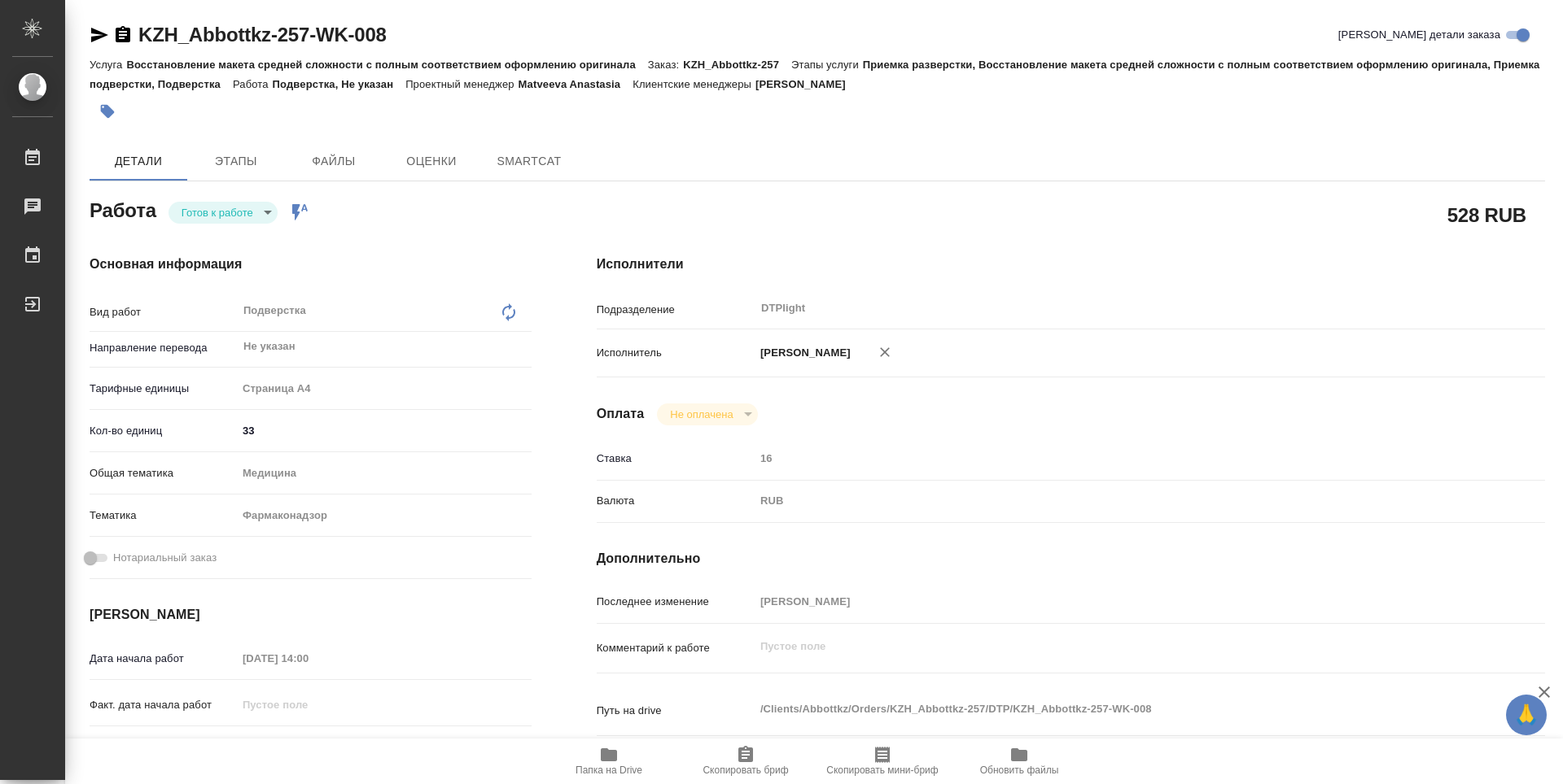
type textarea "x"
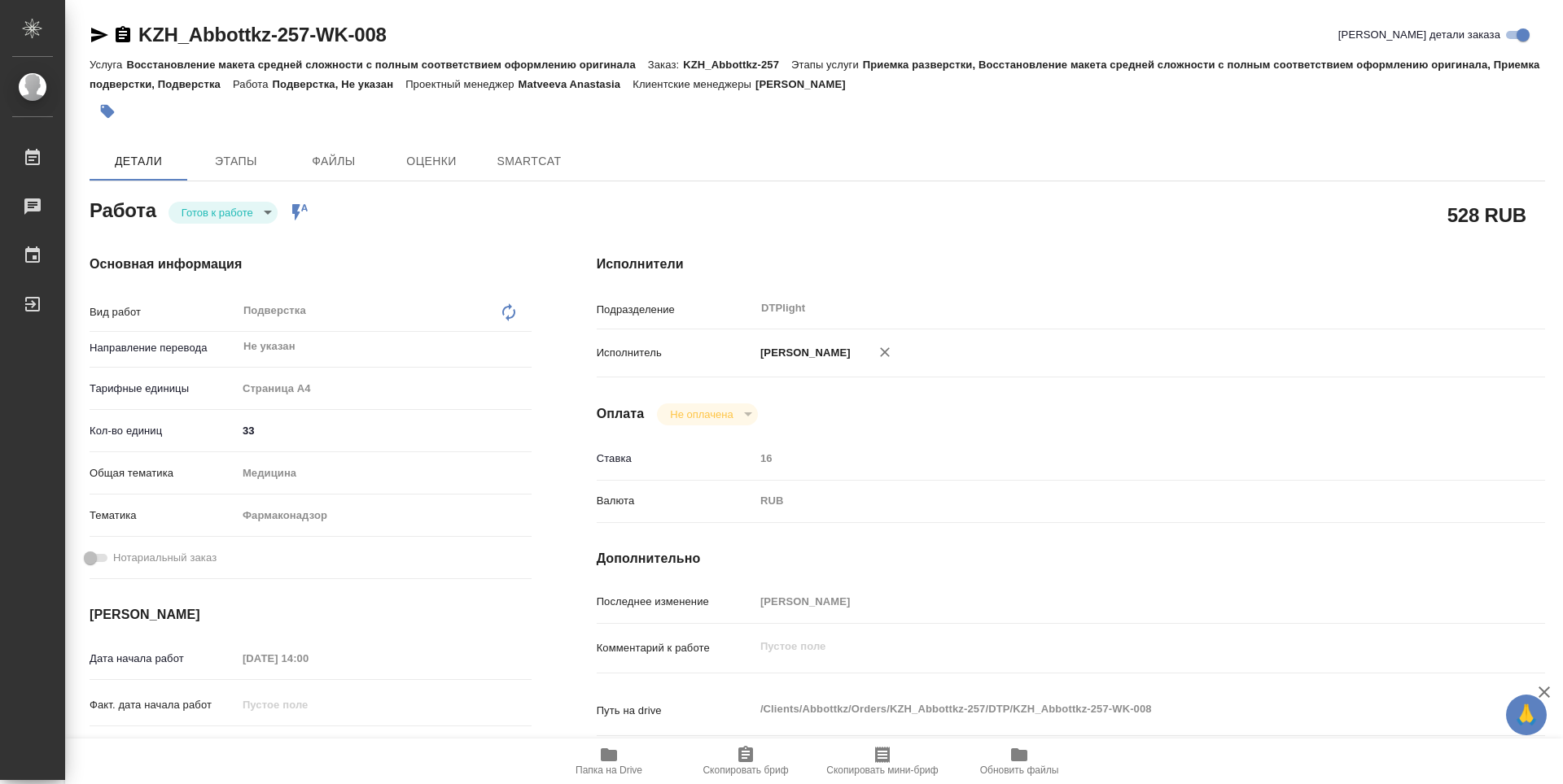
type textarea "x"
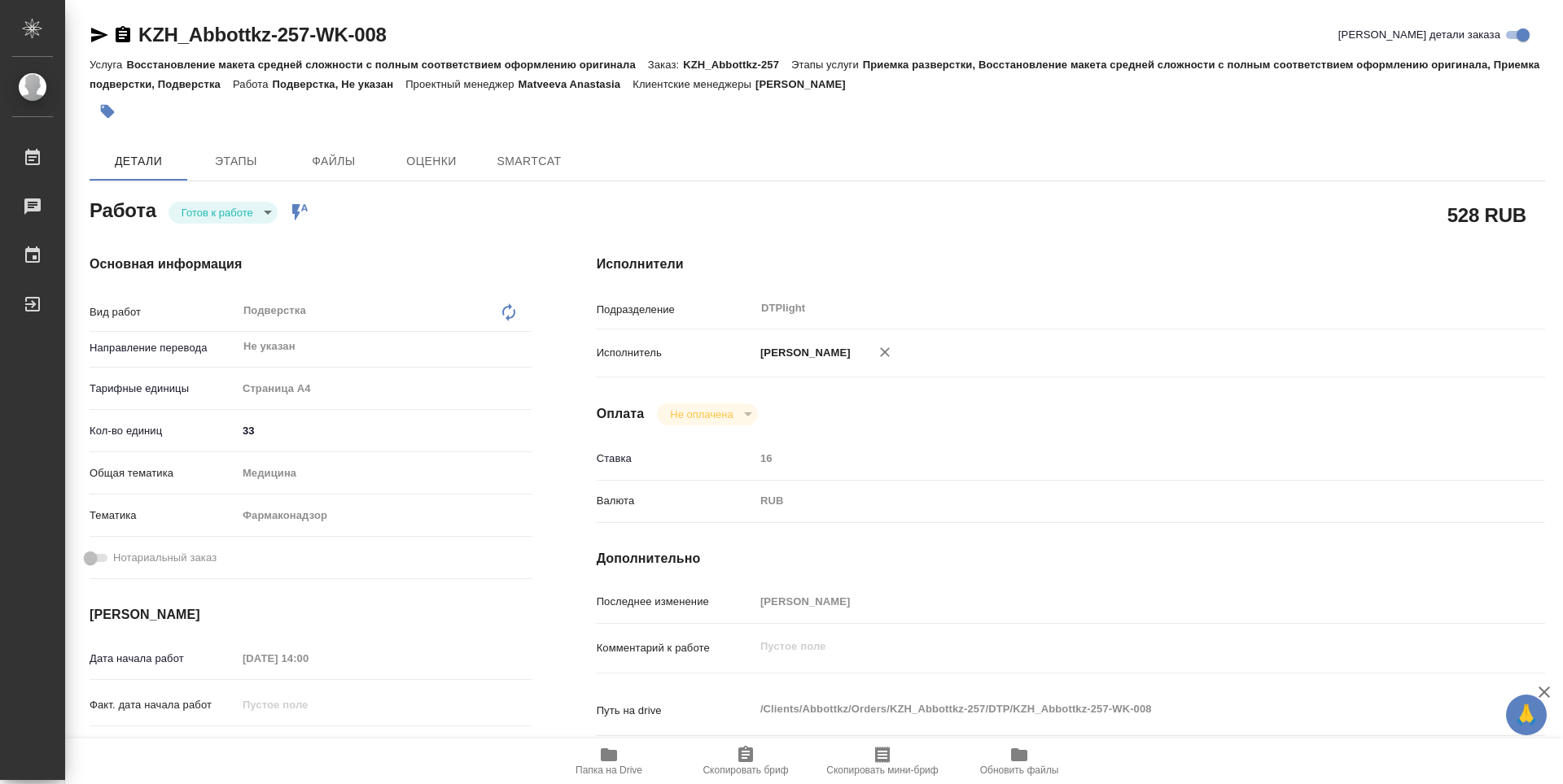
type textarea "x"
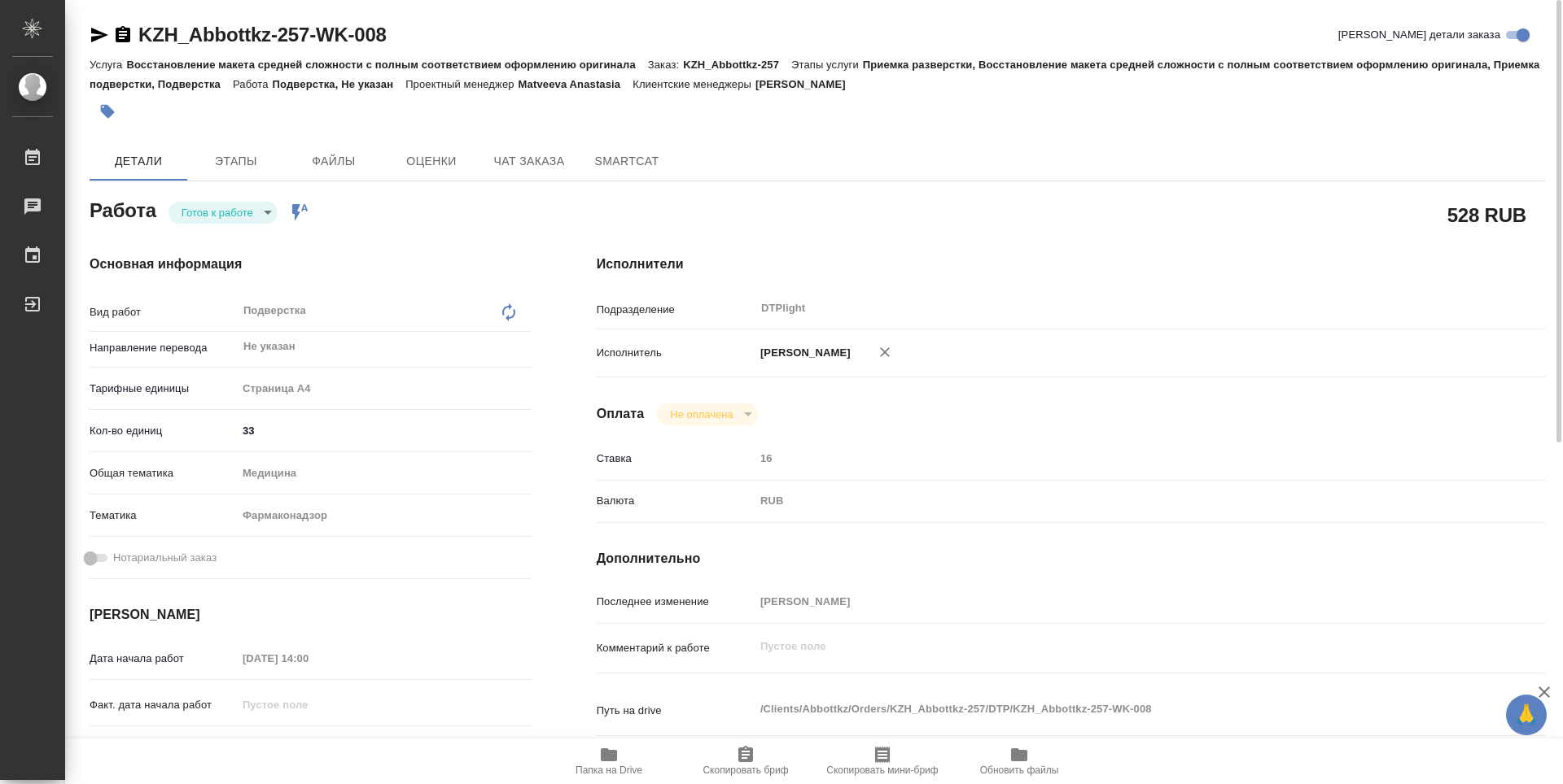
type textarea "x"
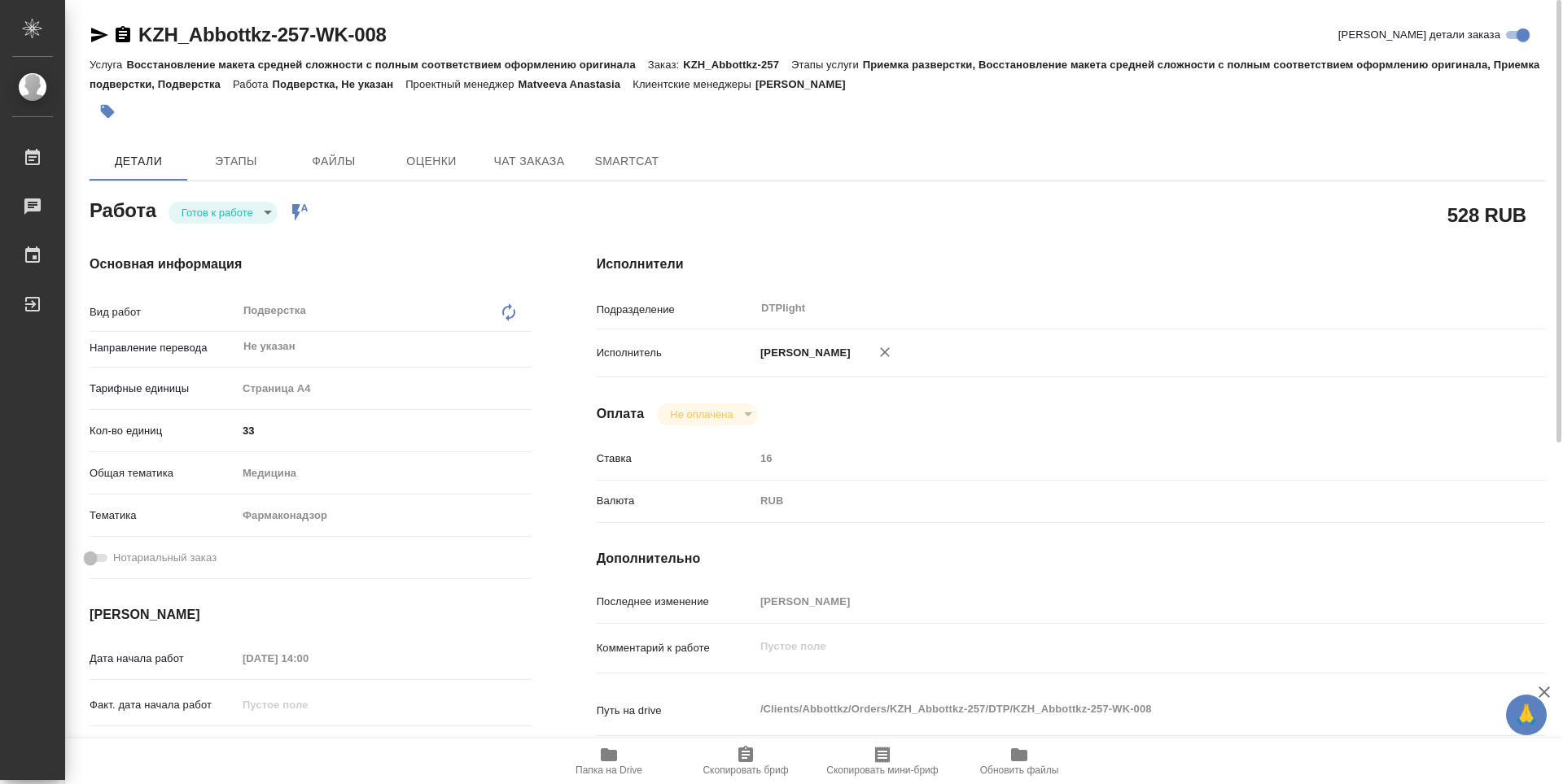
click at [260, 216] on body "🙏 .cls-1 fill:#fff; AWATERA Guselnikov Roman Работы Чаты График Выйти KZH_Abbot…" at bounding box center [782, 392] width 1563 height 784
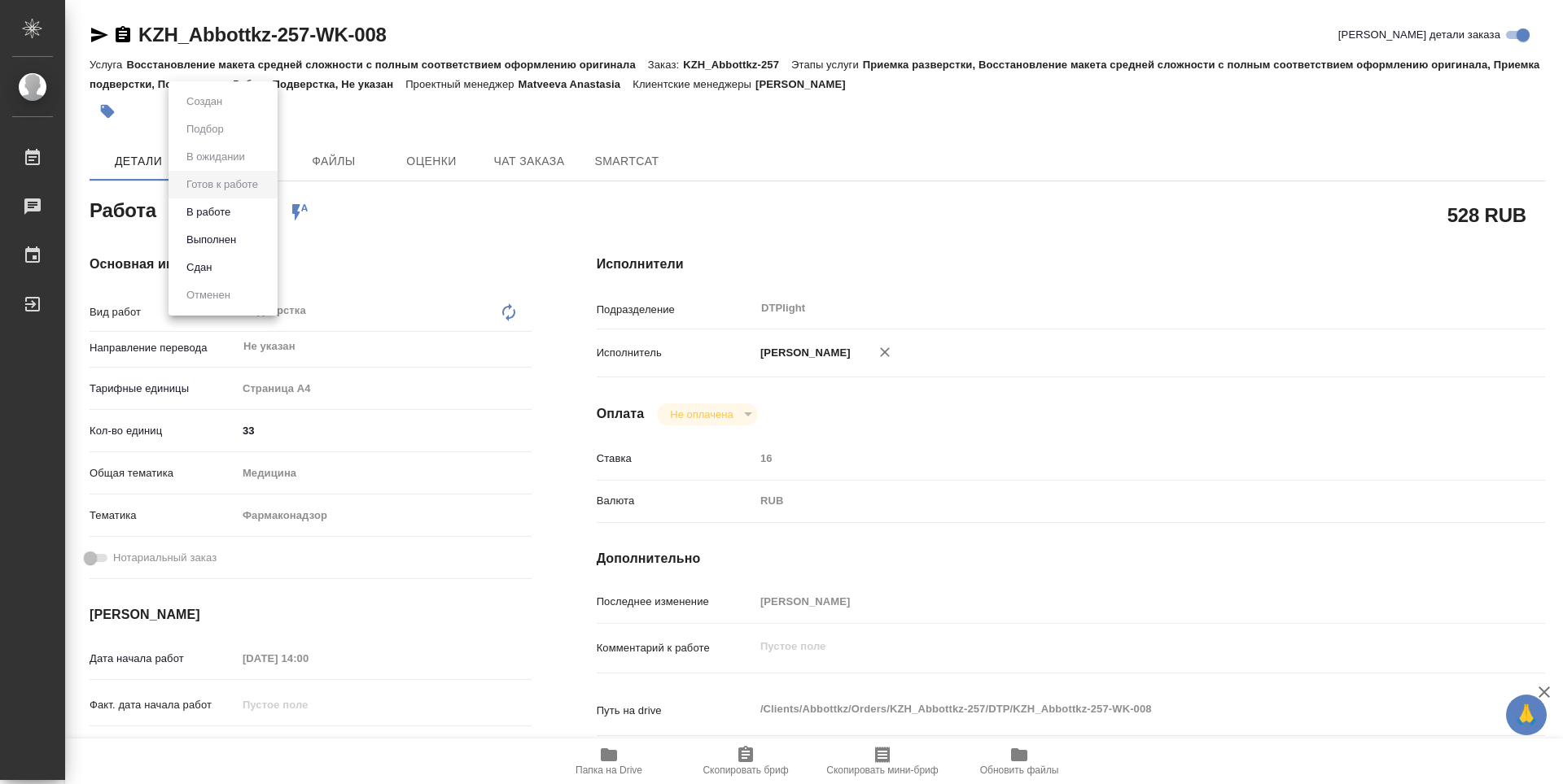
type textarea "x"
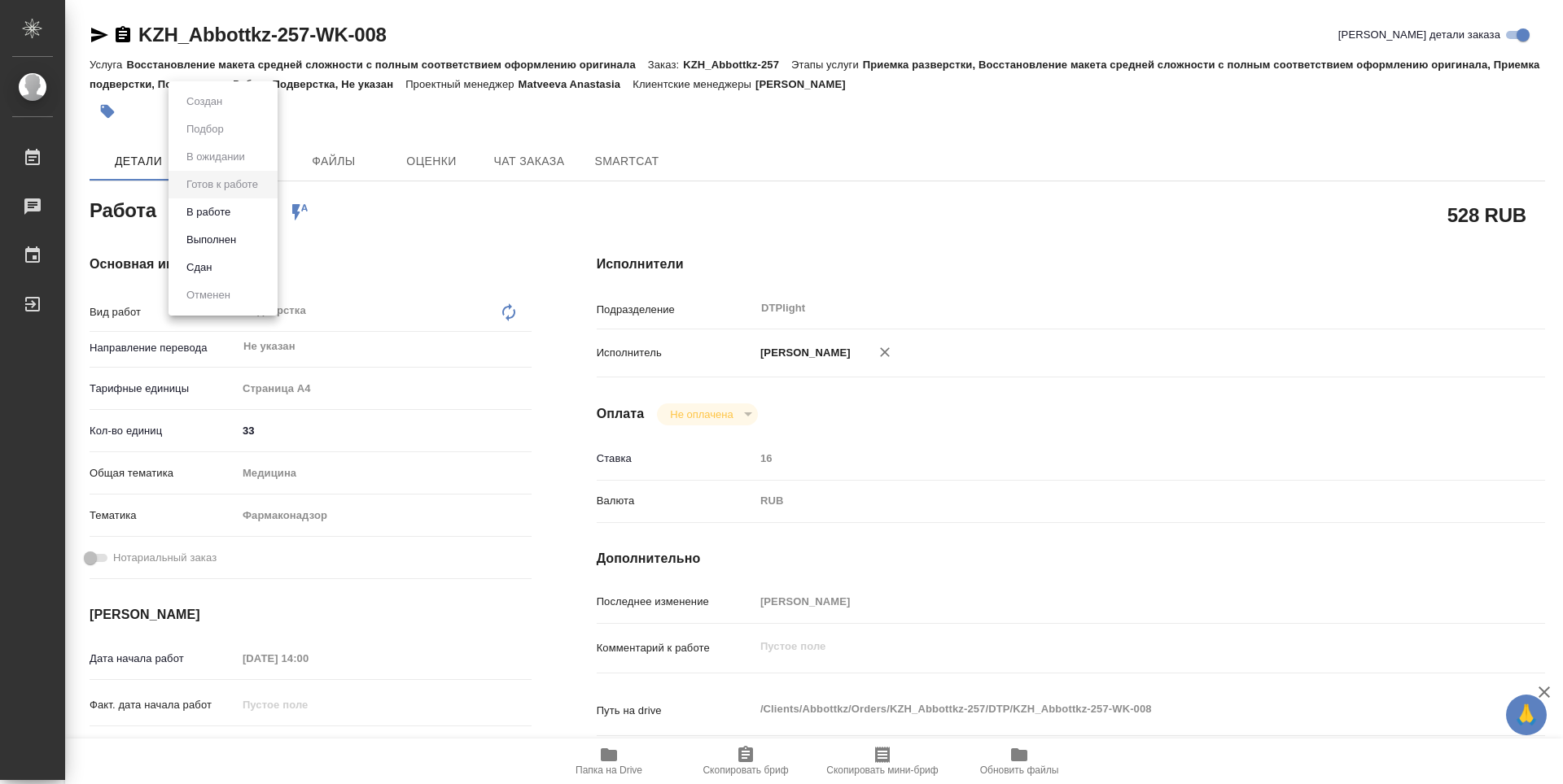
click at [198, 221] on li "В работе" at bounding box center [223, 212] width 109 height 28
type textarea "x"
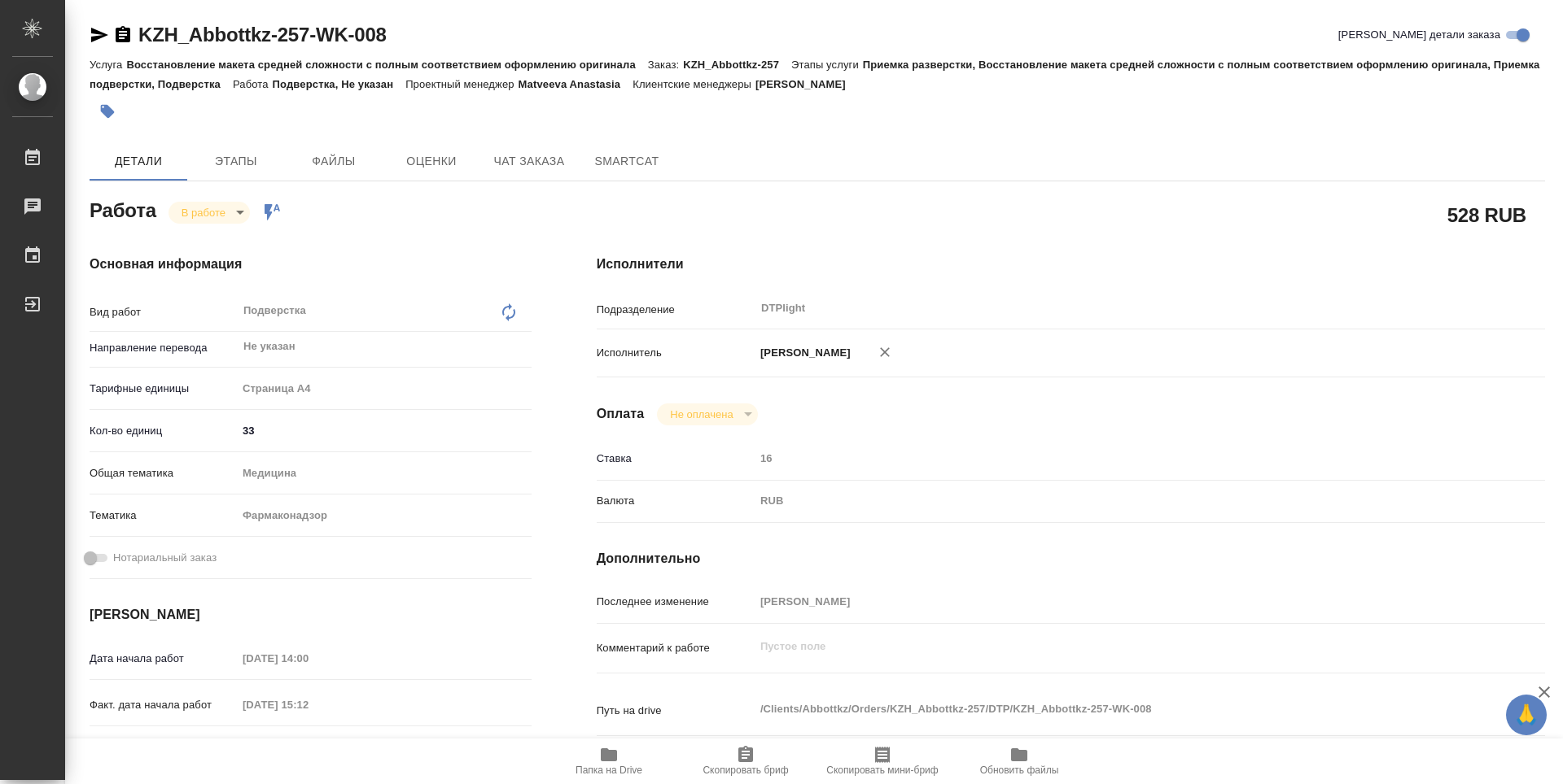
type textarea "x"
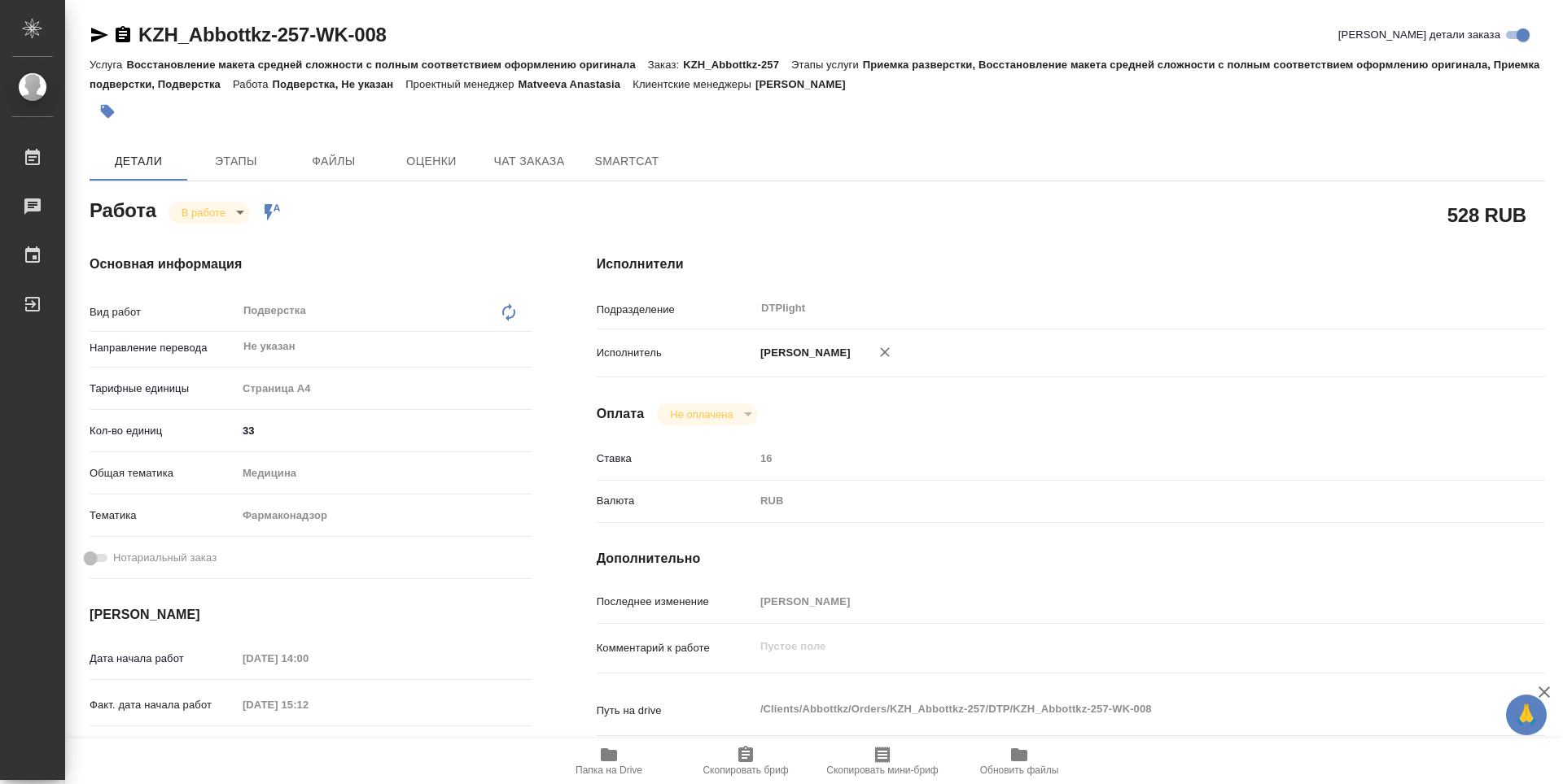
type textarea "x"
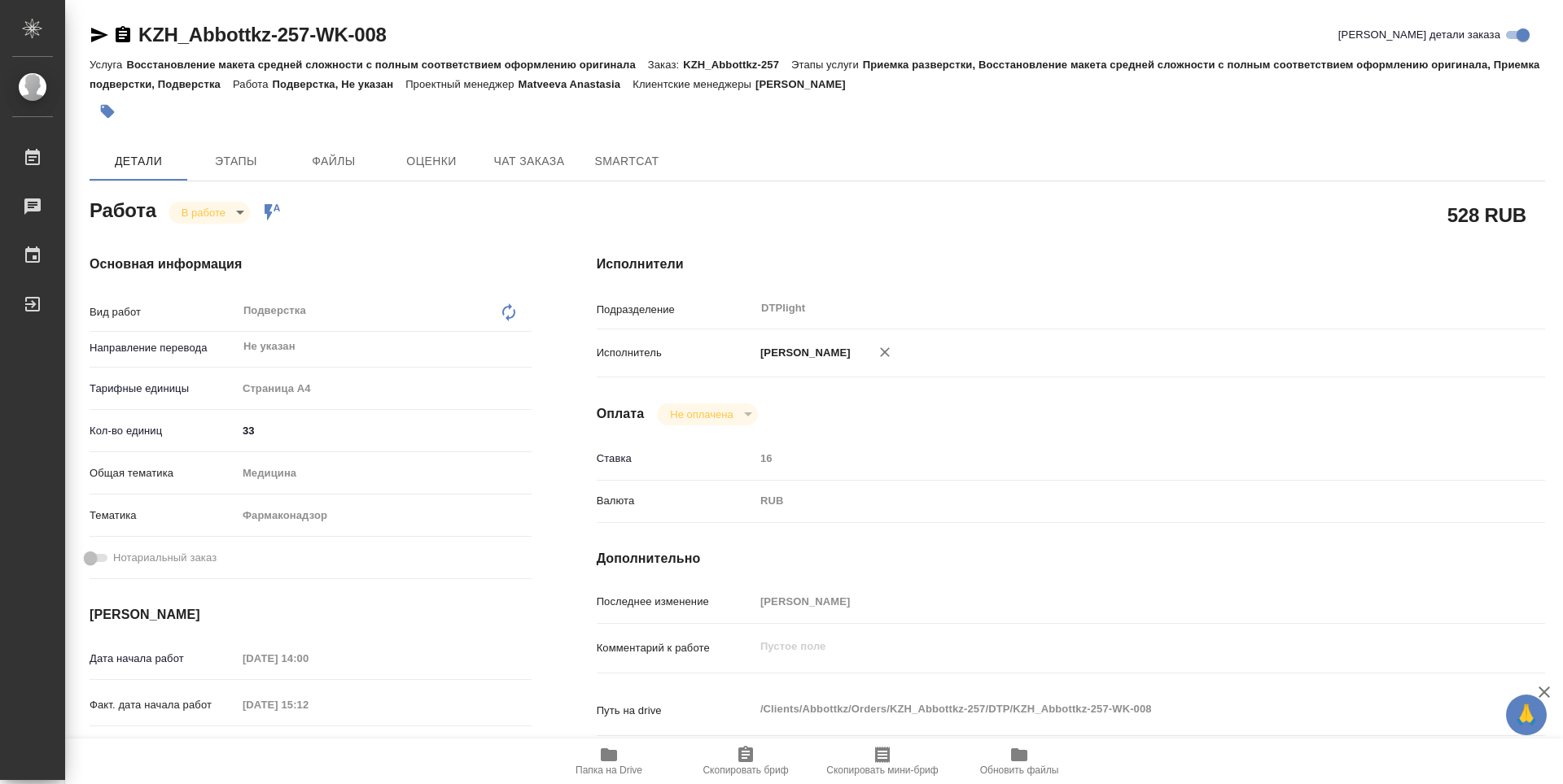
type textarea "x"
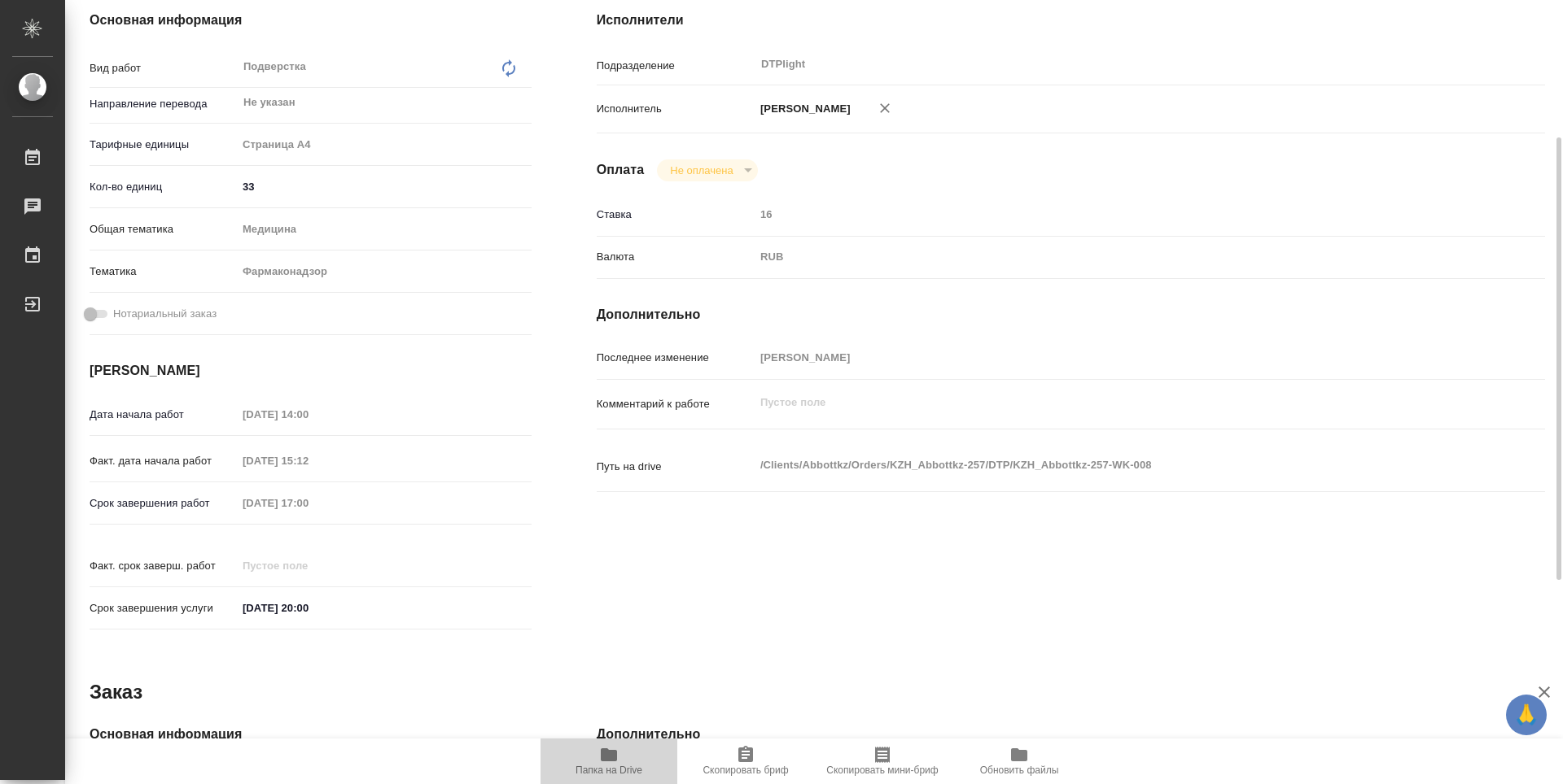
click at [611, 759] on icon "button" at bounding box center [609, 754] width 16 height 13
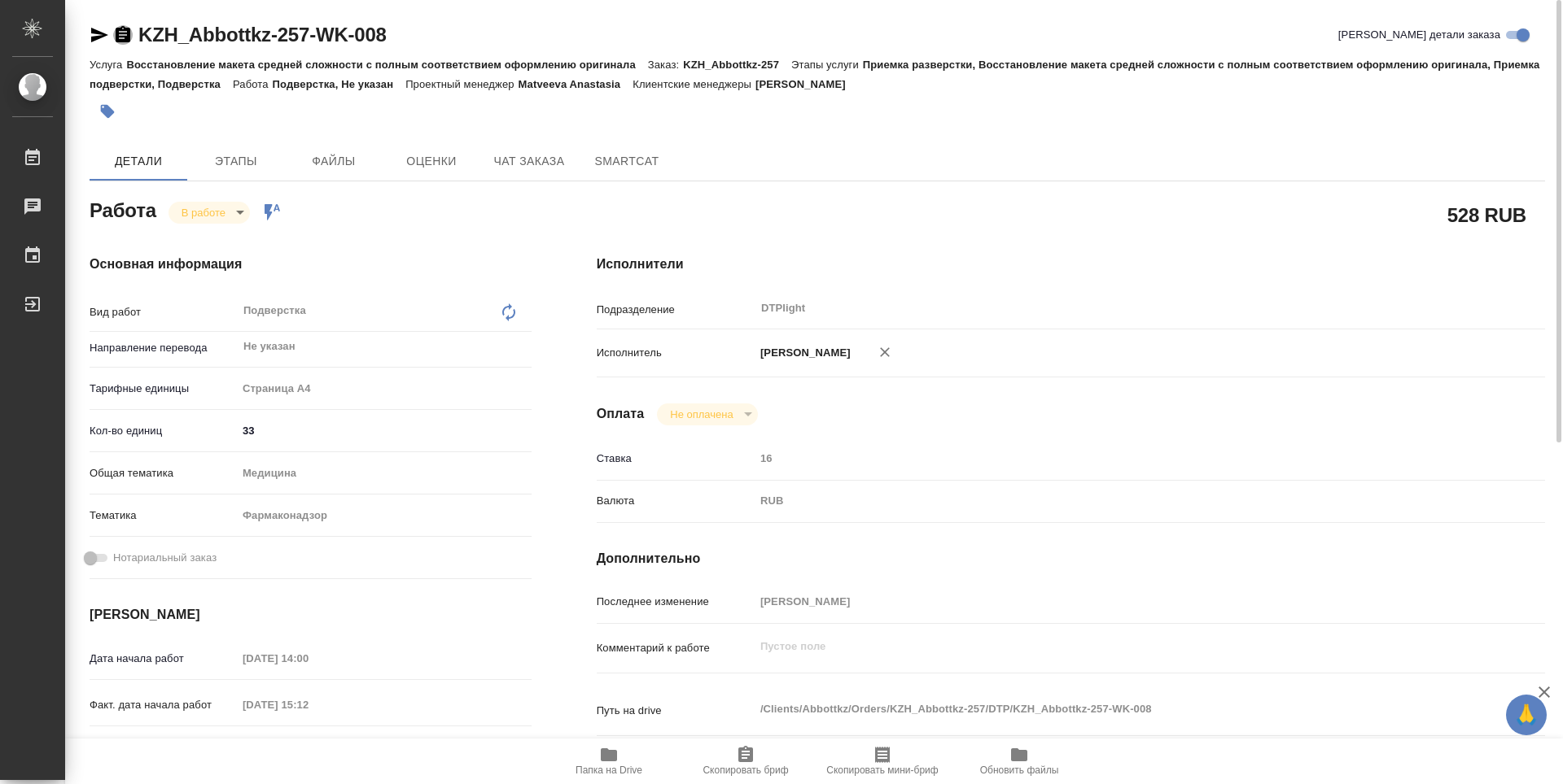
click at [129, 30] on icon "button" at bounding box center [122, 34] width 15 height 16
click at [402, 209] on div "Работа В работе inProgress Работа включена в последовательность" at bounding box center [310, 209] width 442 height 30
click at [377, 219] on div "Работа В работе inProgress Работа включена в последовательность" at bounding box center [310, 209] width 442 height 30
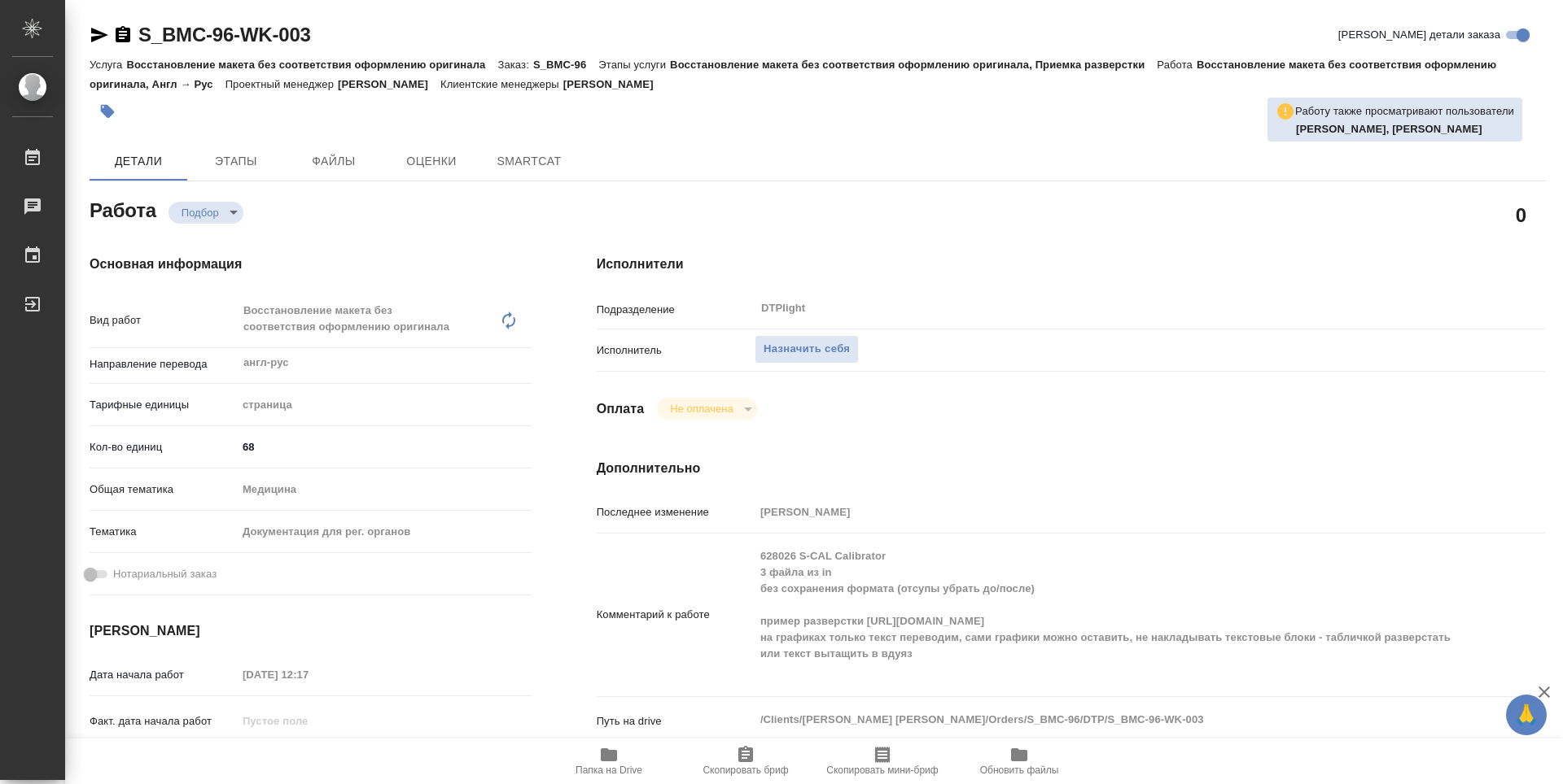
type textarea "x"
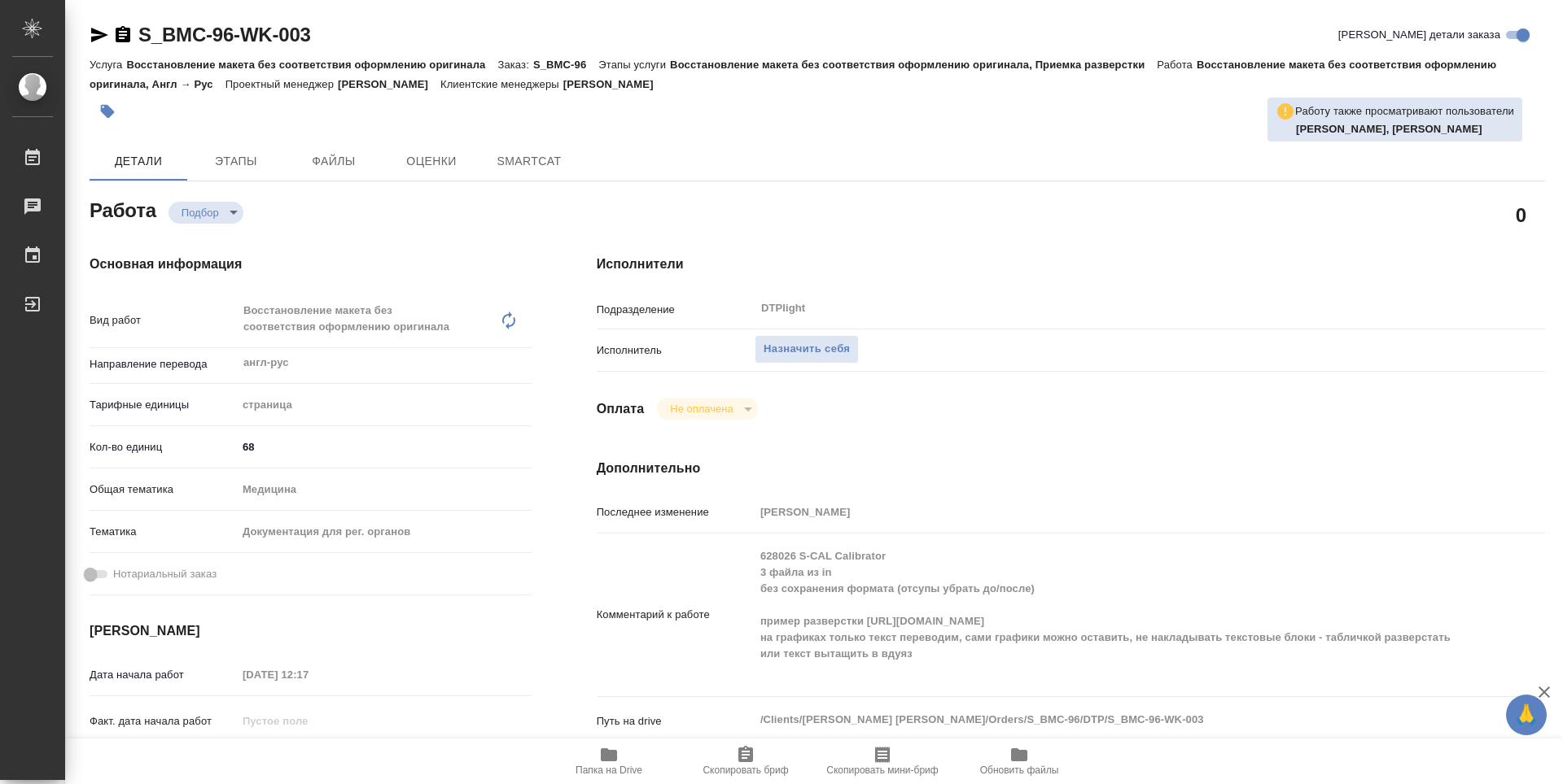
type textarea "x"
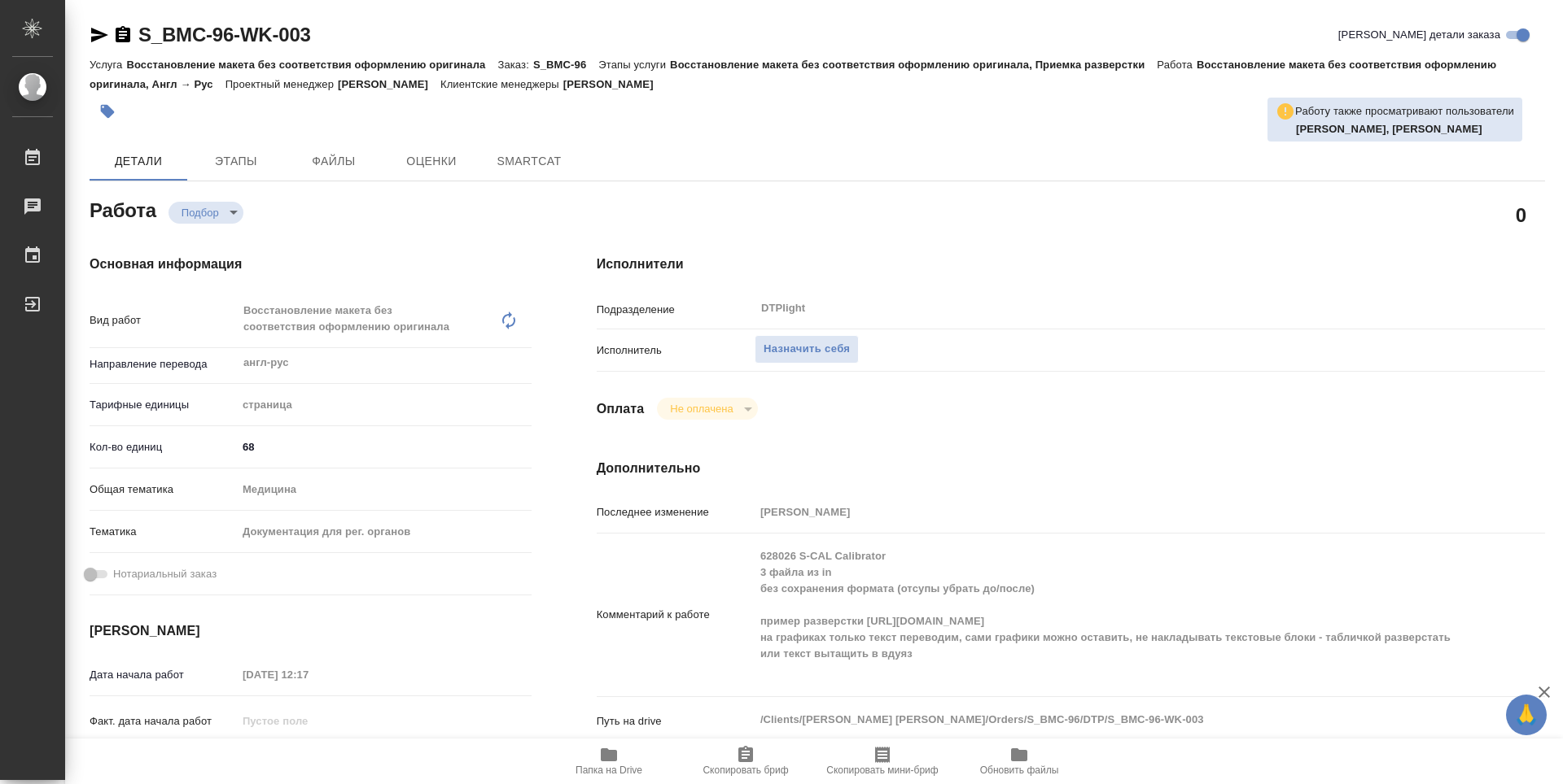
type textarea "x"
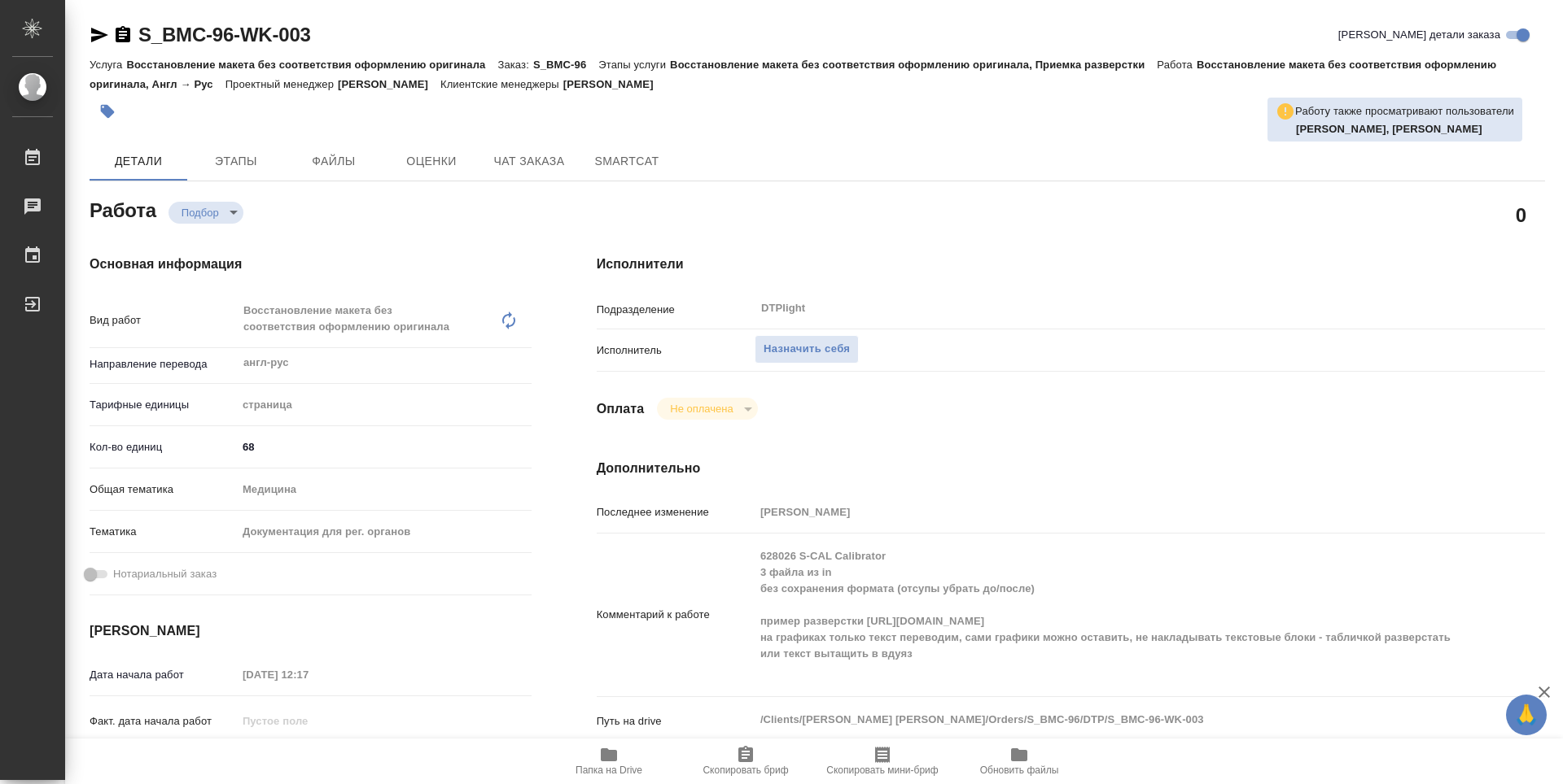
type textarea "x"
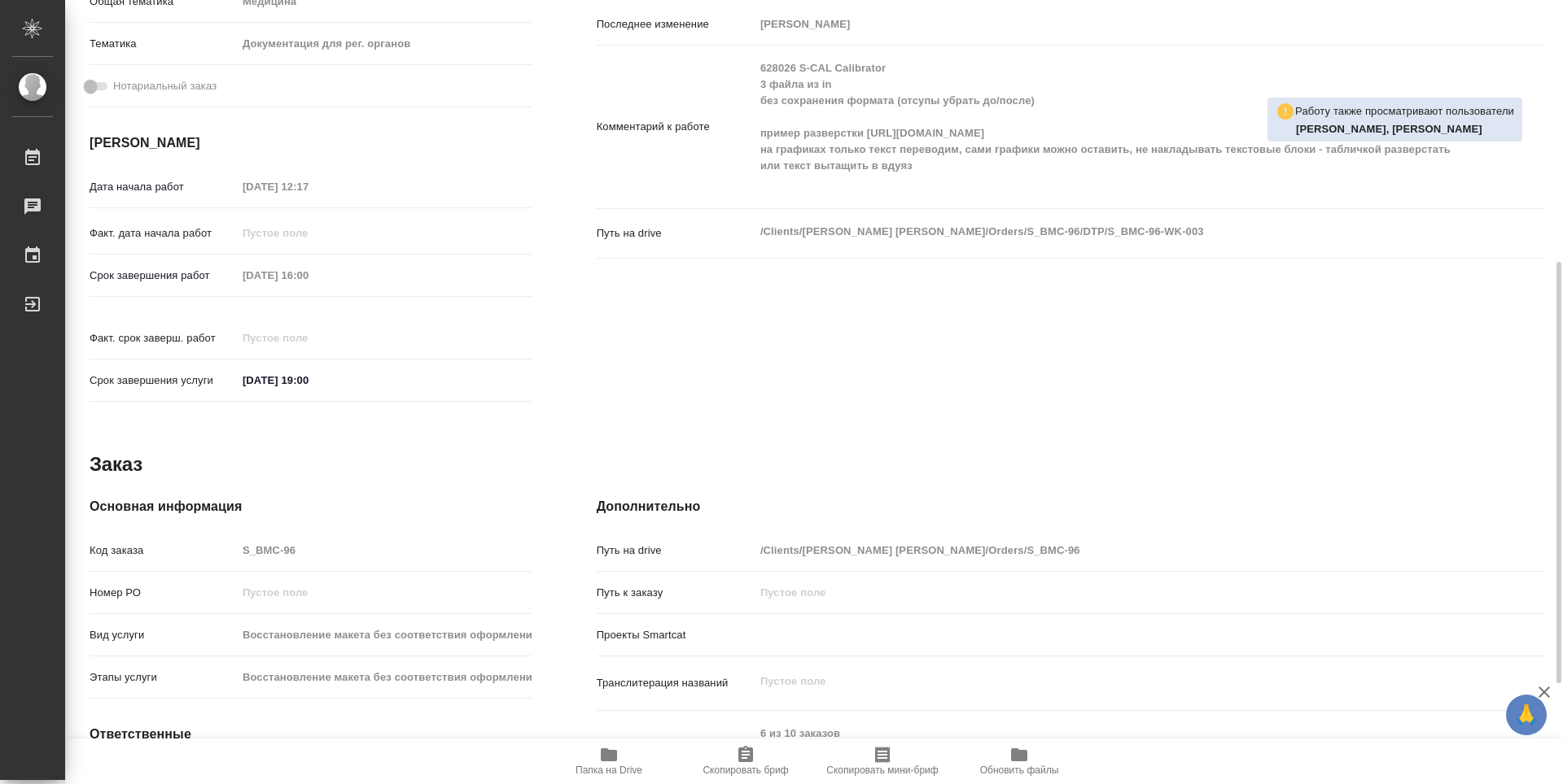
type textarea "x"
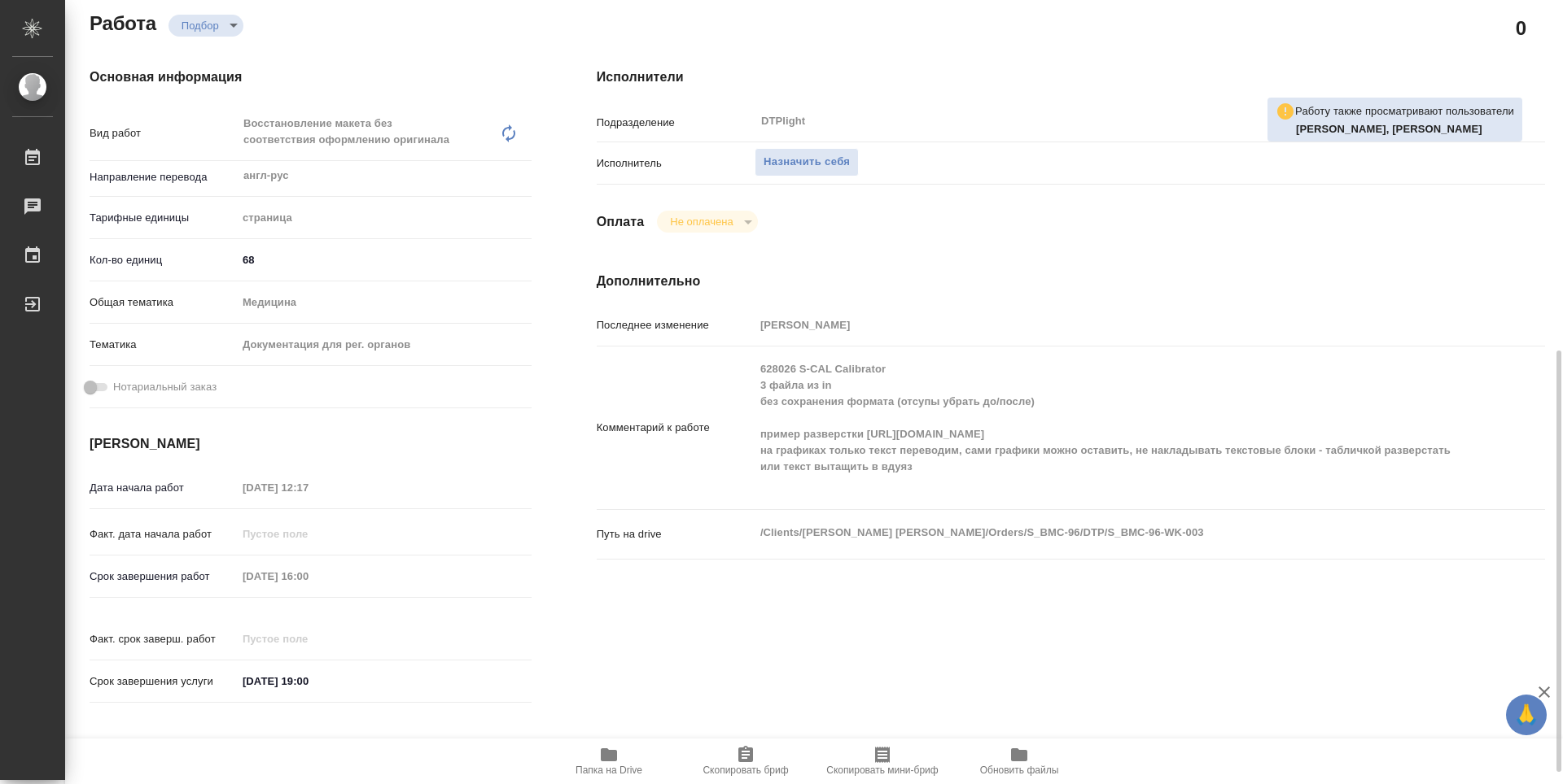
scroll to position [106, 0]
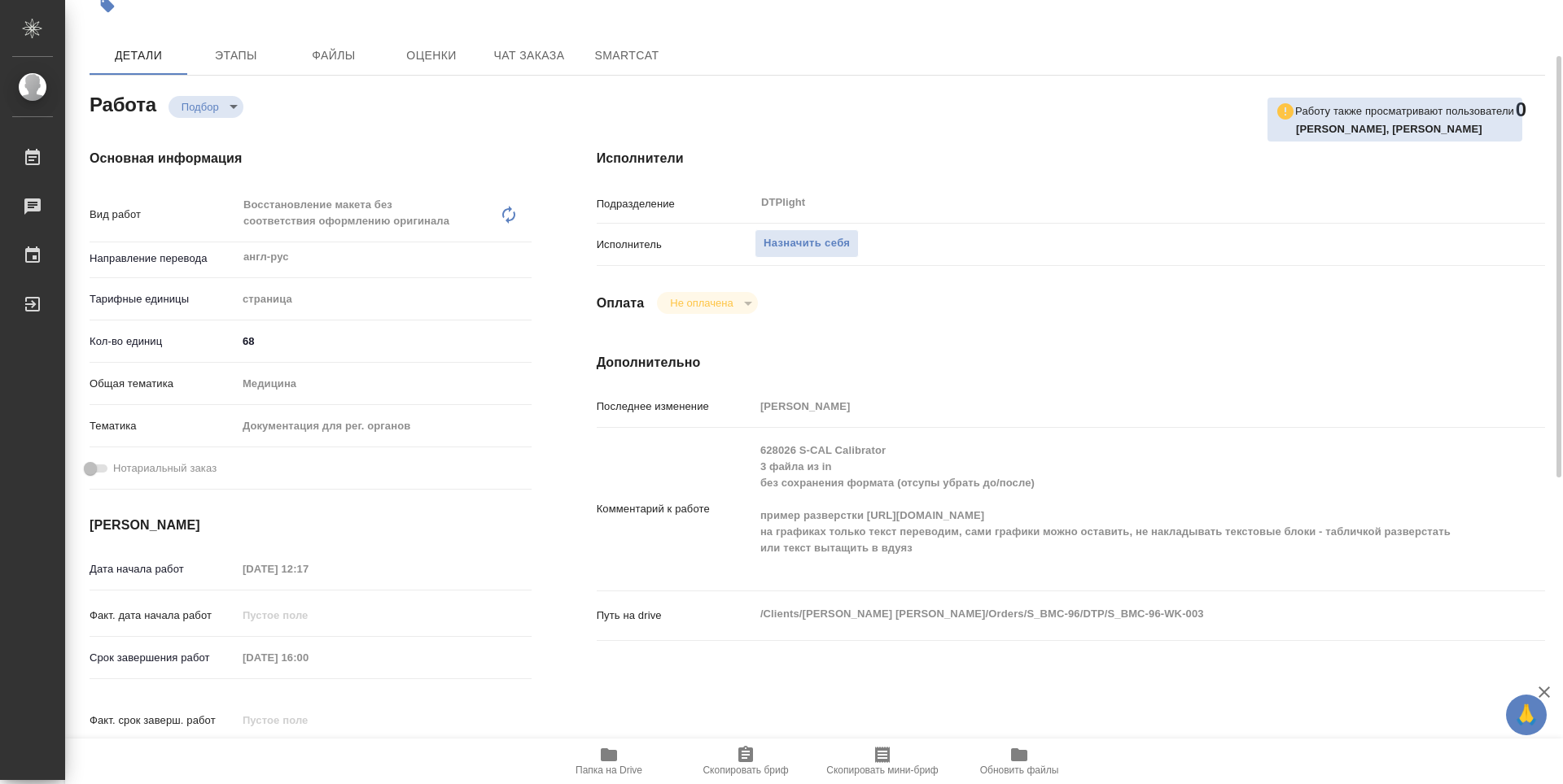
click at [621, 765] on span "Папка на Drive" at bounding box center [609, 770] width 67 height 11
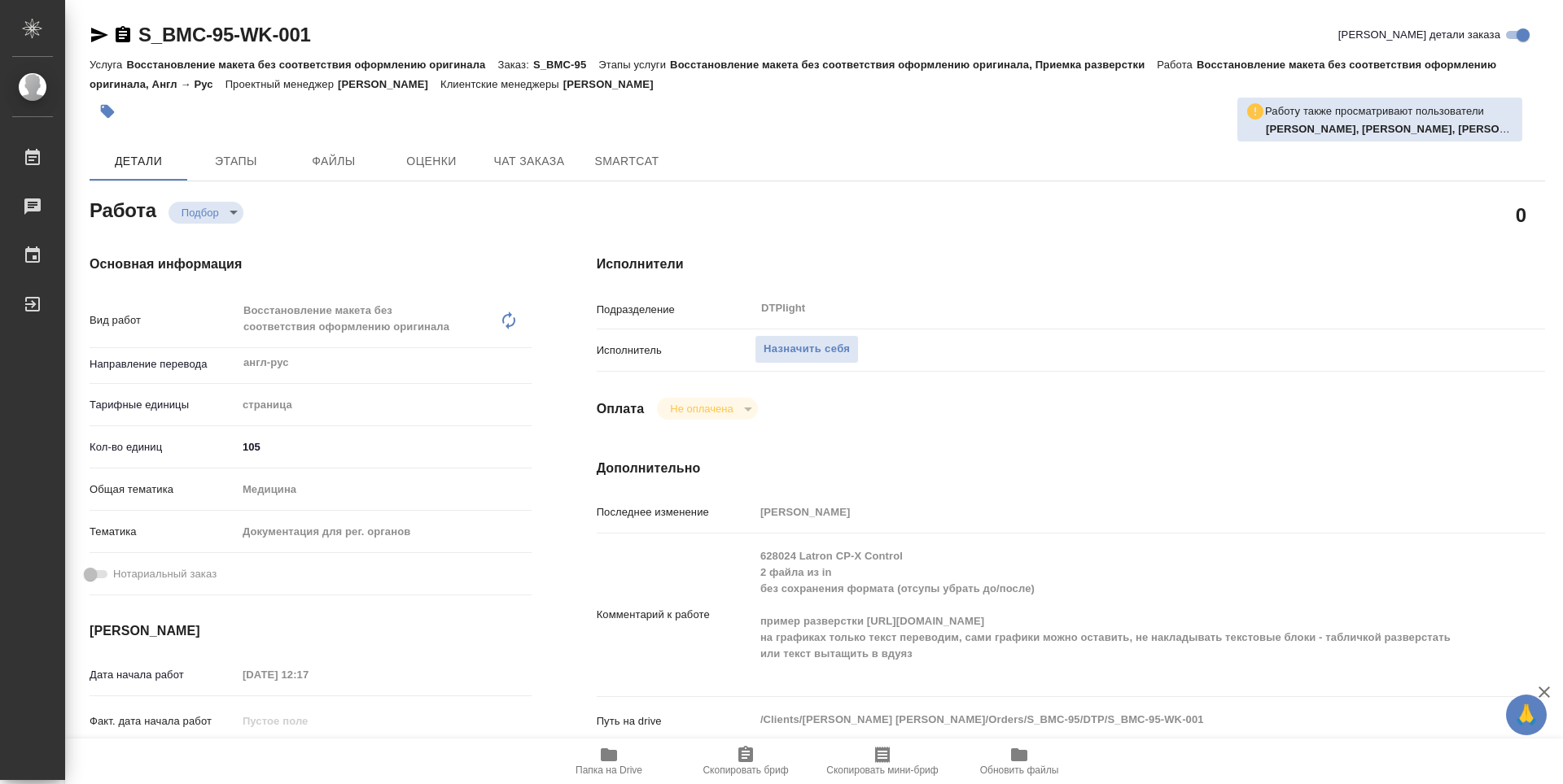
click at [601, 776] on button "Папка на Drive" at bounding box center [609, 761] width 137 height 46
type textarea "x"
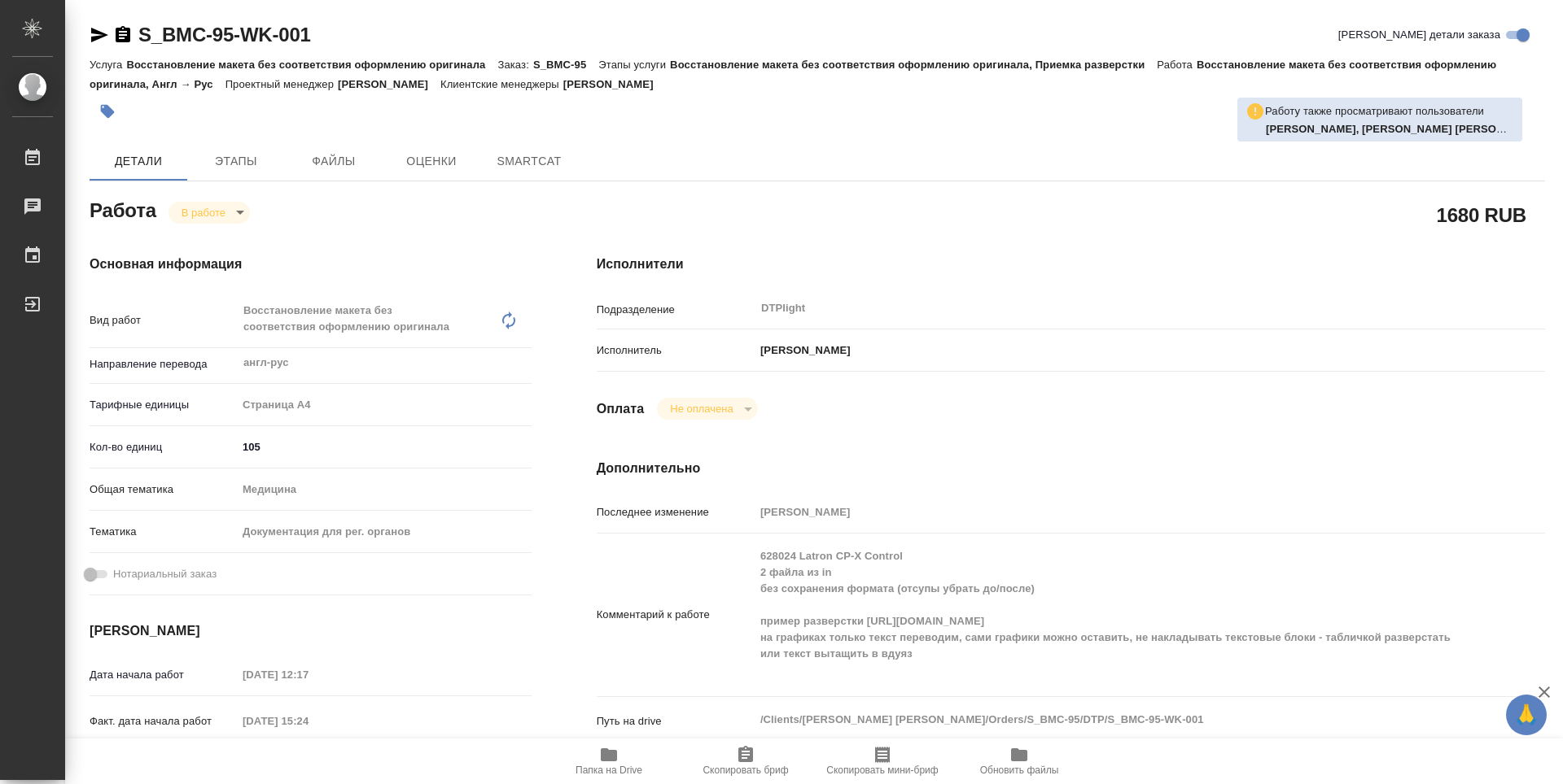
type textarea "x"
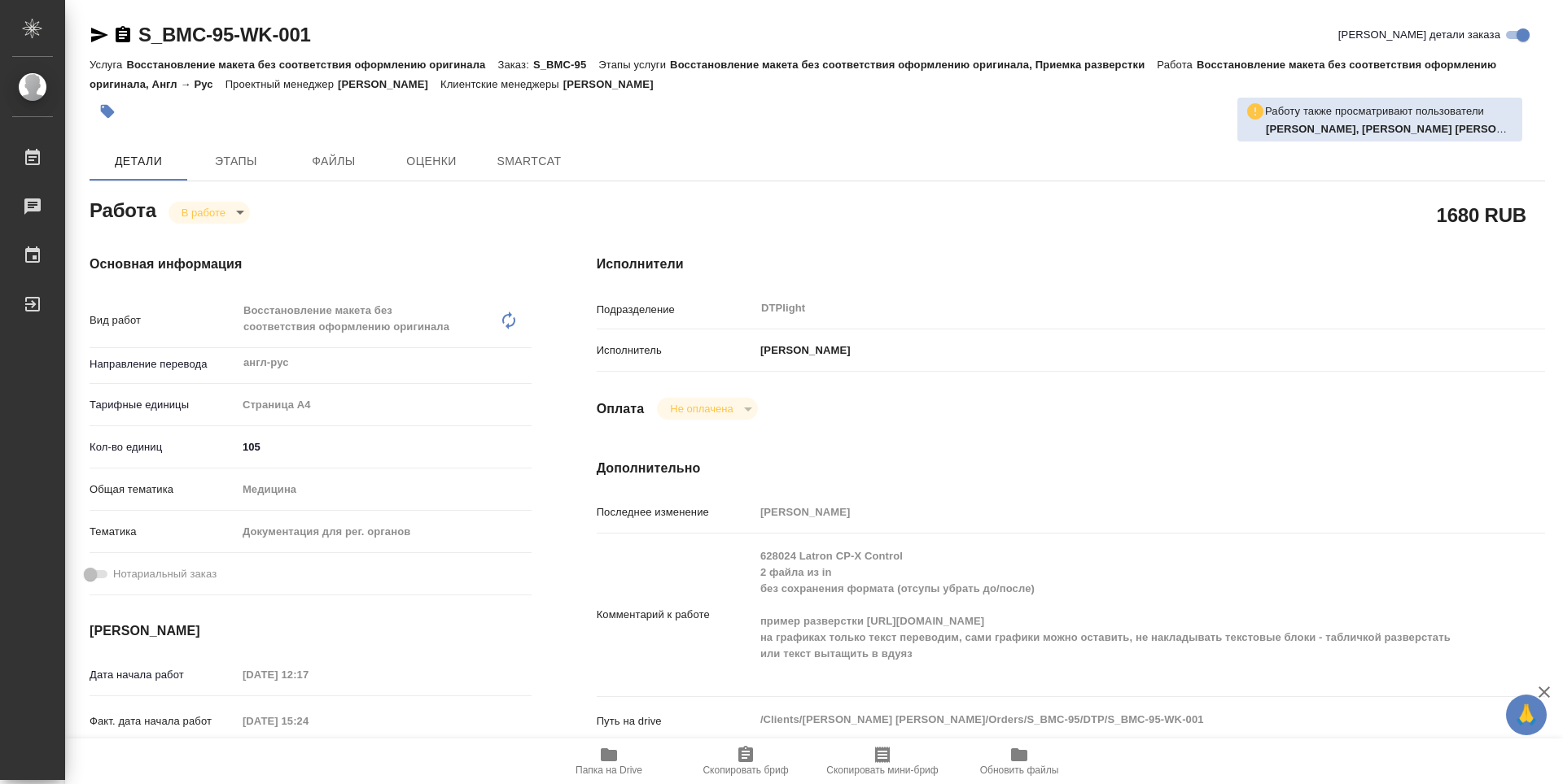
type textarea "x"
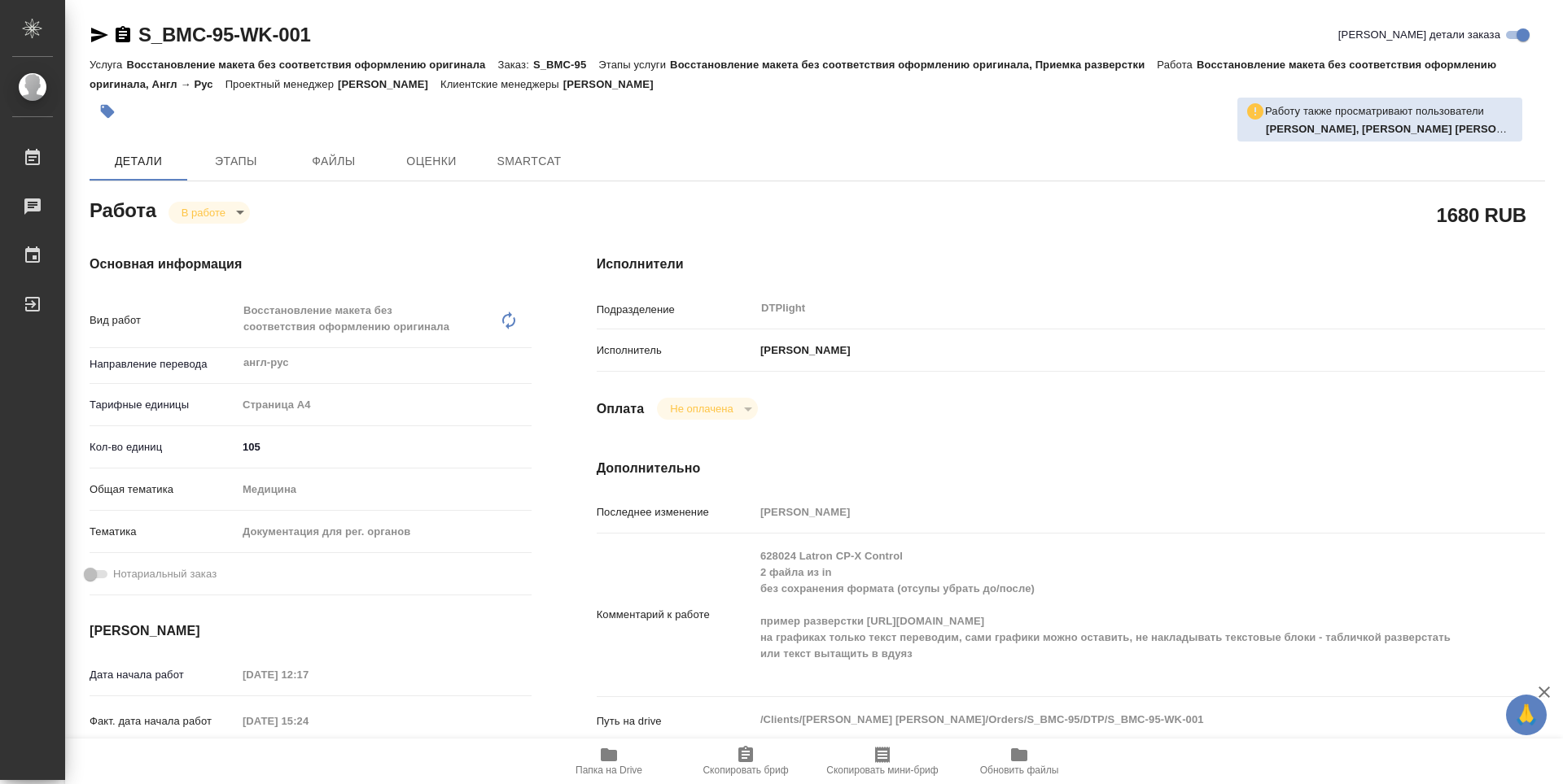
type textarea "x"
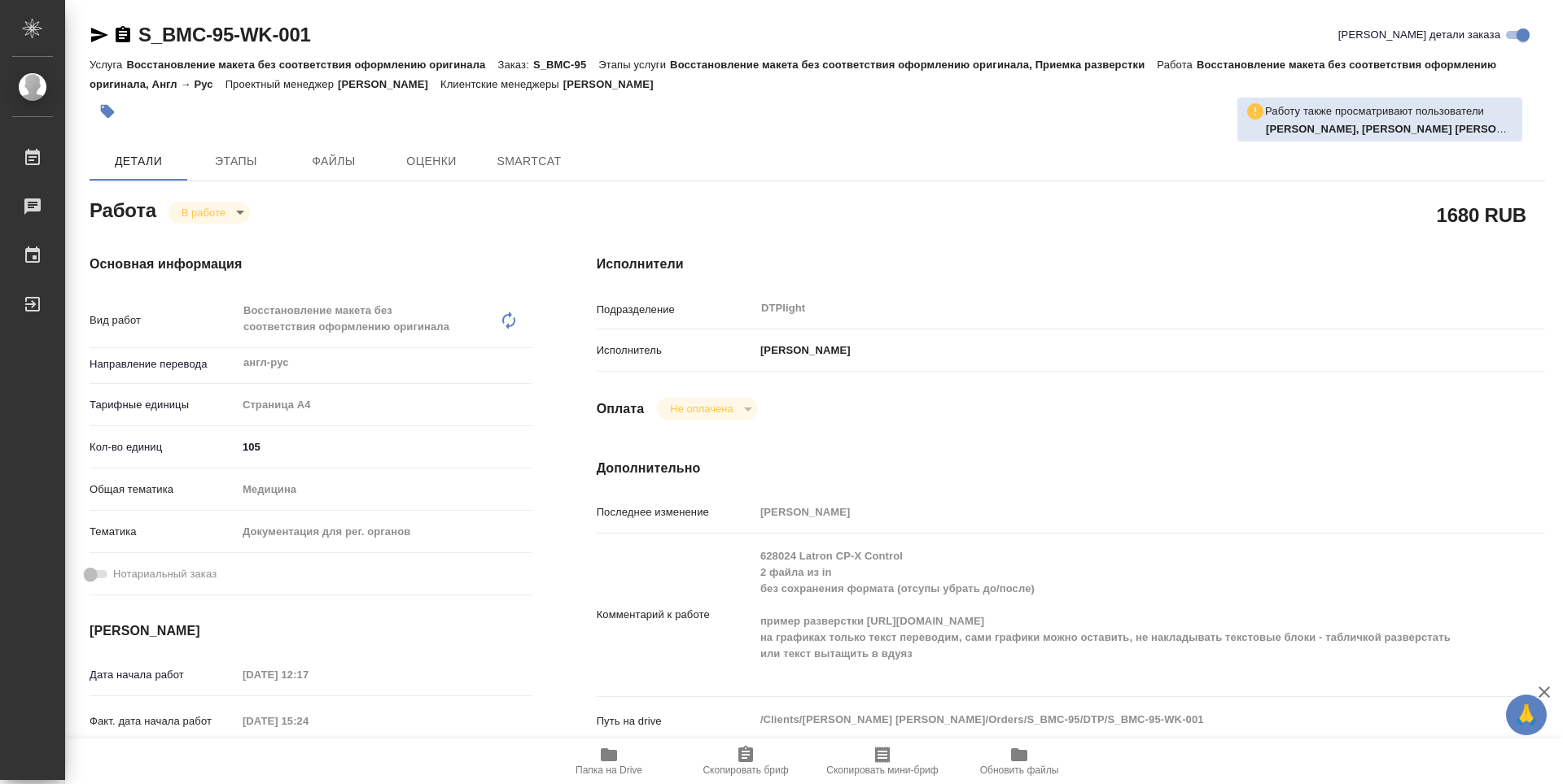
type textarea "x"
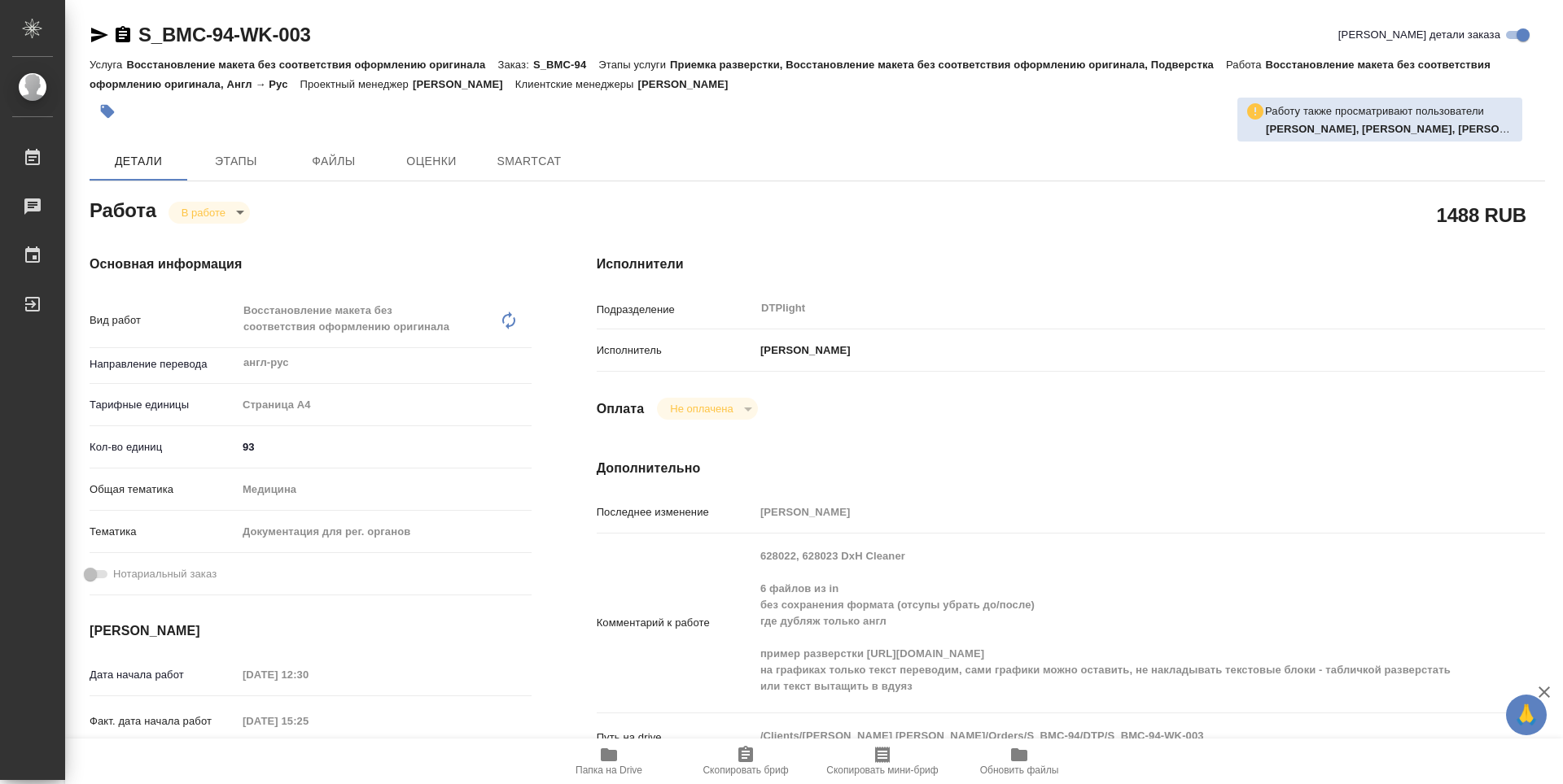
type textarea "x"
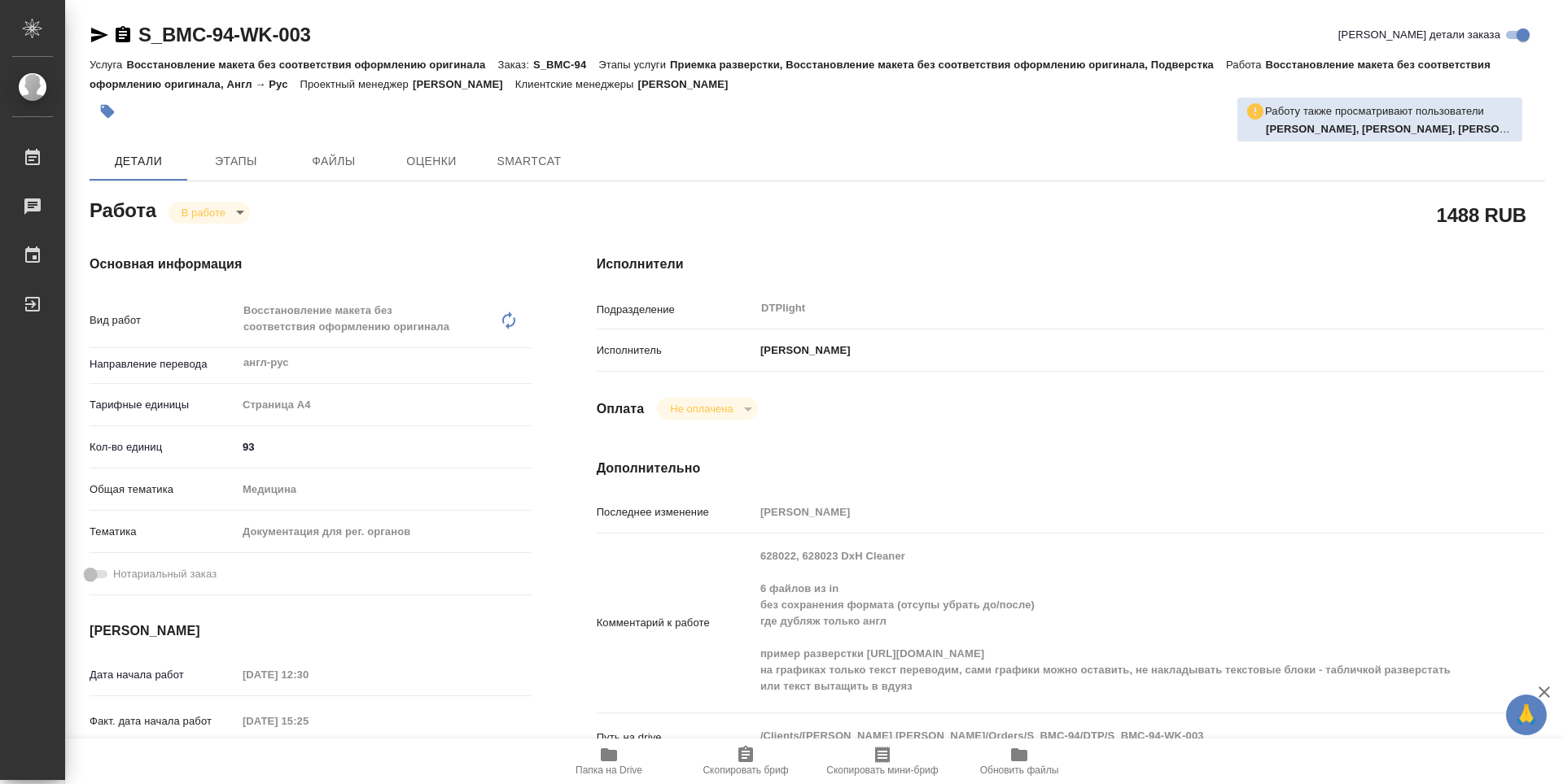
type textarea "x"
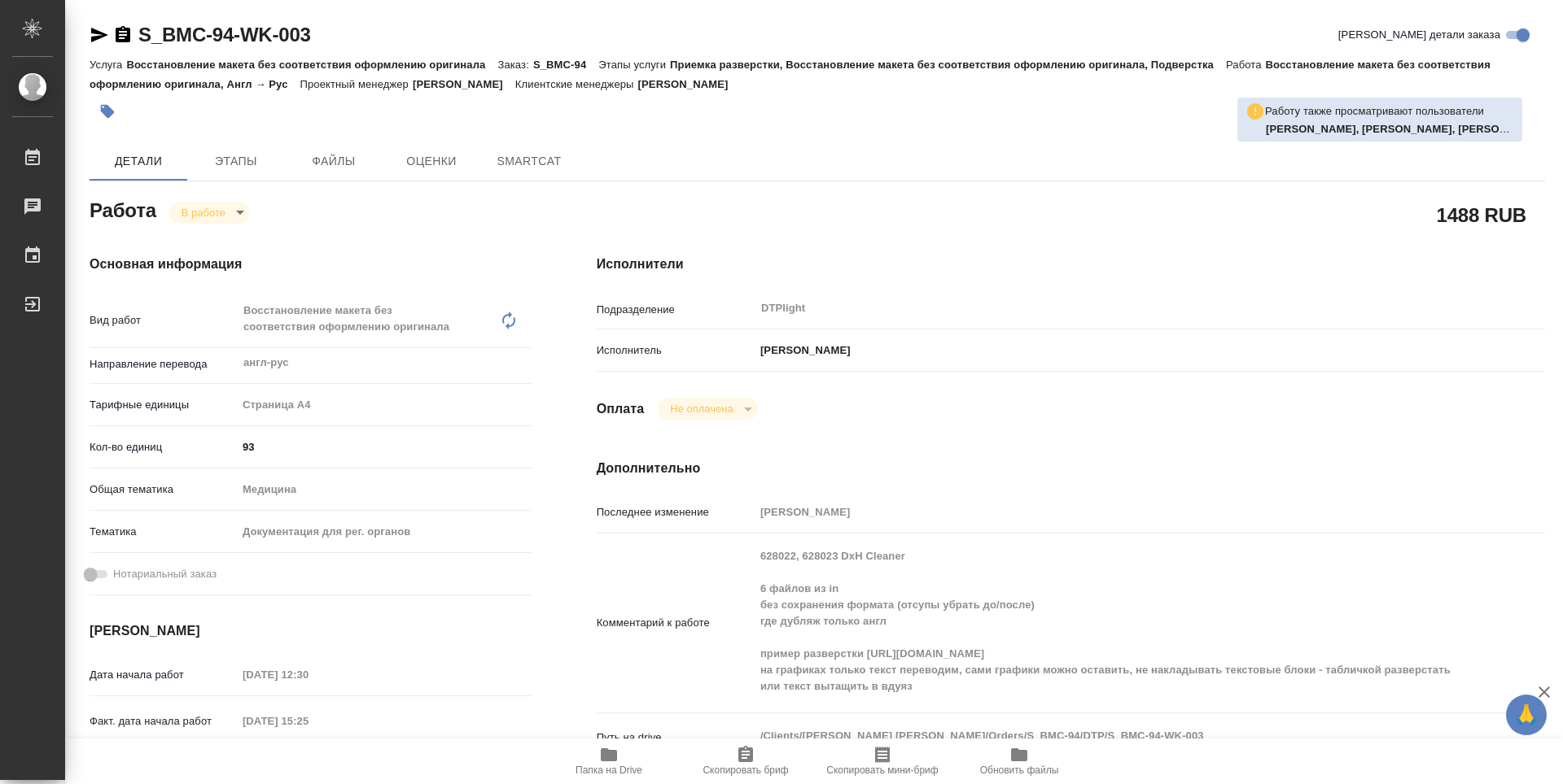
type textarea "x"
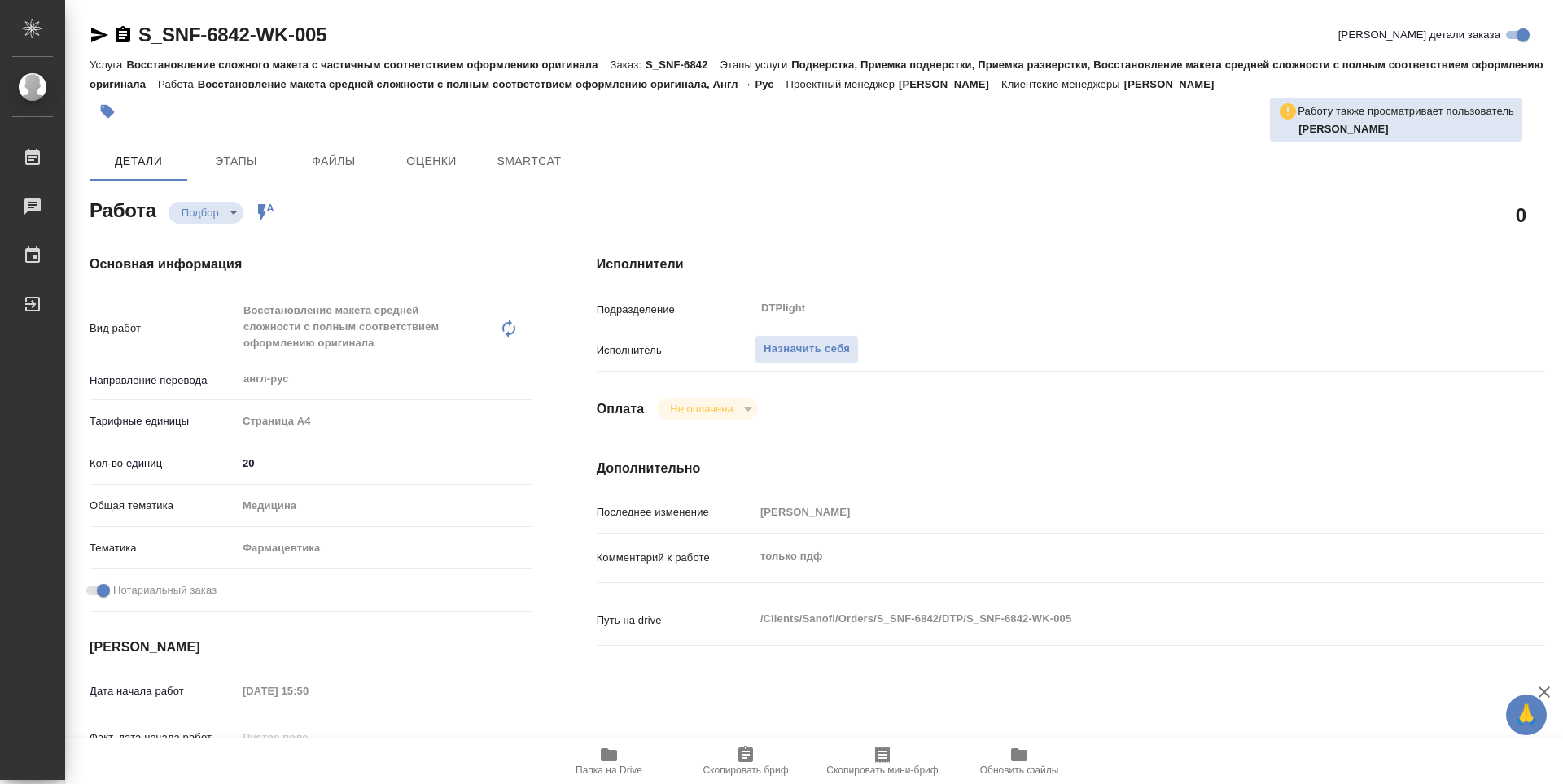
type textarea "x"
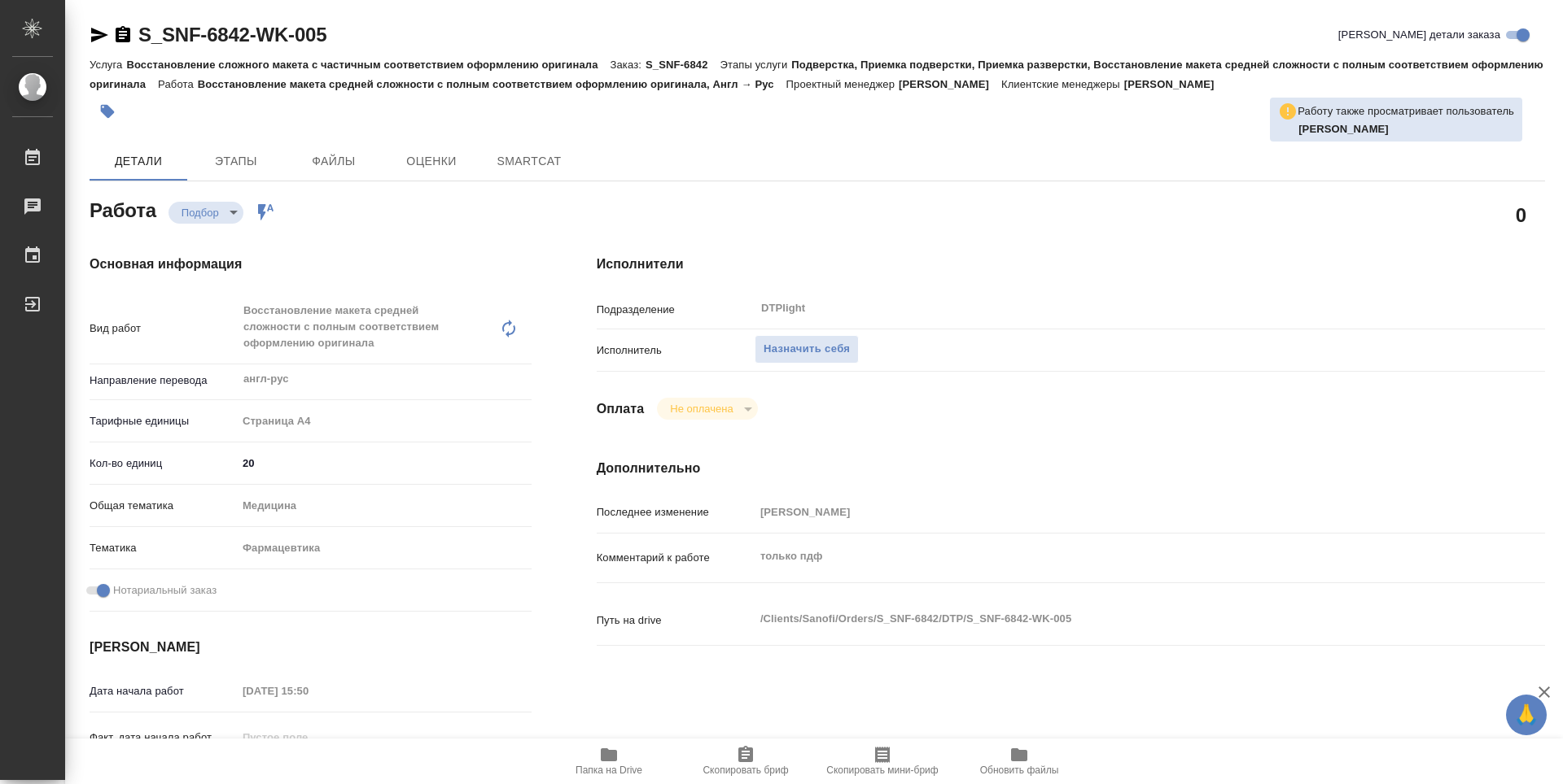
type textarea "x"
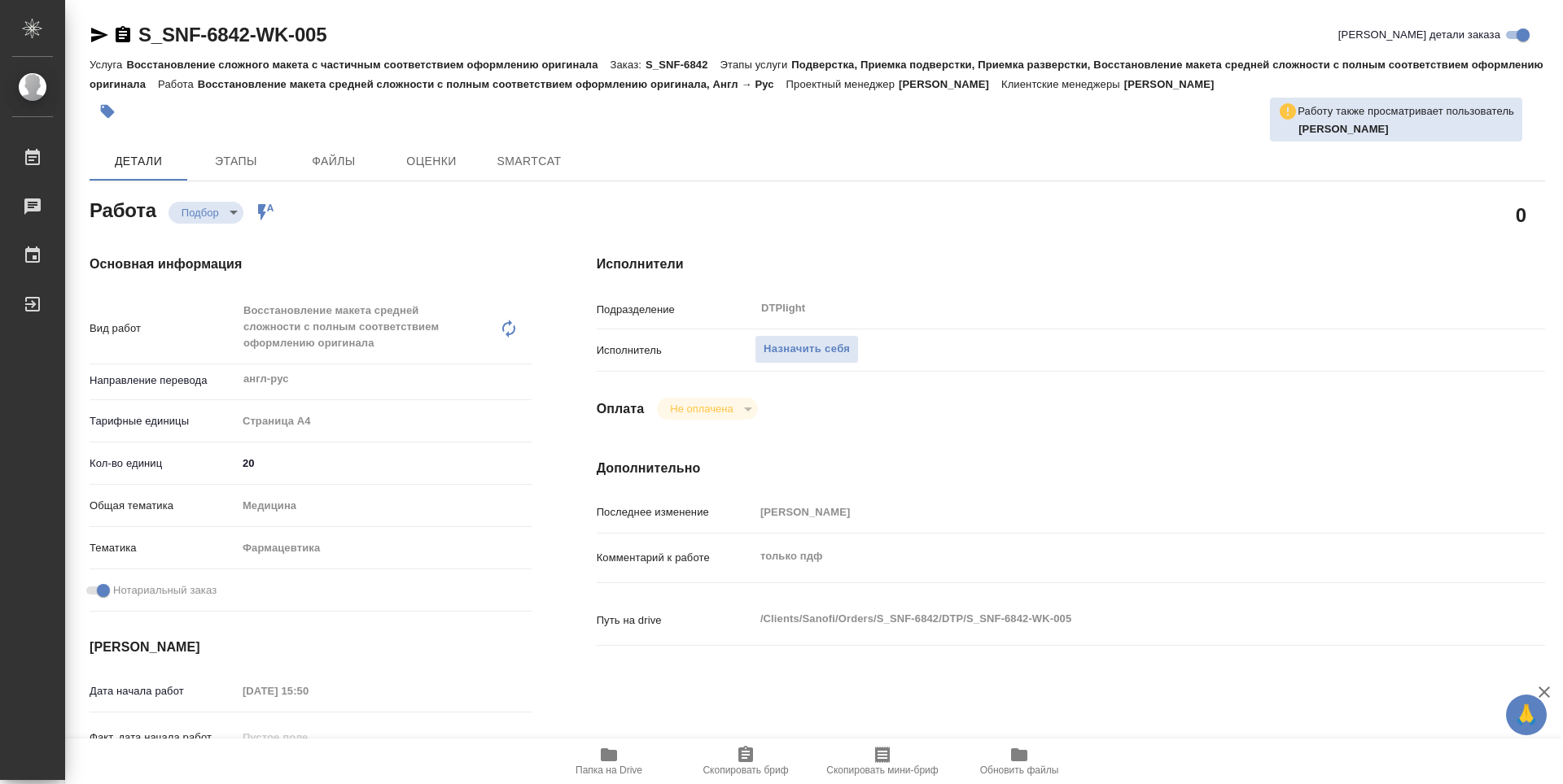
type textarea "x"
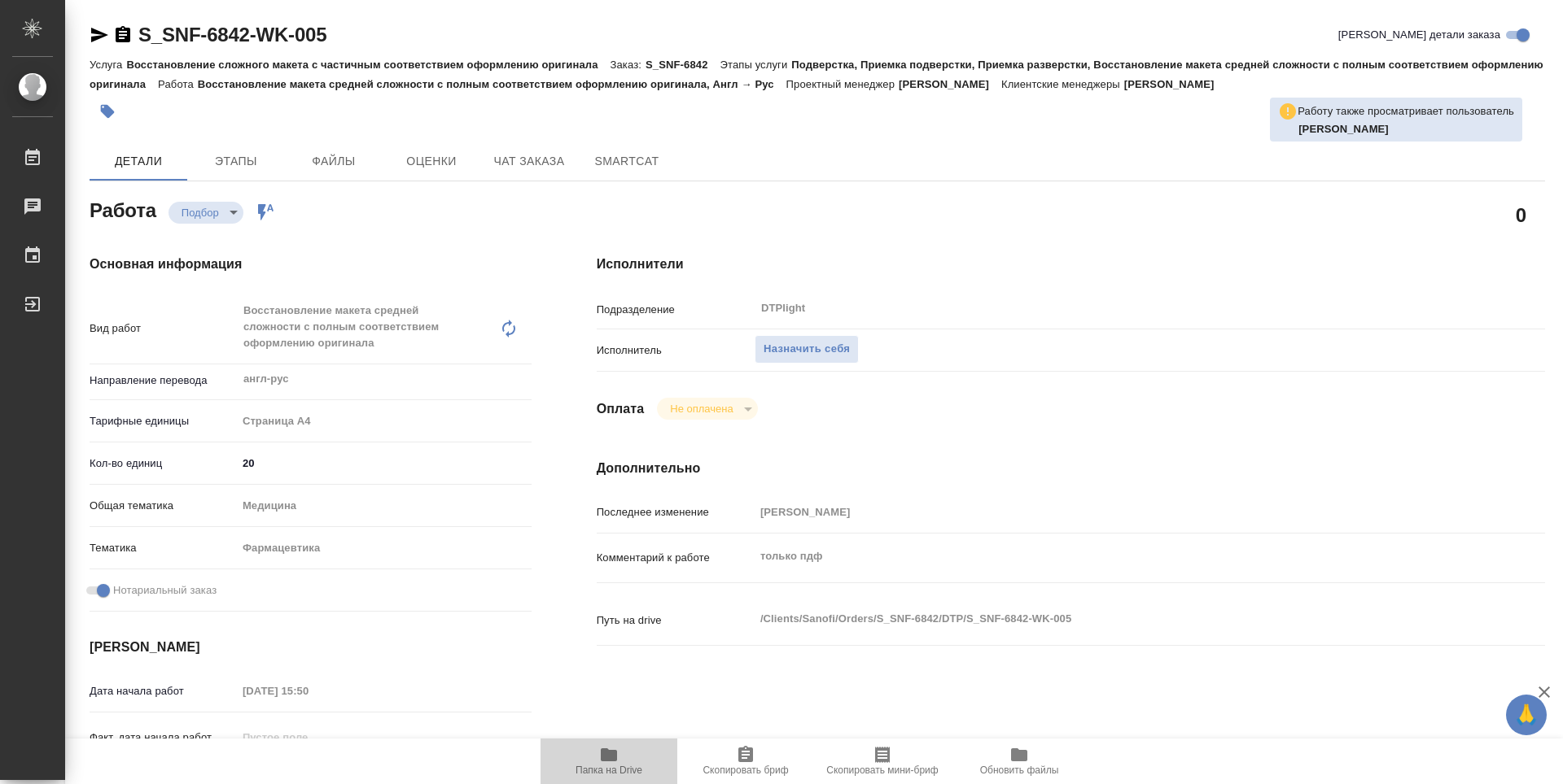
click at [603, 770] on span "Папка на Drive" at bounding box center [609, 770] width 67 height 11
type textarea "x"
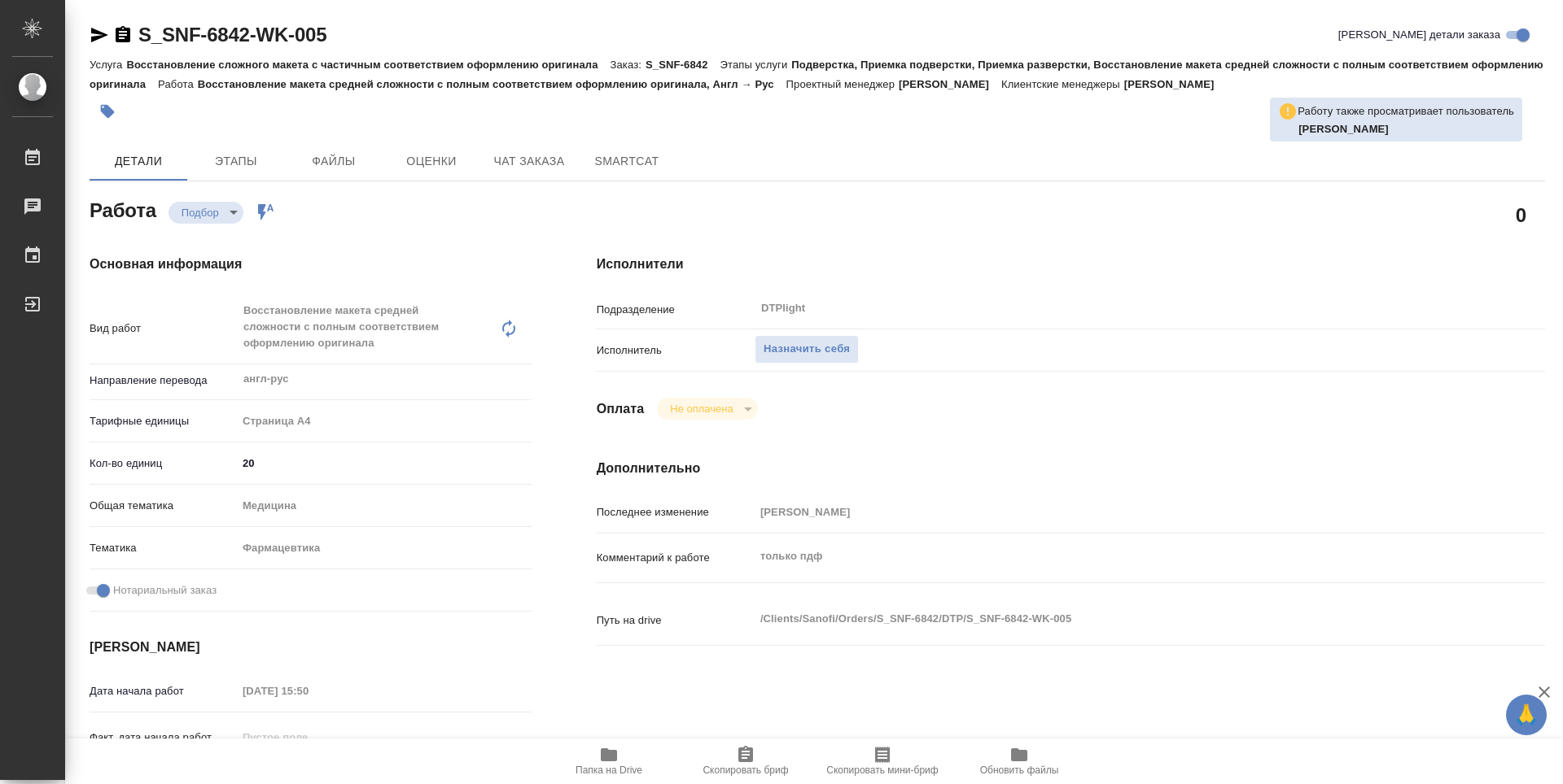
type textarea "x"
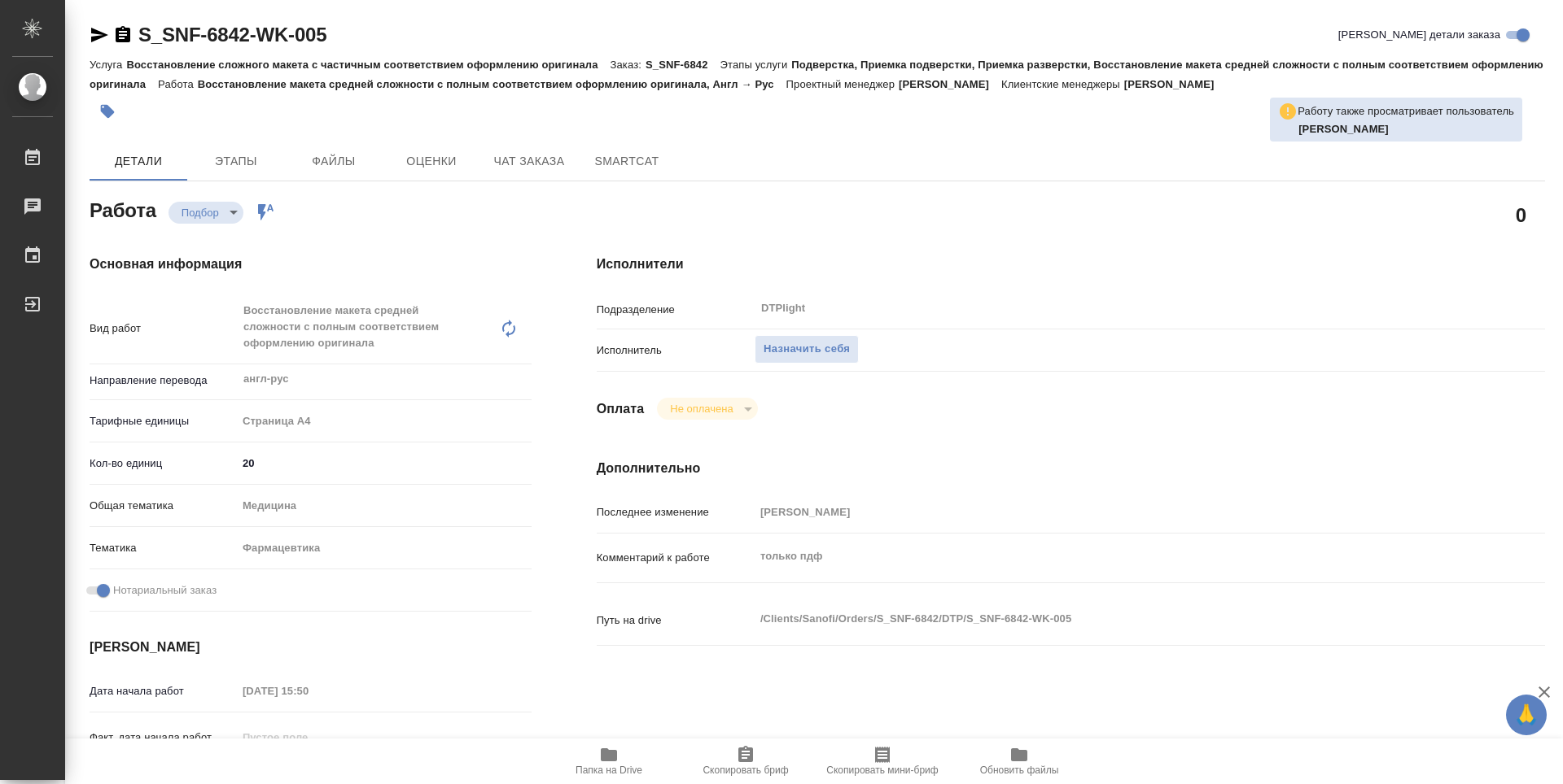
type textarea "x"
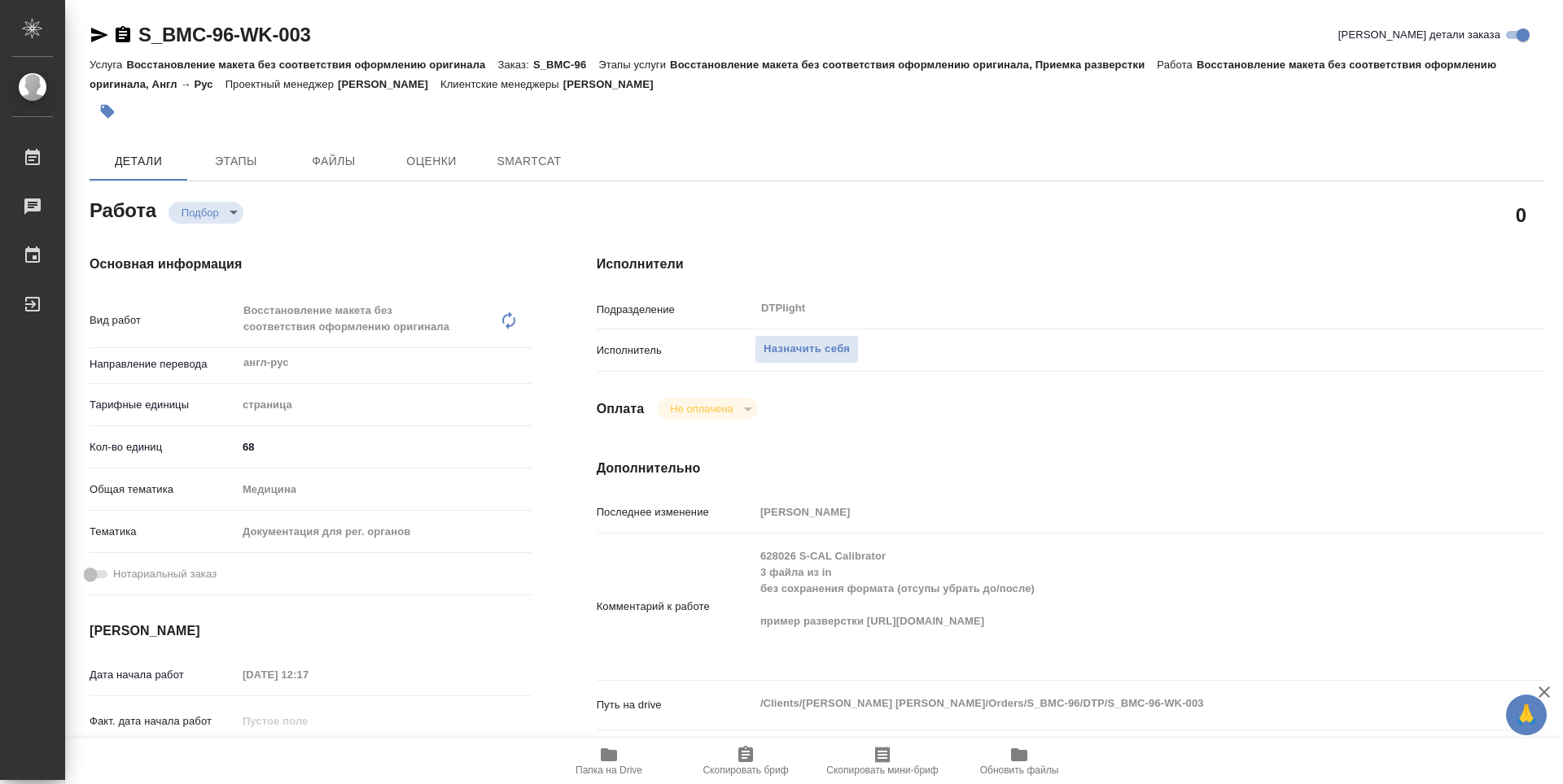
type textarea "x"
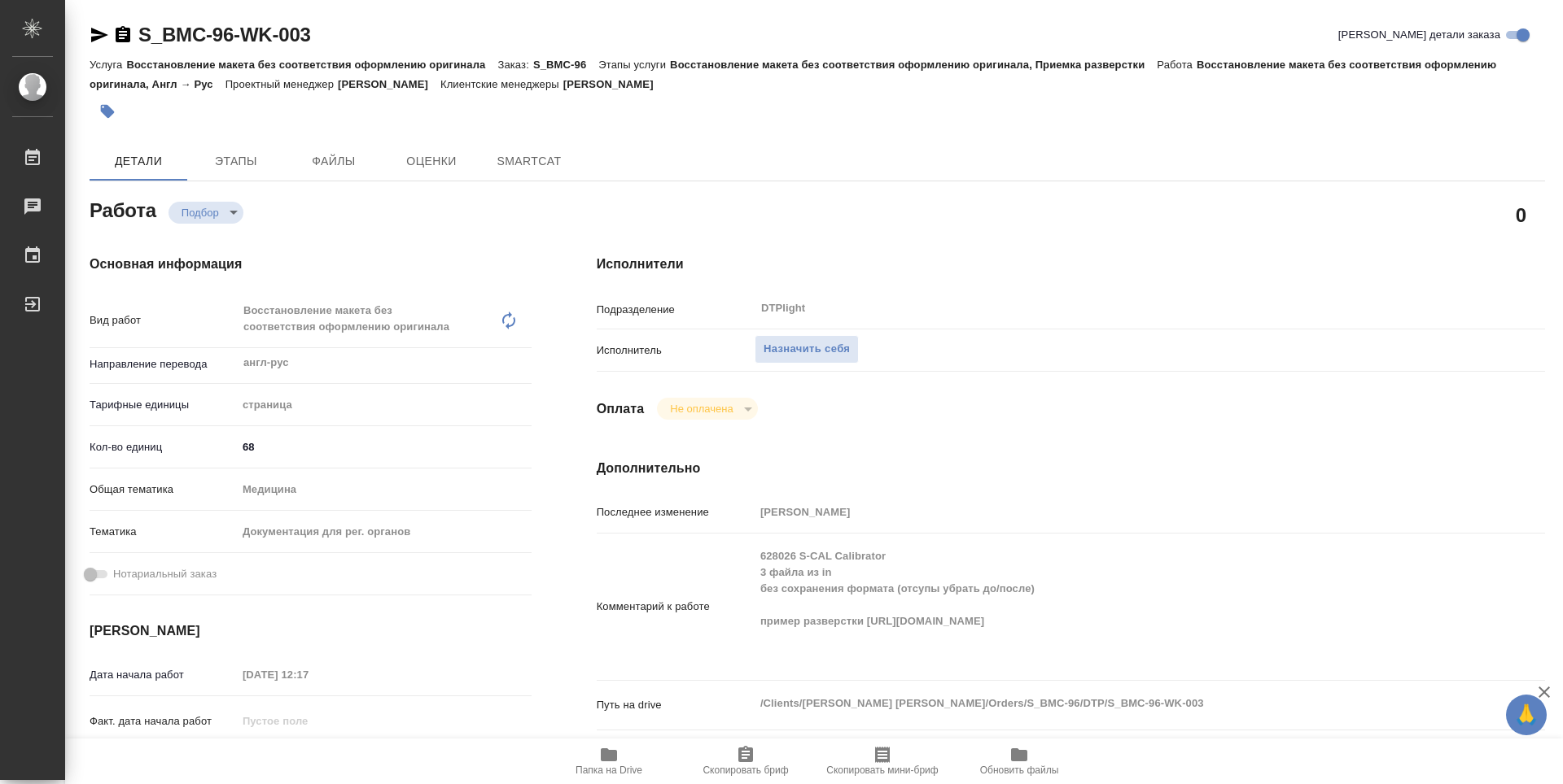
type textarea "x"
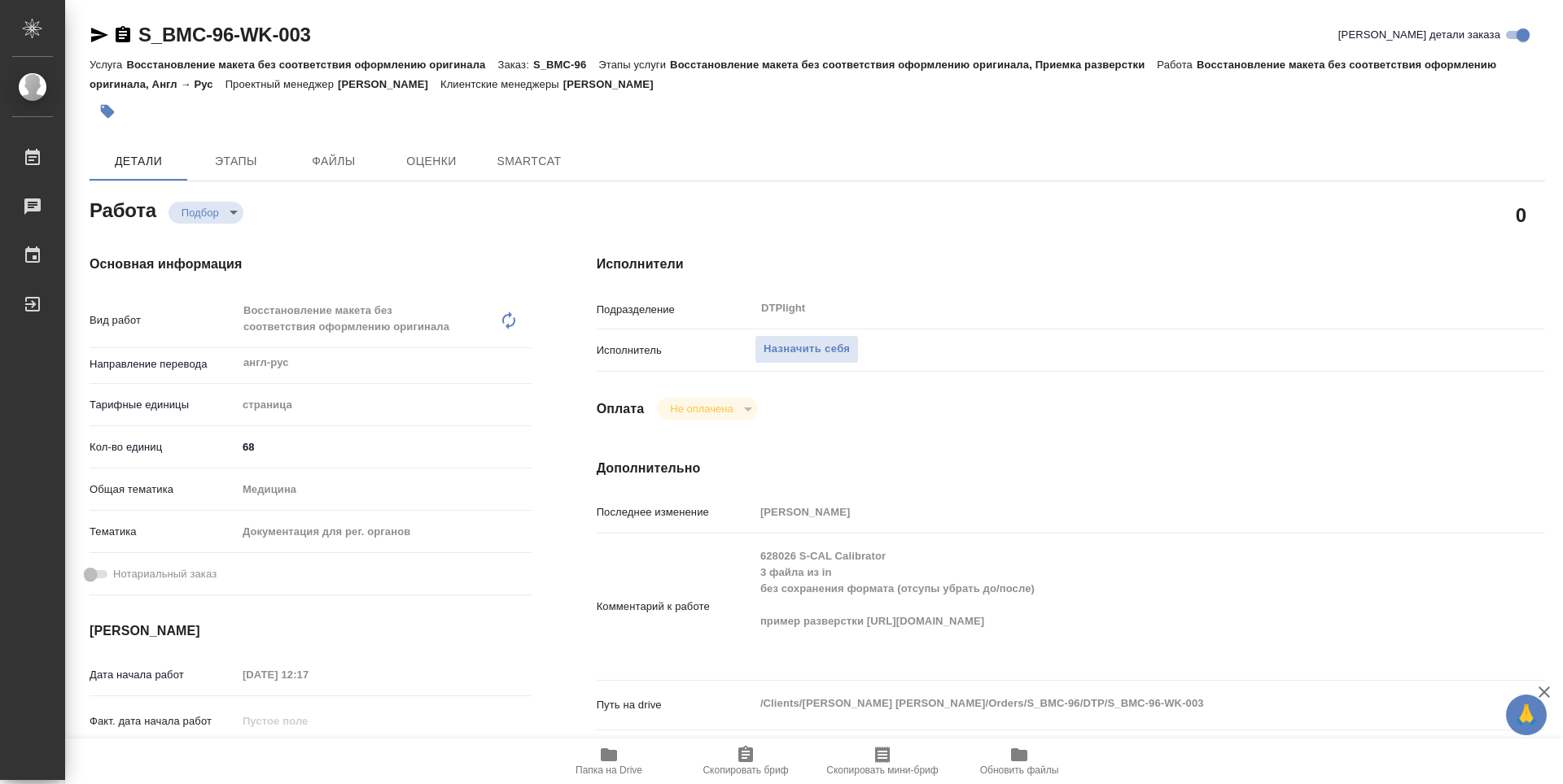
type textarea "x"
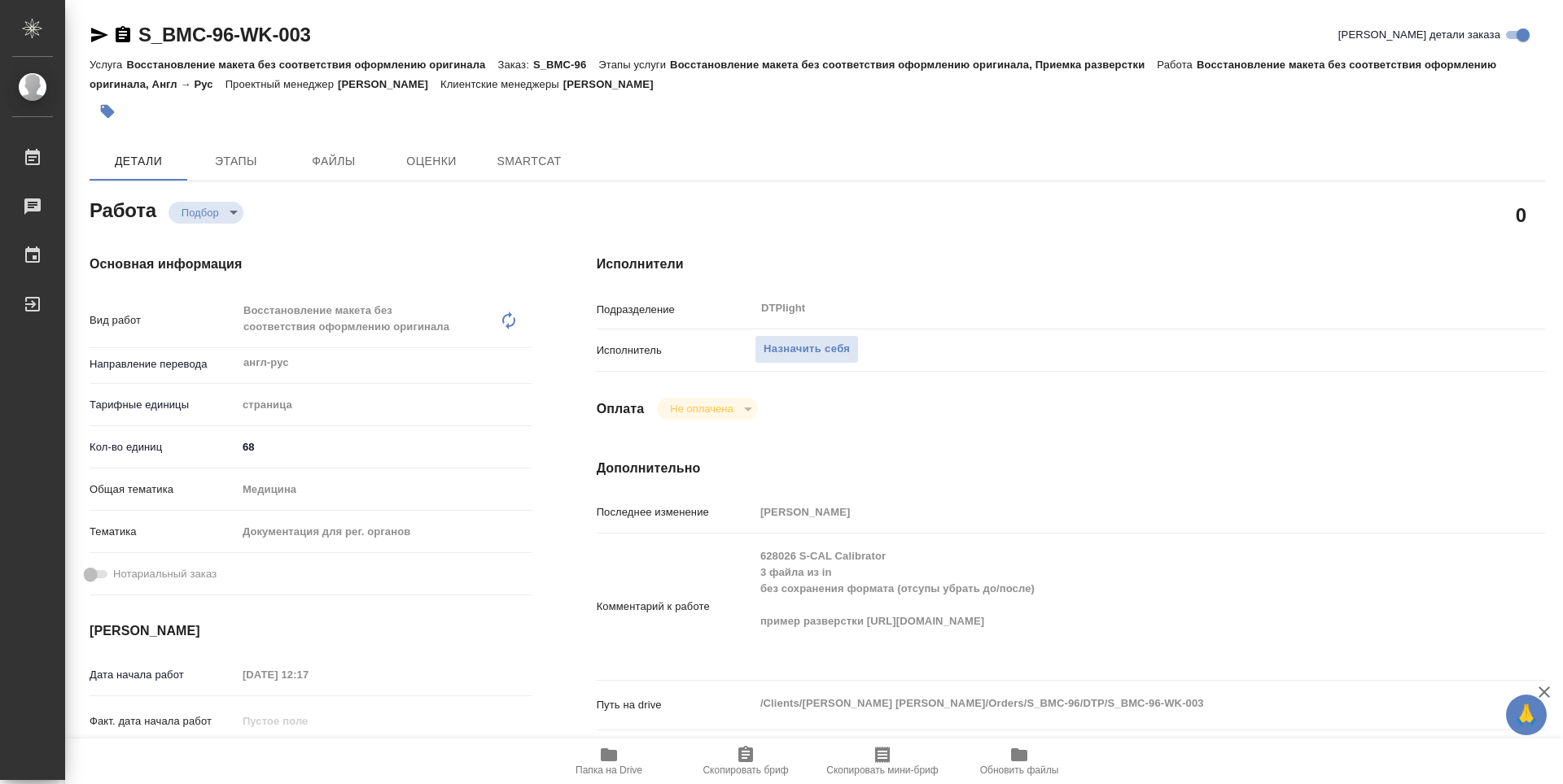
type textarea "x"
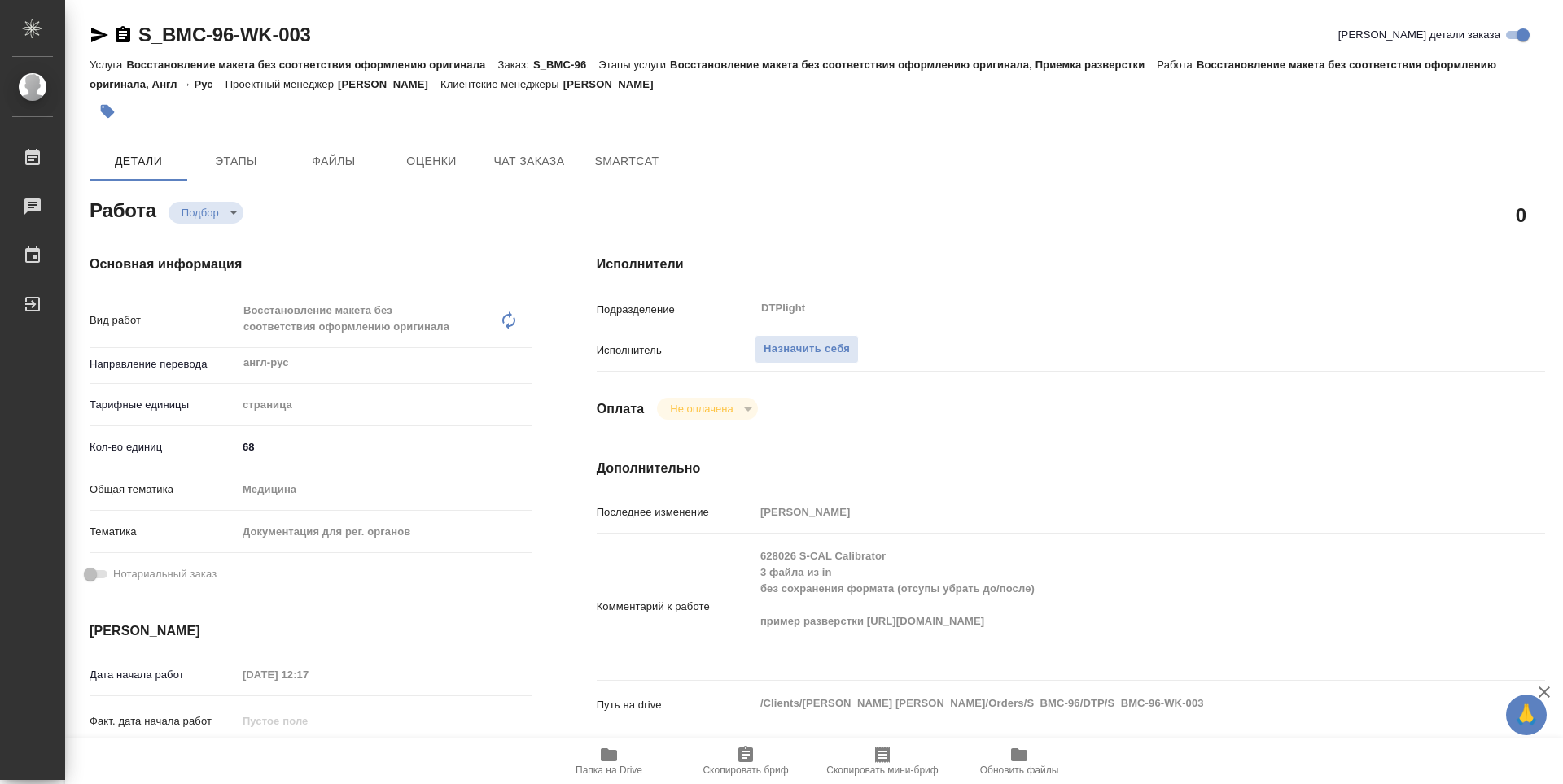
scroll to position [163, 0]
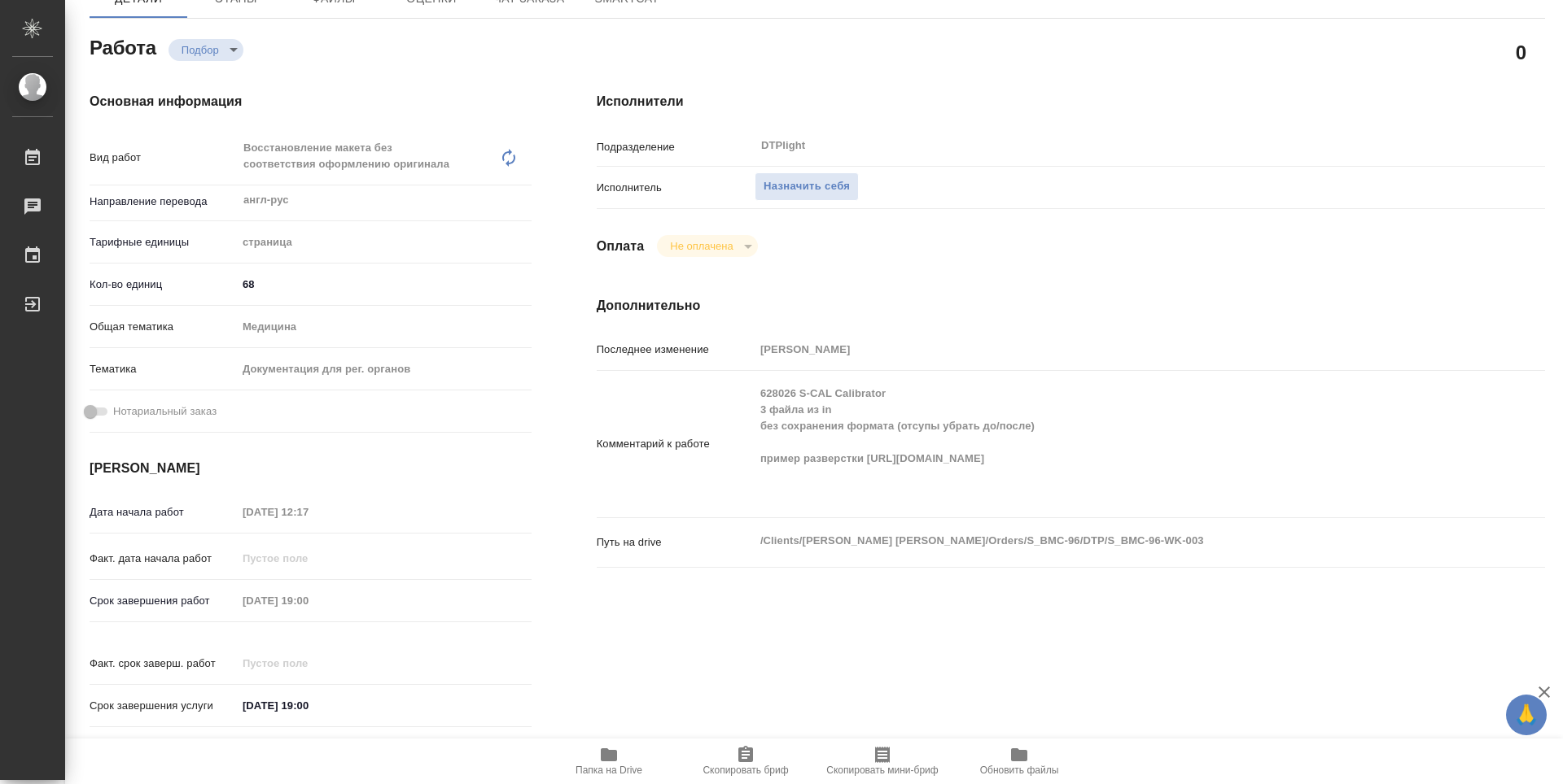
type textarea "x"
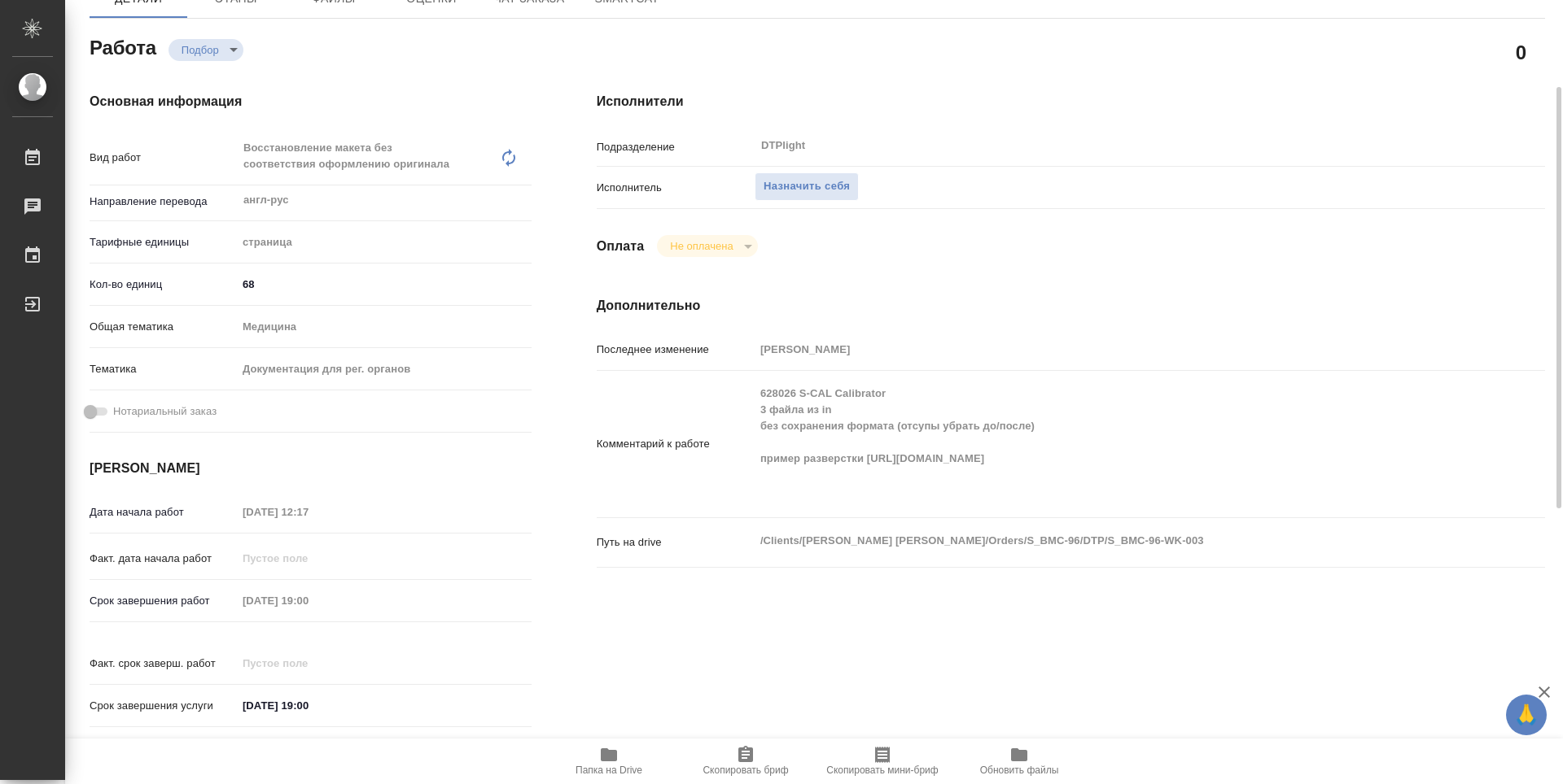
type textarea "x"
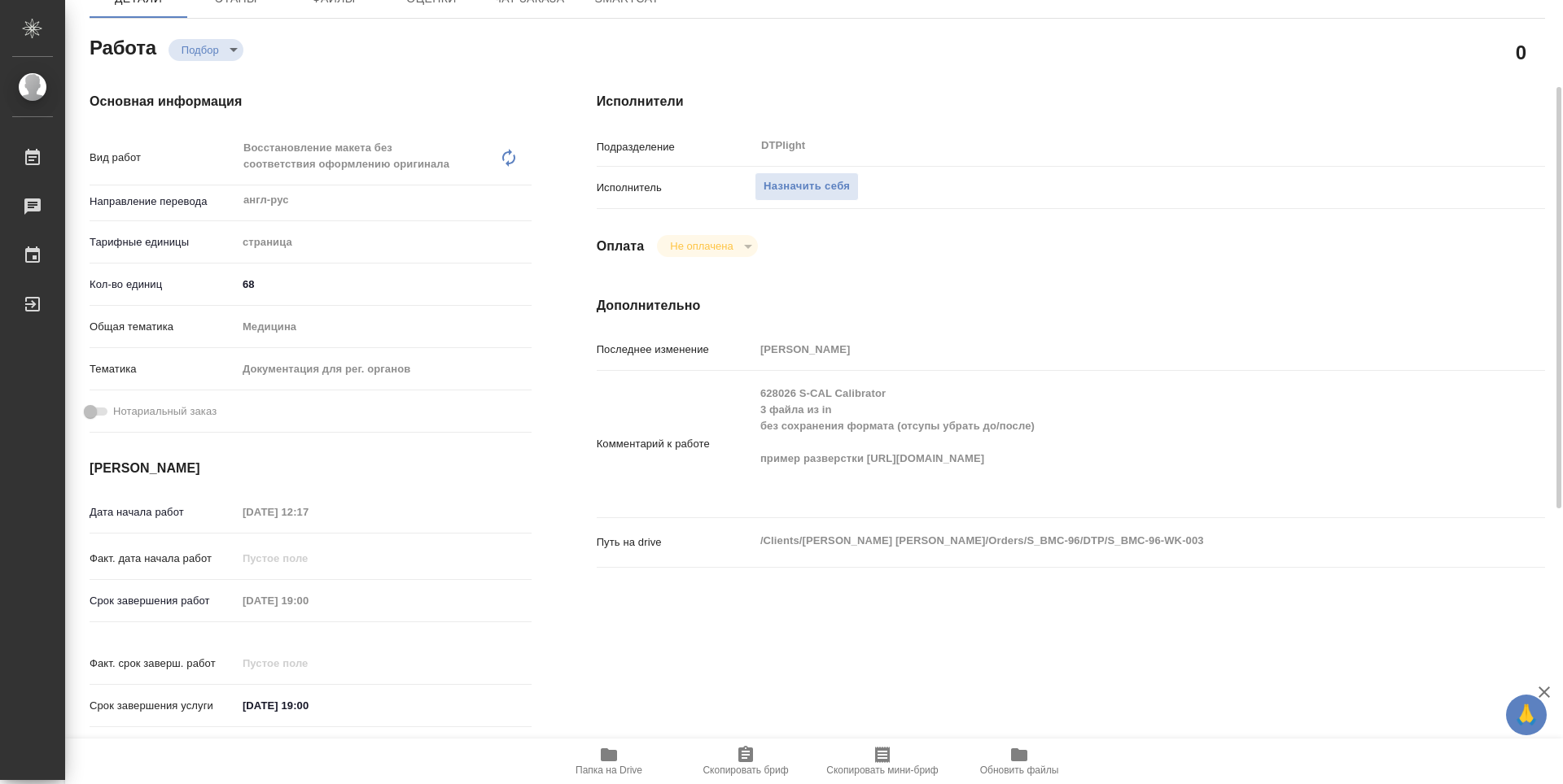
click at [606, 783] on button "Папка на Drive" at bounding box center [609, 761] width 137 height 46
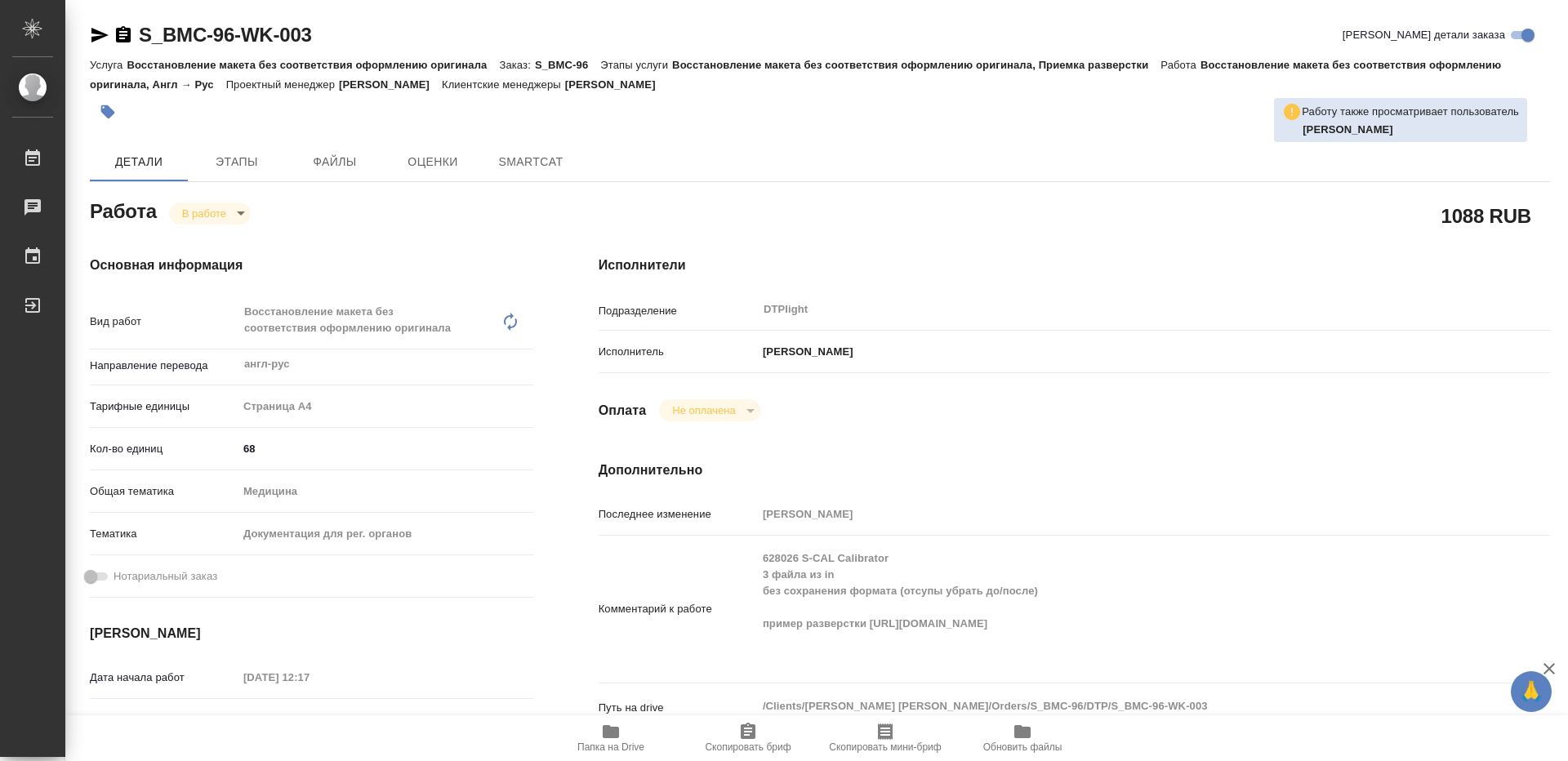
type textarea "x"
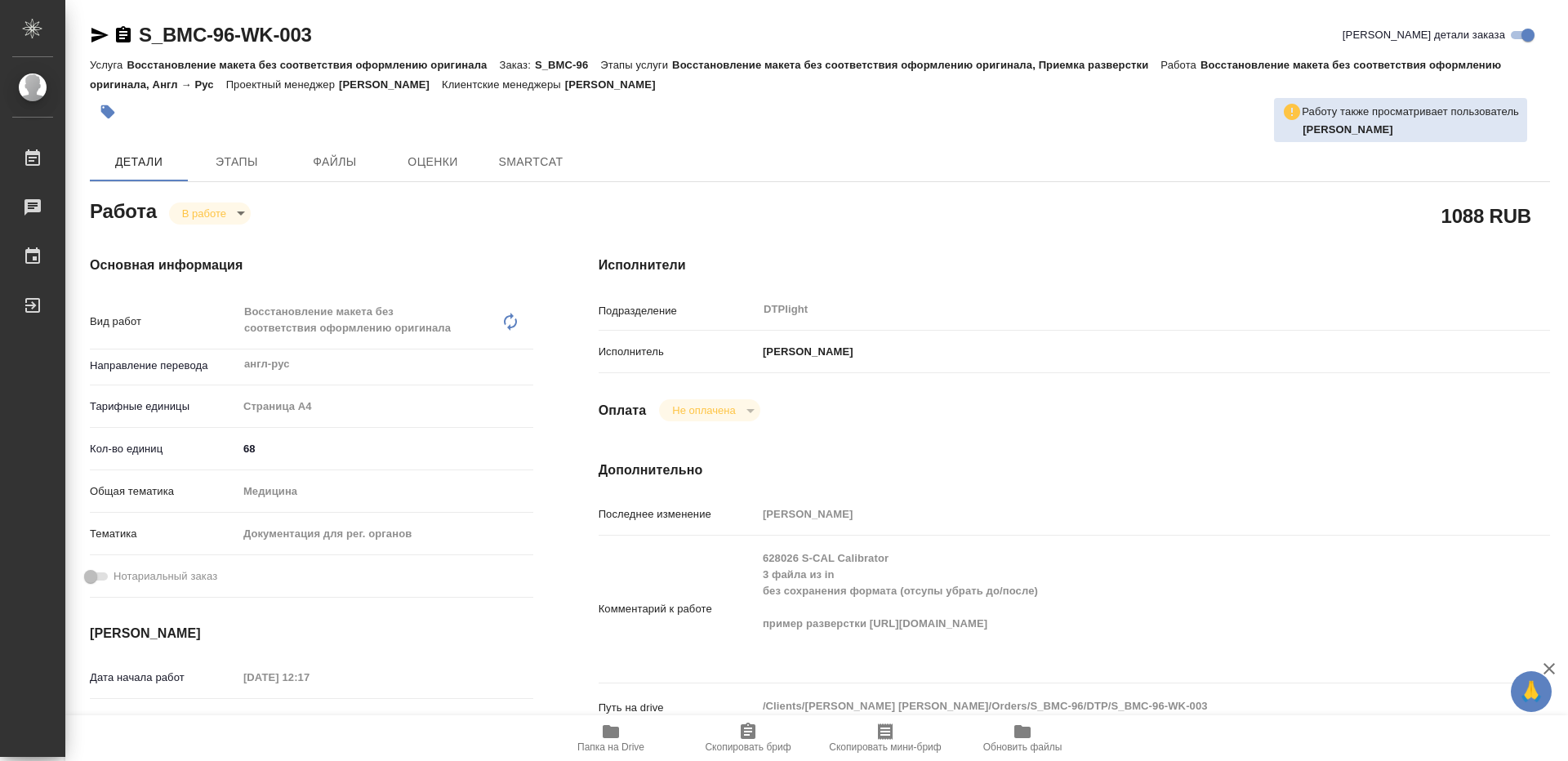
type textarea "x"
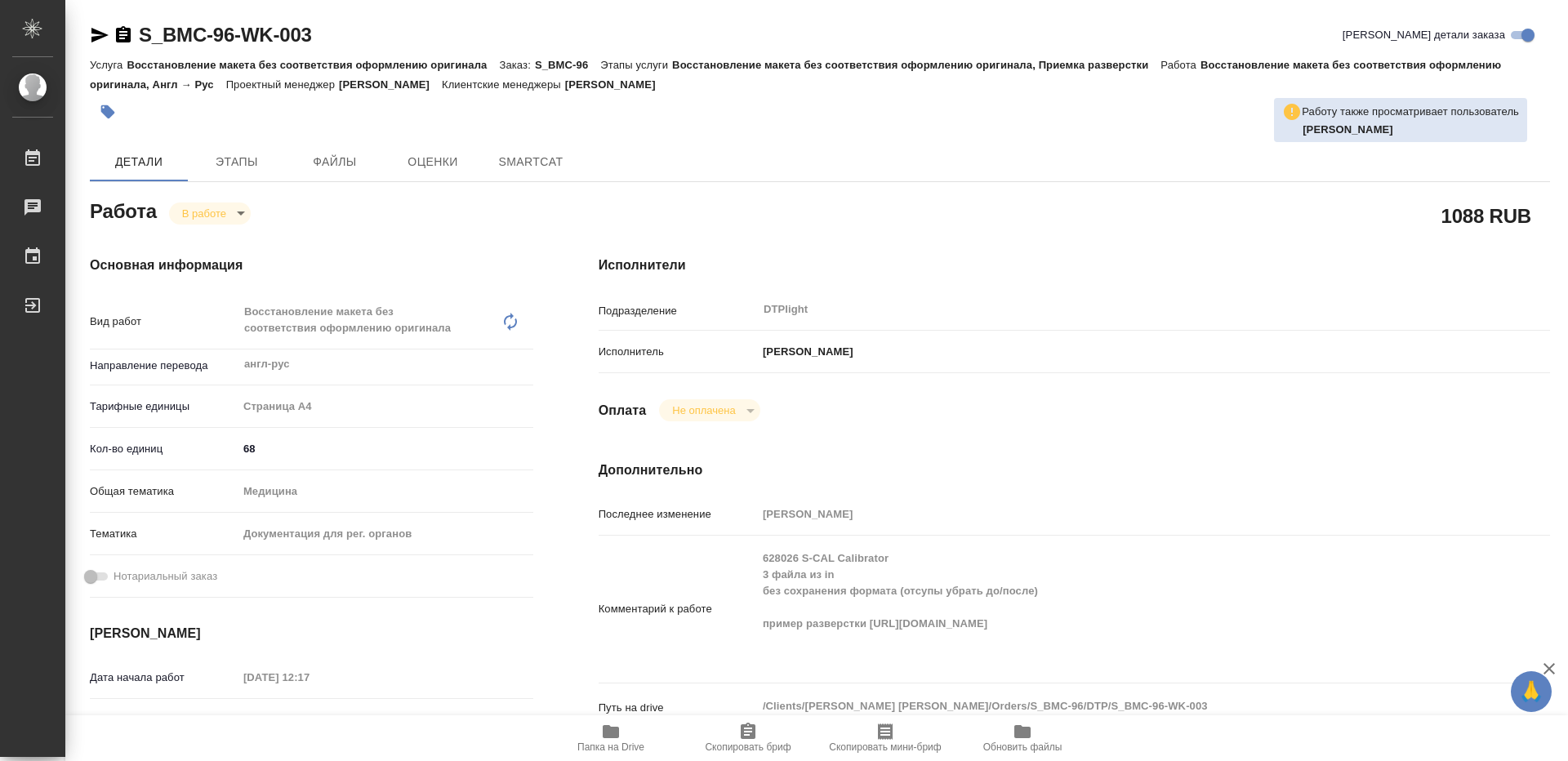
type textarea "x"
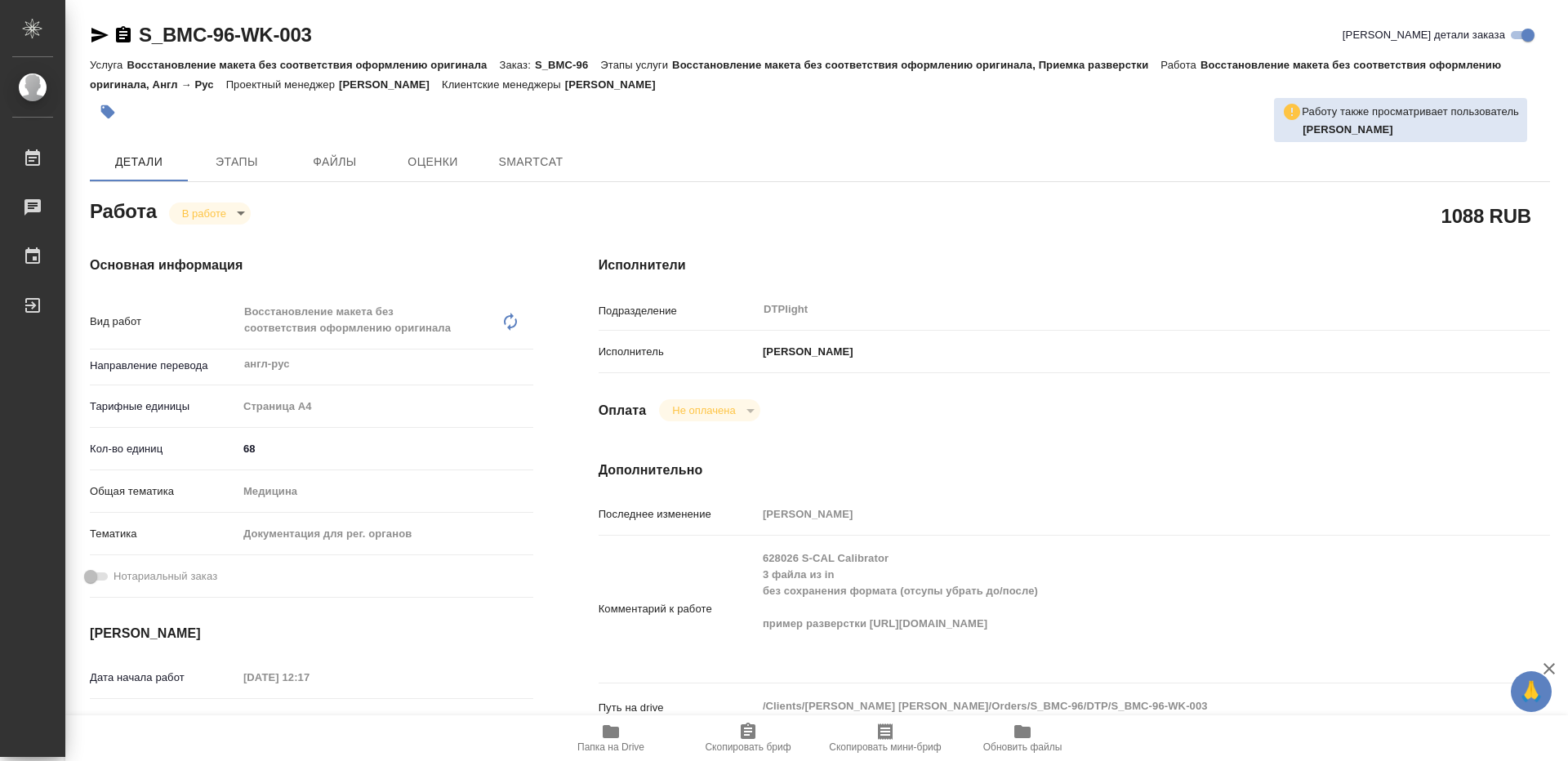
type textarea "x"
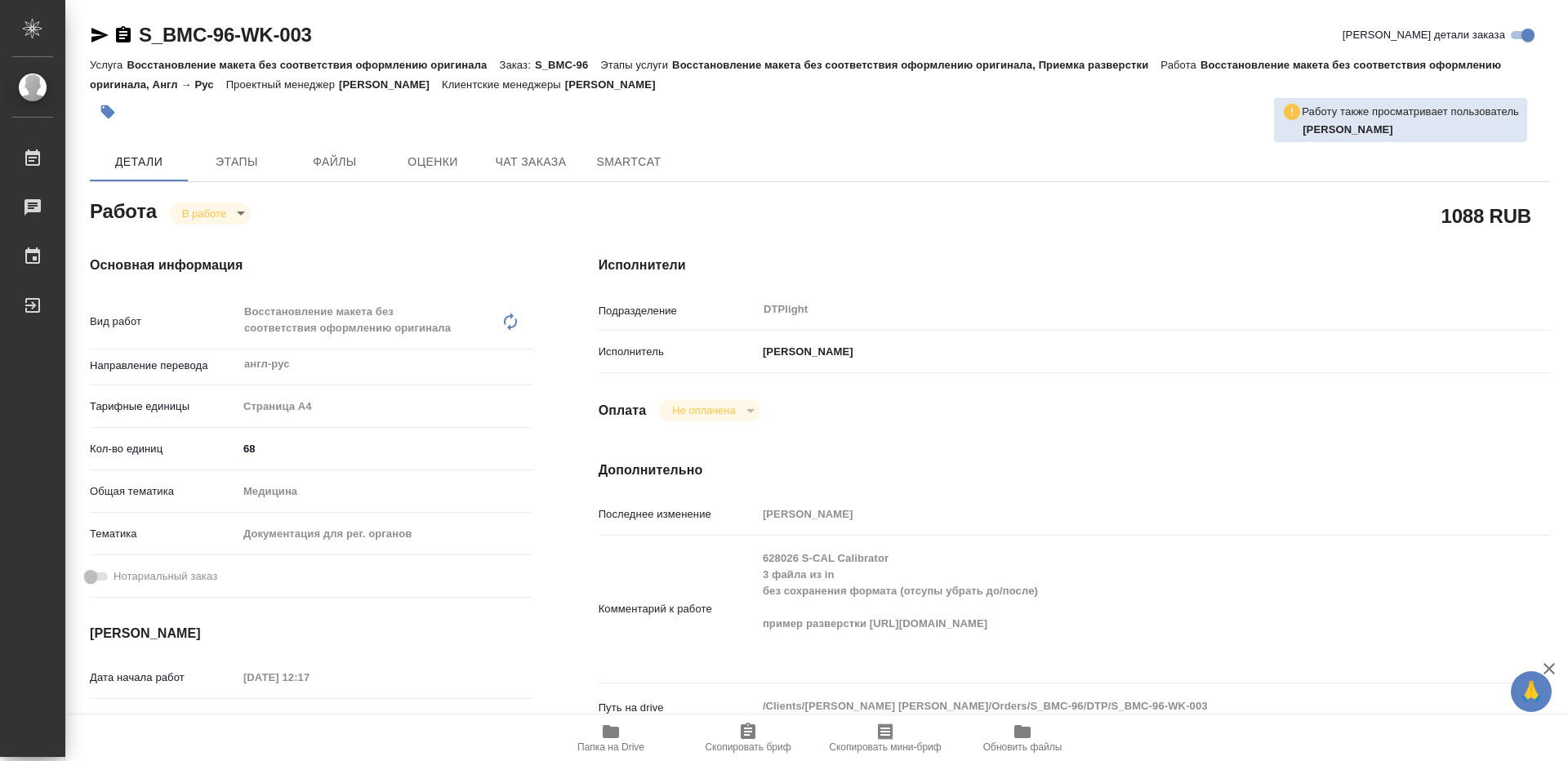
type textarea "x"
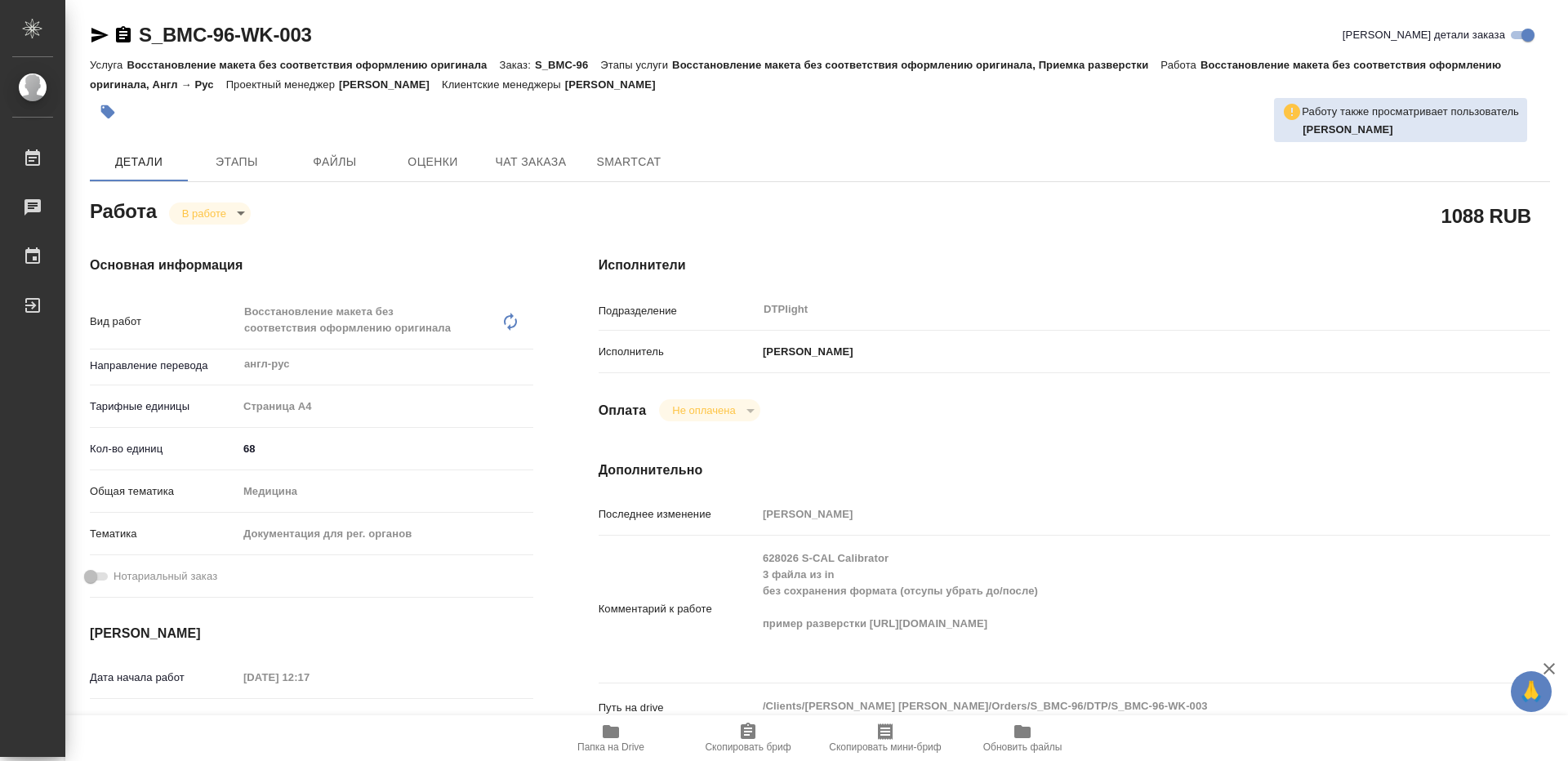
type textarea "x"
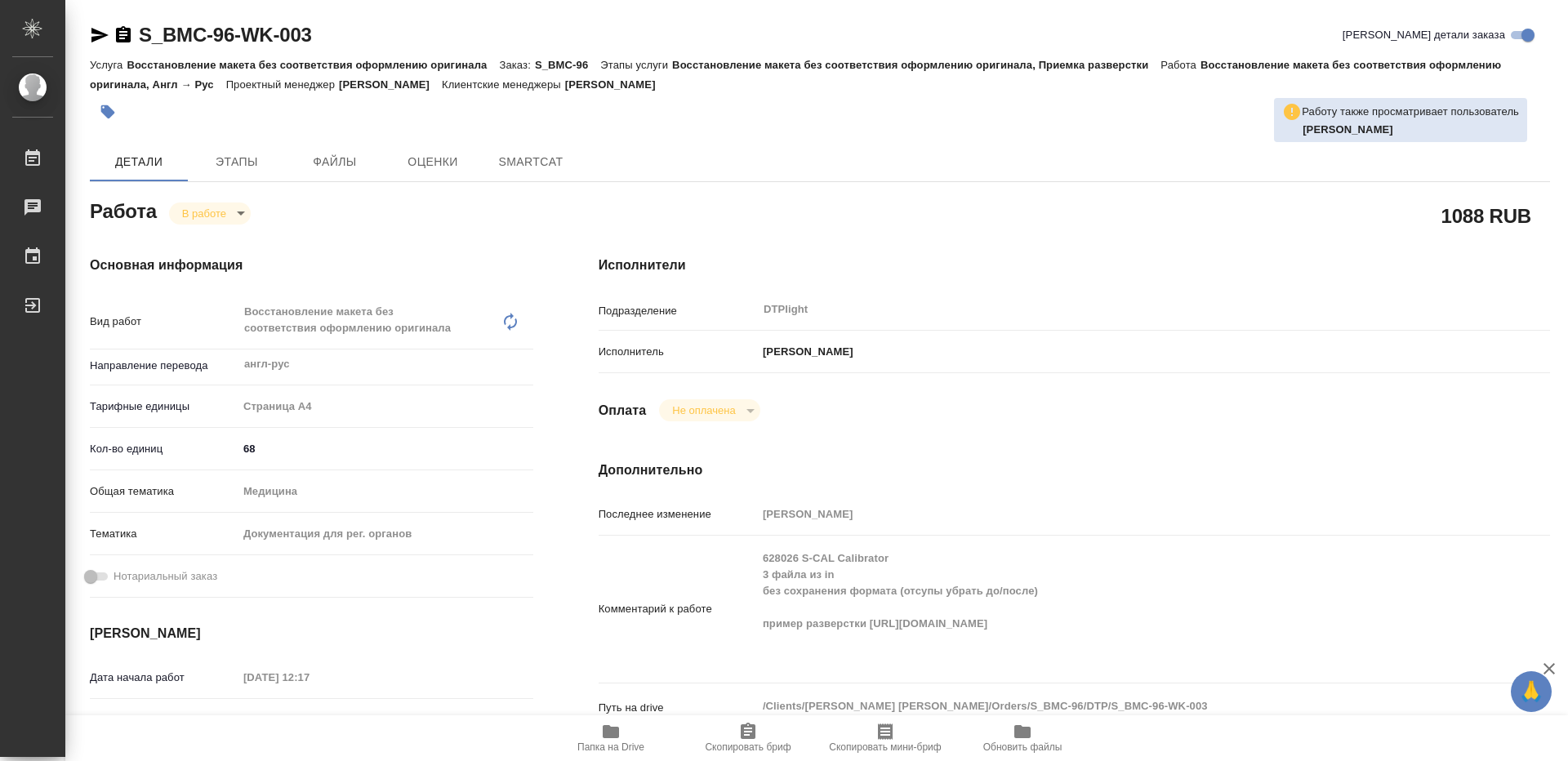
type textarea "x"
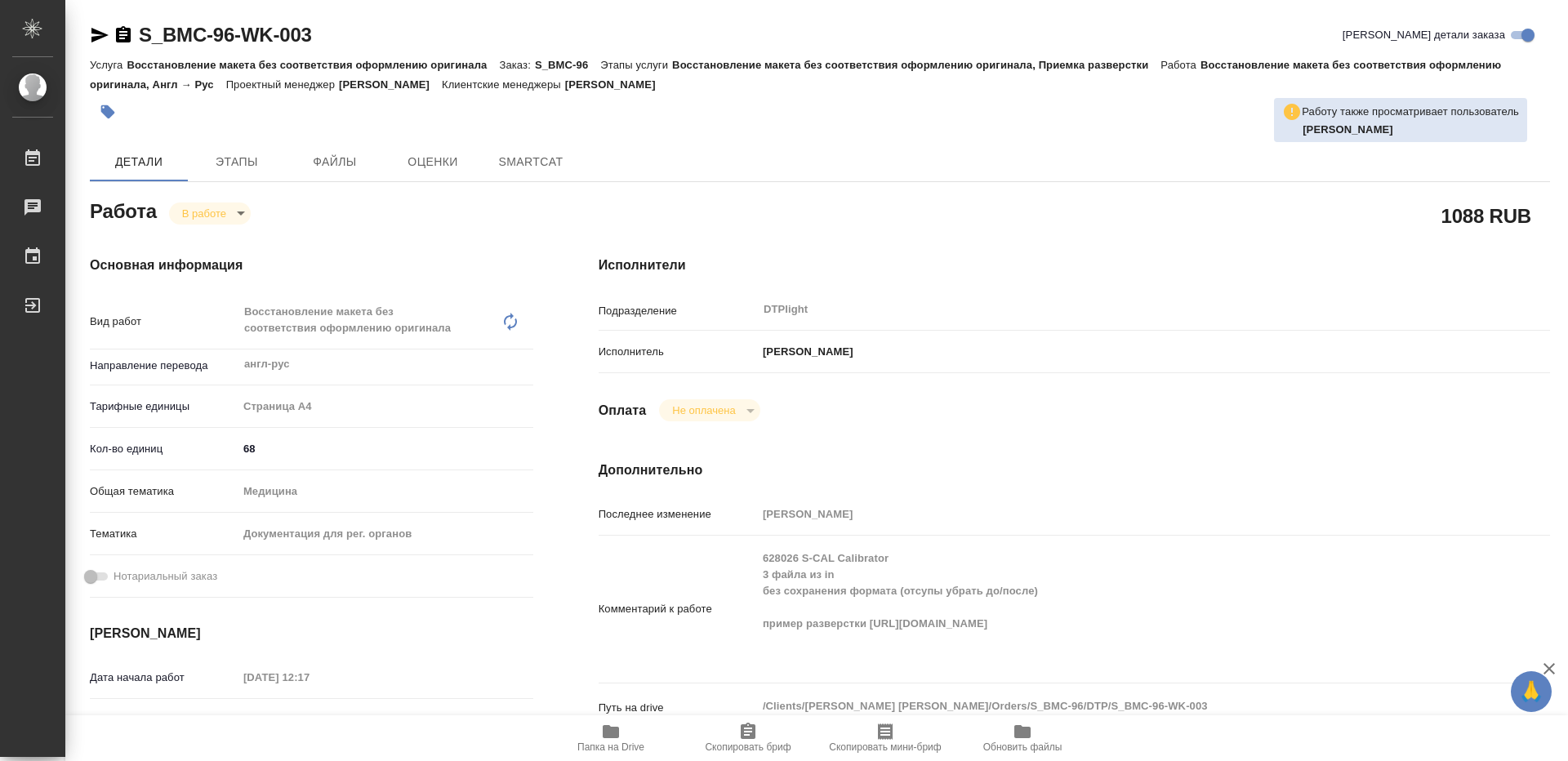
type textarea "x"
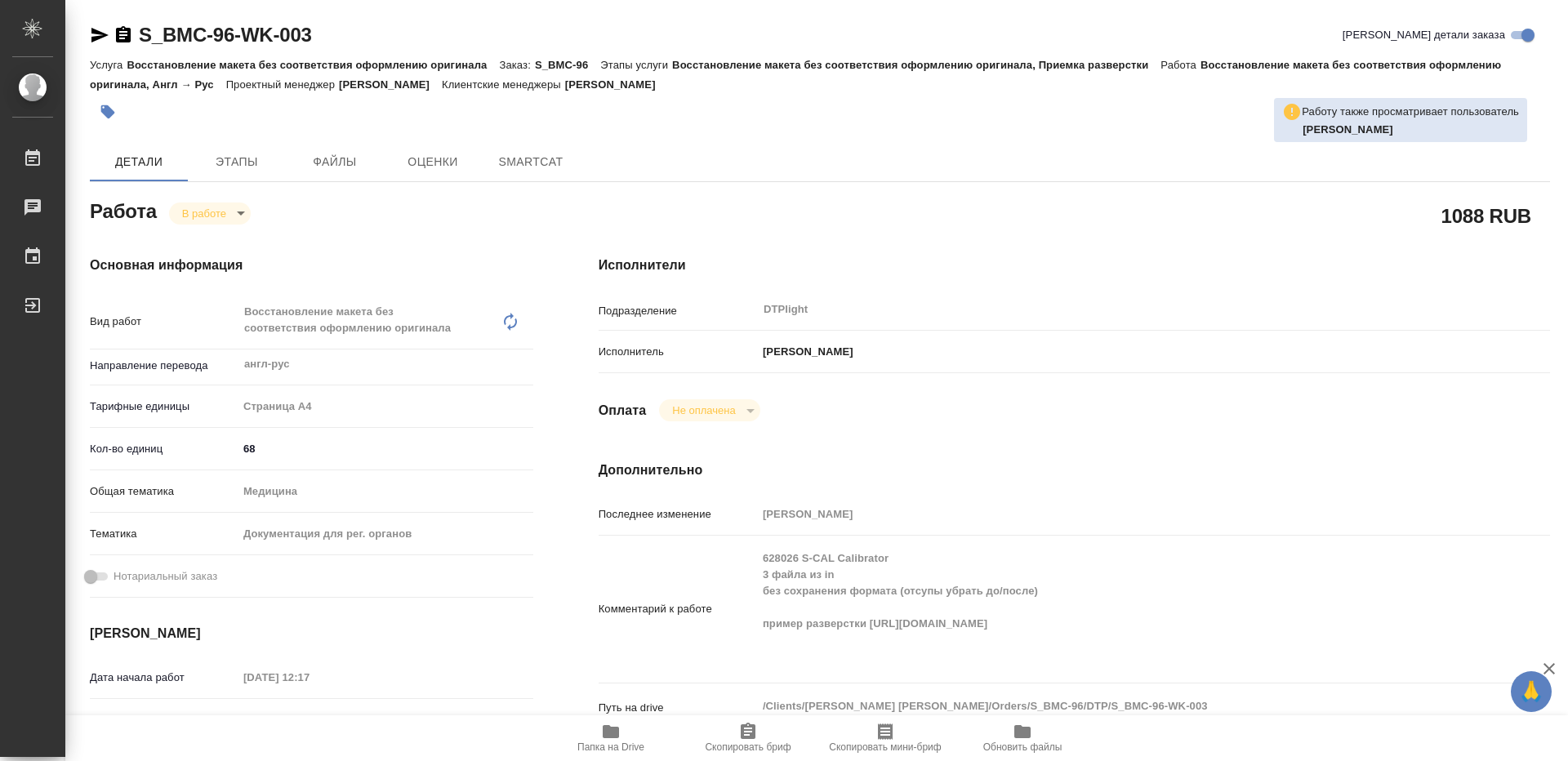
type textarea "x"
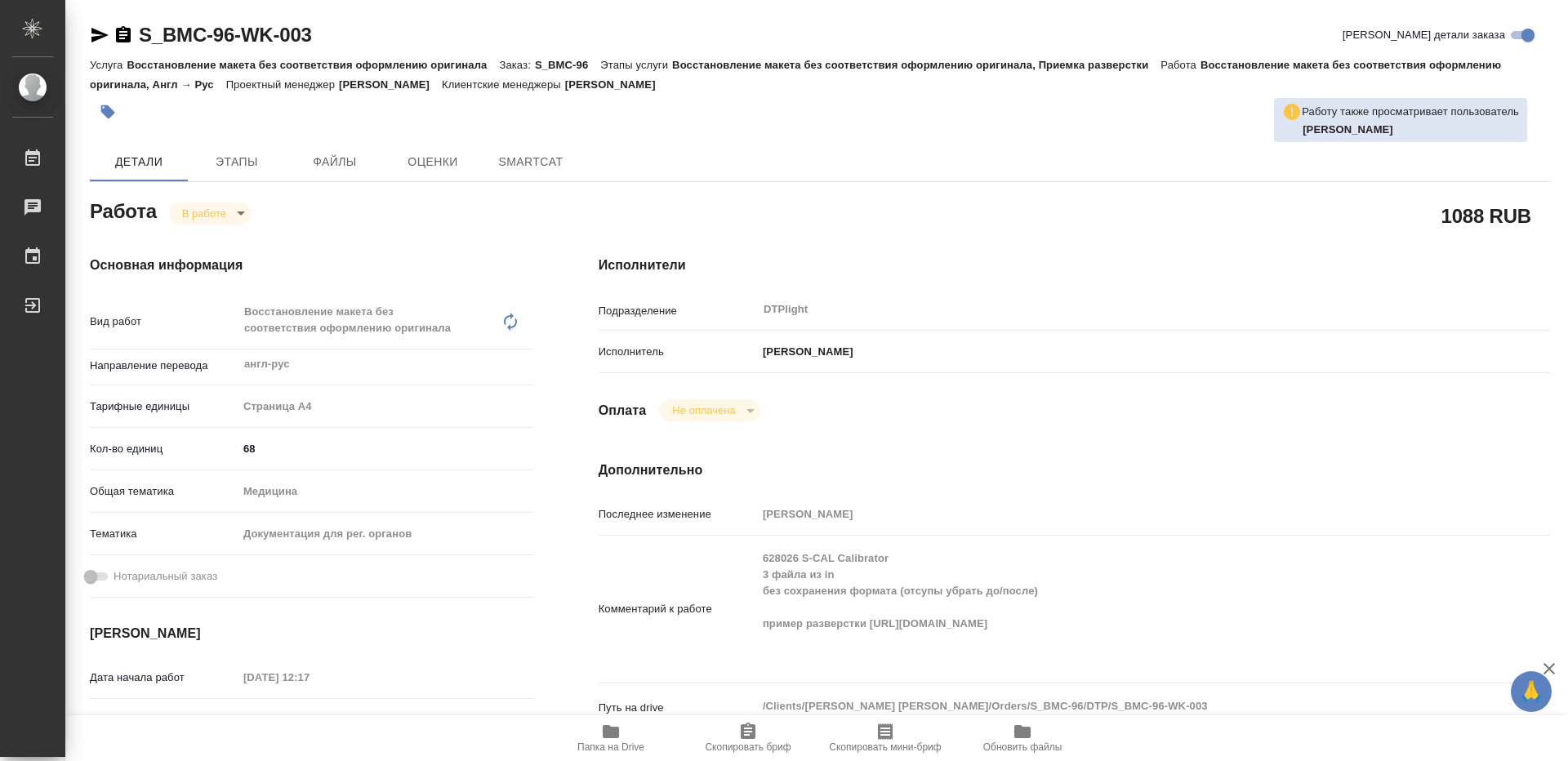
type textarea "x"
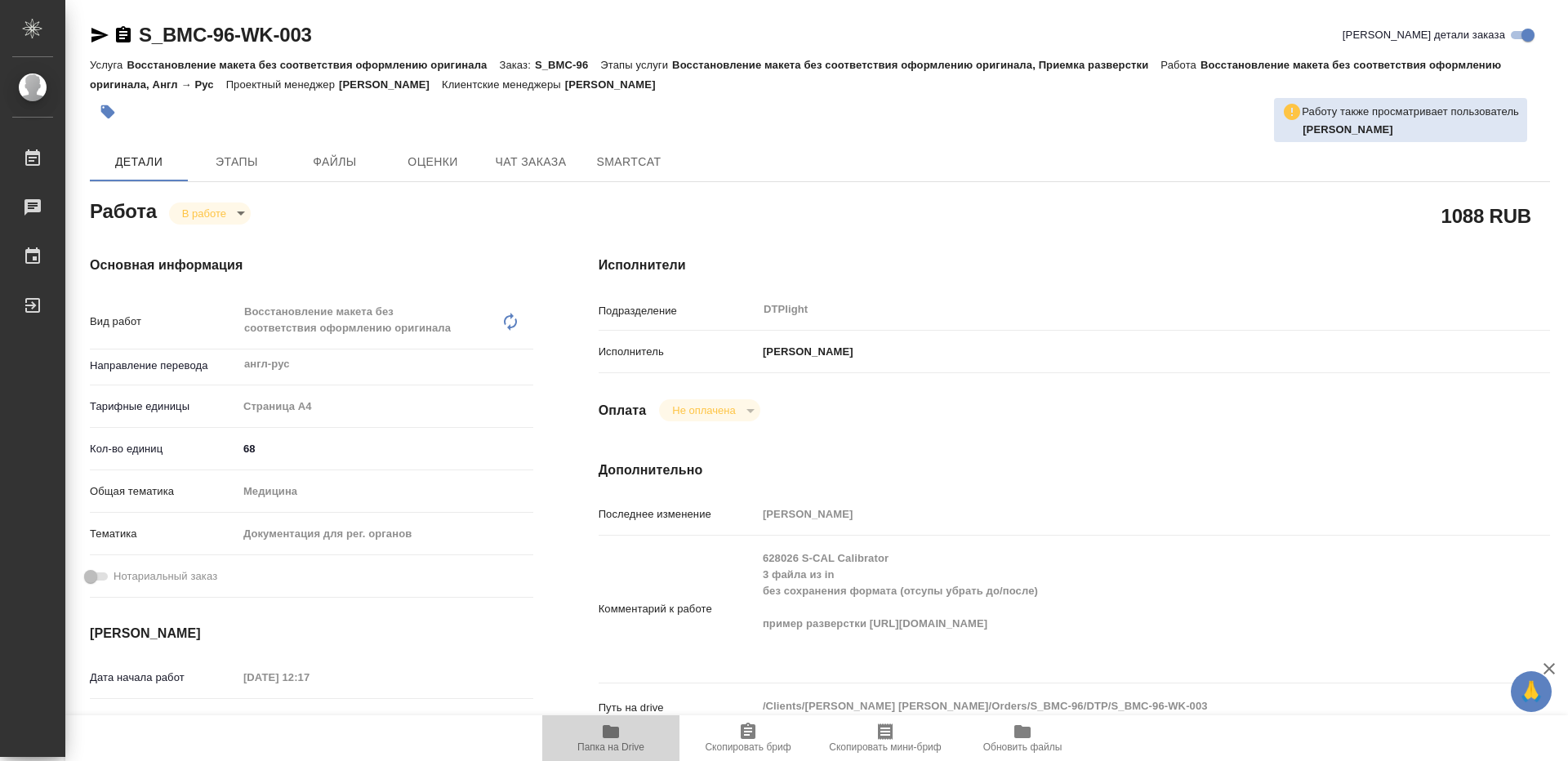
click at [628, 727] on span "Папка на Drive" at bounding box center [611, 737] width 118 height 31
type textarea "x"
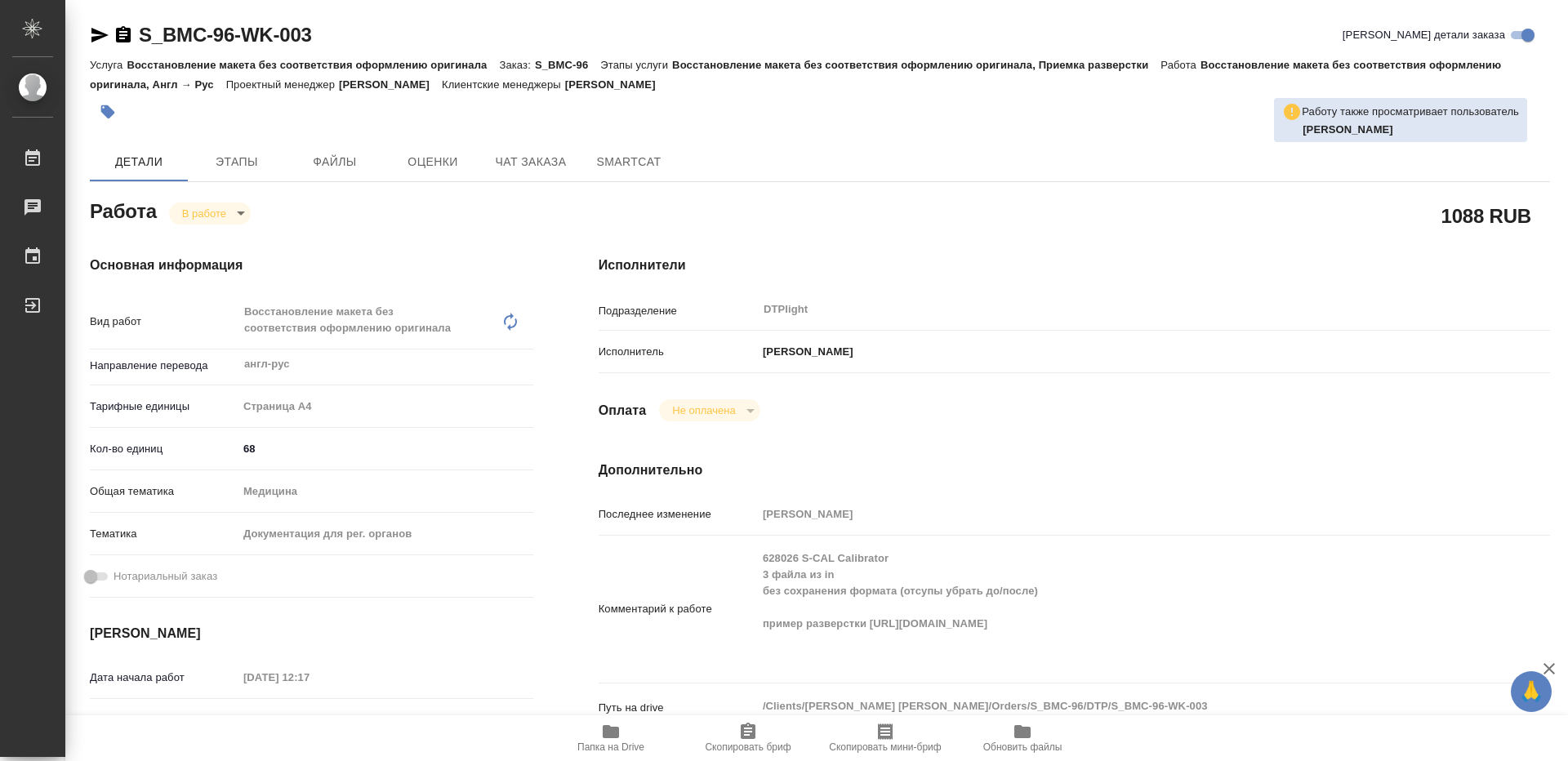
type textarea "x"
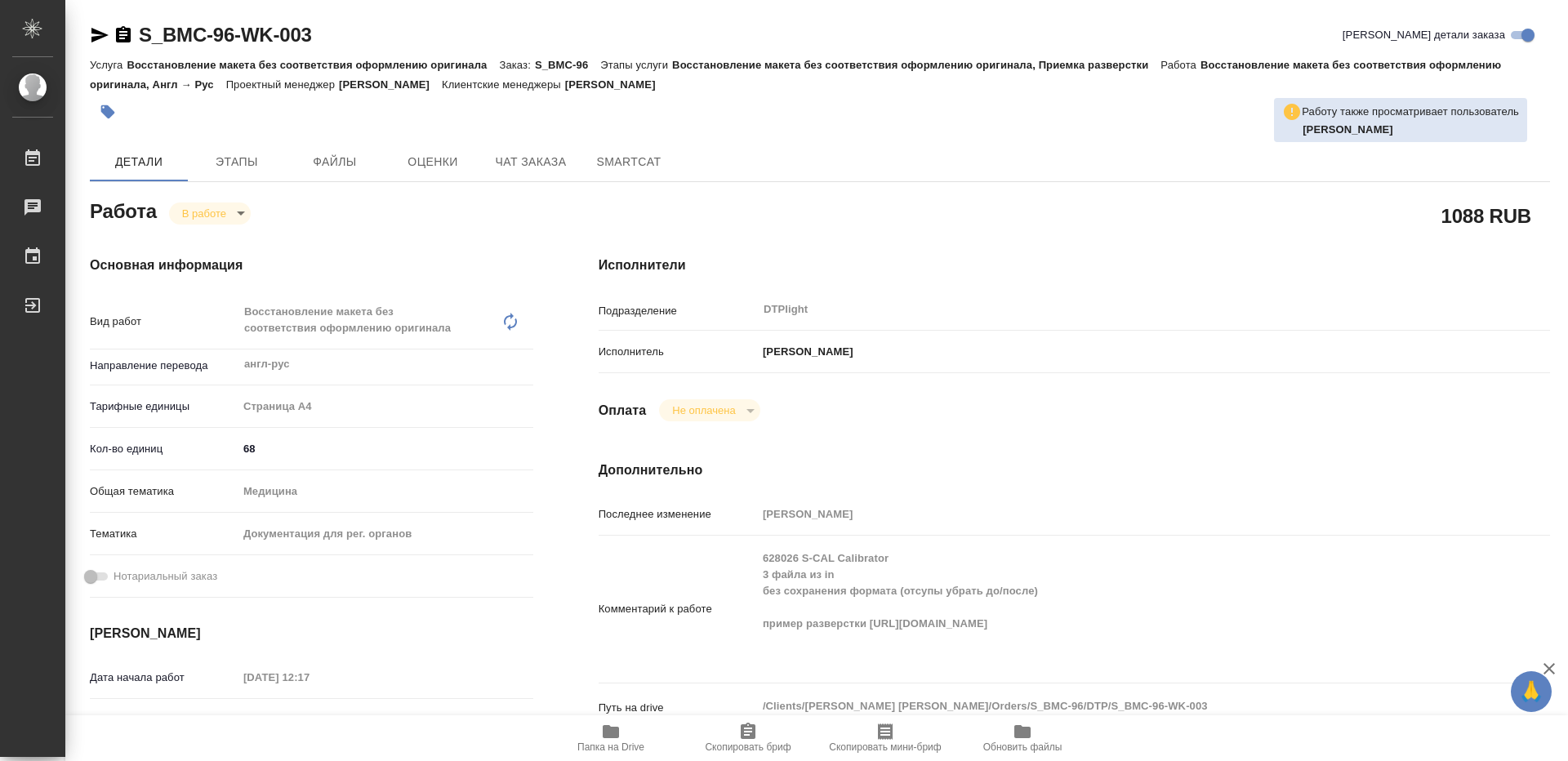
type textarea "x"
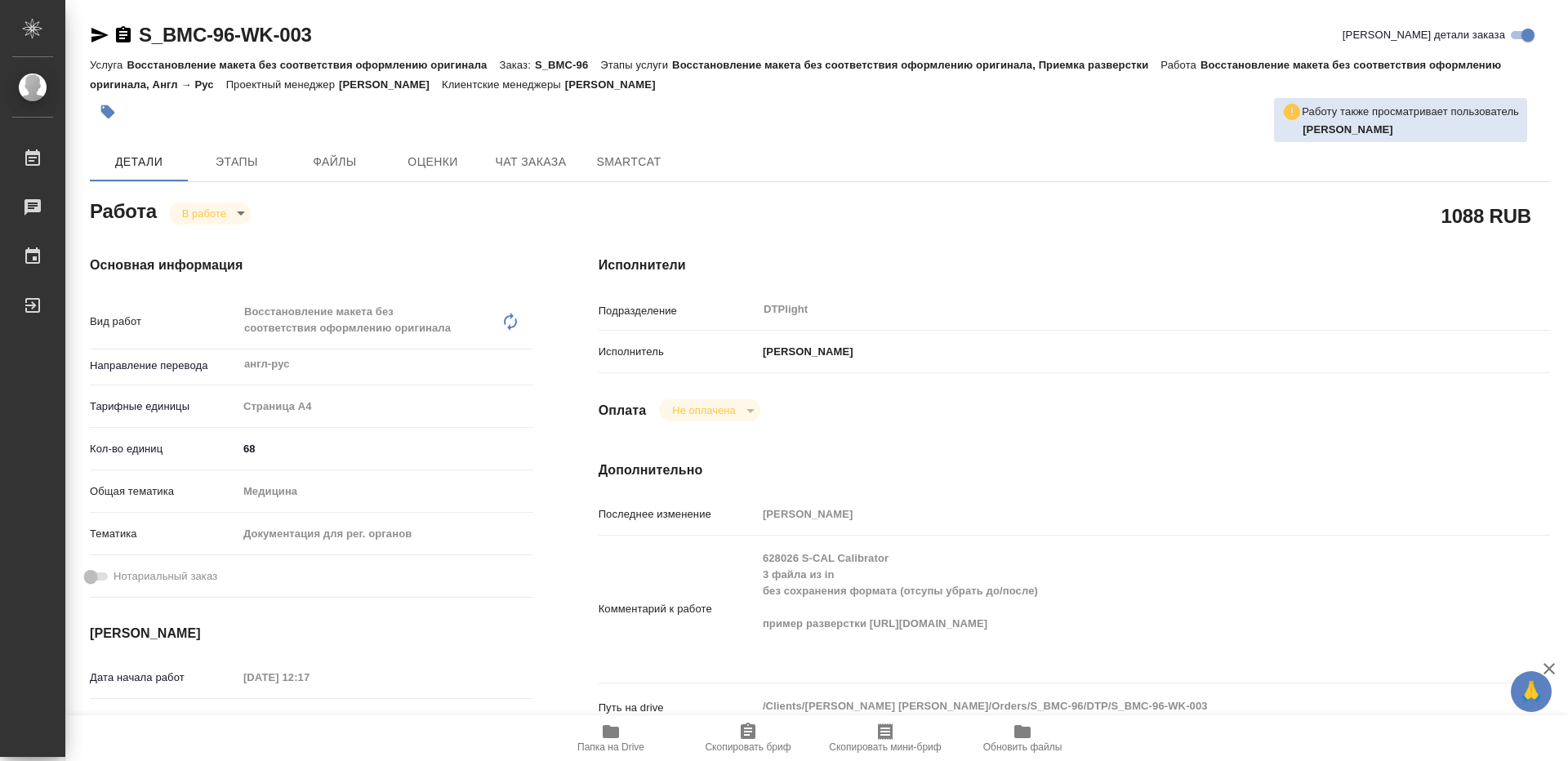
type textarea "x"
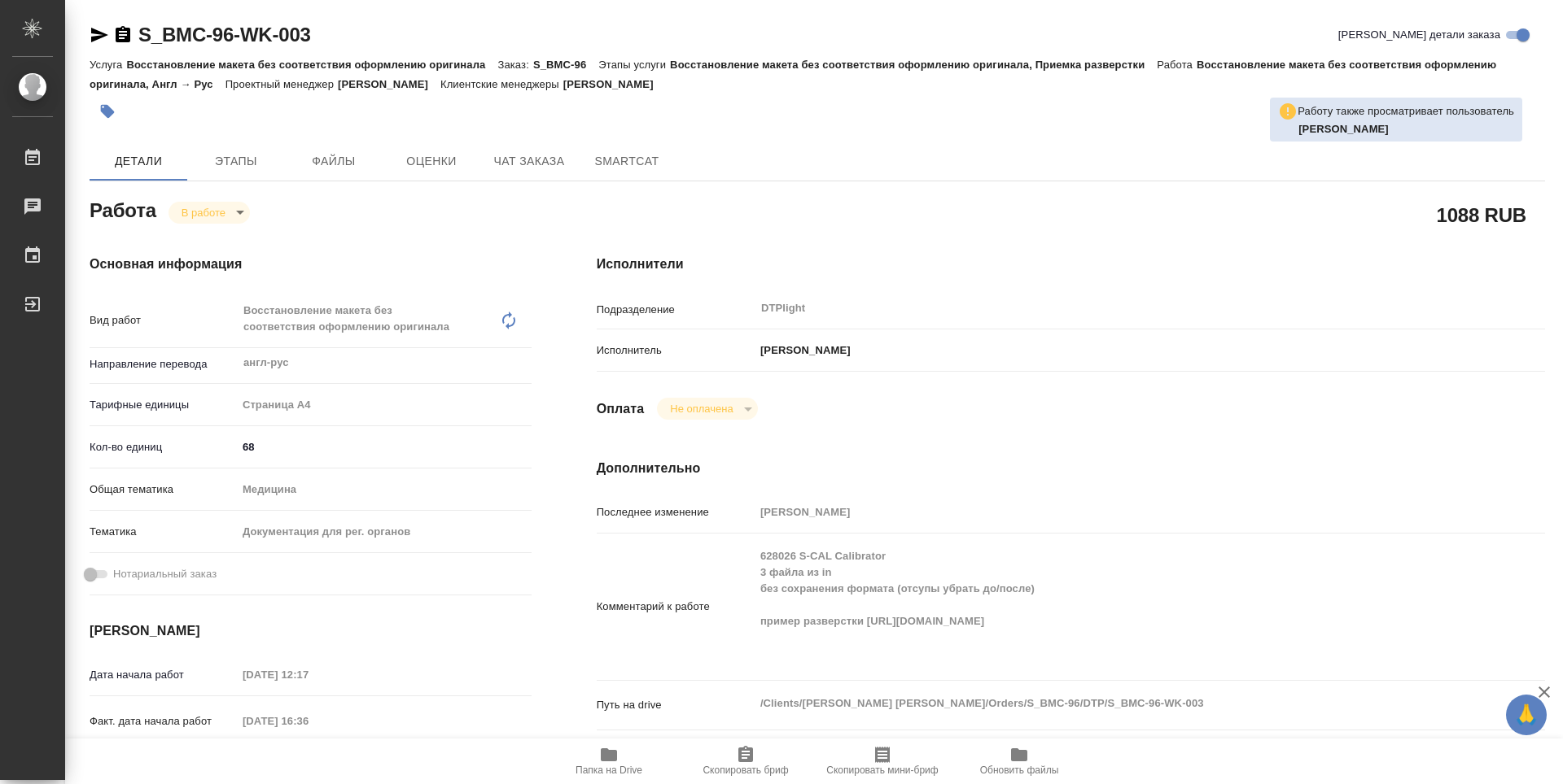
type textarea "x"
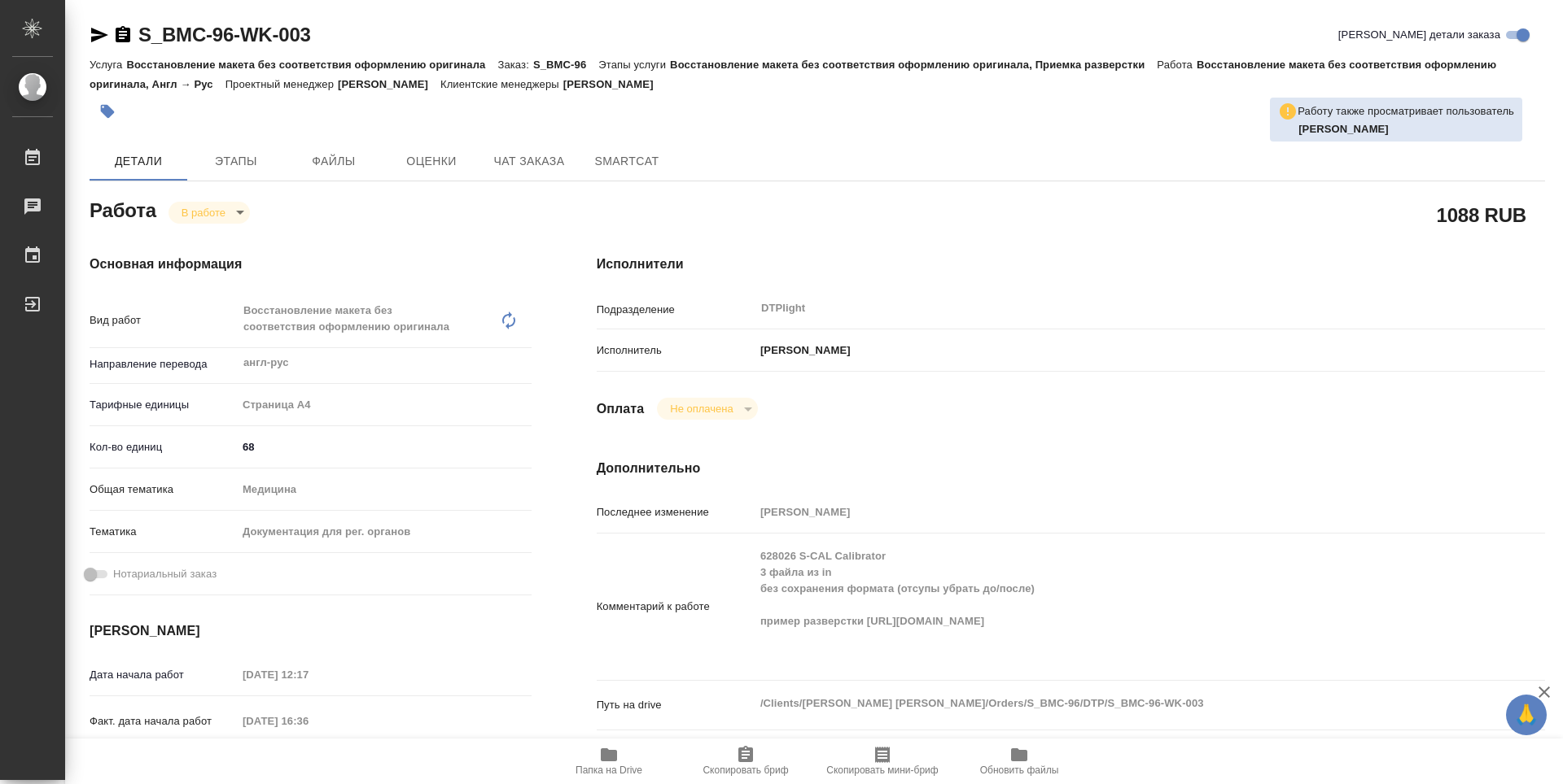
type textarea "x"
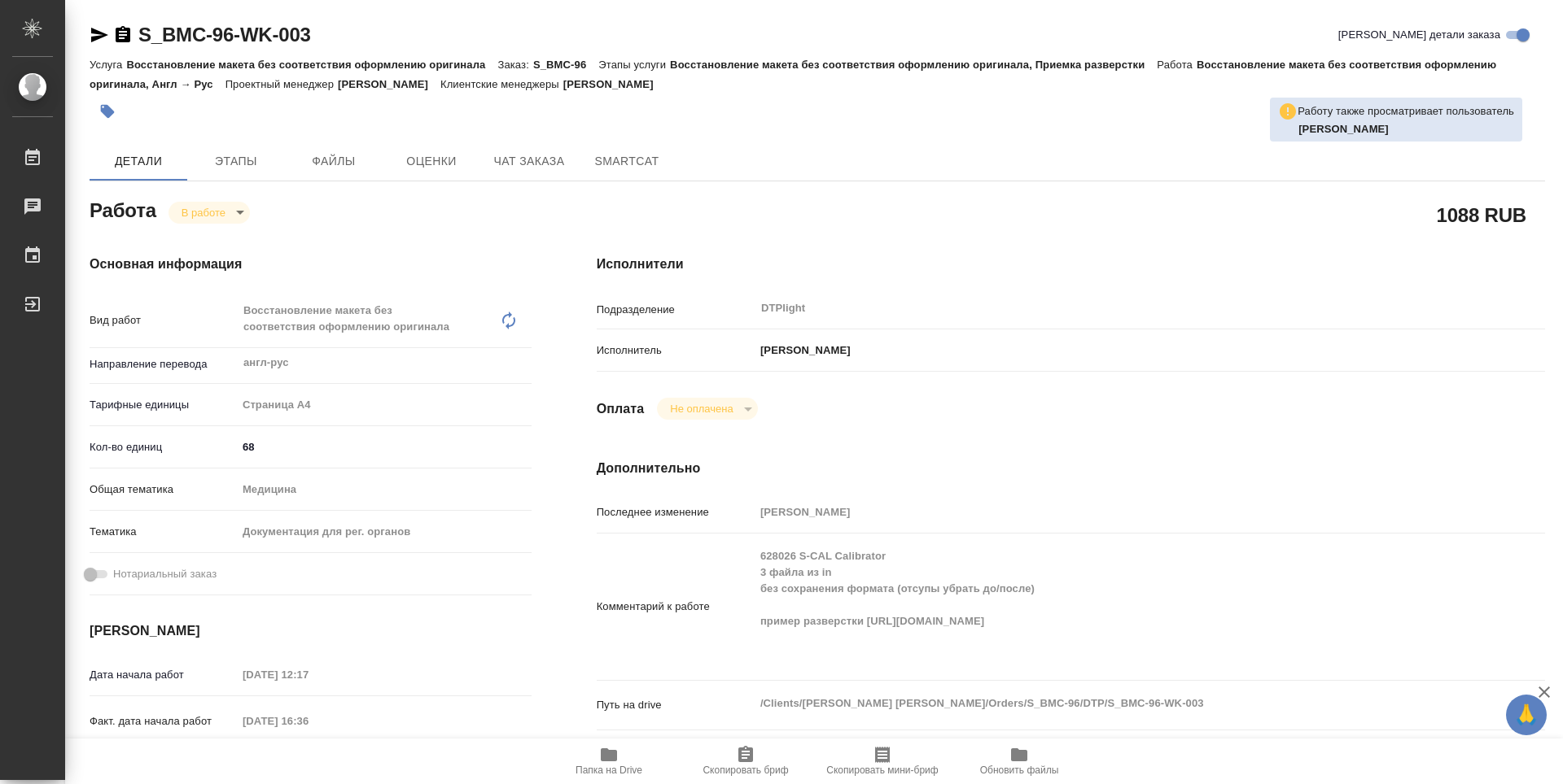
type textarea "x"
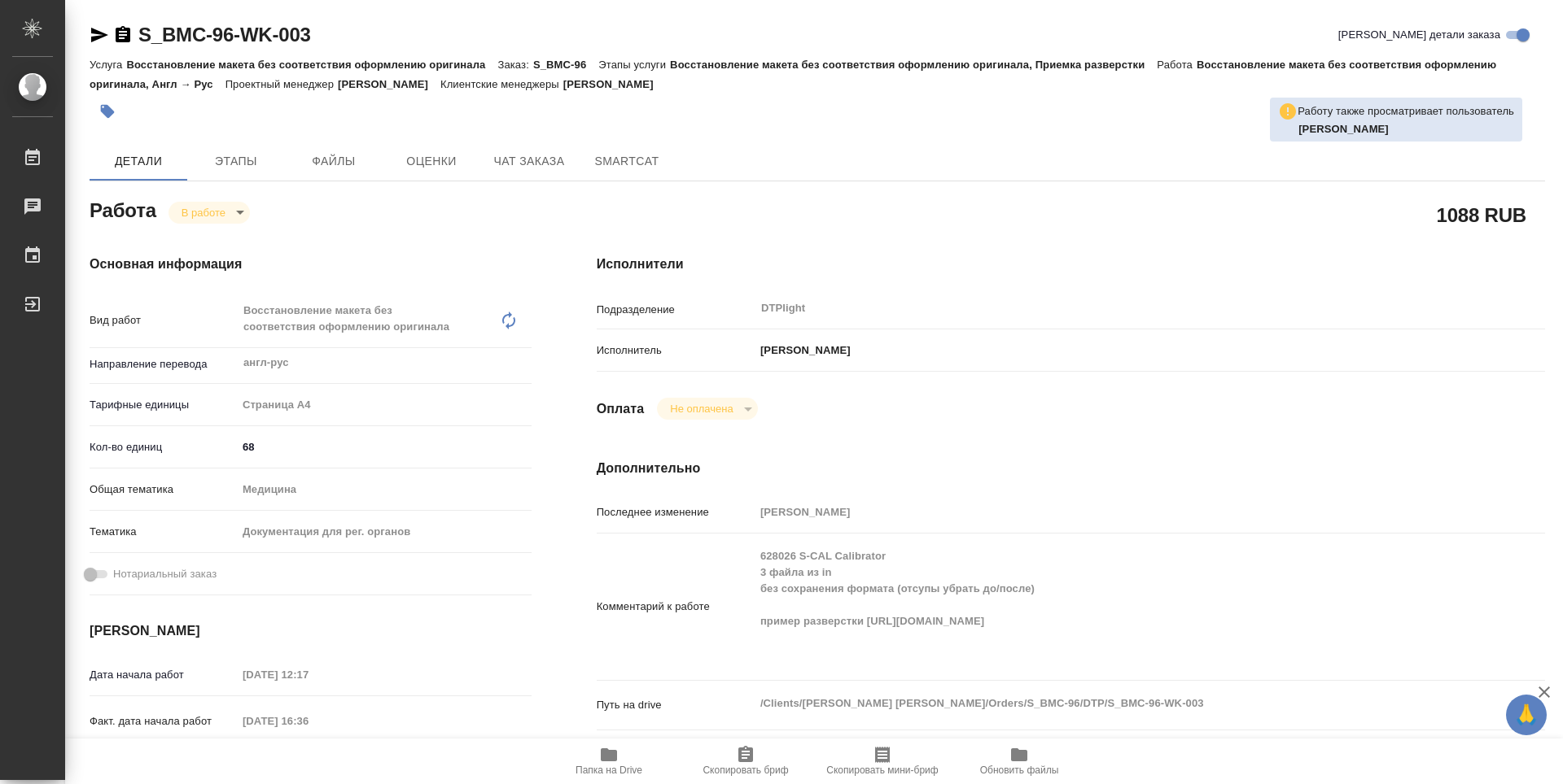
click at [876, 216] on div "1088 RUB" at bounding box center [1070, 214] width 948 height 41
type textarea "x"
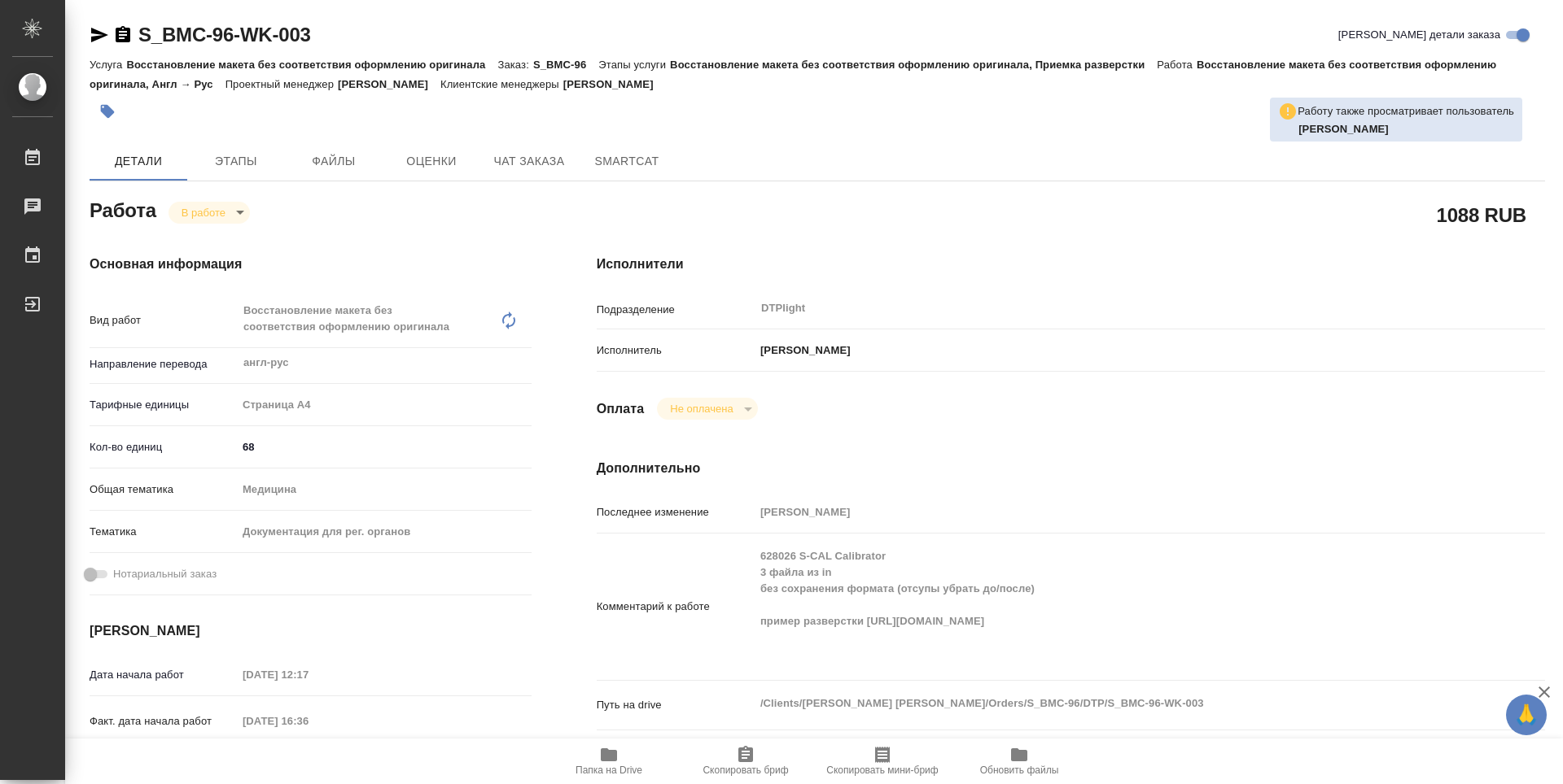
type textarea "x"
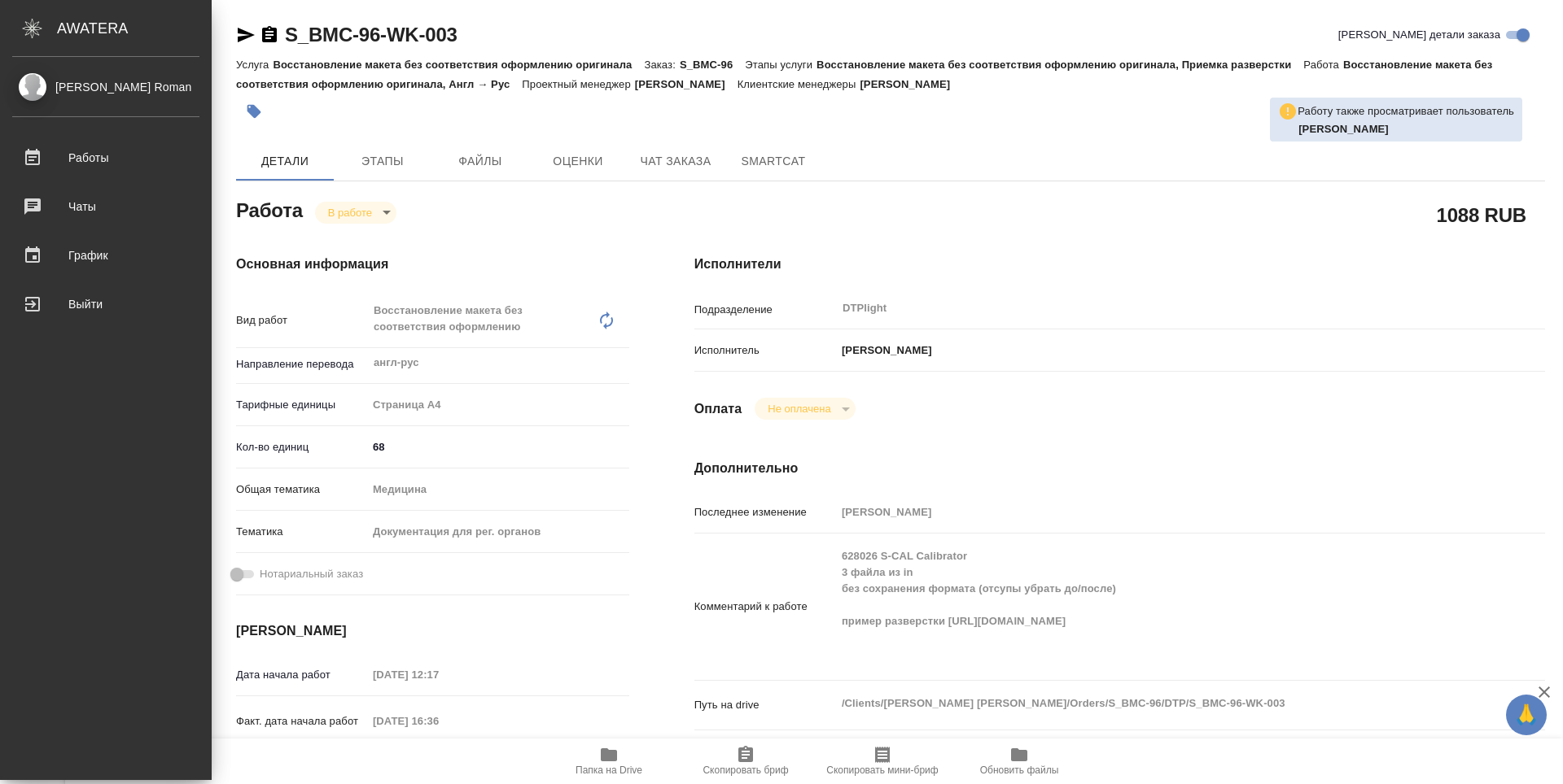
type textarea "x"
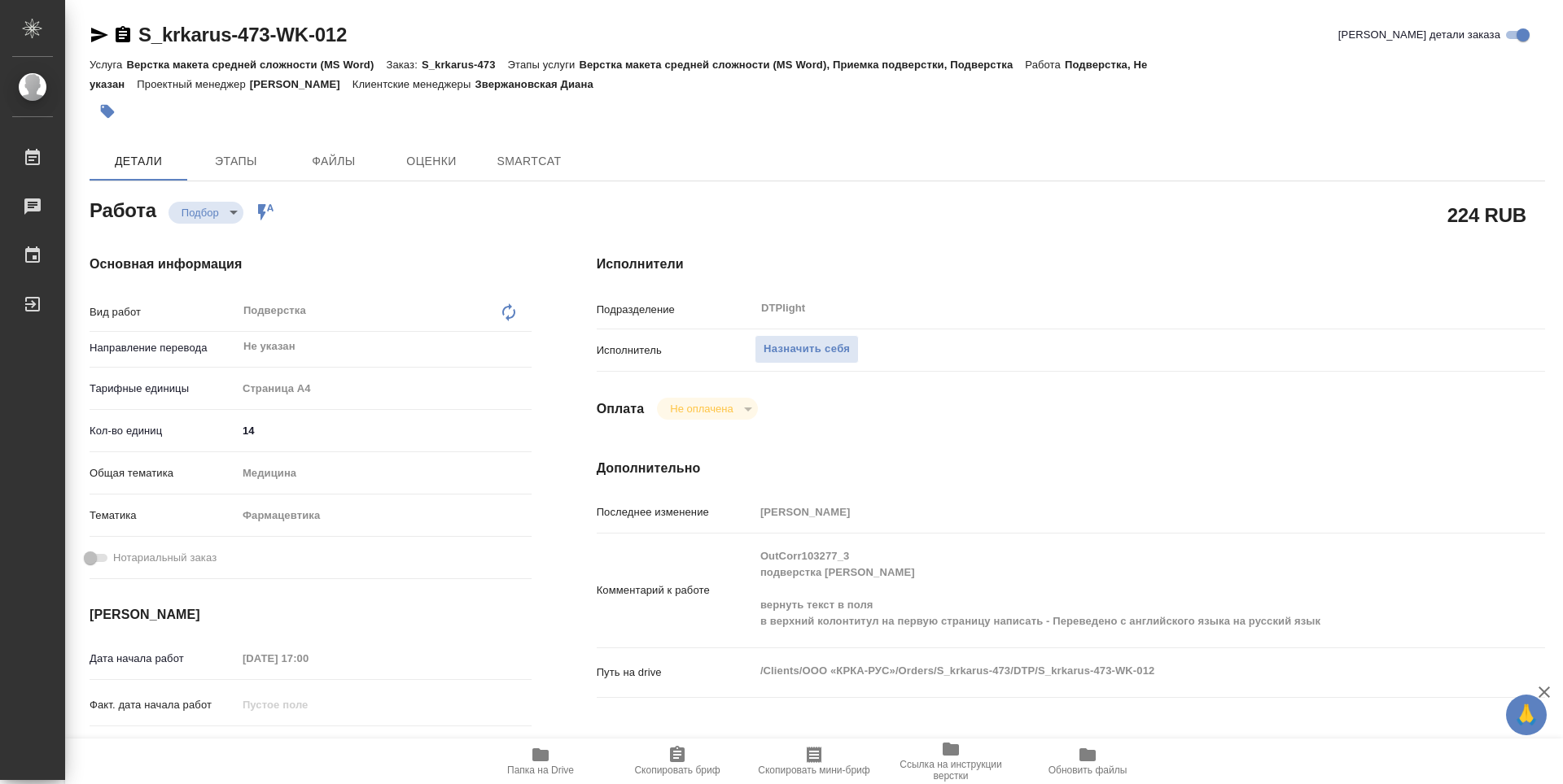
type textarea "x"
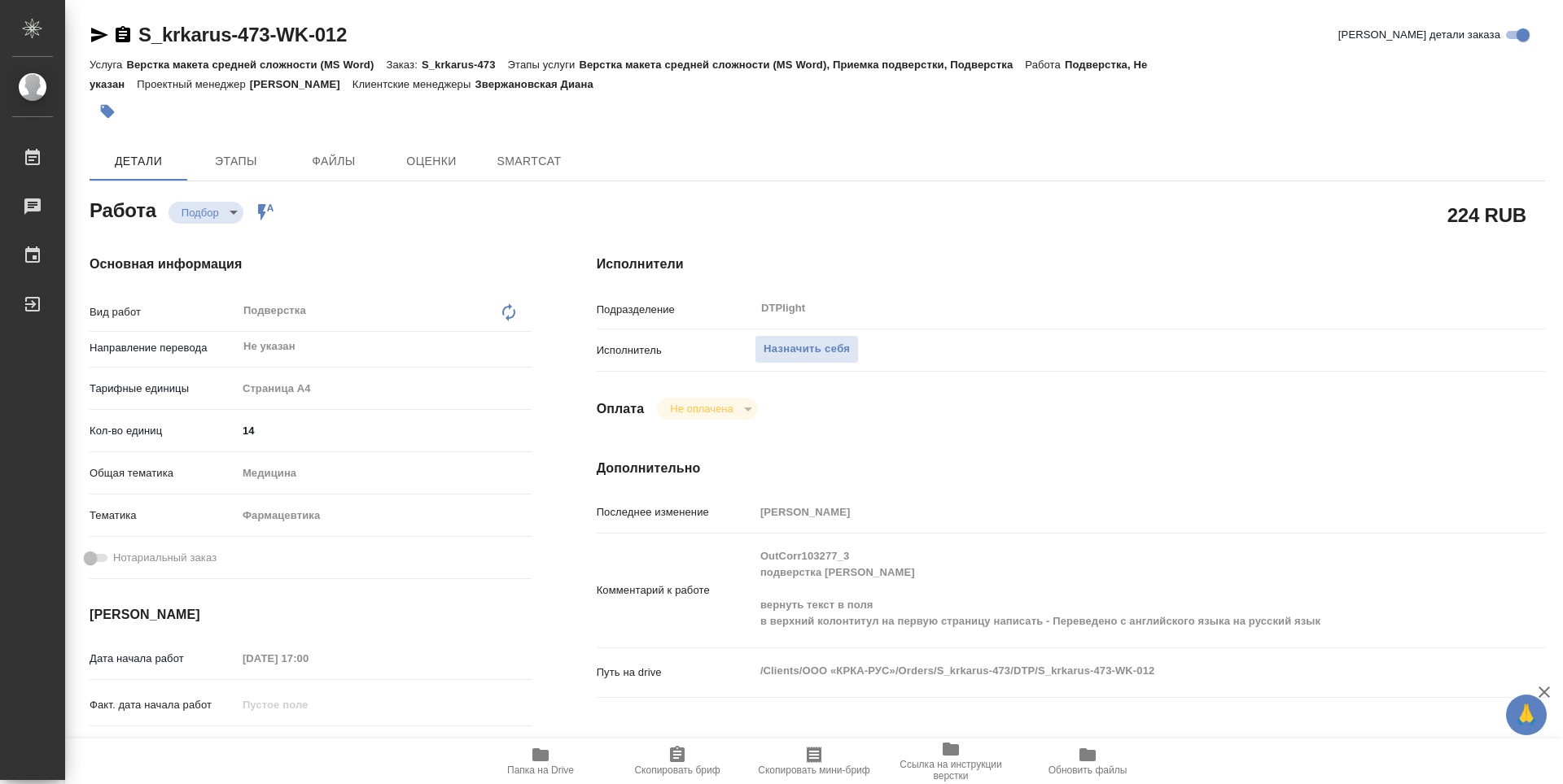
type textarea "x"
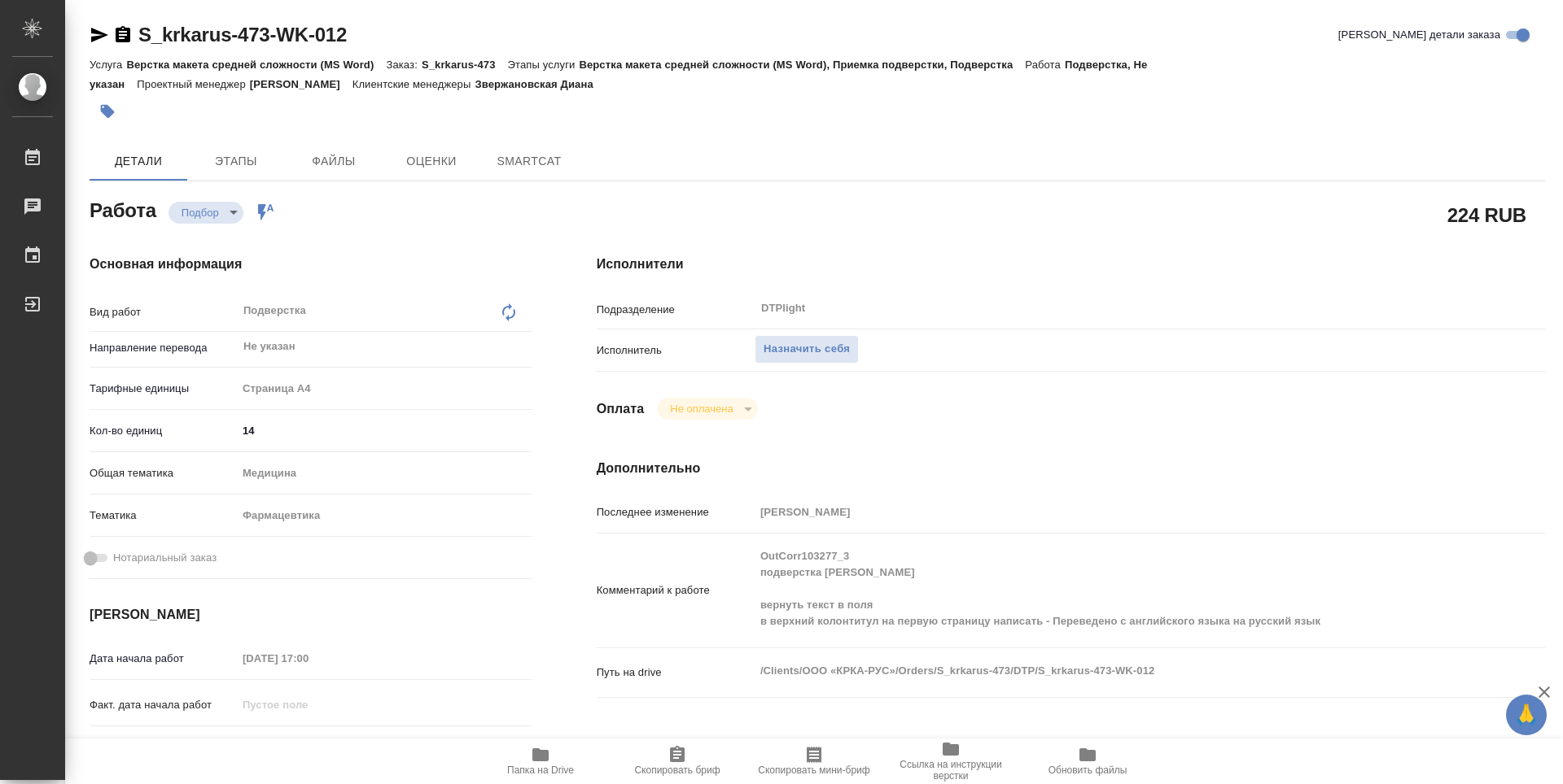
type textarea "x"
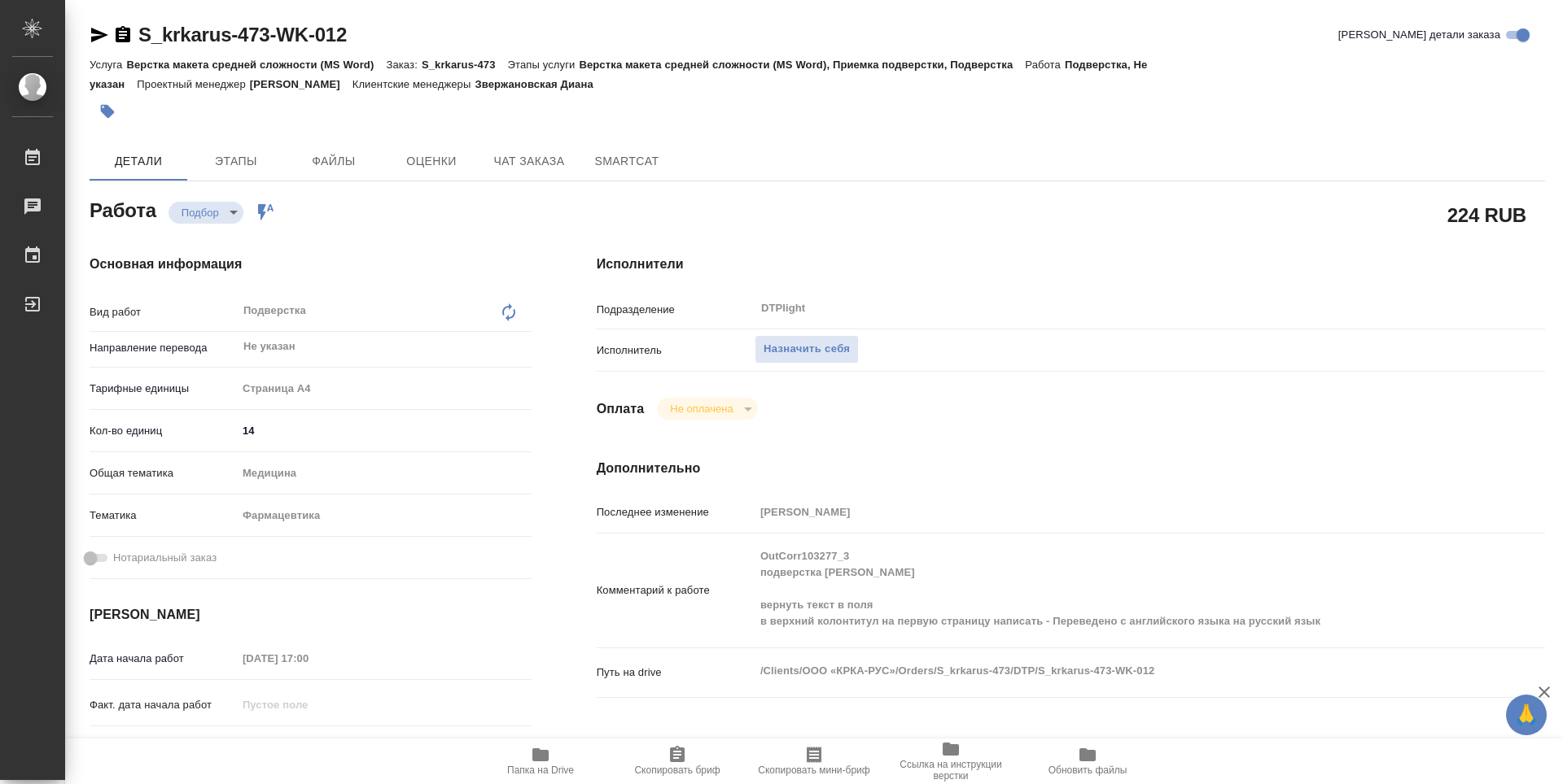
type textarea "x"
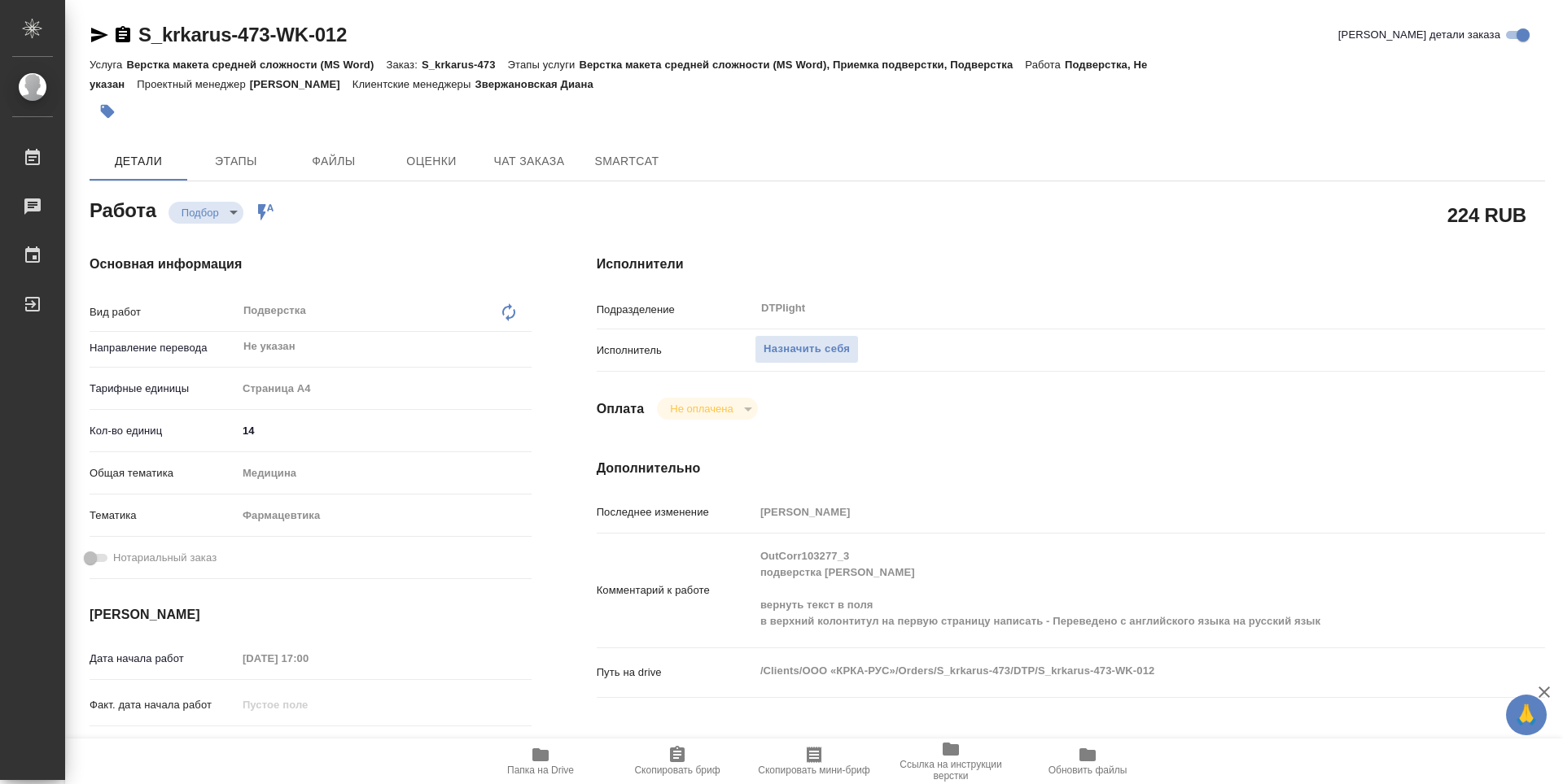
type textarea "x"
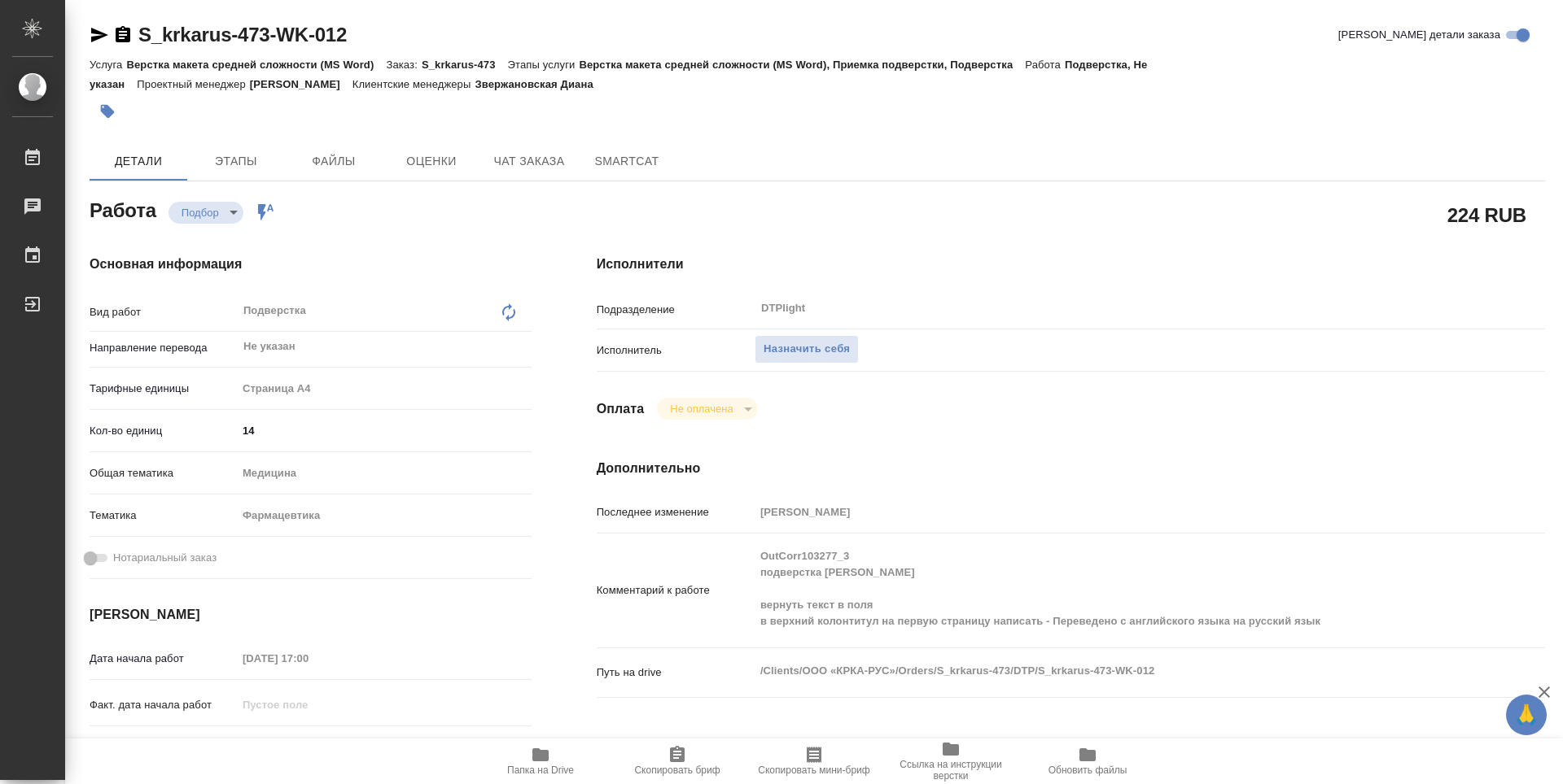
scroll to position [81, 0]
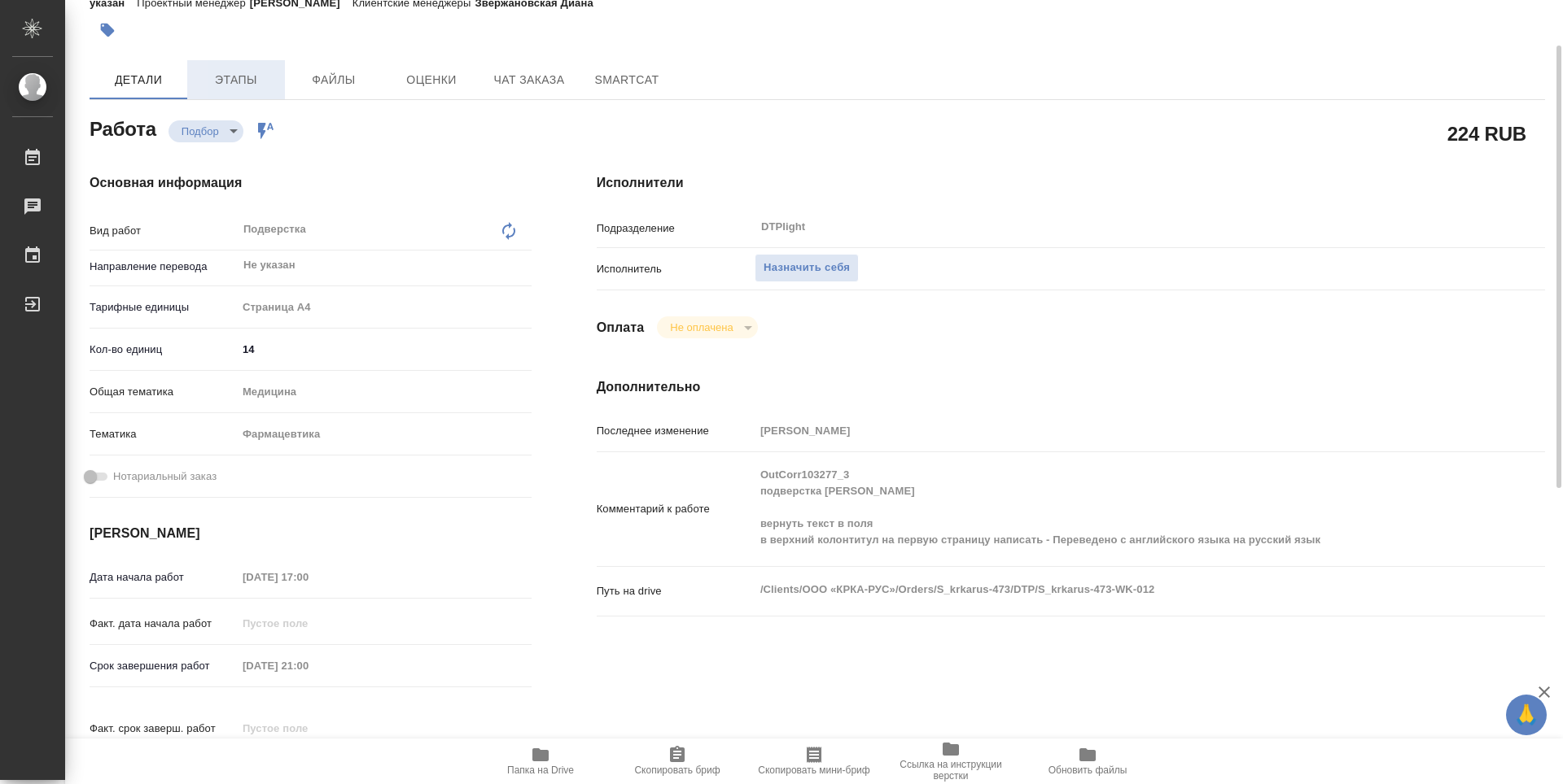
click at [262, 72] on span "Этапы" at bounding box center [235, 80] width 78 height 20
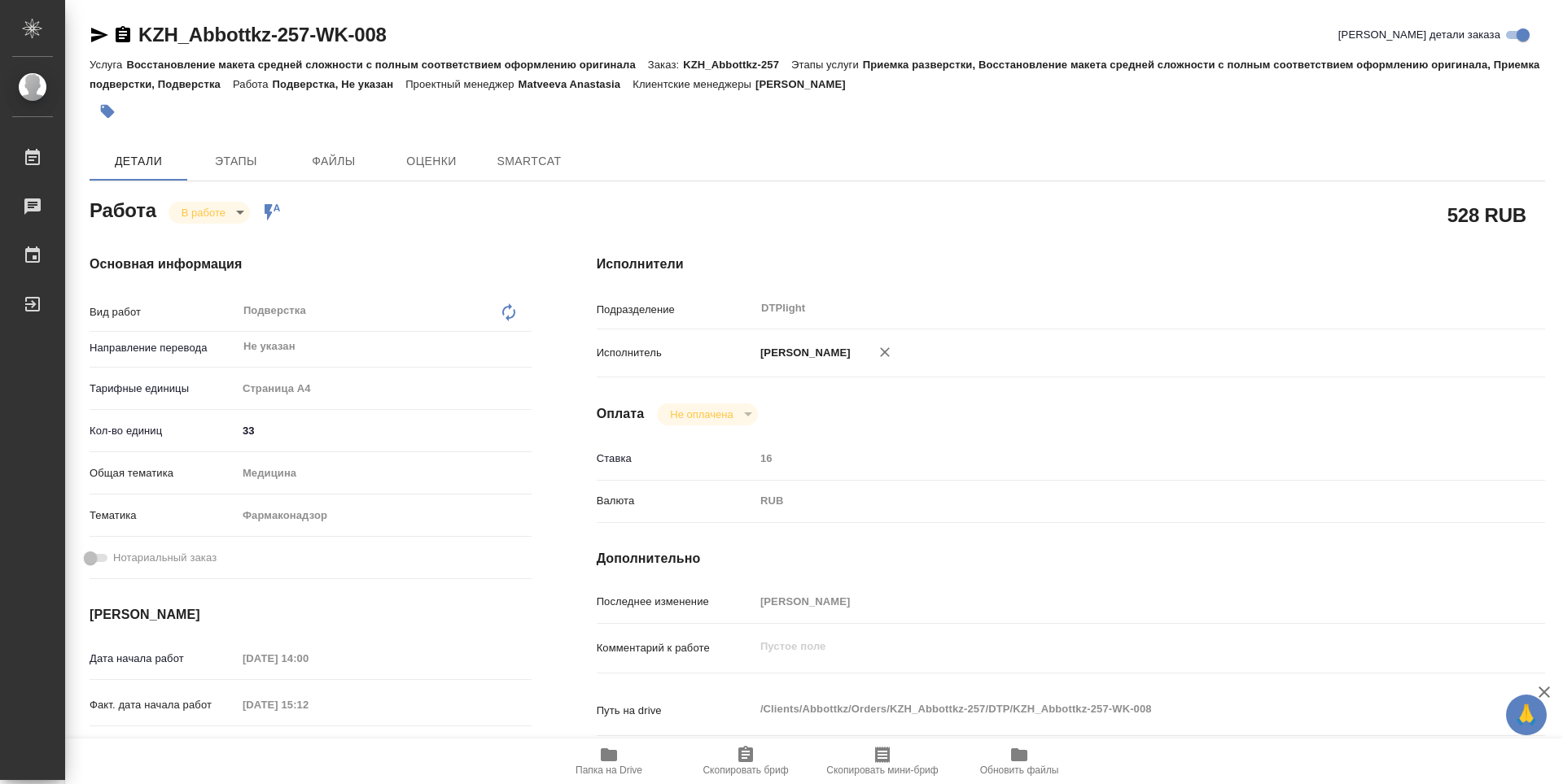
type textarea "x"
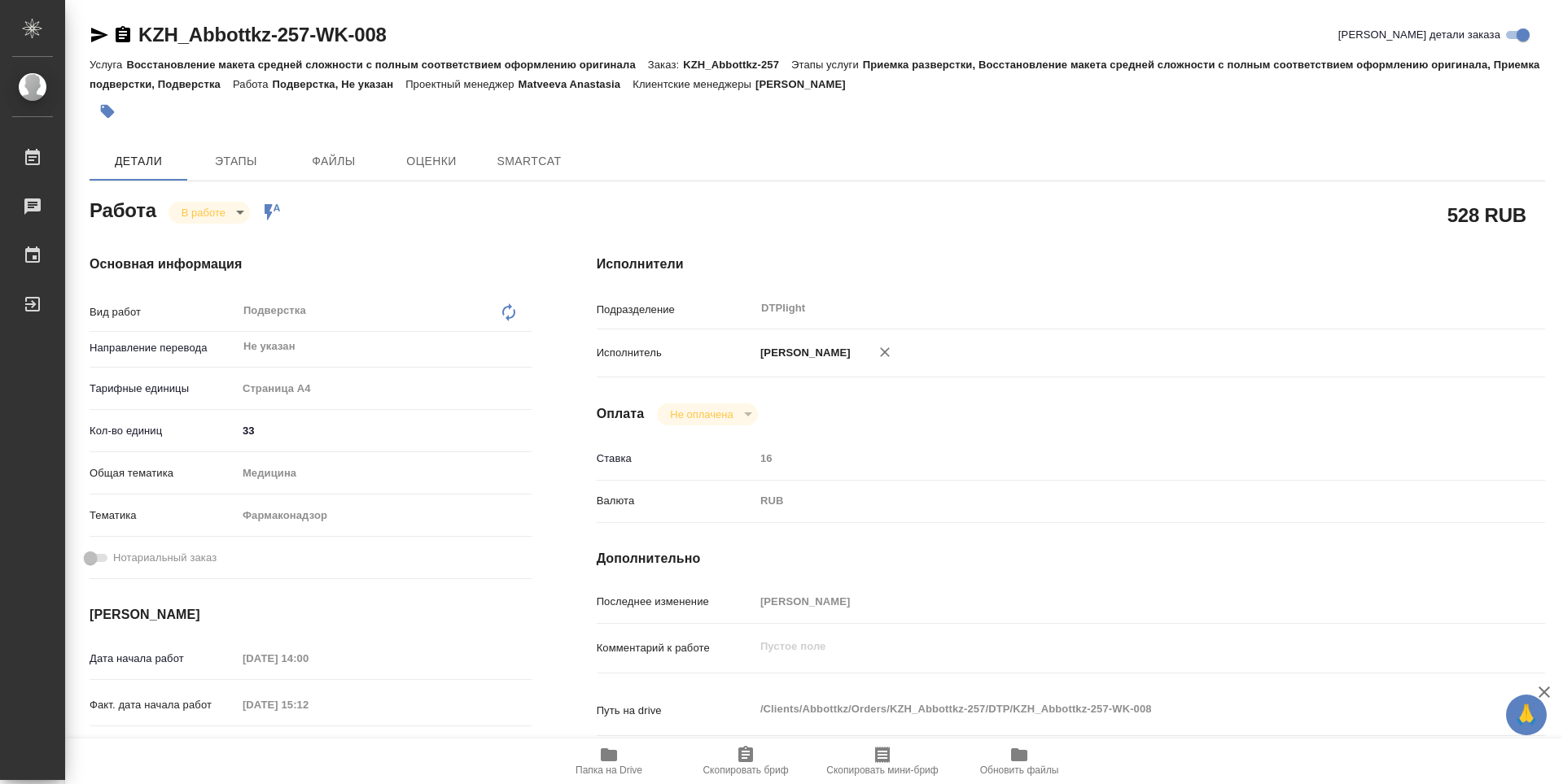
type textarea "x"
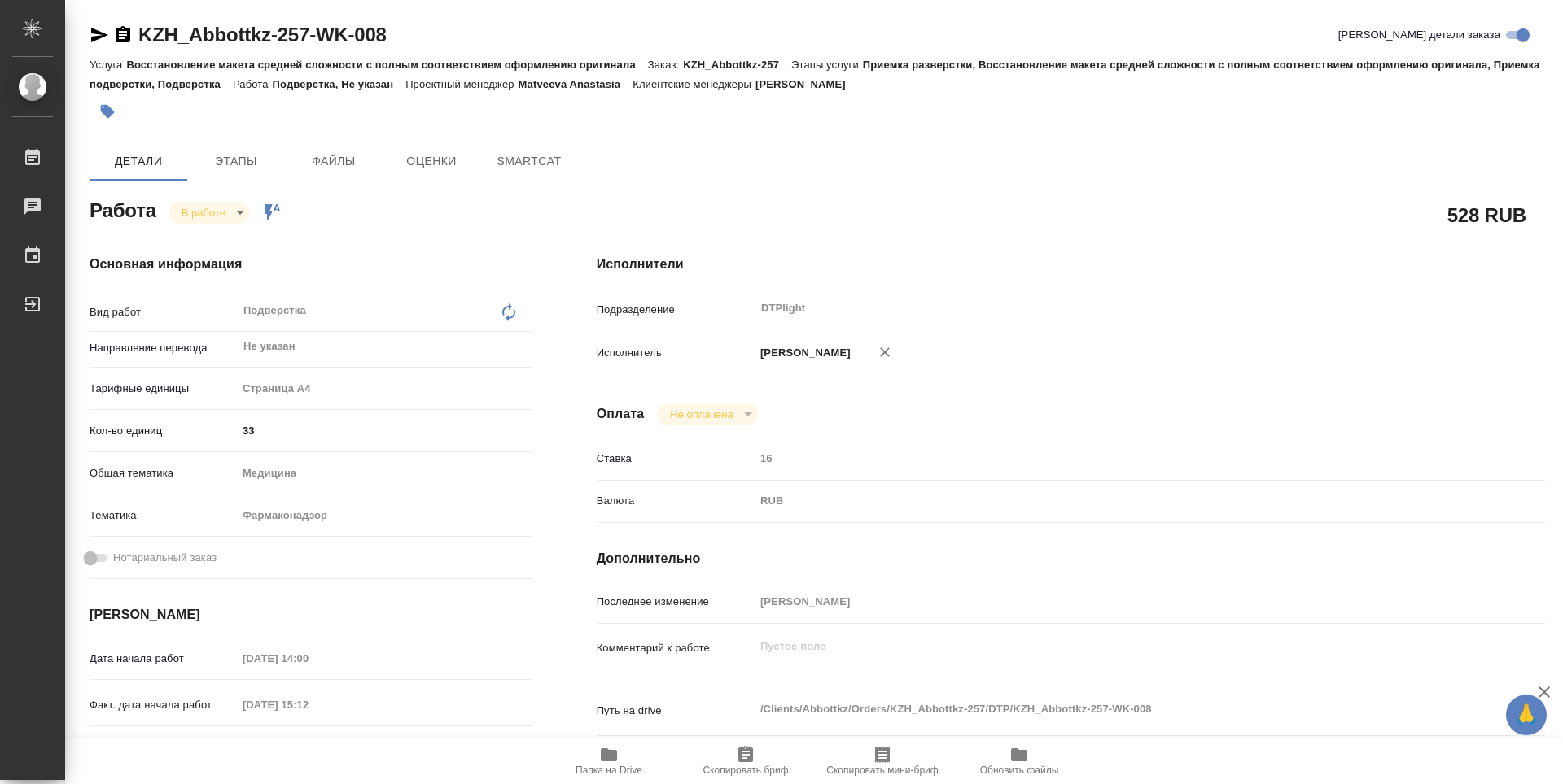
type textarea "x"
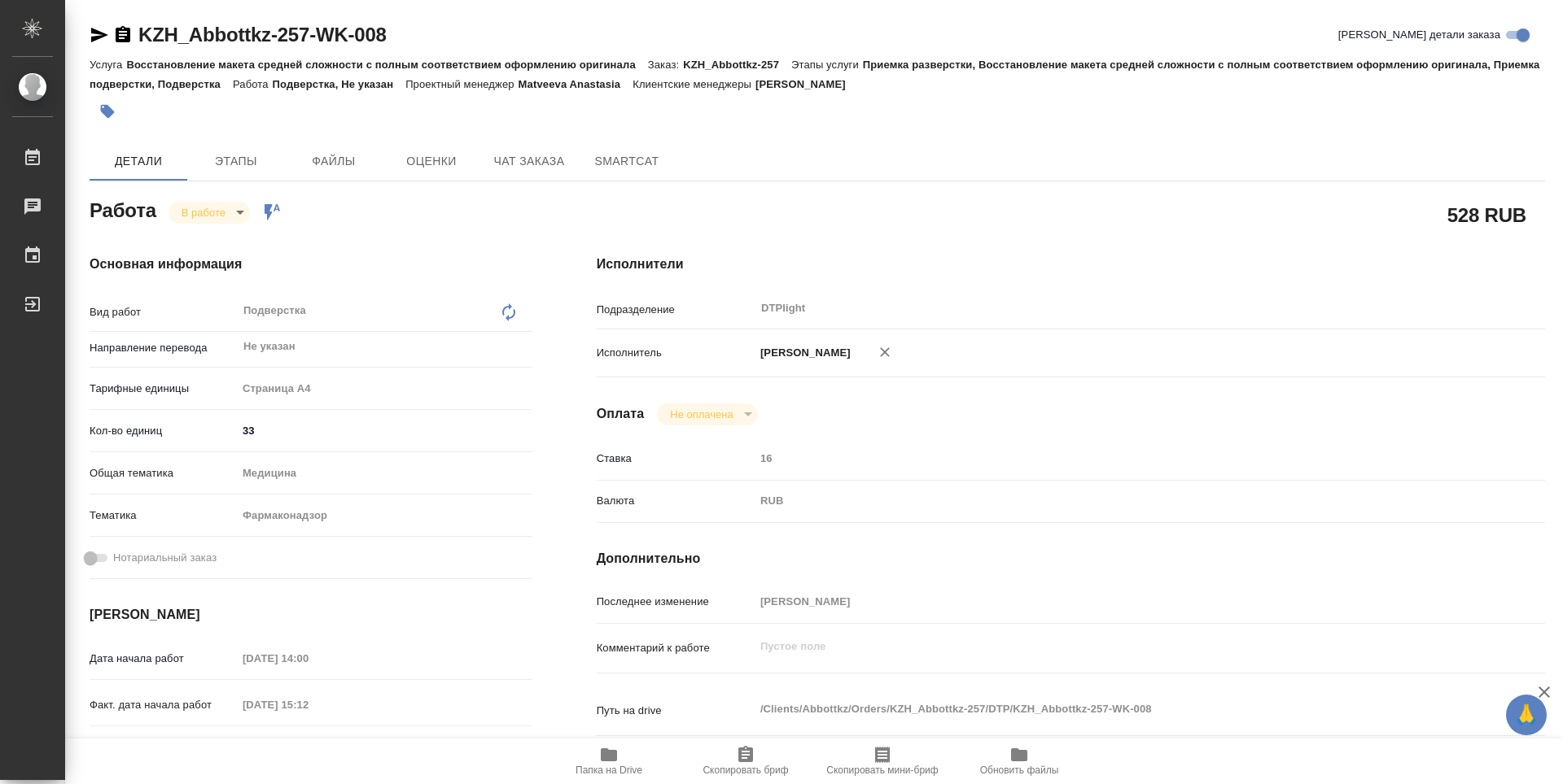
type textarea "x"
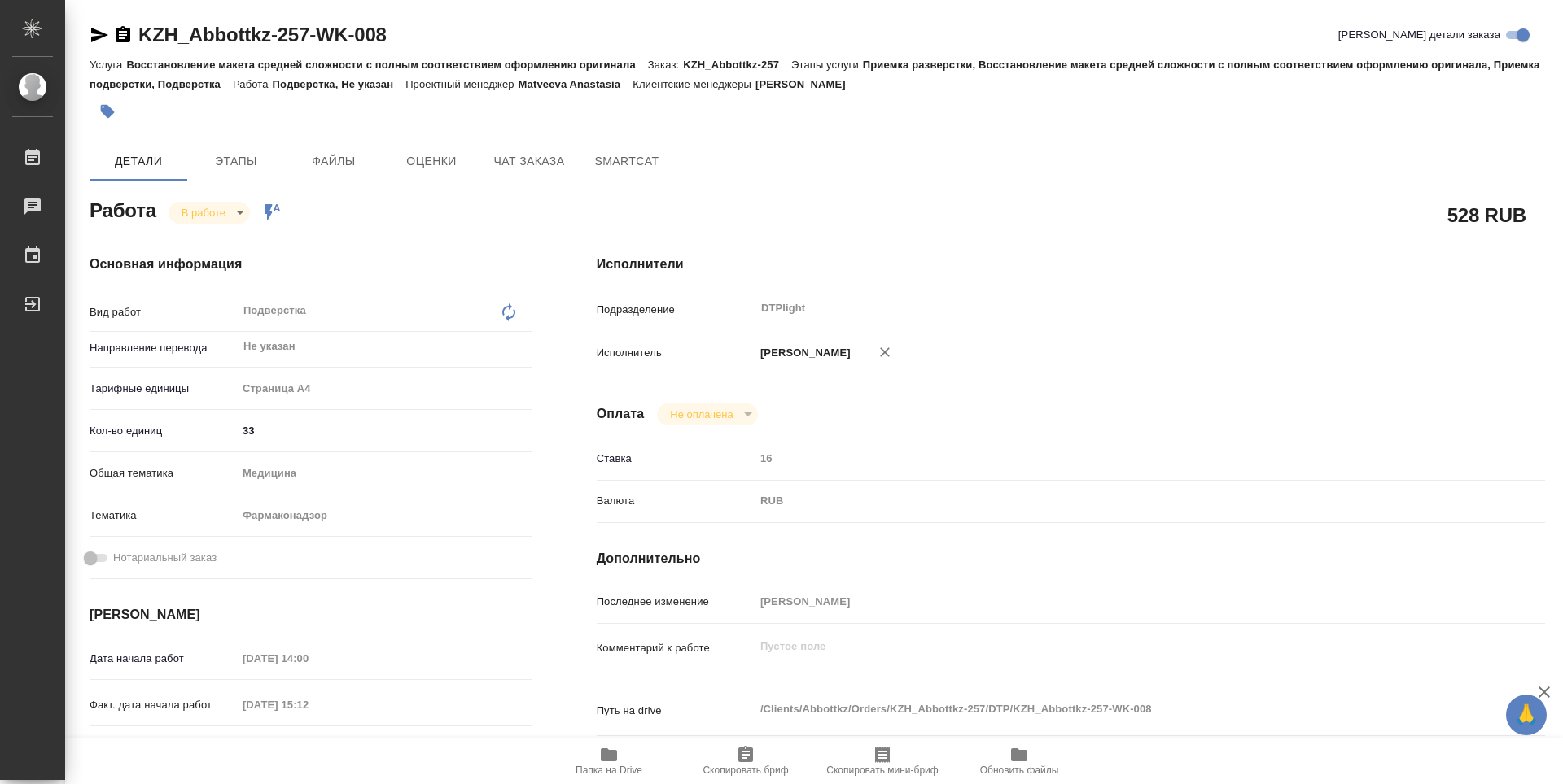
click at [604, 765] on span "Папка на Drive" at bounding box center [609, 770] width 67 height 11
type textarea "x"
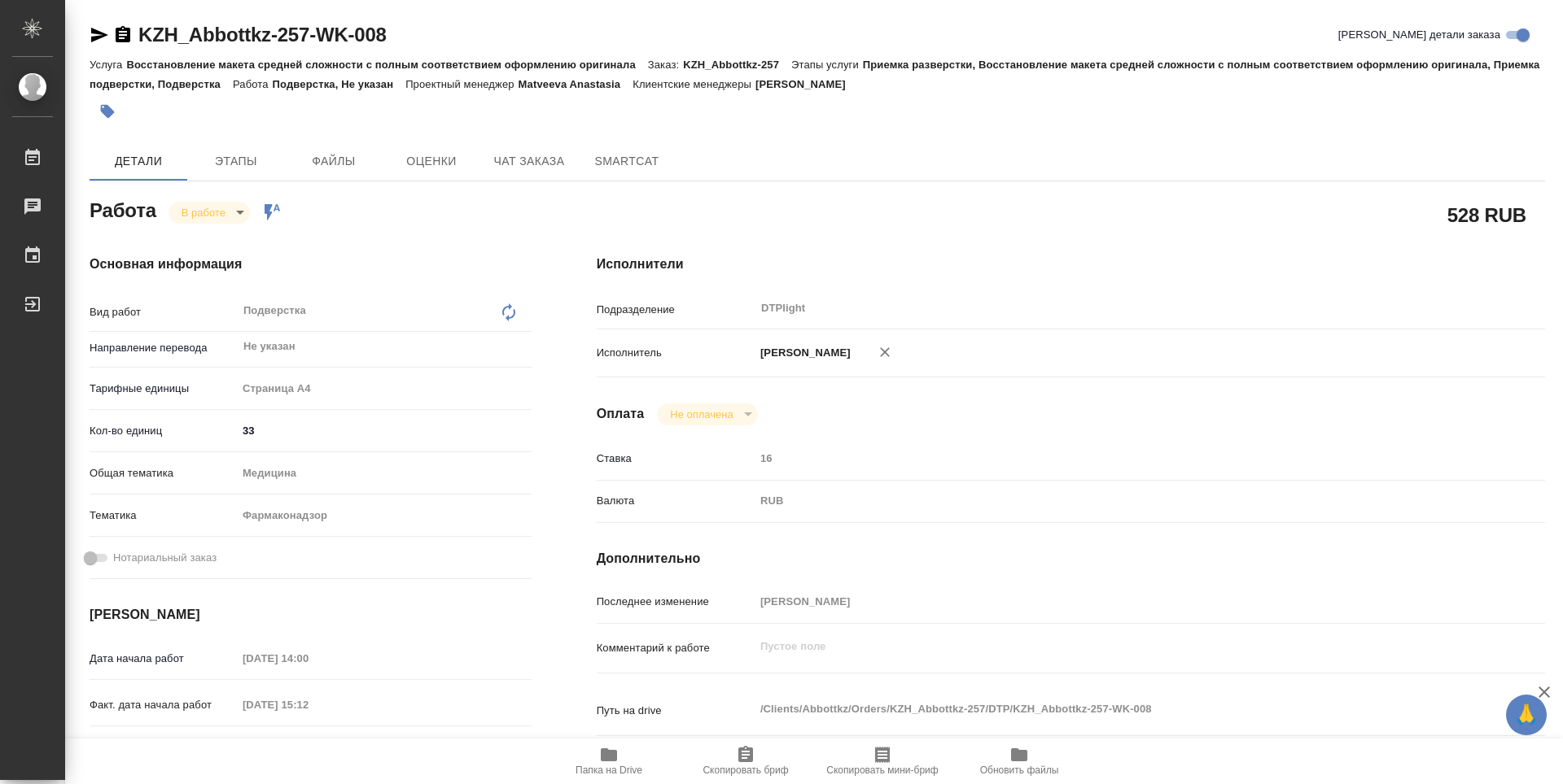
type textarea "x"
click at [242, 208] on body "🙏 .cls-1 fill:#fff; AWATERA Guselnikov Roman Работы 0 Чаты График Выйти KZH_Abb…" at bounding box center [782, 392] width 1563 height 784
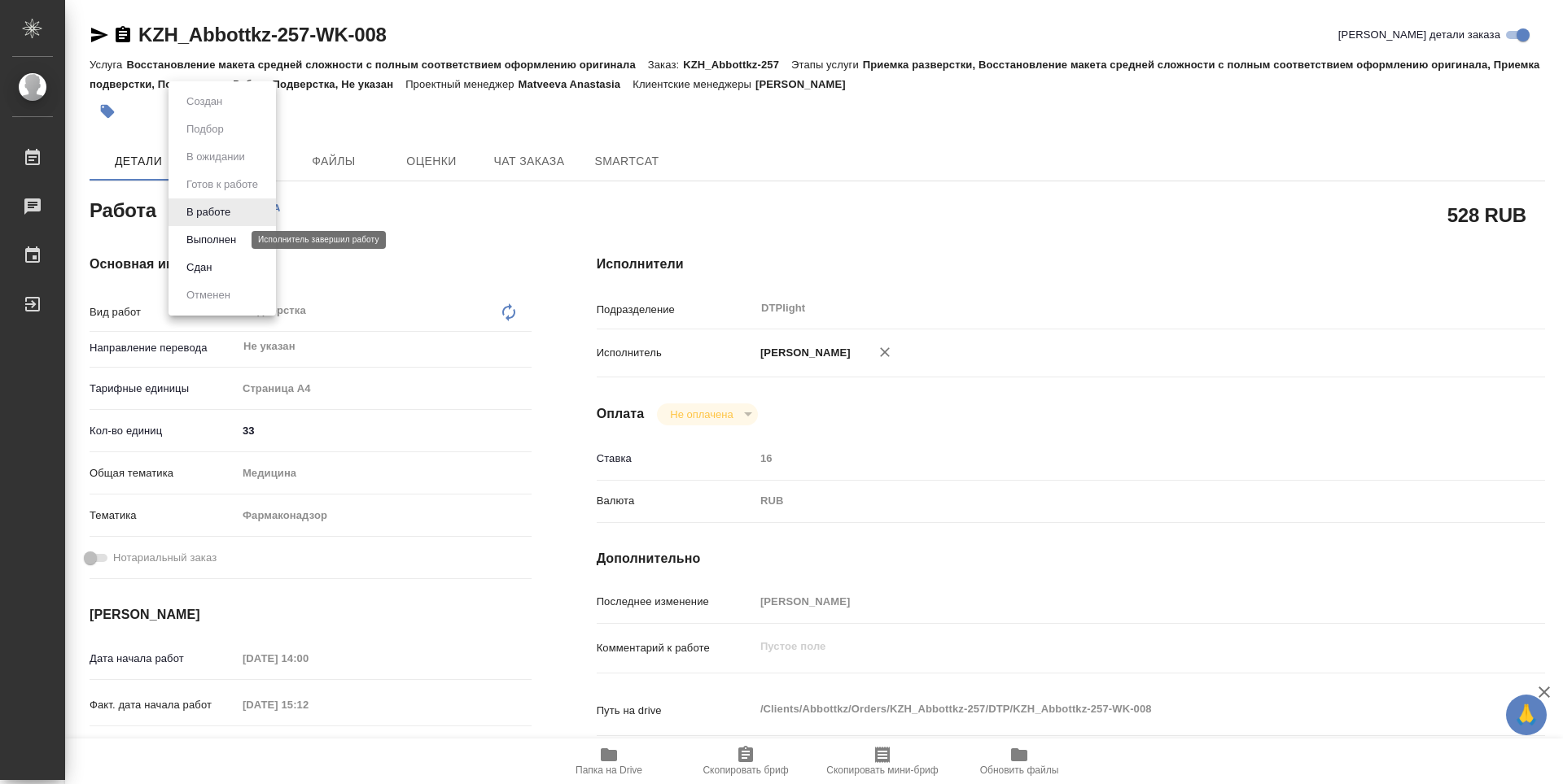
click at [211, 236] on button "Выполнен" at bounding box center [212, 240] width 60 height 18
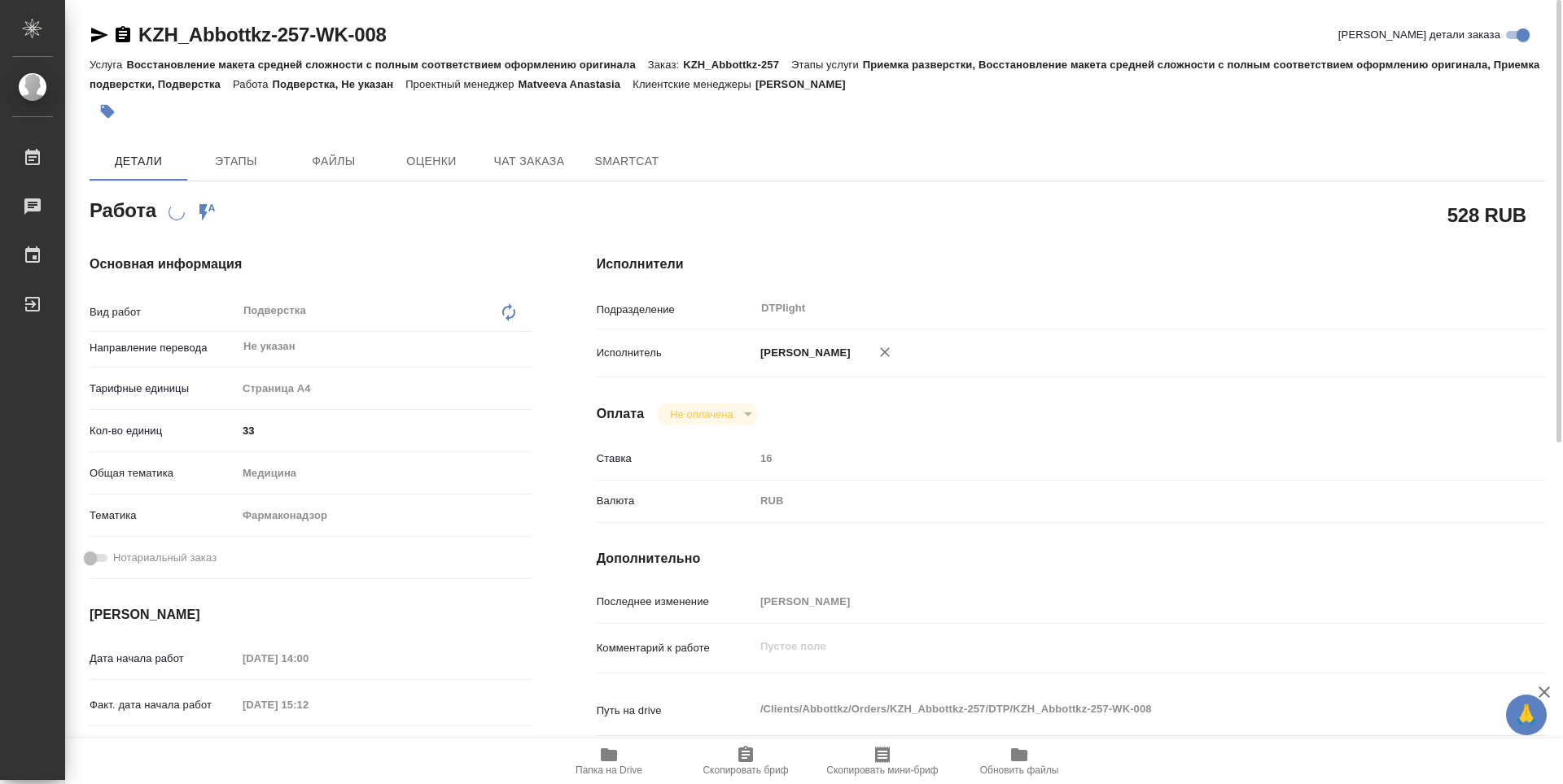
click at [127, 34] on icon "button" at bounding box center [122, 34] width 15 height 16
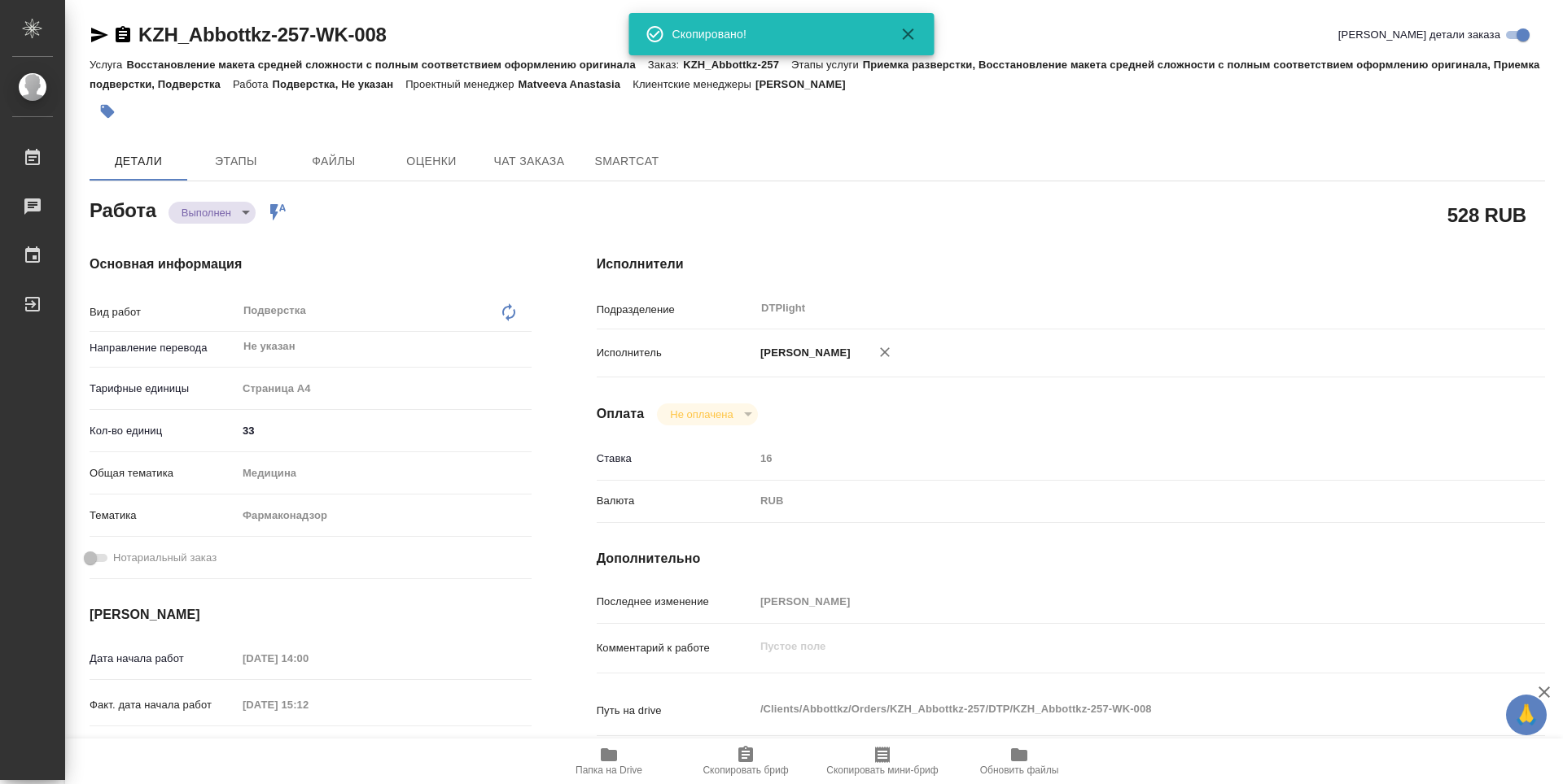
type textarea "x"
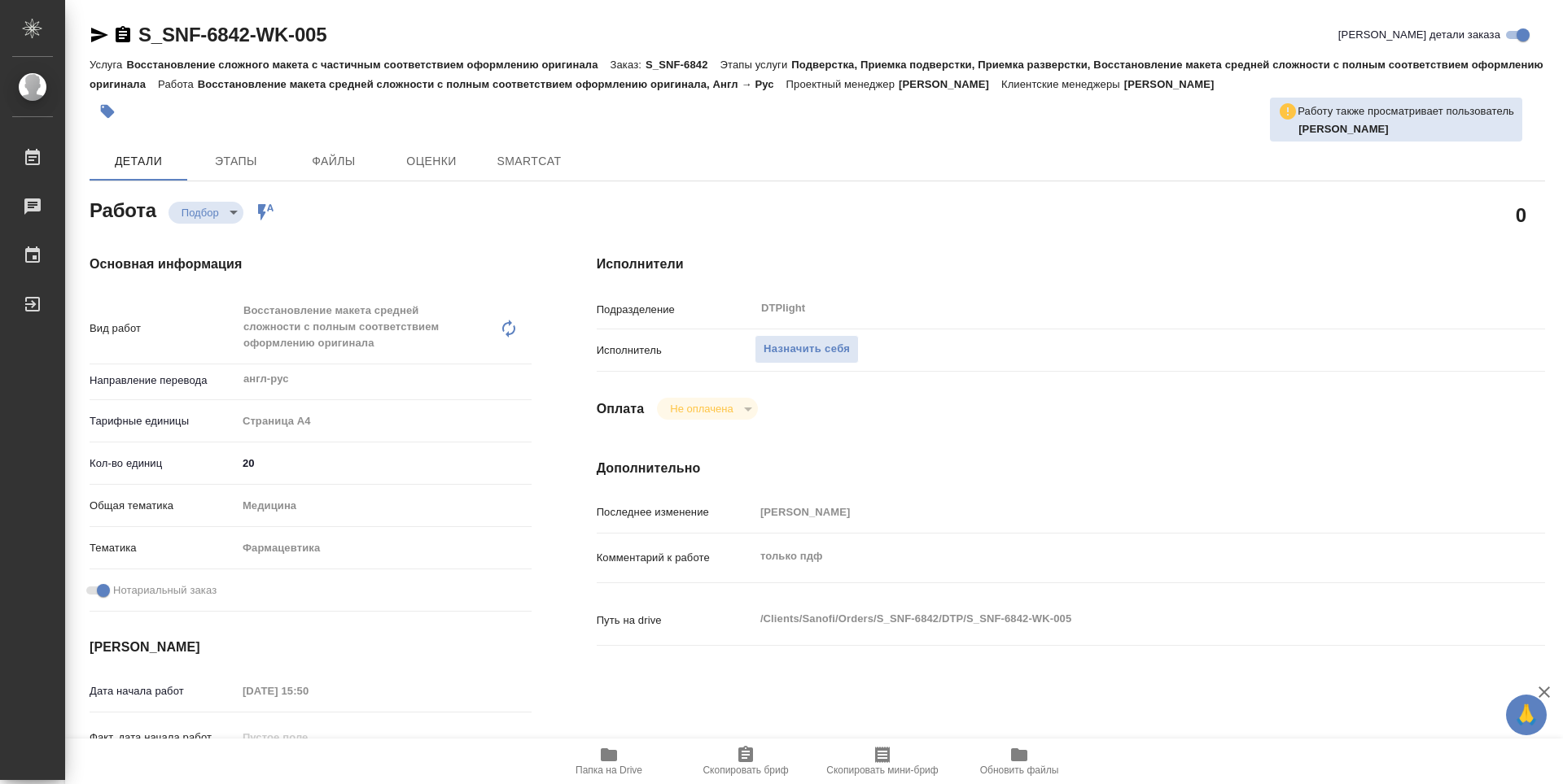
type textarea "x"
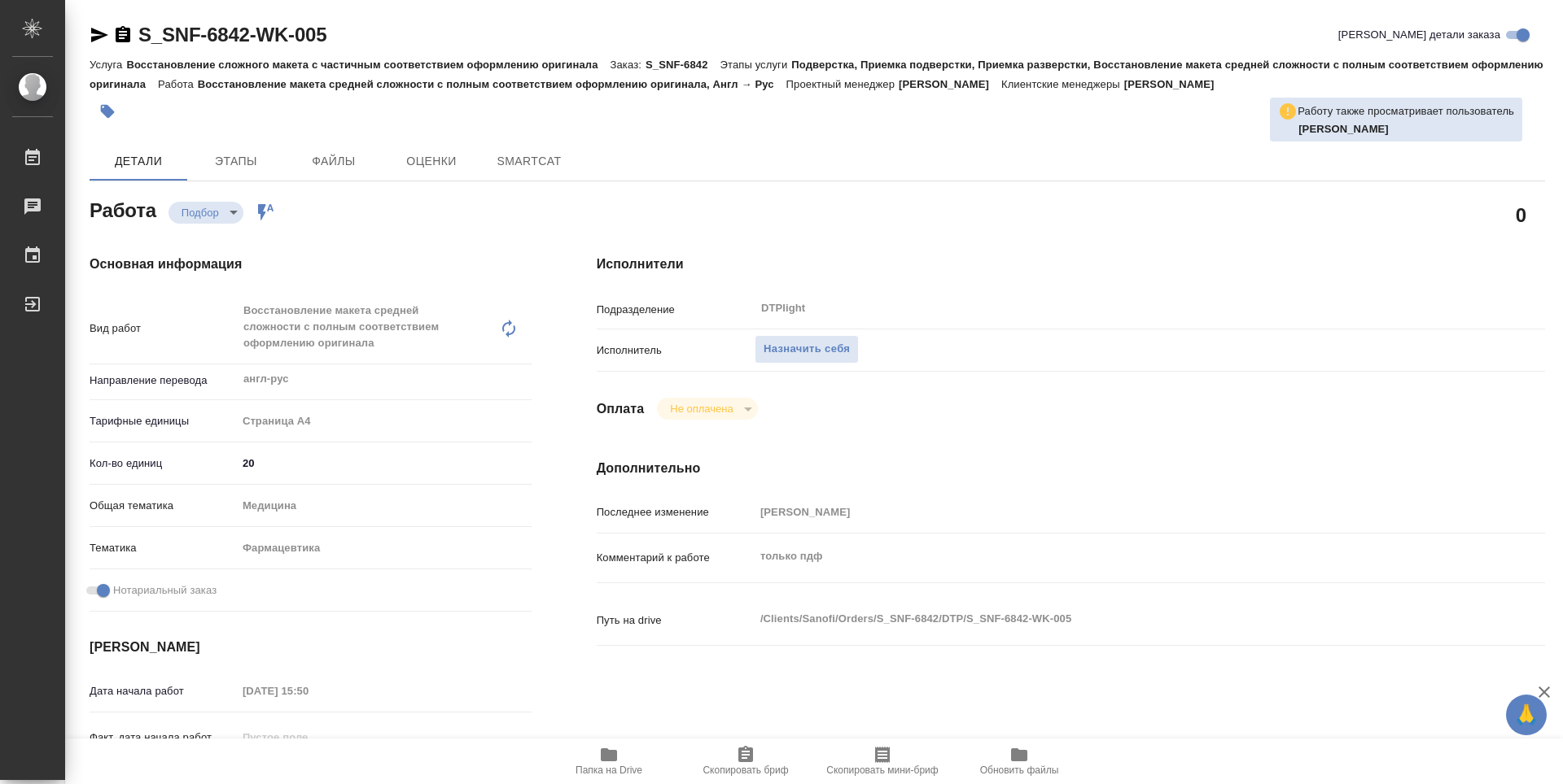
type textarea "x"
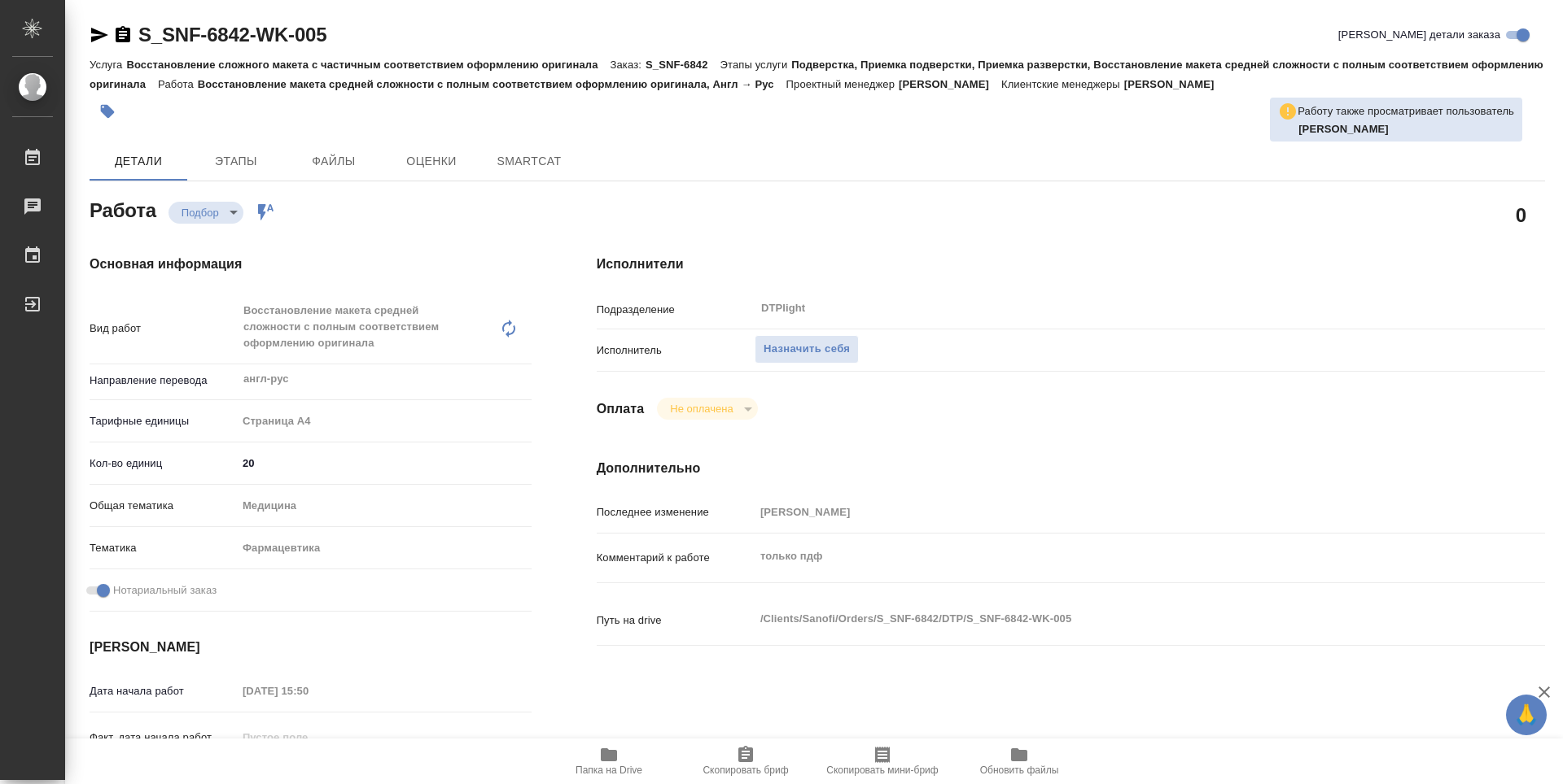
type textarea "x"
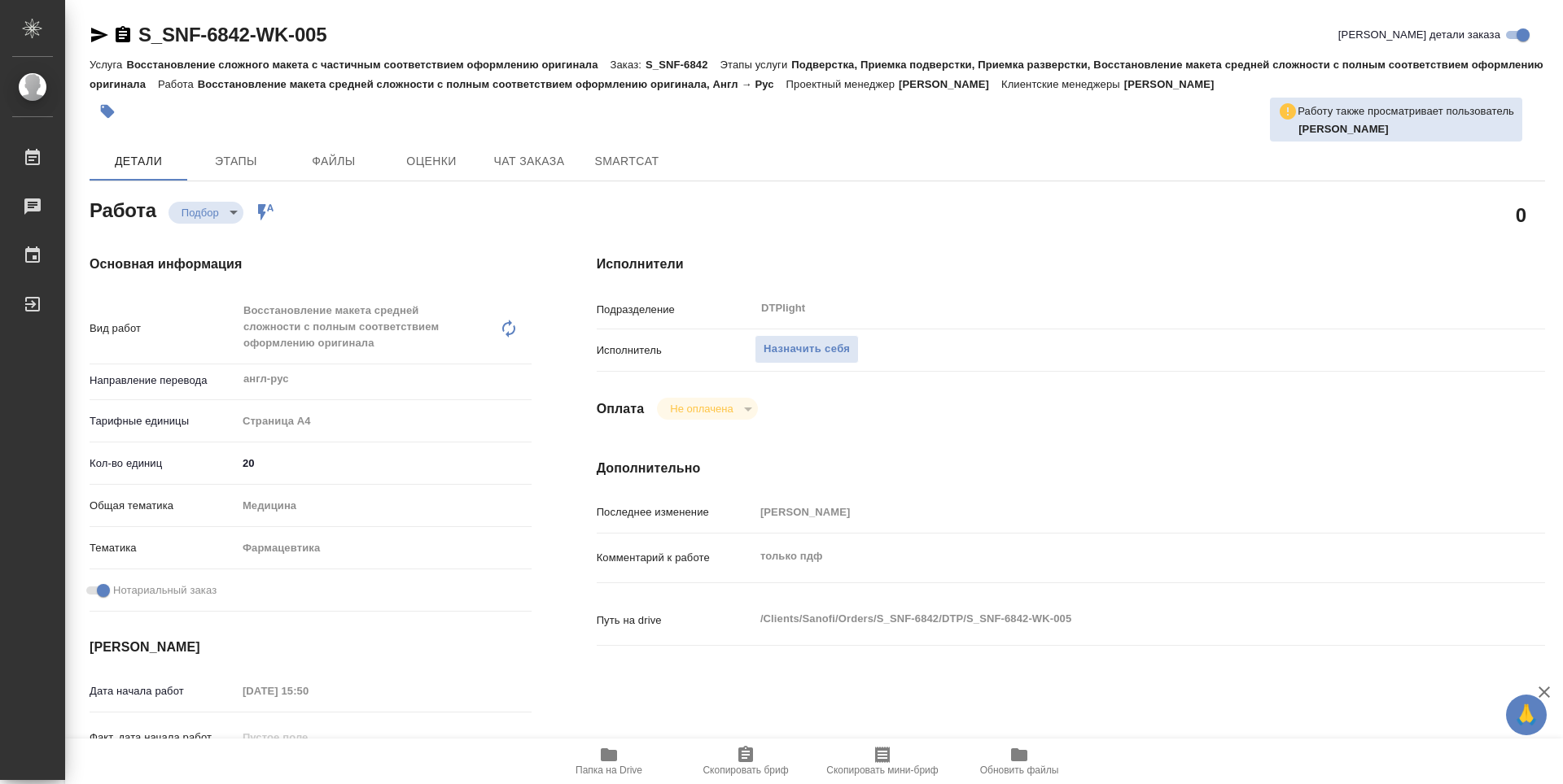
click at [614, 760] on icon "button" at bounding box center [609, 754] width 16 height 13
type textarea "x"
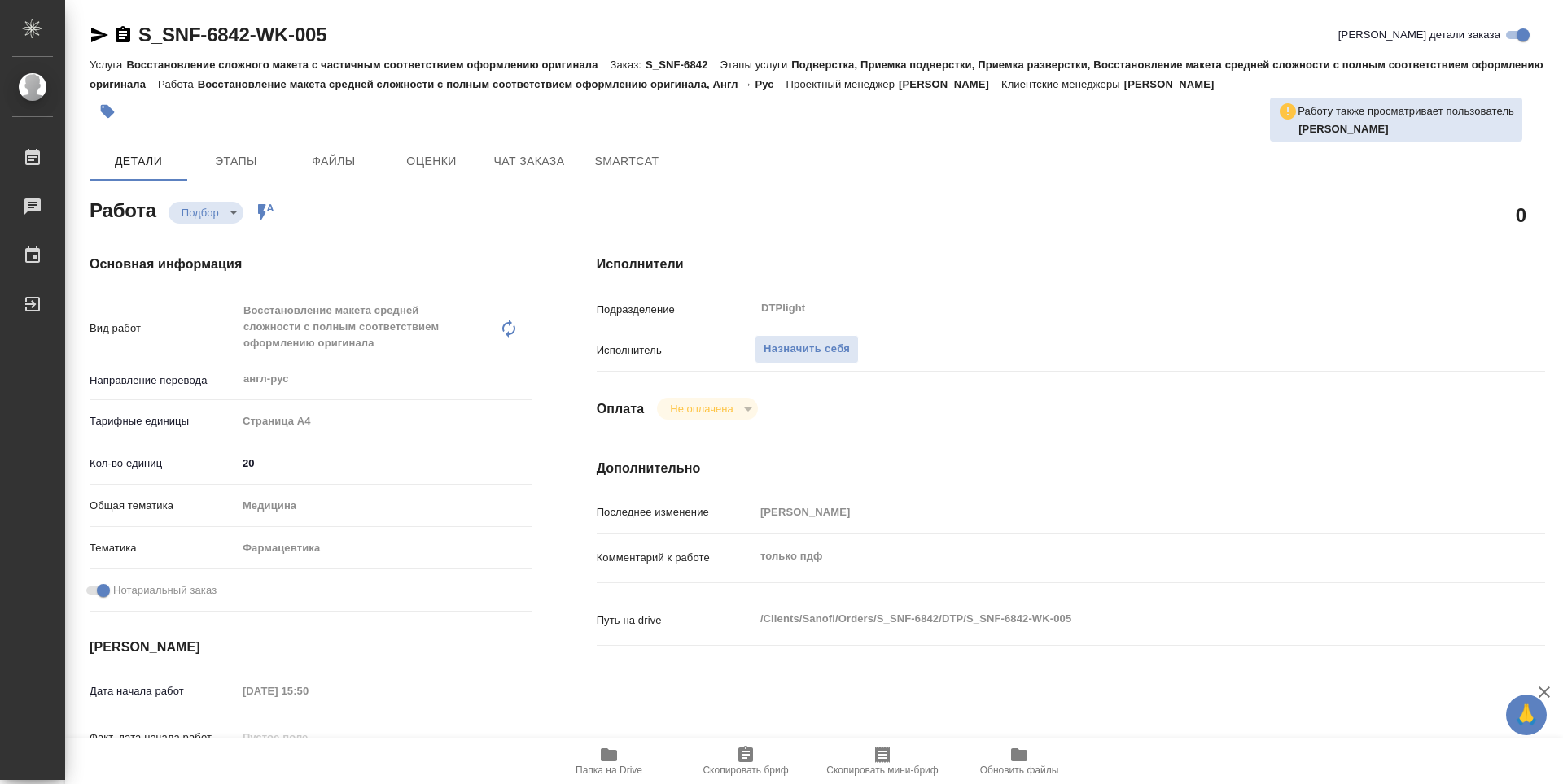
type textarea "x"
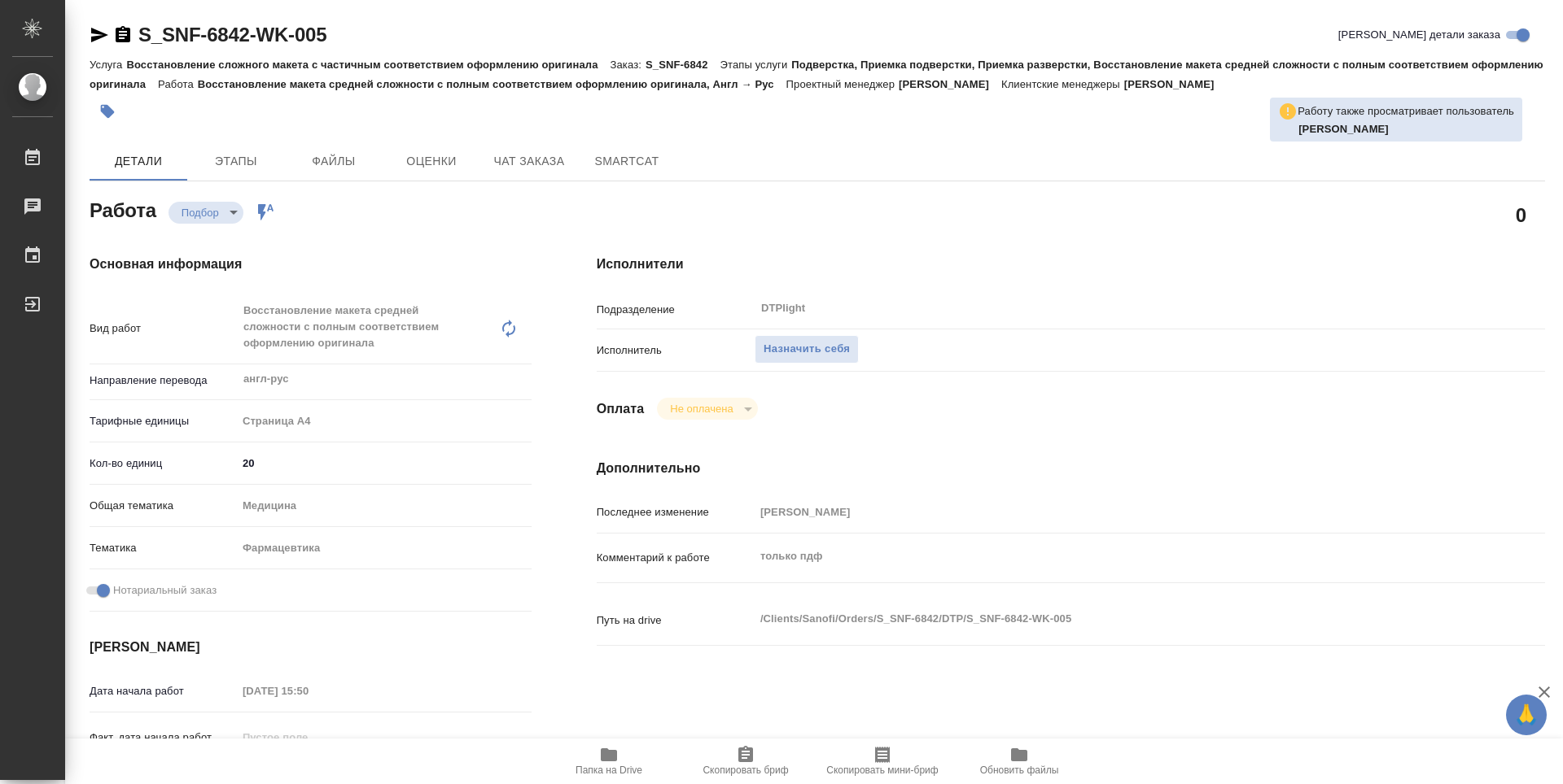
type textarea "x"
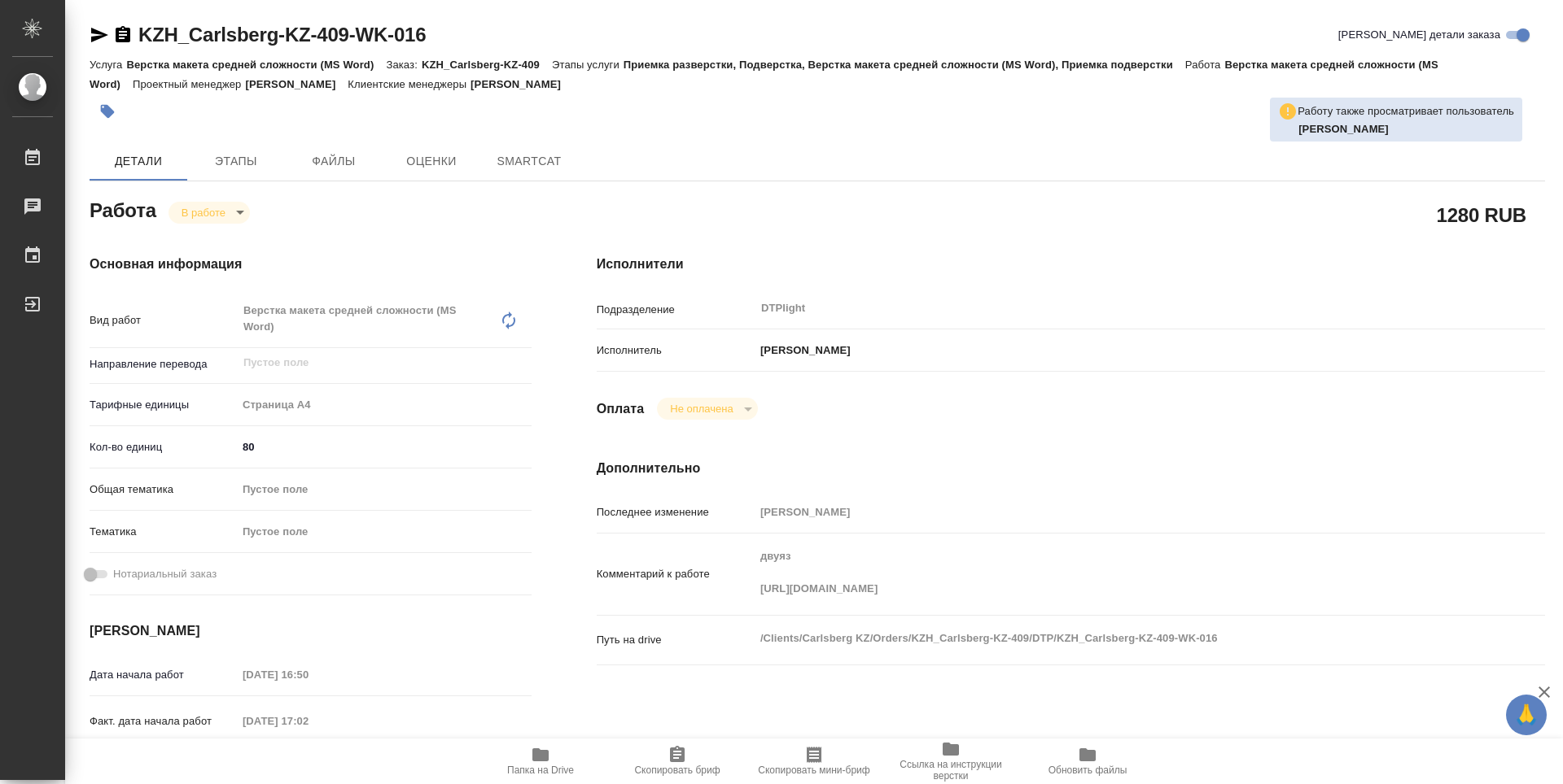
type textarea "x"
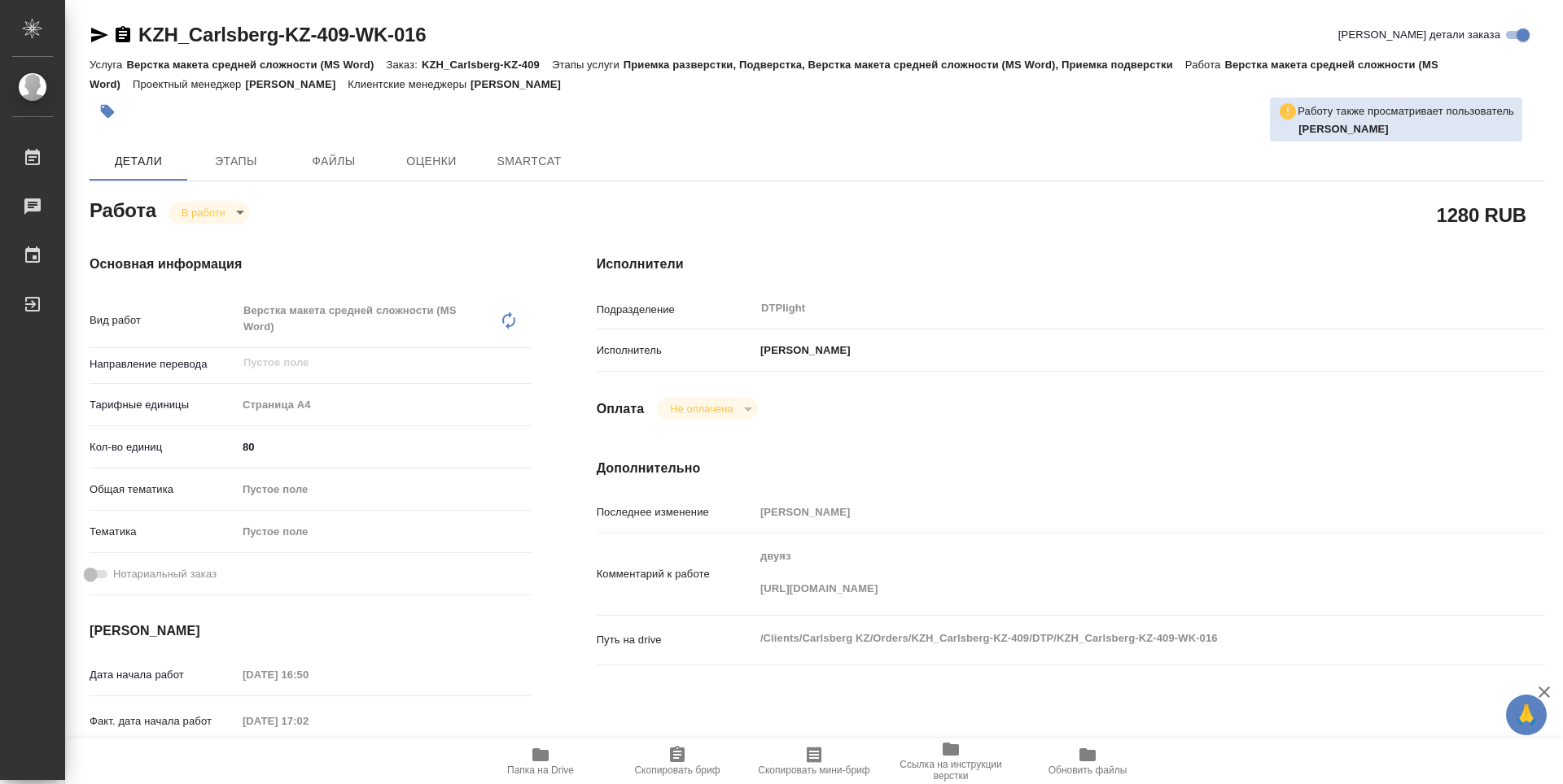
type textarea "x"
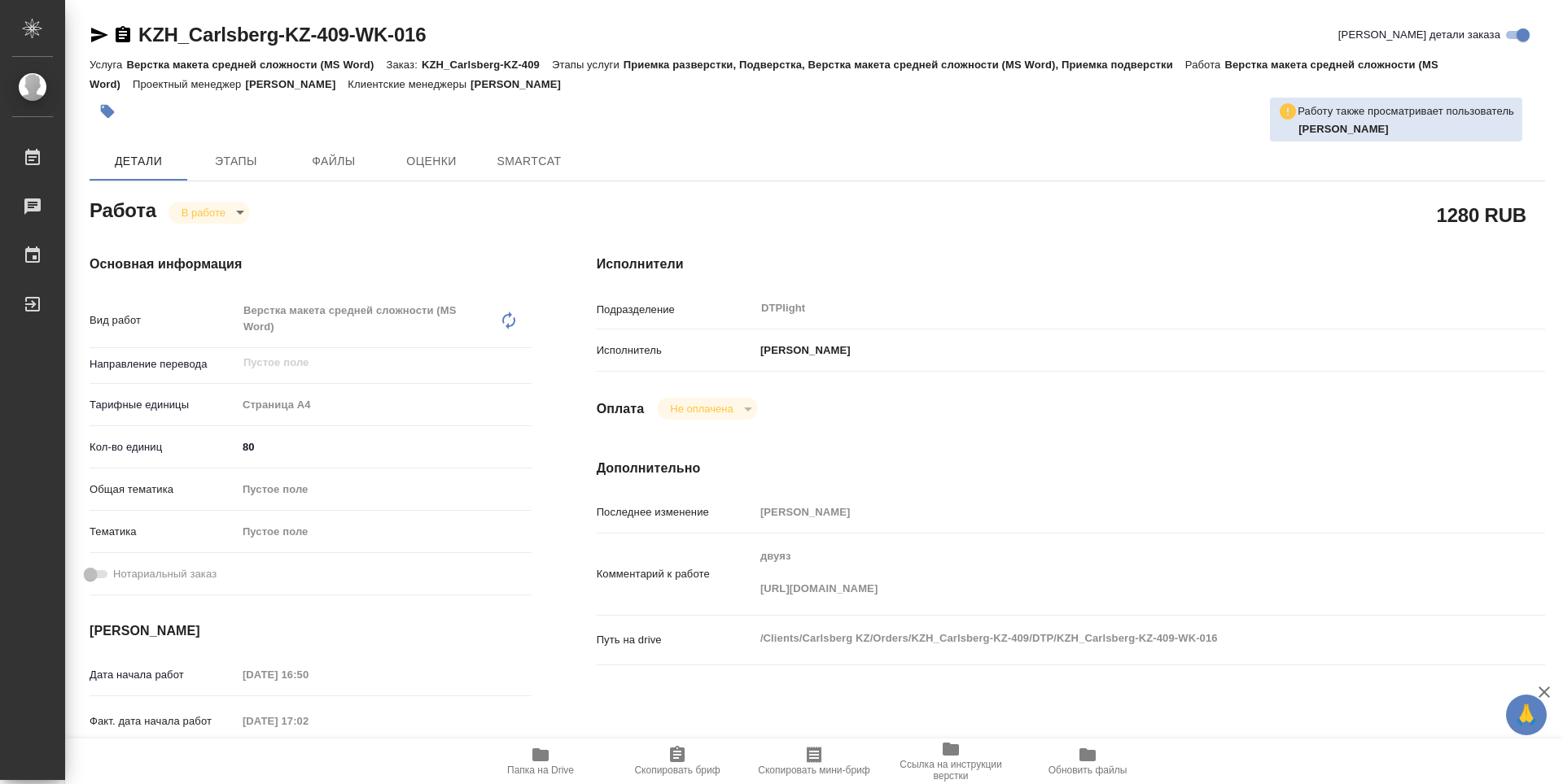
type textarea "x"
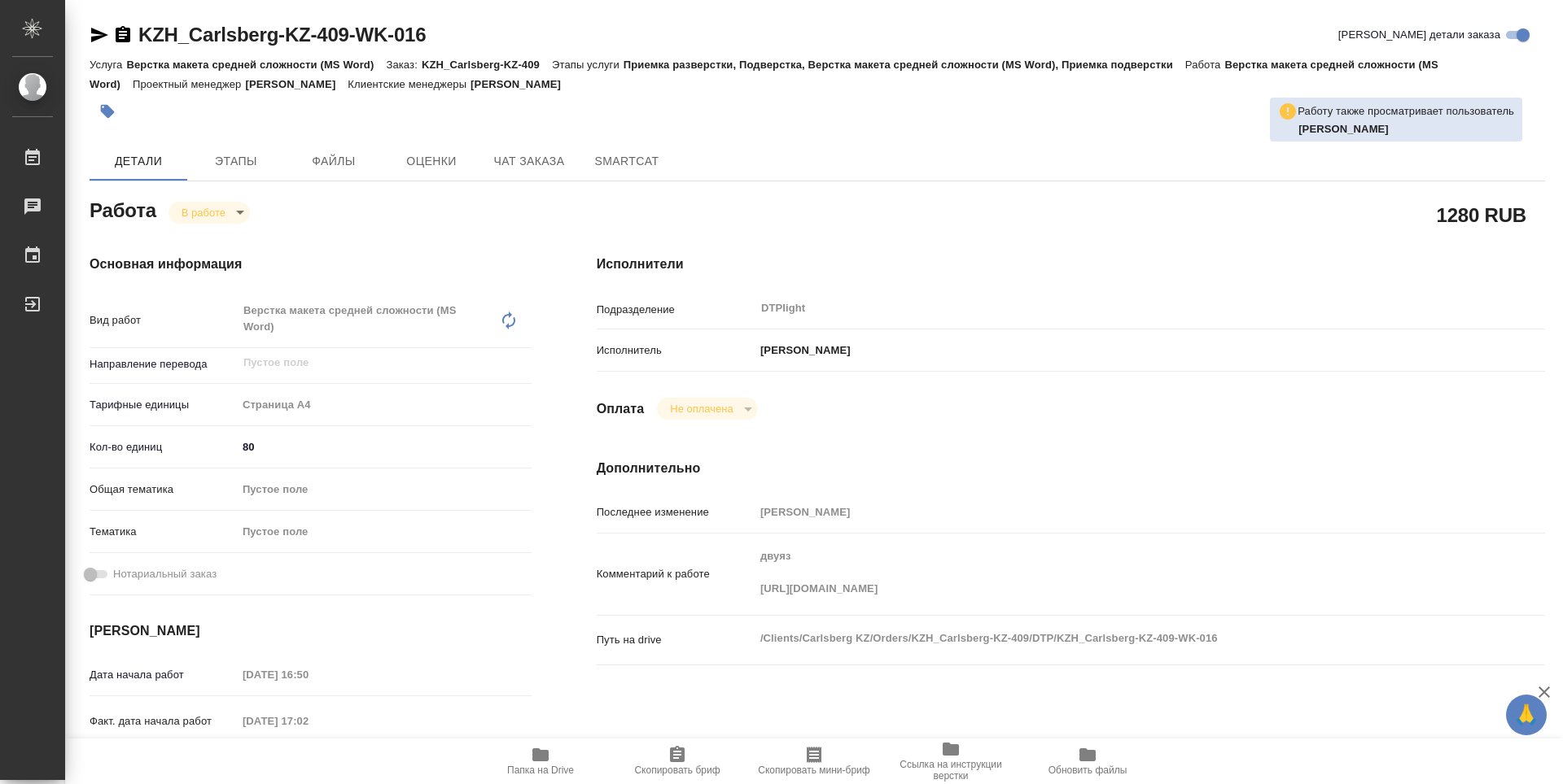
type textarea "x"
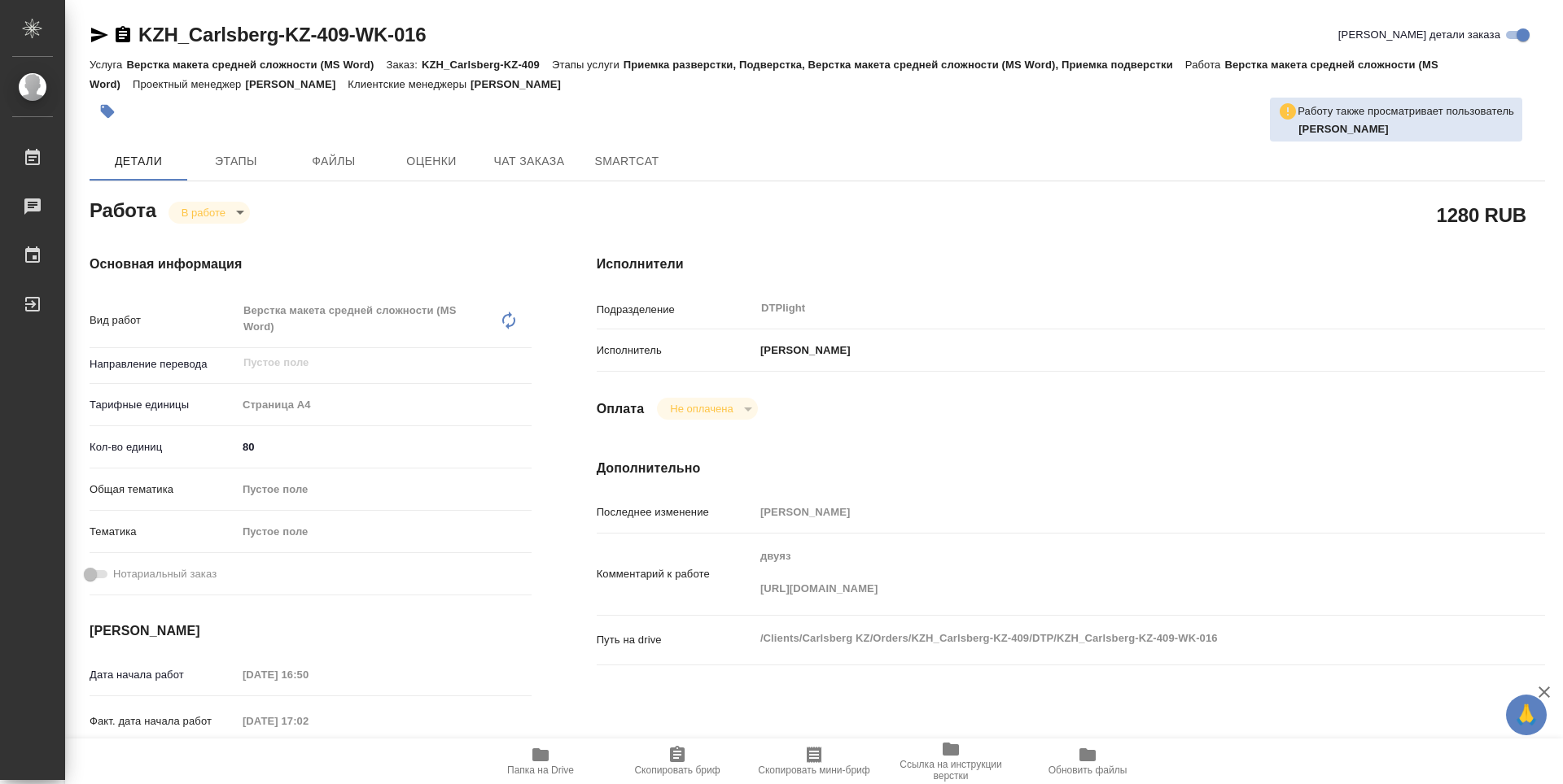
type textarea "x"
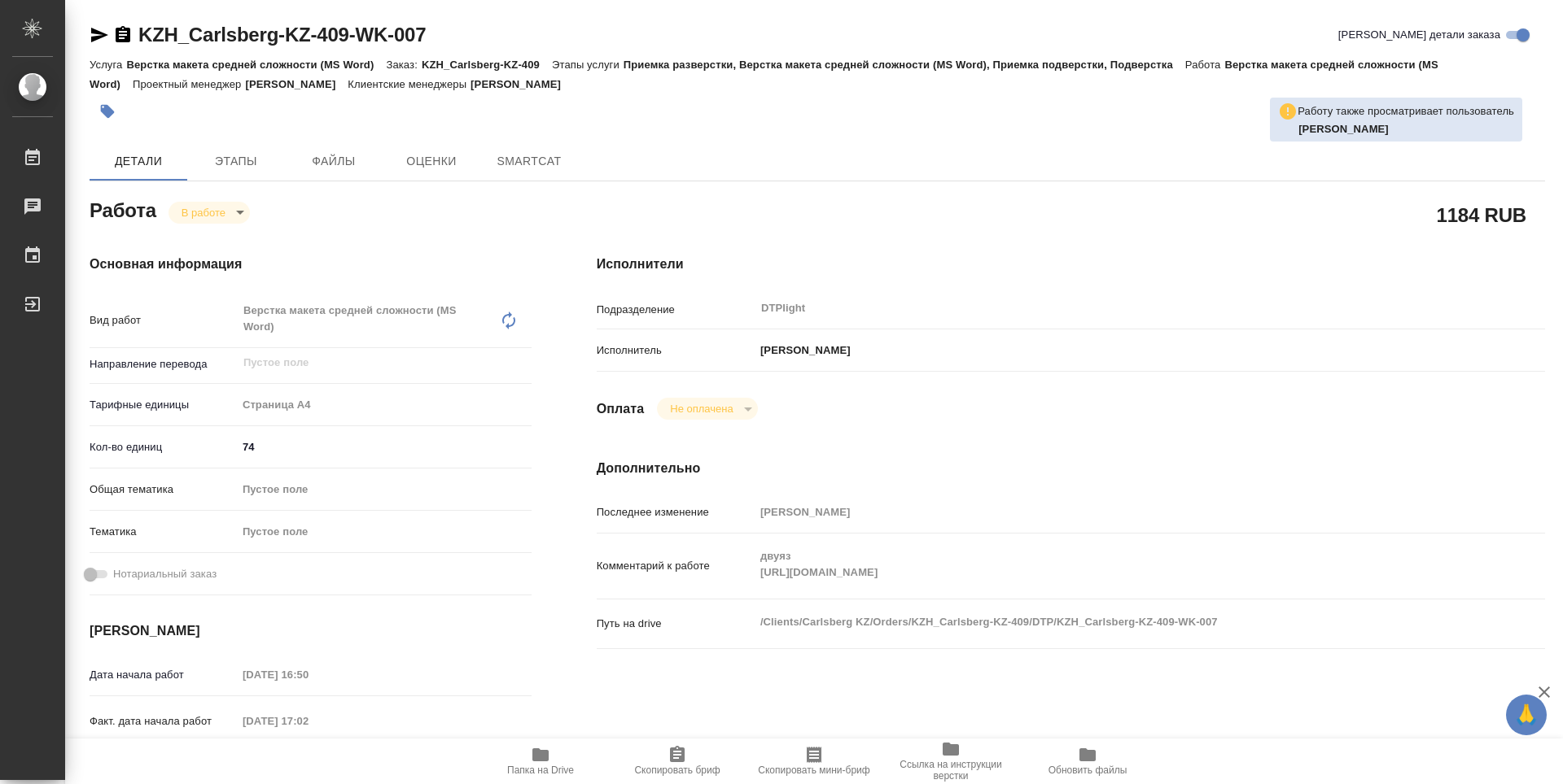
type textarea "x"
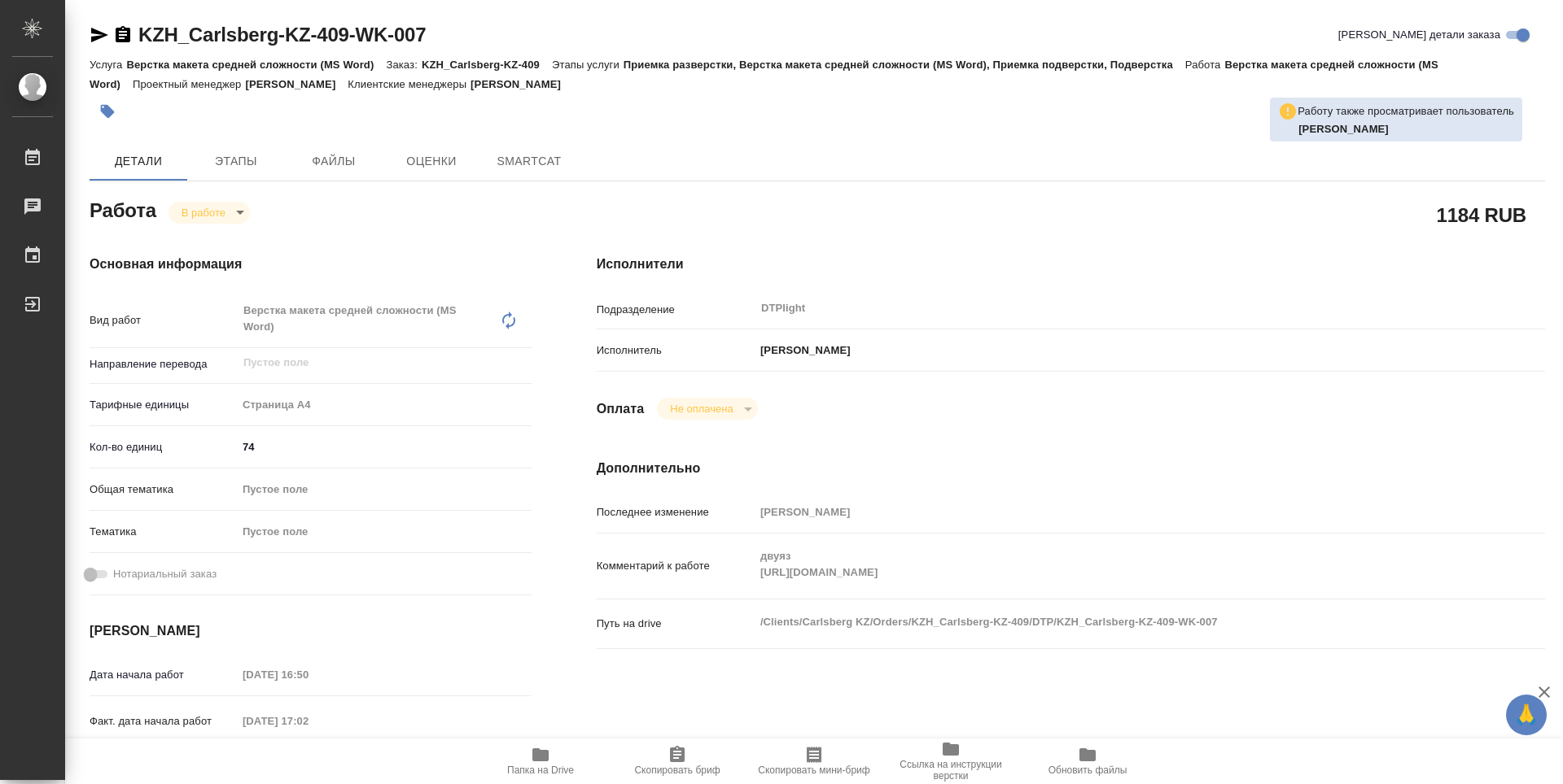
type textarea "x"
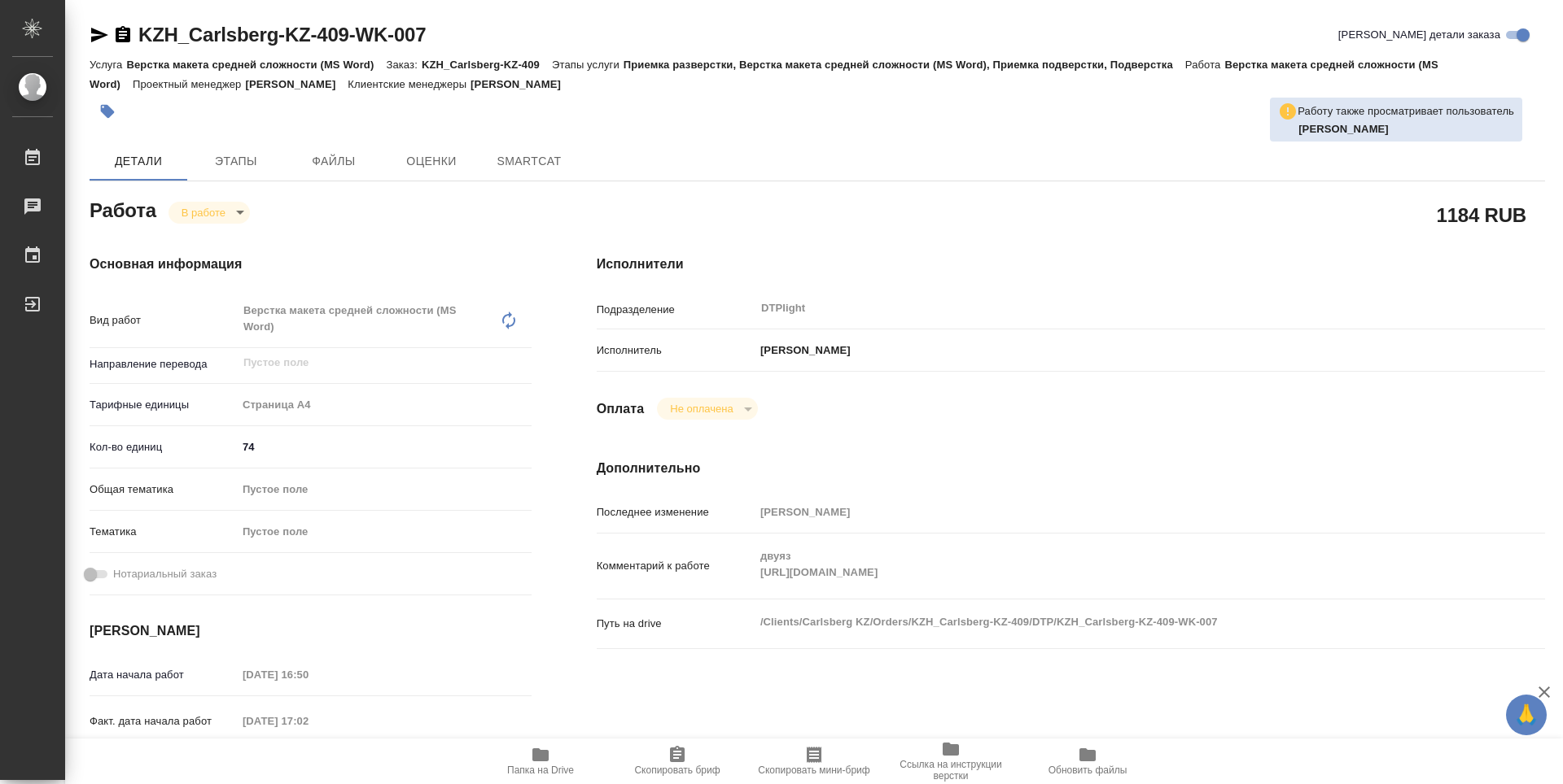
type textarea "x"
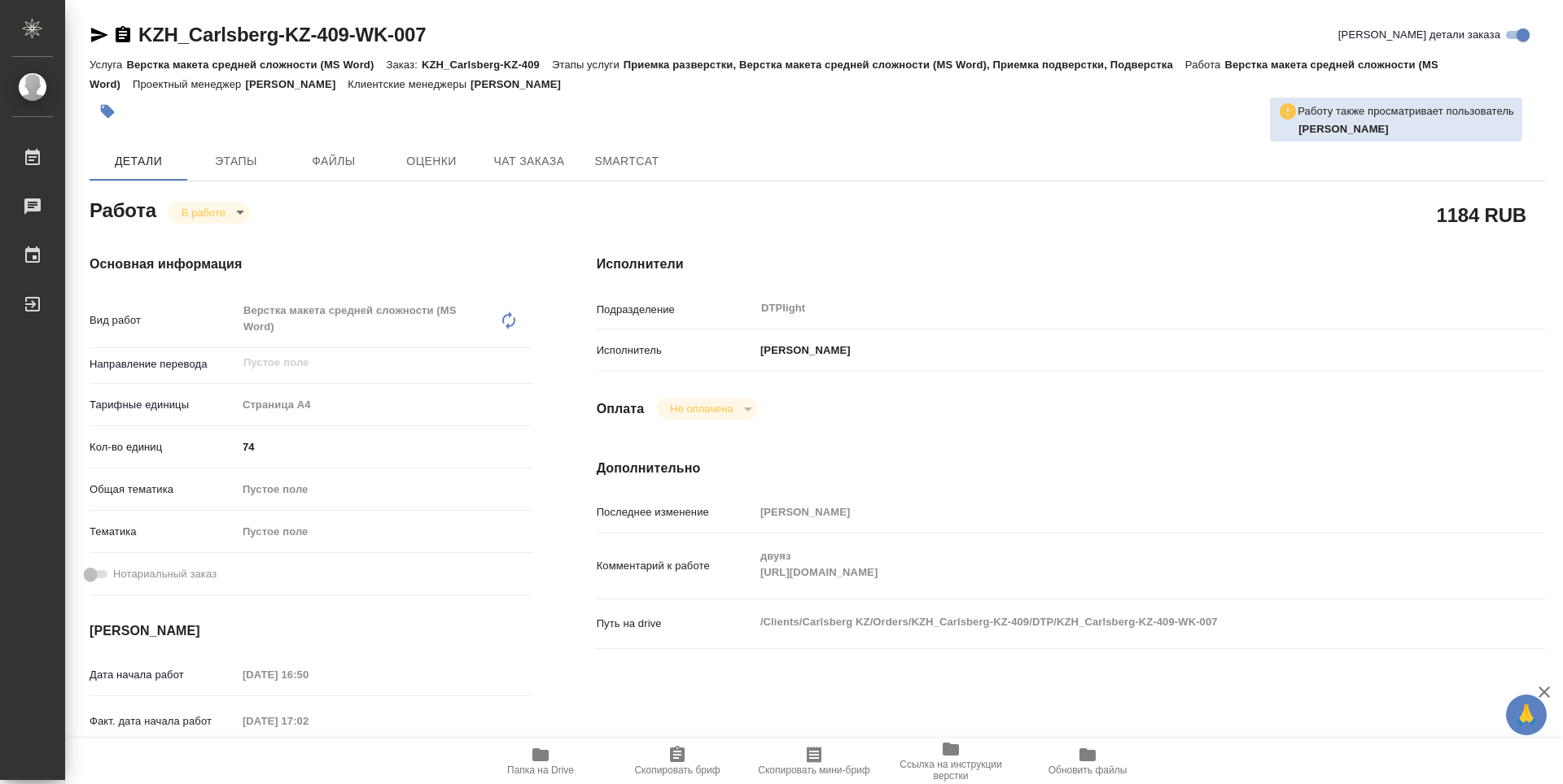
type textarea "x"
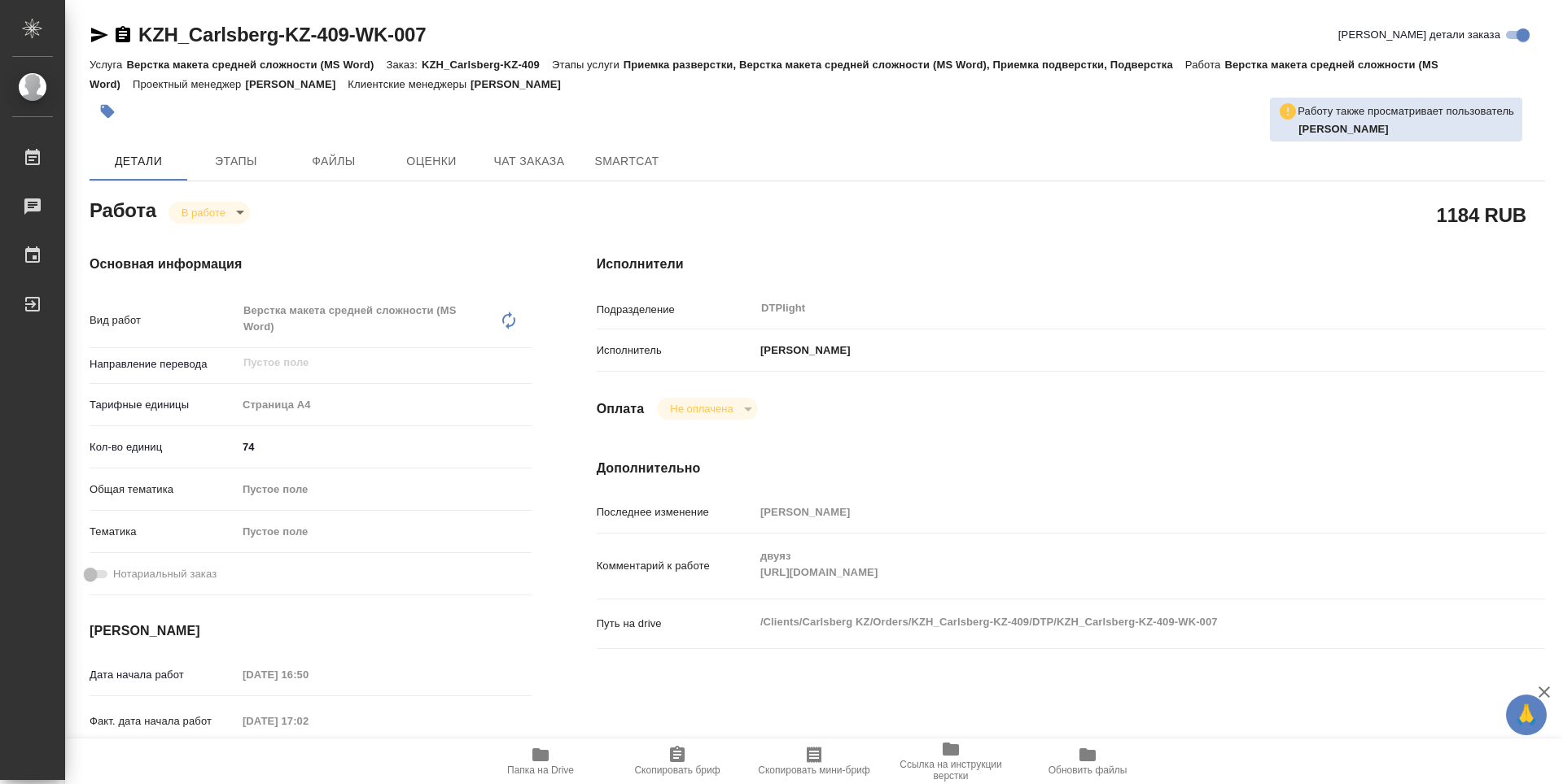
type textarea "x"
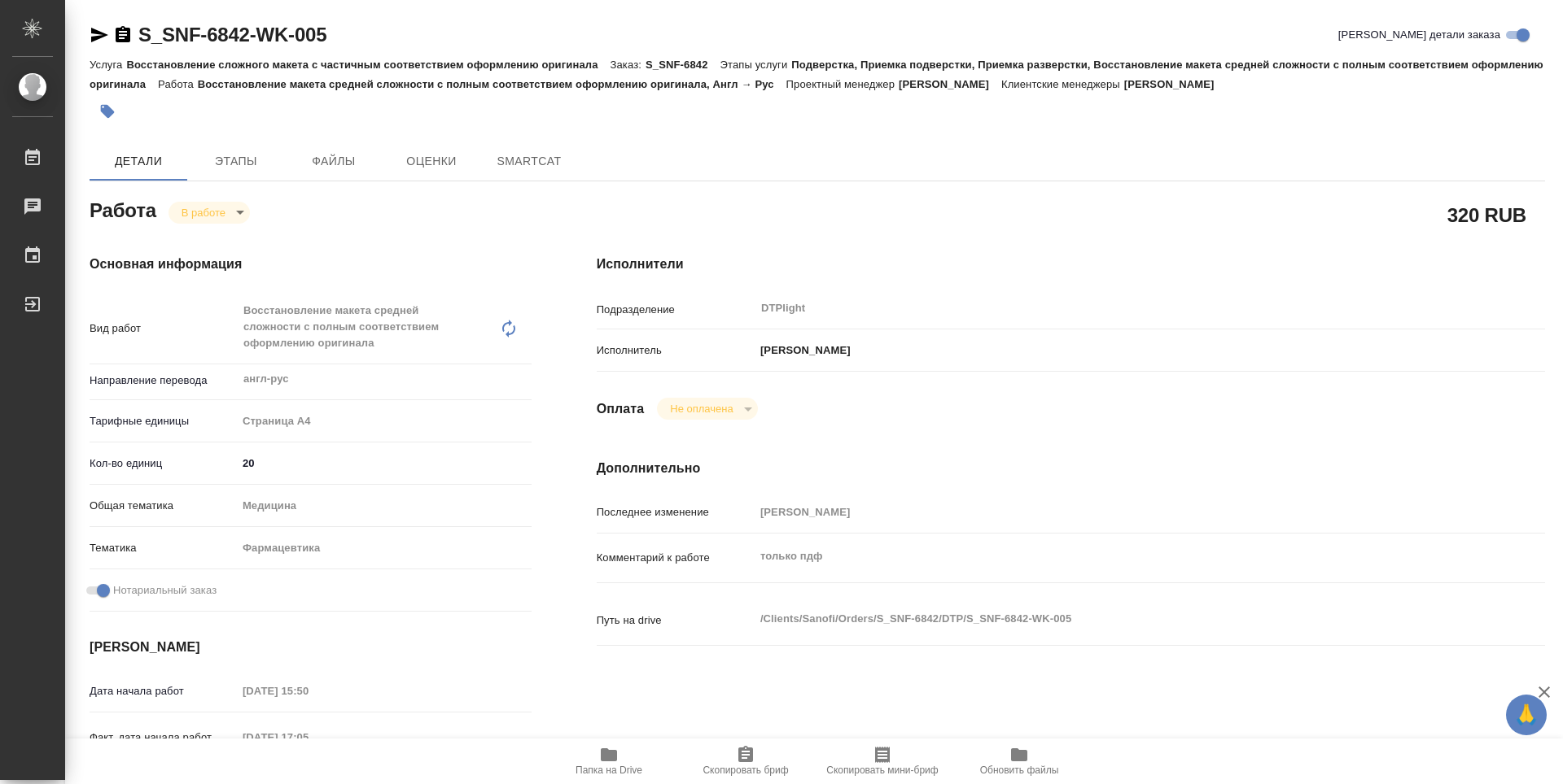
type textarea "x"
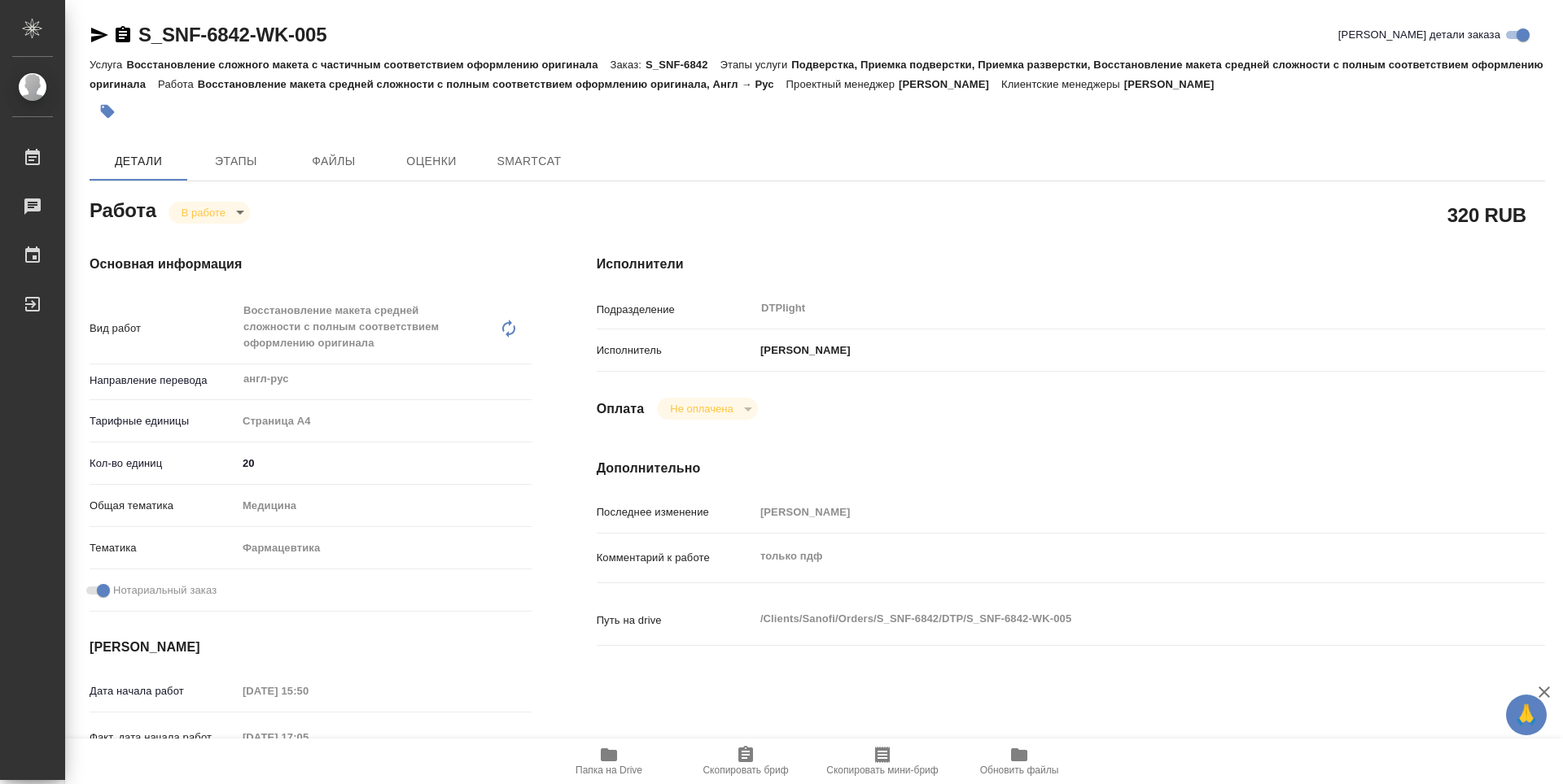
type textarea "x"
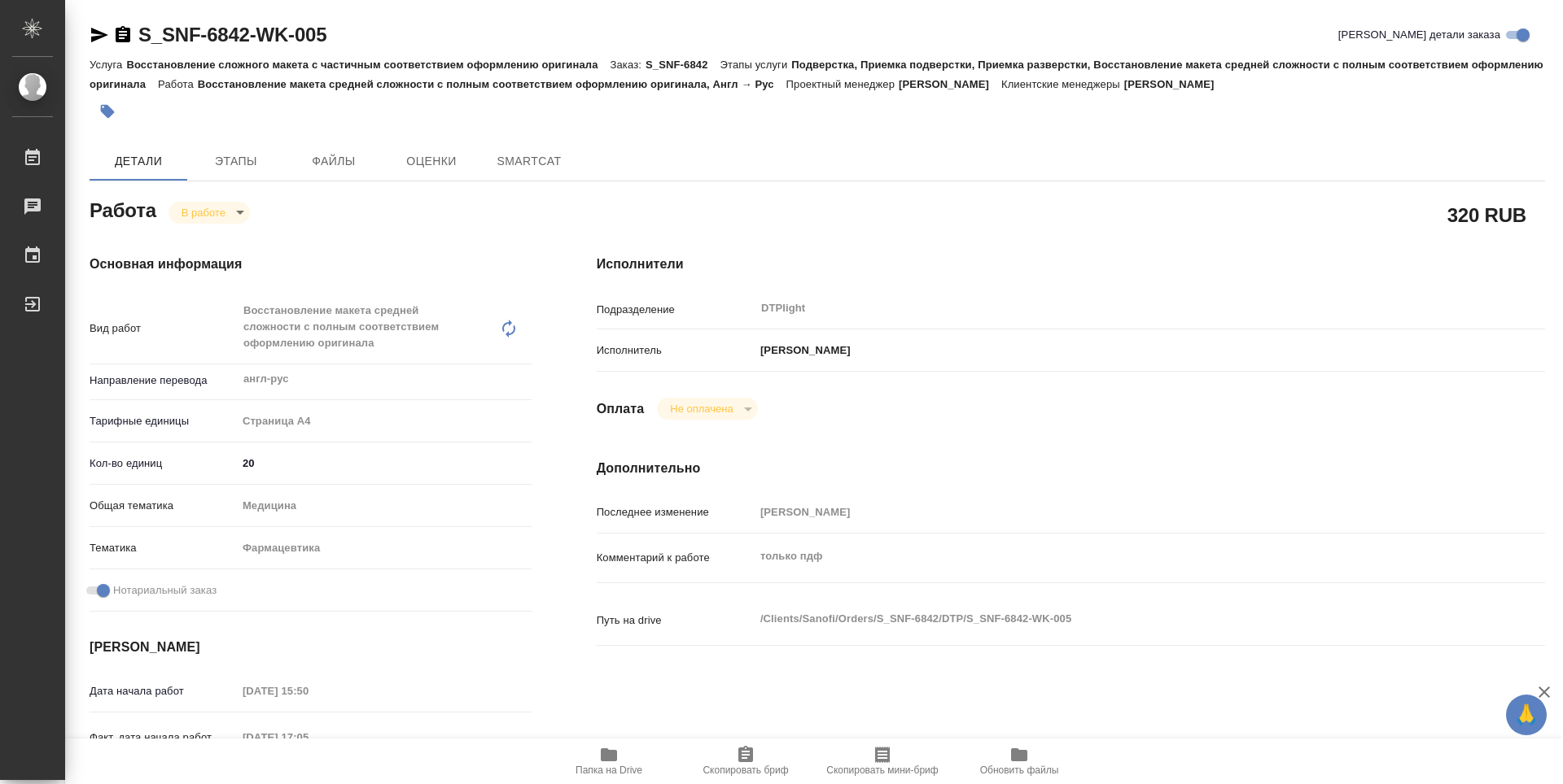
type textarea "x"
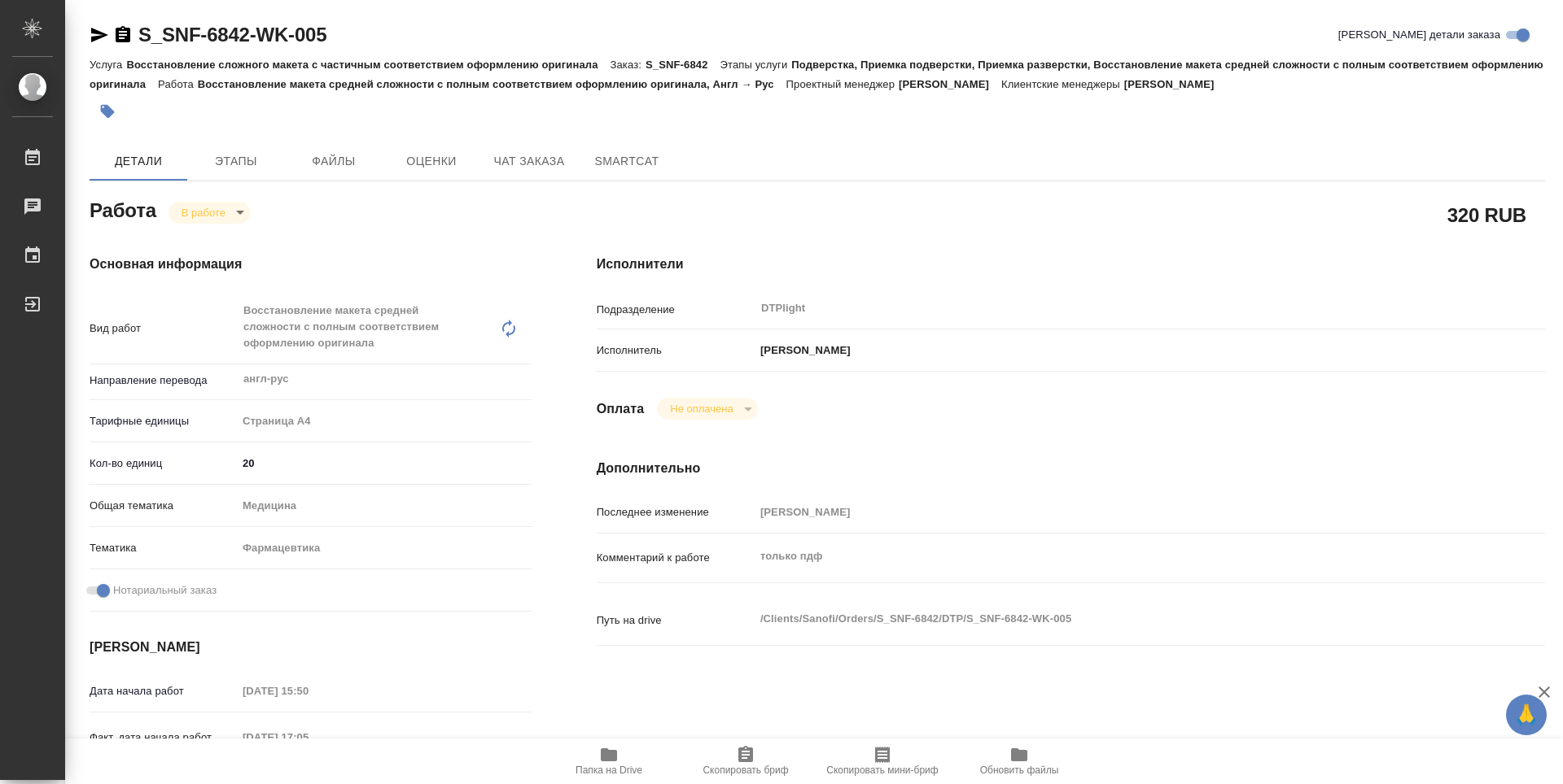
type textarea "x"
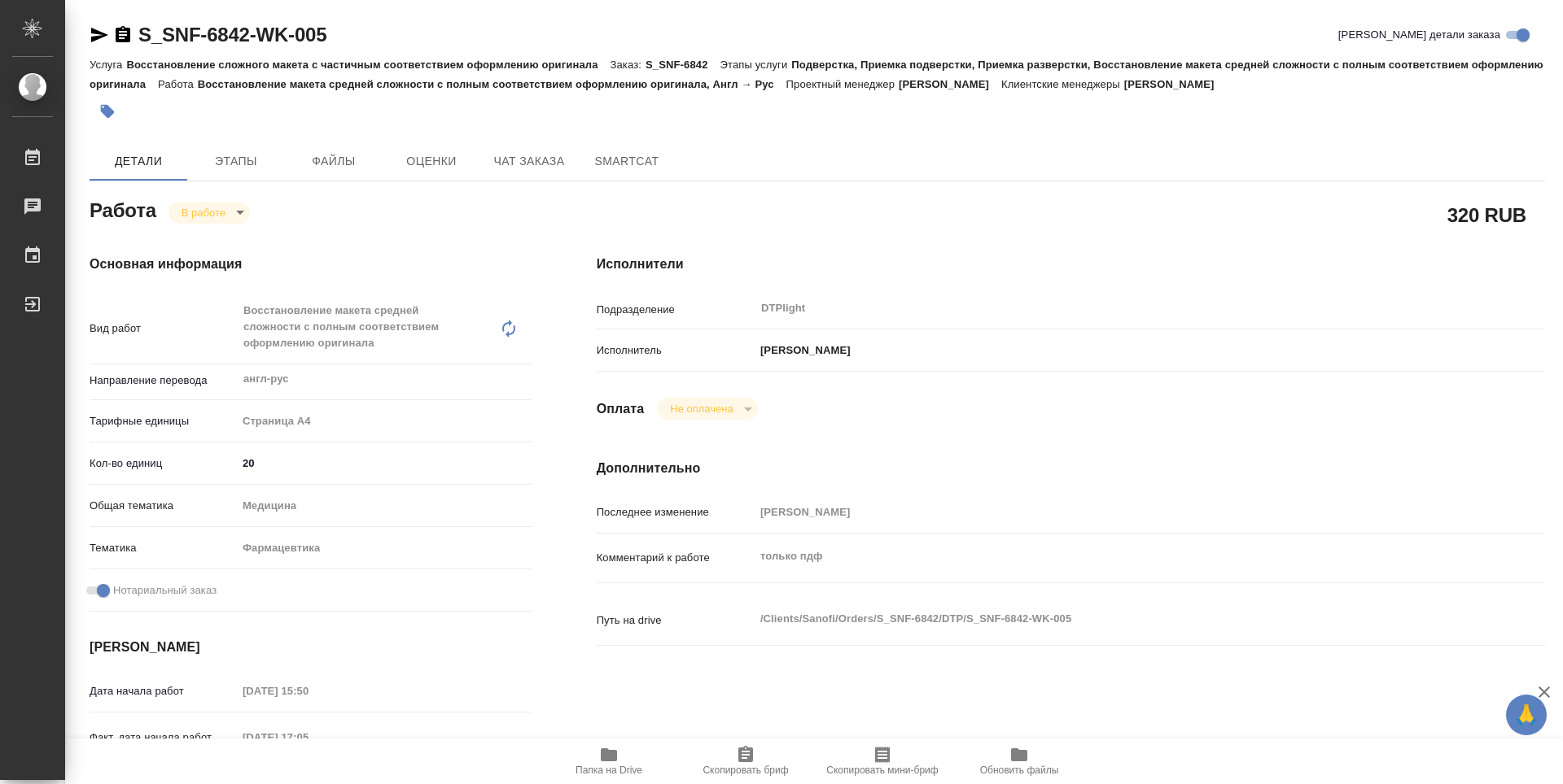
type textarea "x"
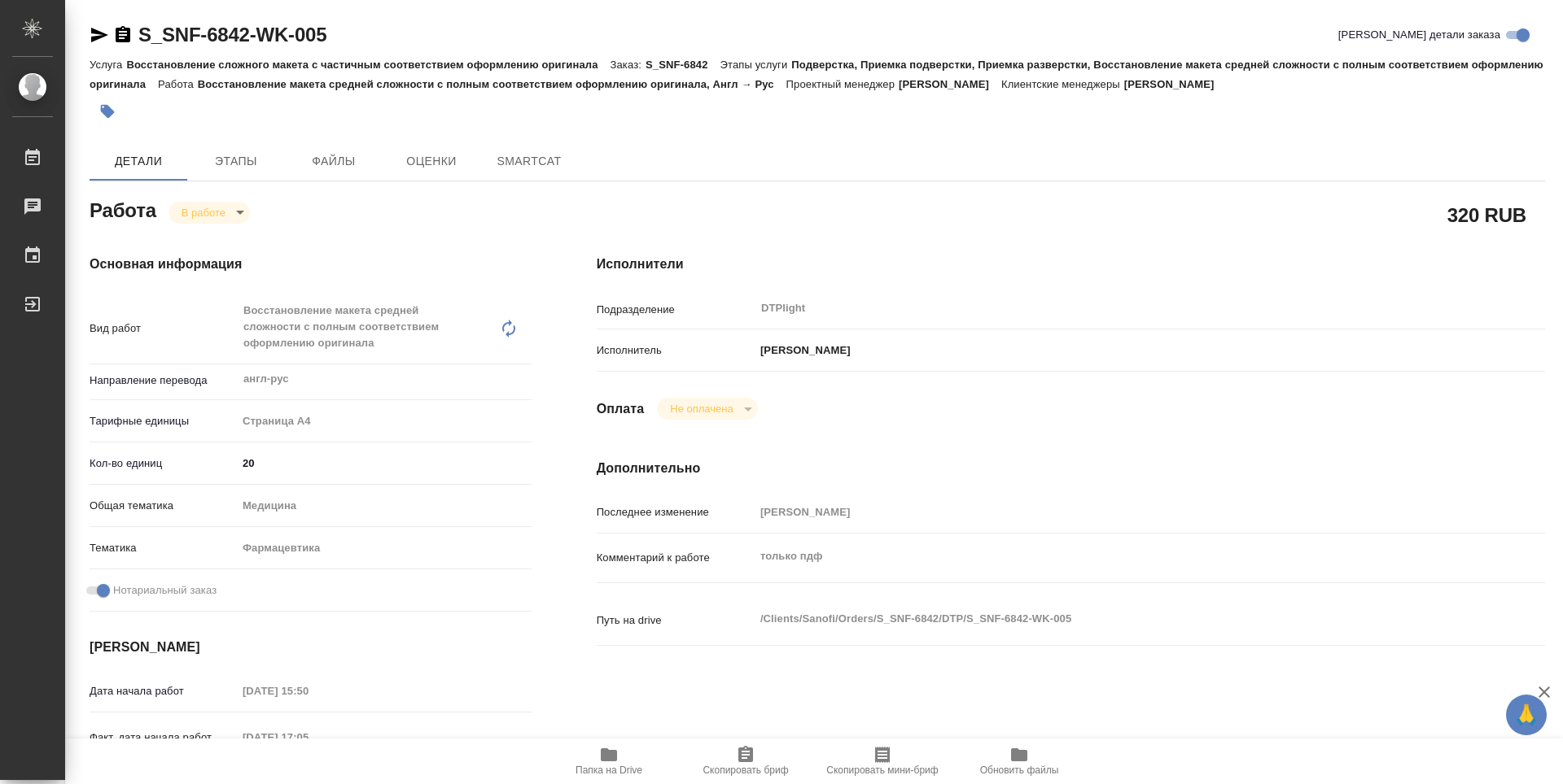
type textarea "x"
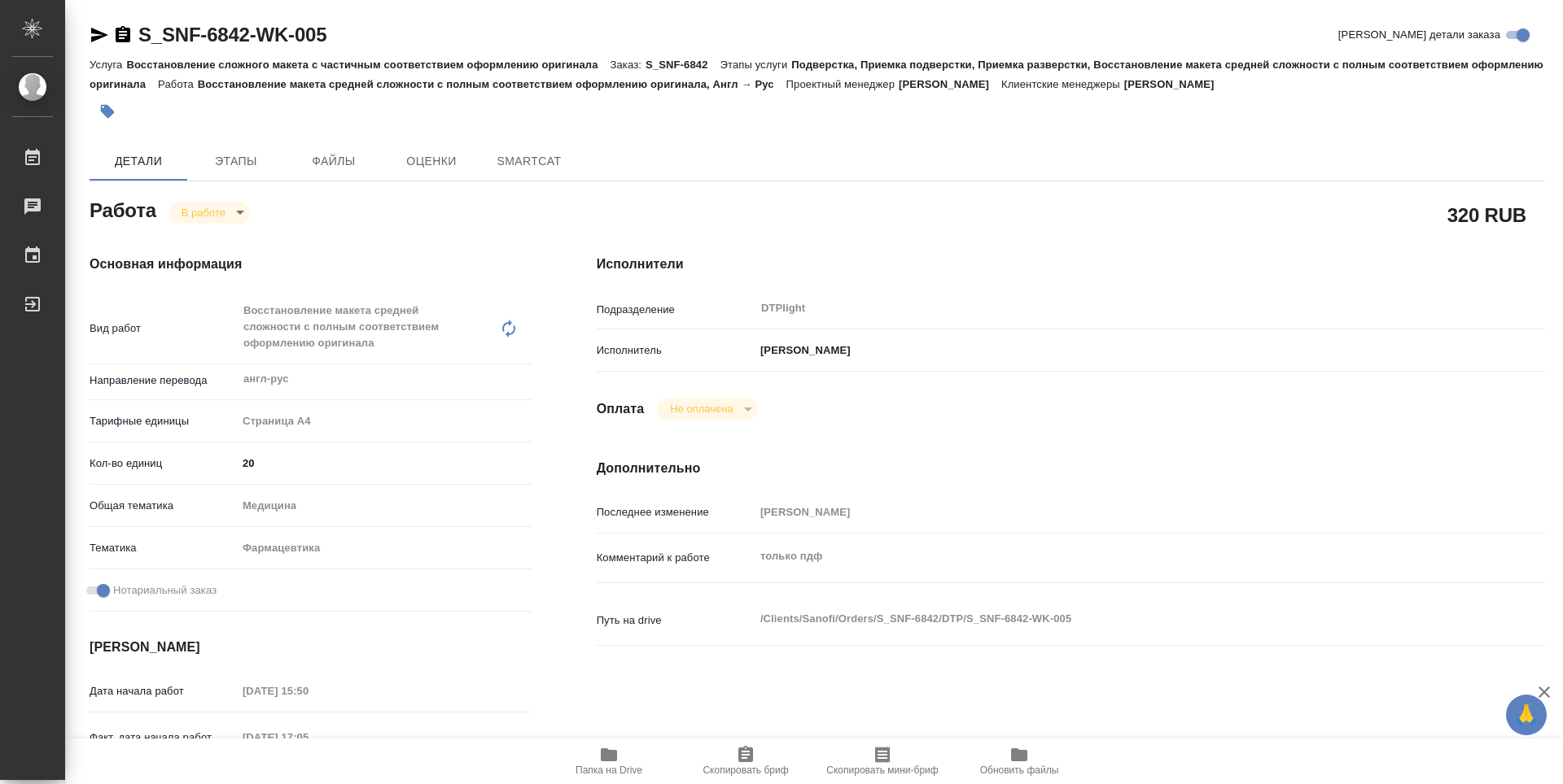
type textarea "x"
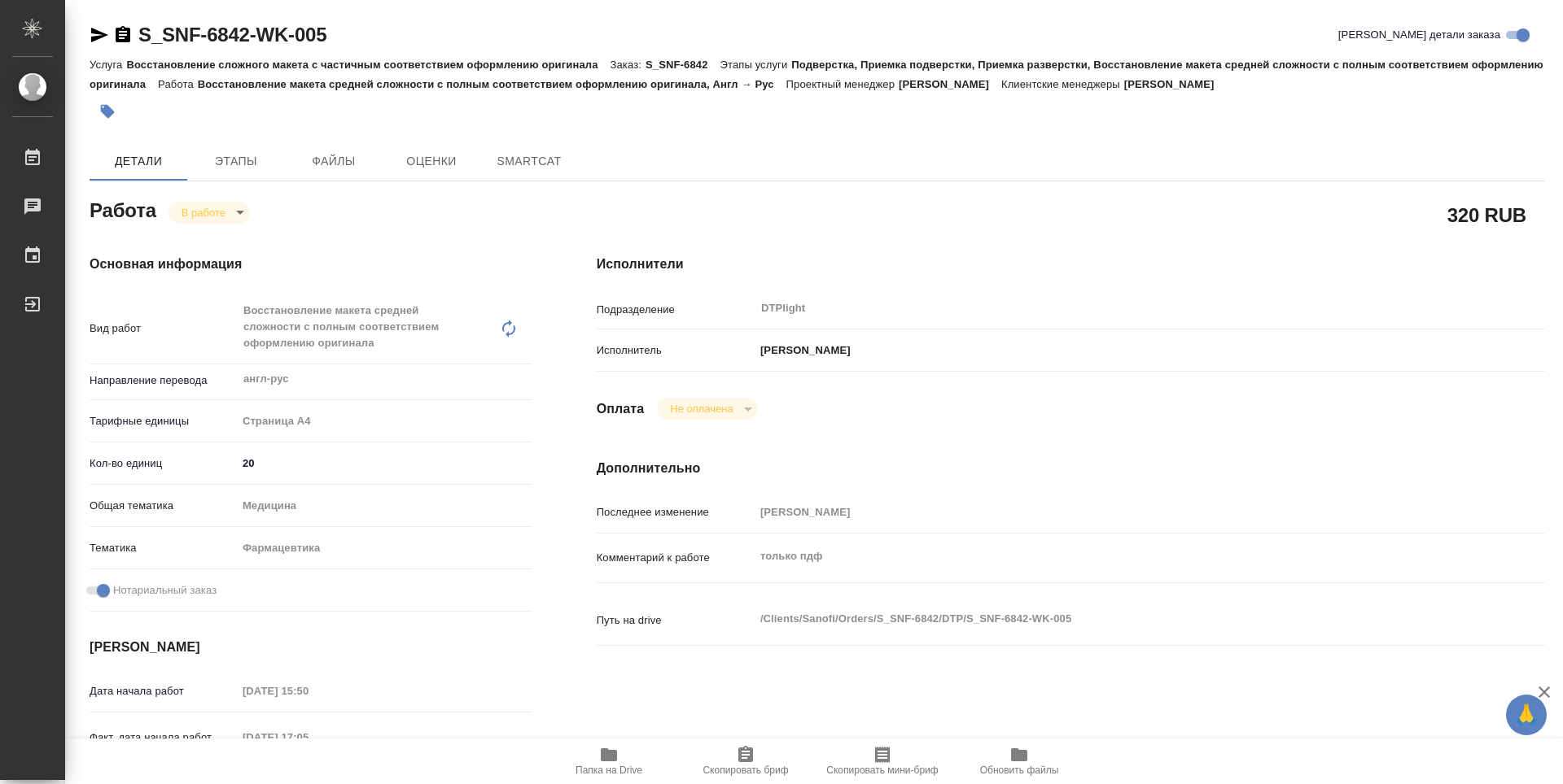
type textarea "x"
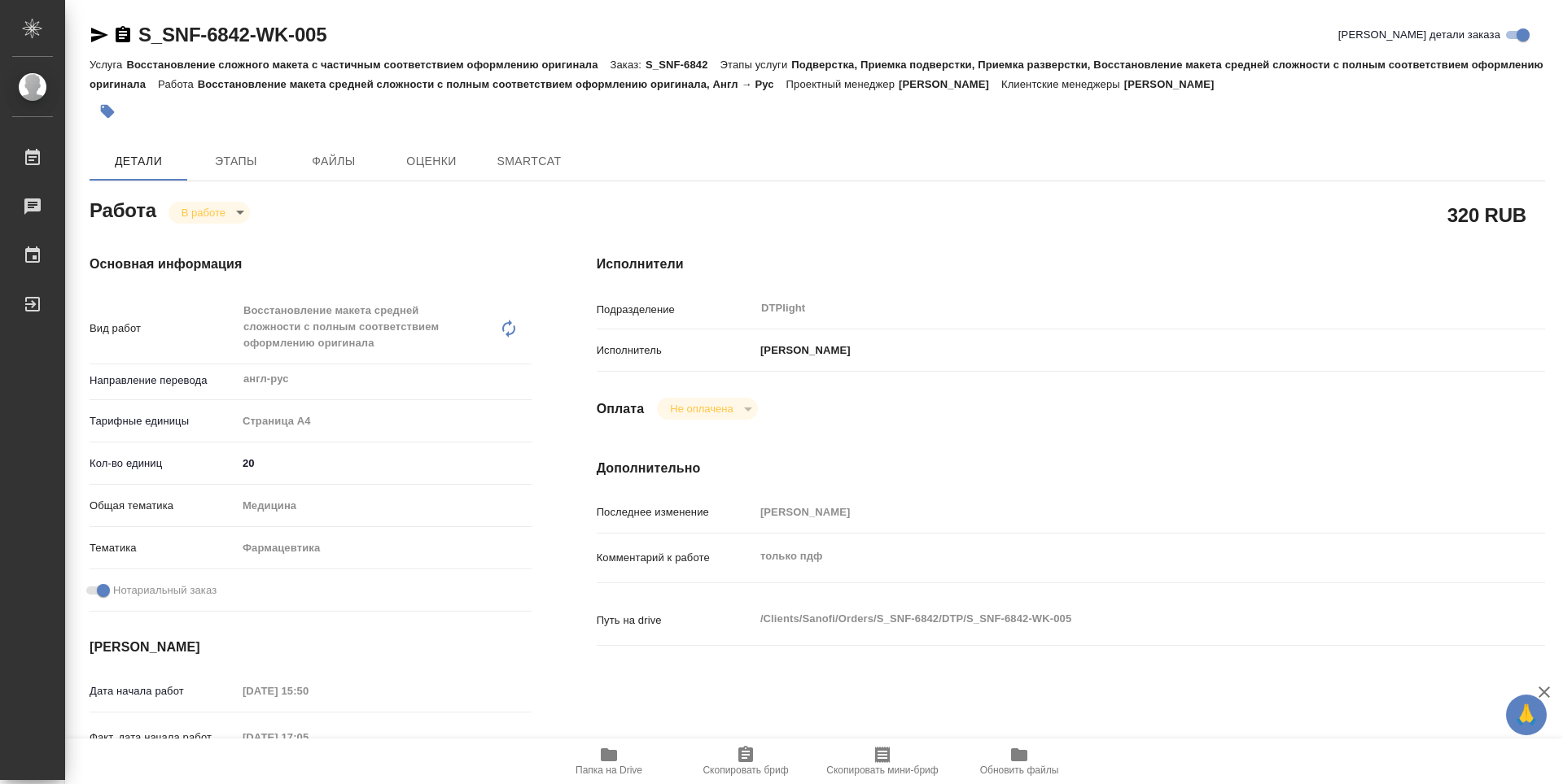
type textarea "x"
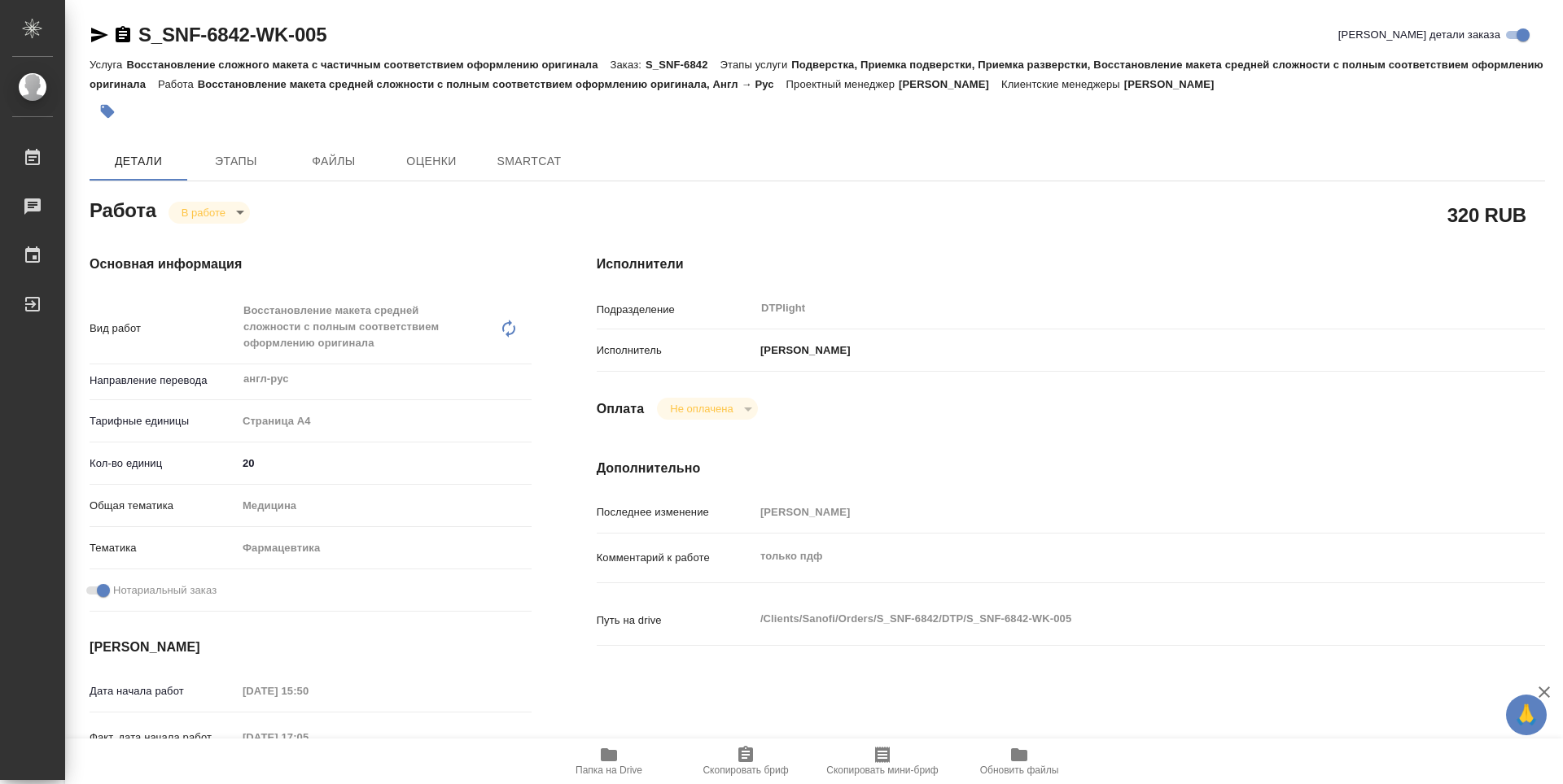
type textarea "x"
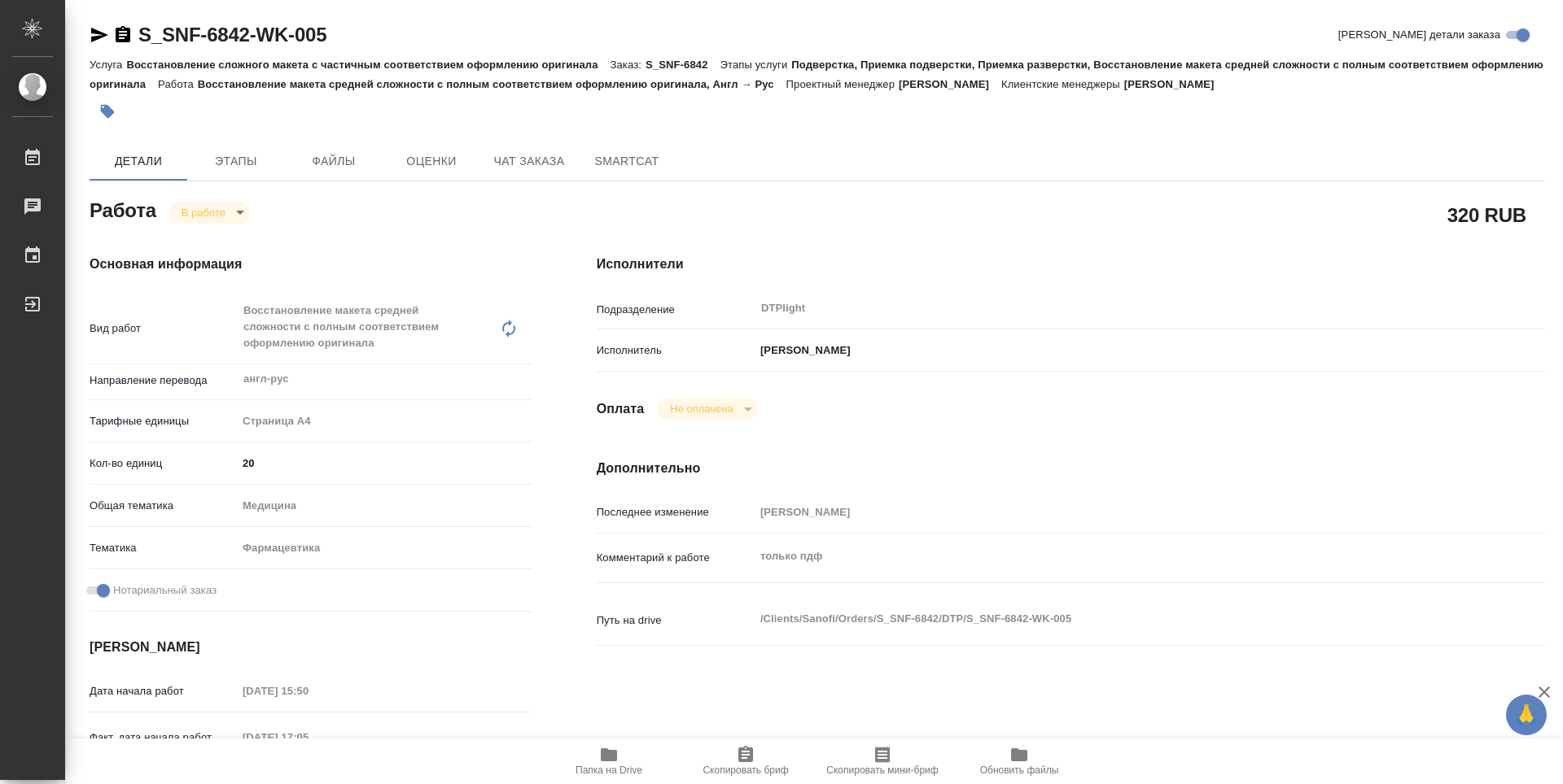
type textarea "x"
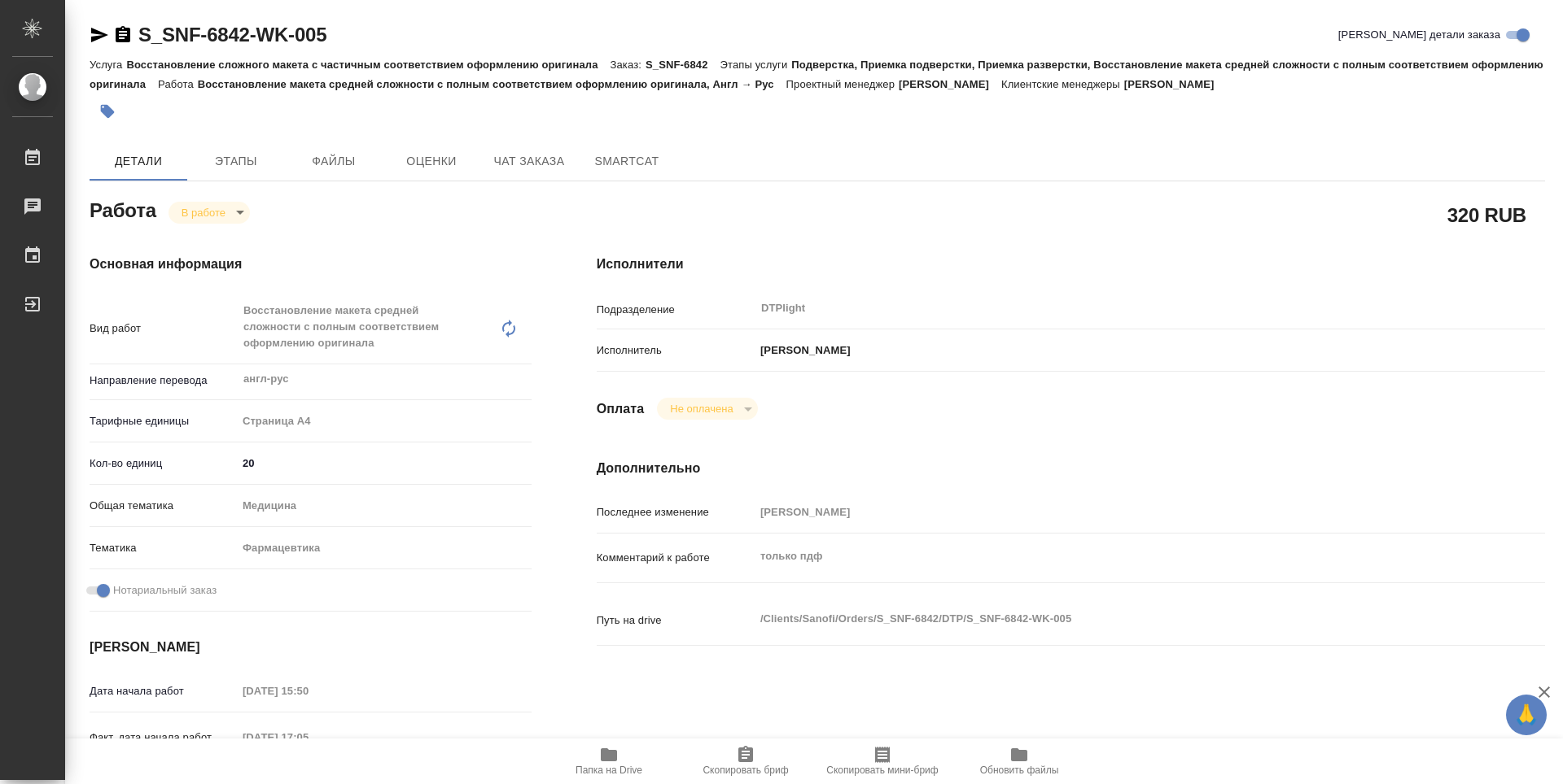
type textarea "x"
